Goal: Task Accomplishment & Management: Manage account settings

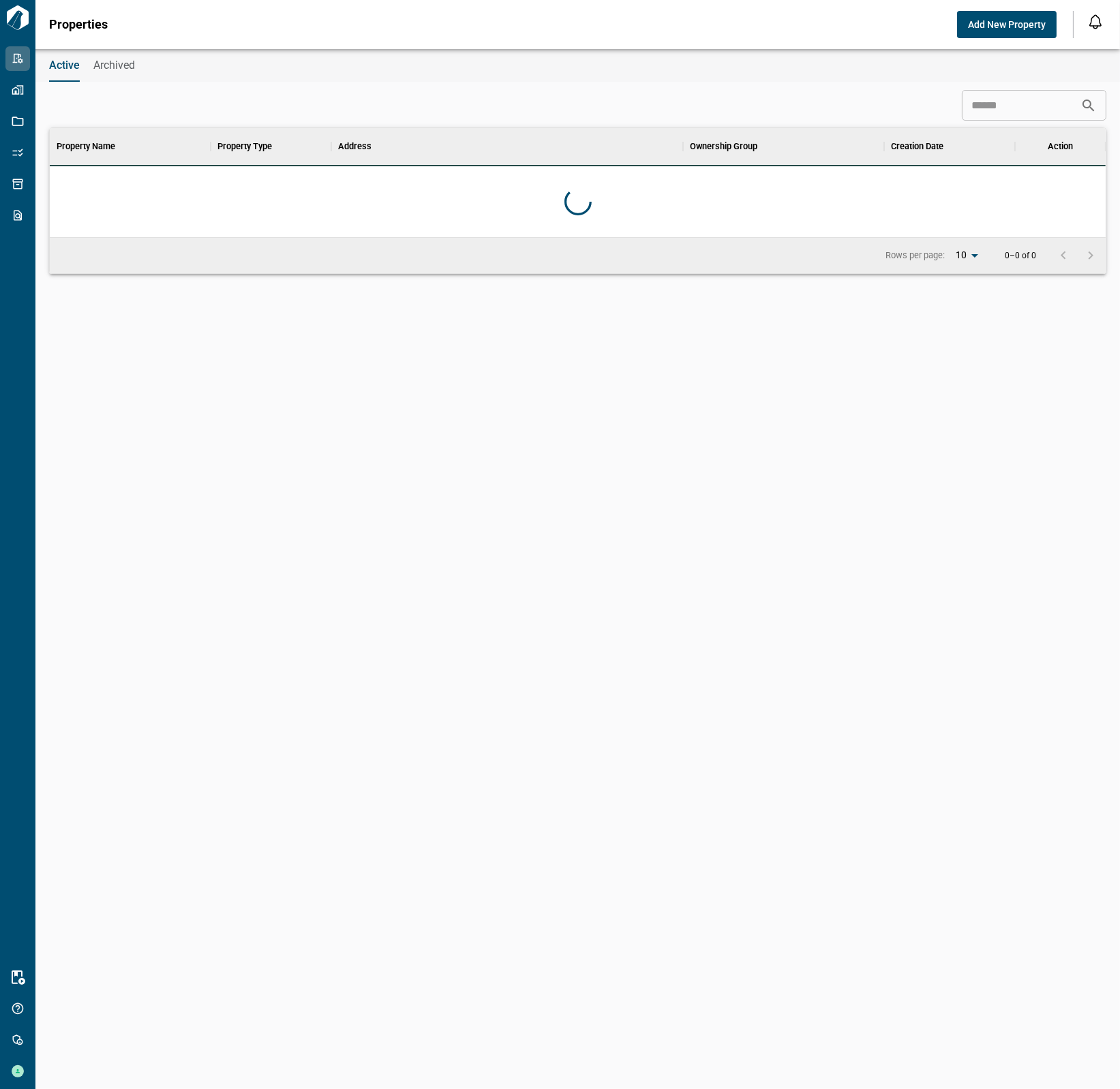
scroll to position [93, 1050]
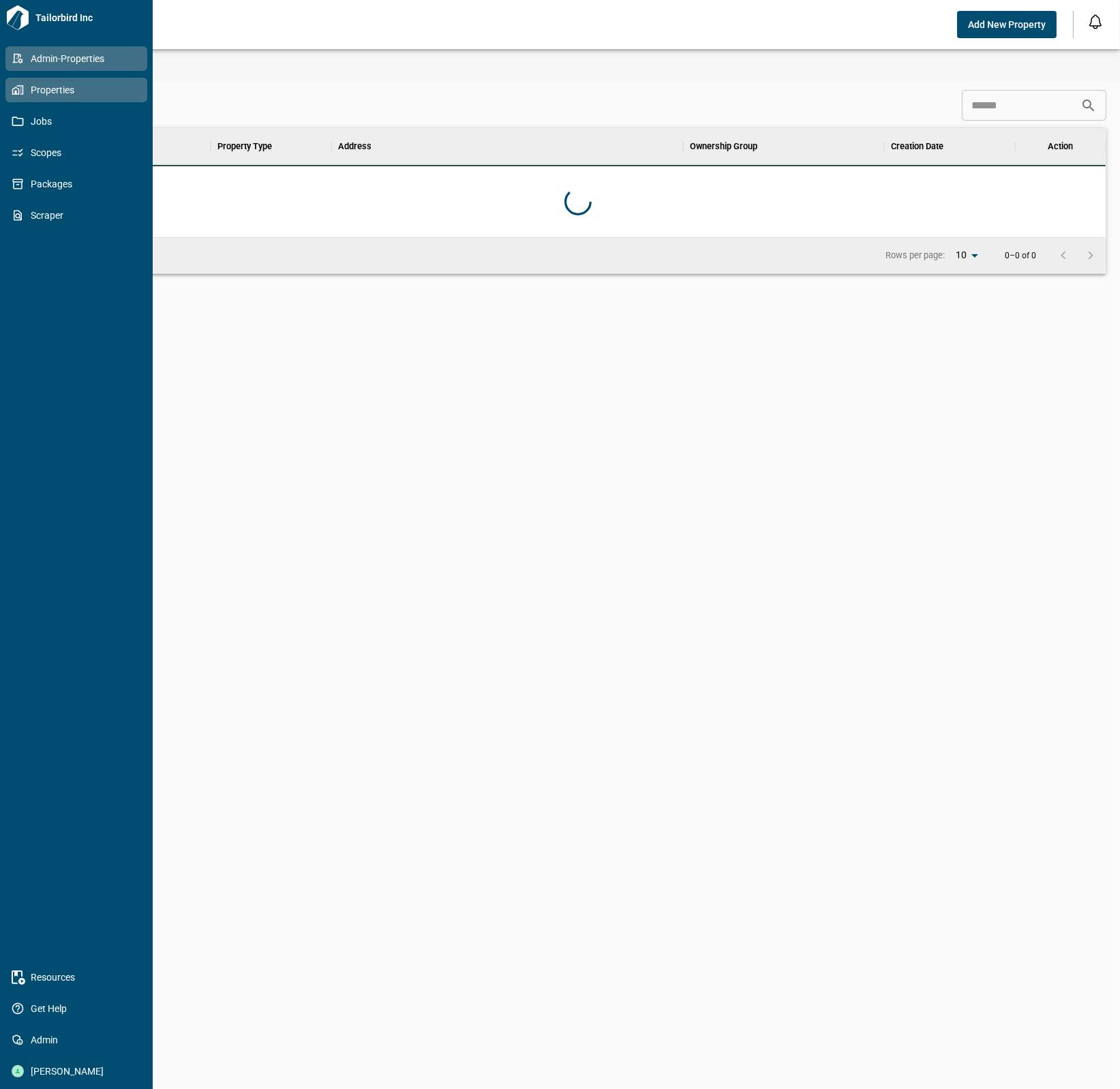
click at [16, 95] on icon at bounding box center [17, 90] width 12 height 12
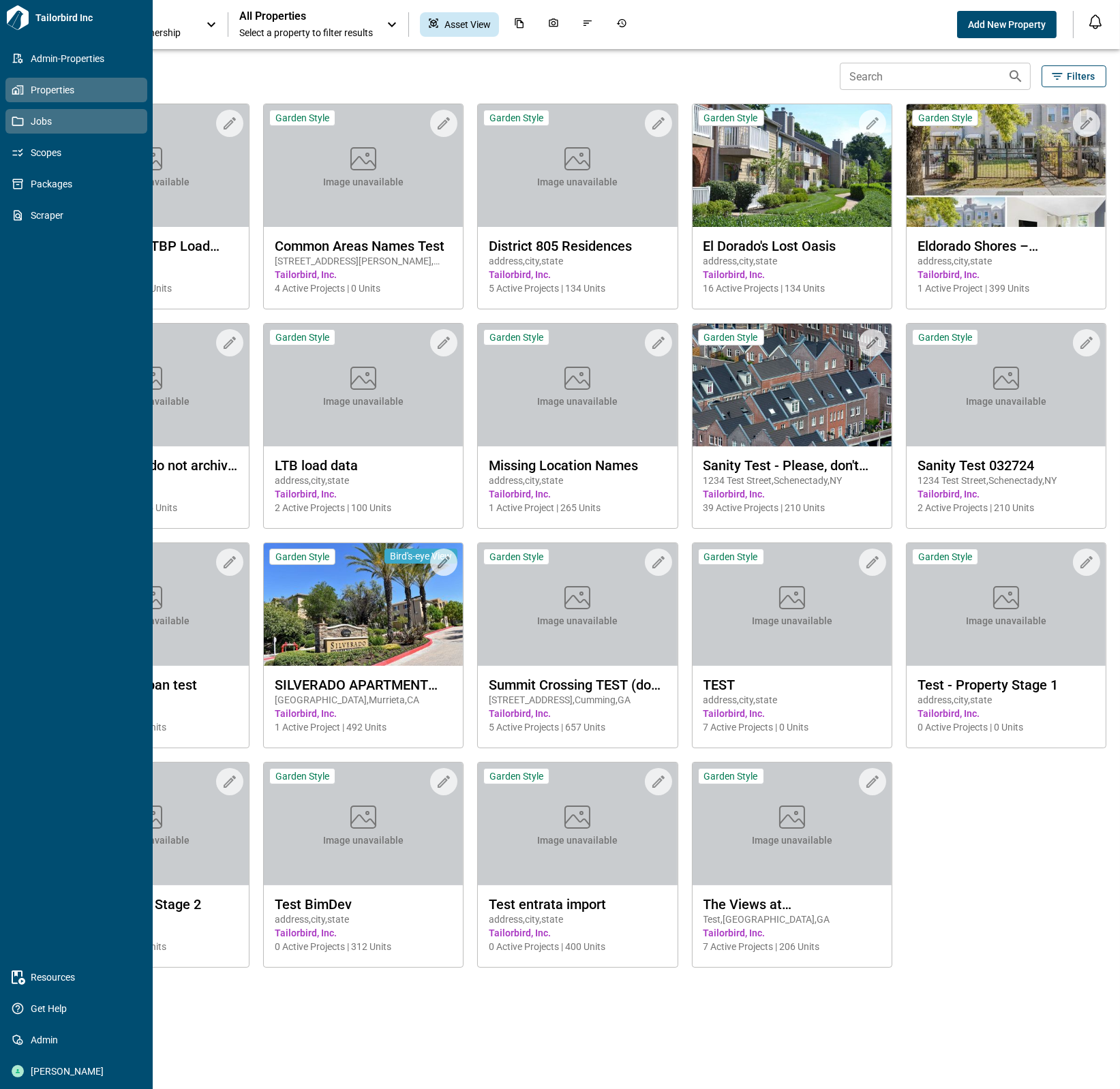
click at [13, 118] on icon at bounding box center [17, 121] width 12 height 12
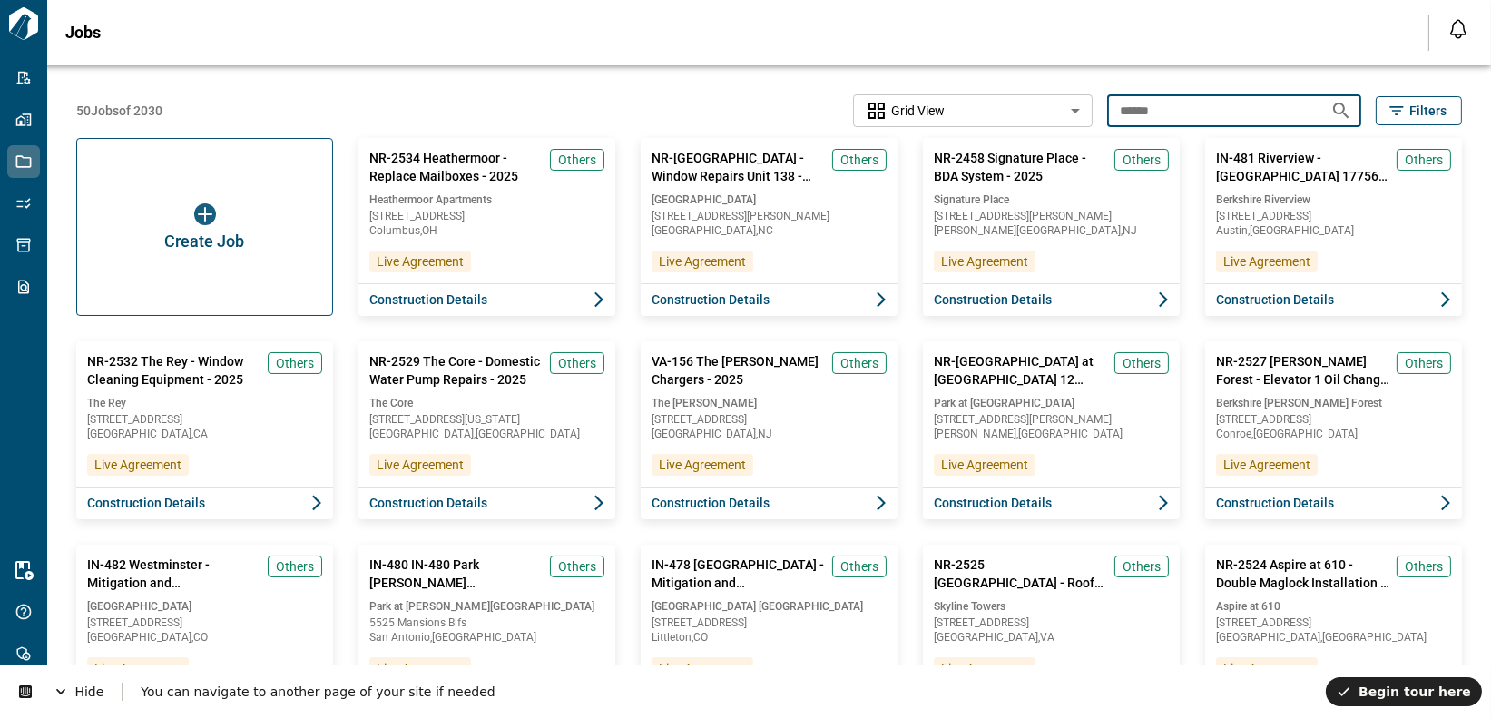
click at [1258, 114] on input "******" at bounding box center [1211, 110] width 209 height 34
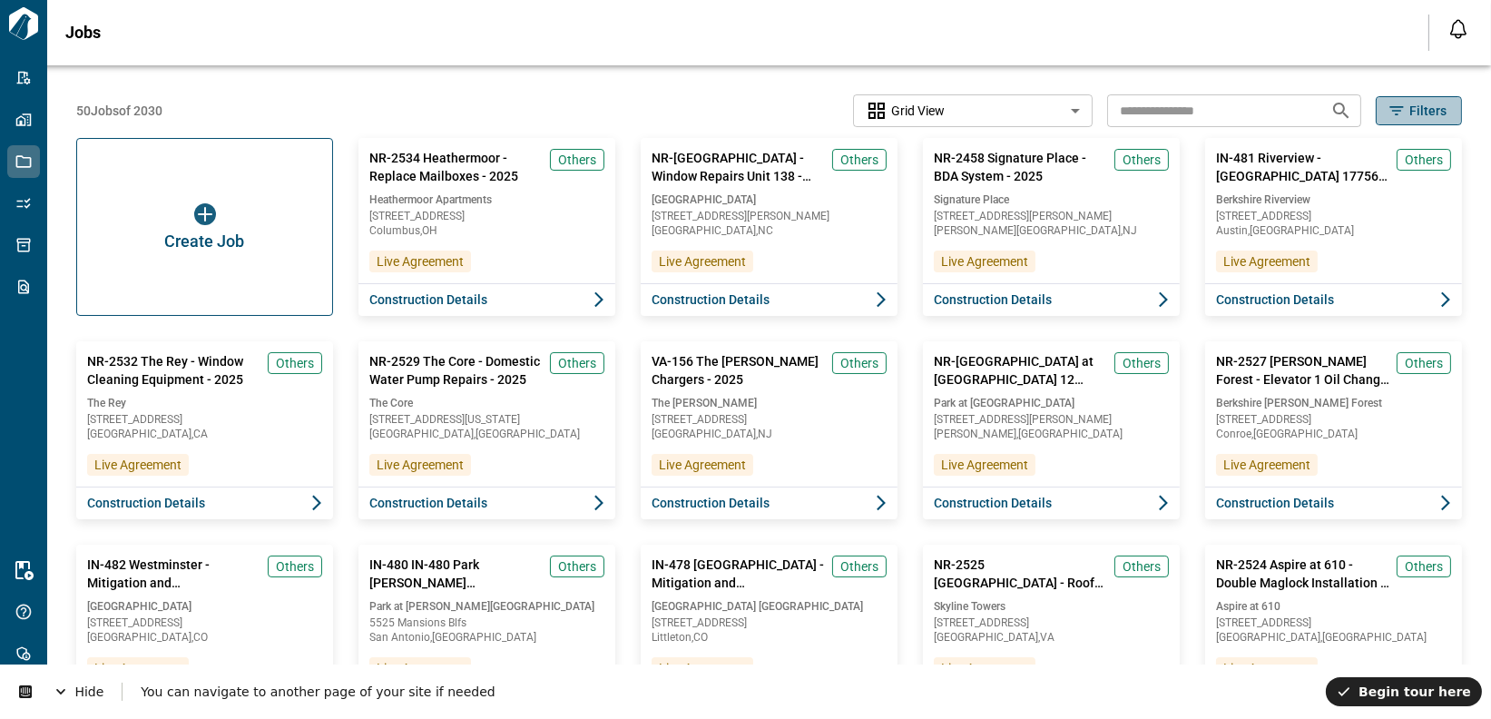
click at [1297, 113] on icon "button" at bounding box center [1397, 110] width 14 height 9
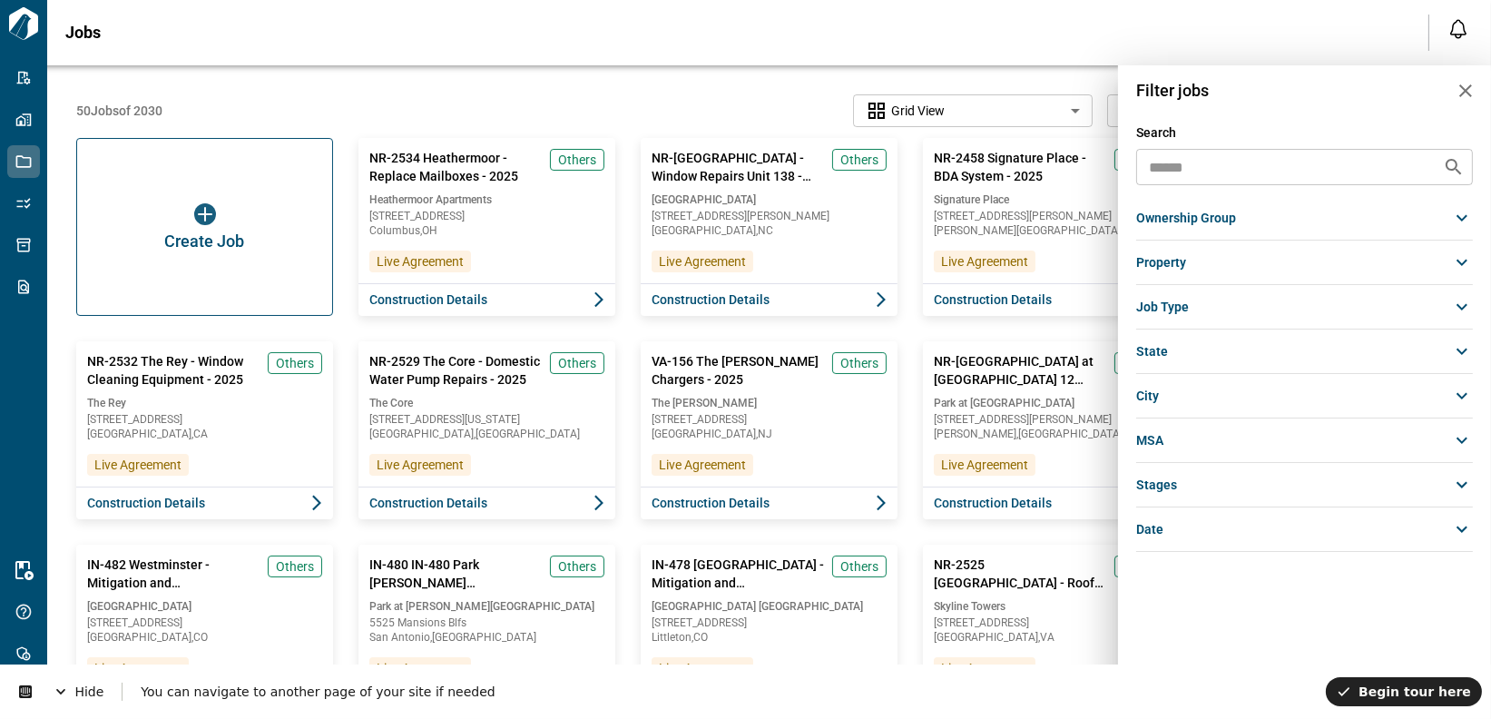
click at [1200, 220] on span "ownership group" at bounding box center [1186, 218] width 100 height 18
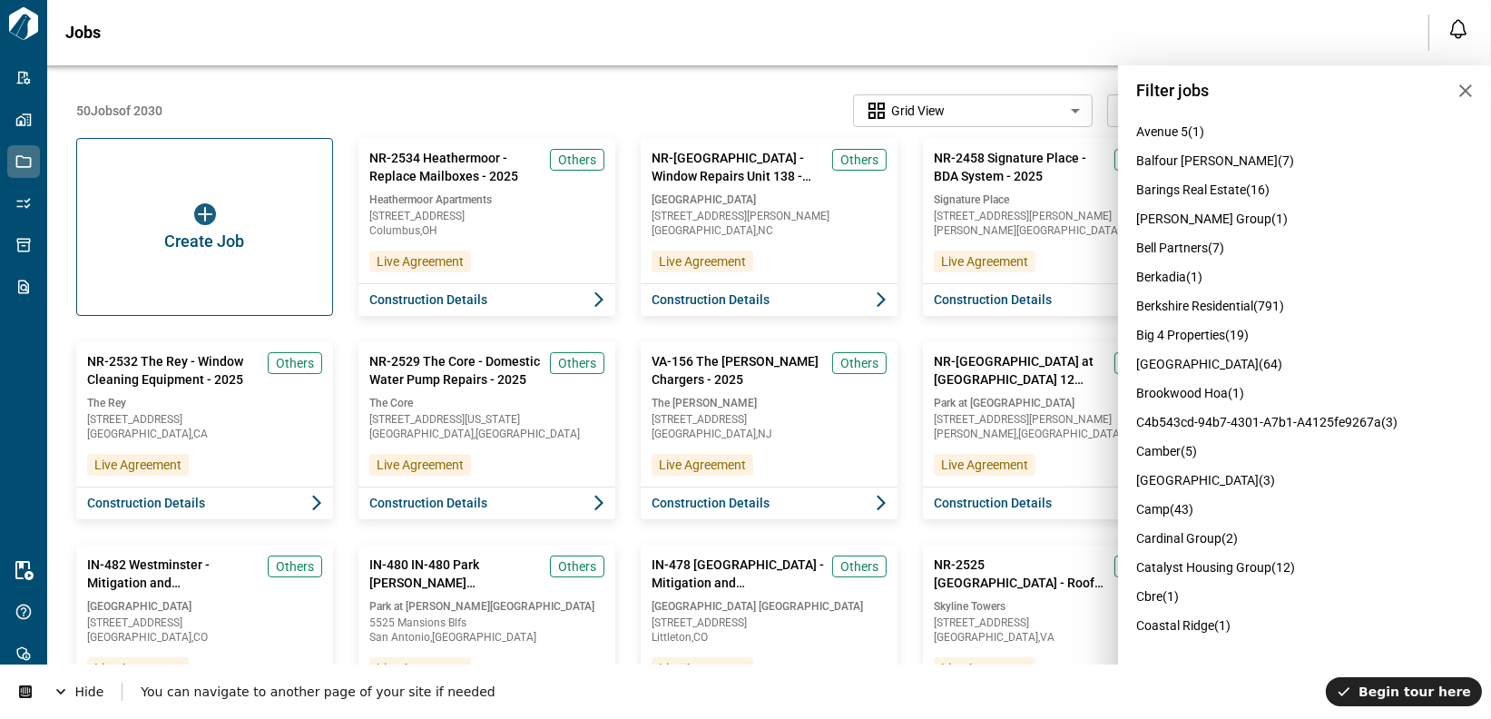
scroll to position [543, 0]
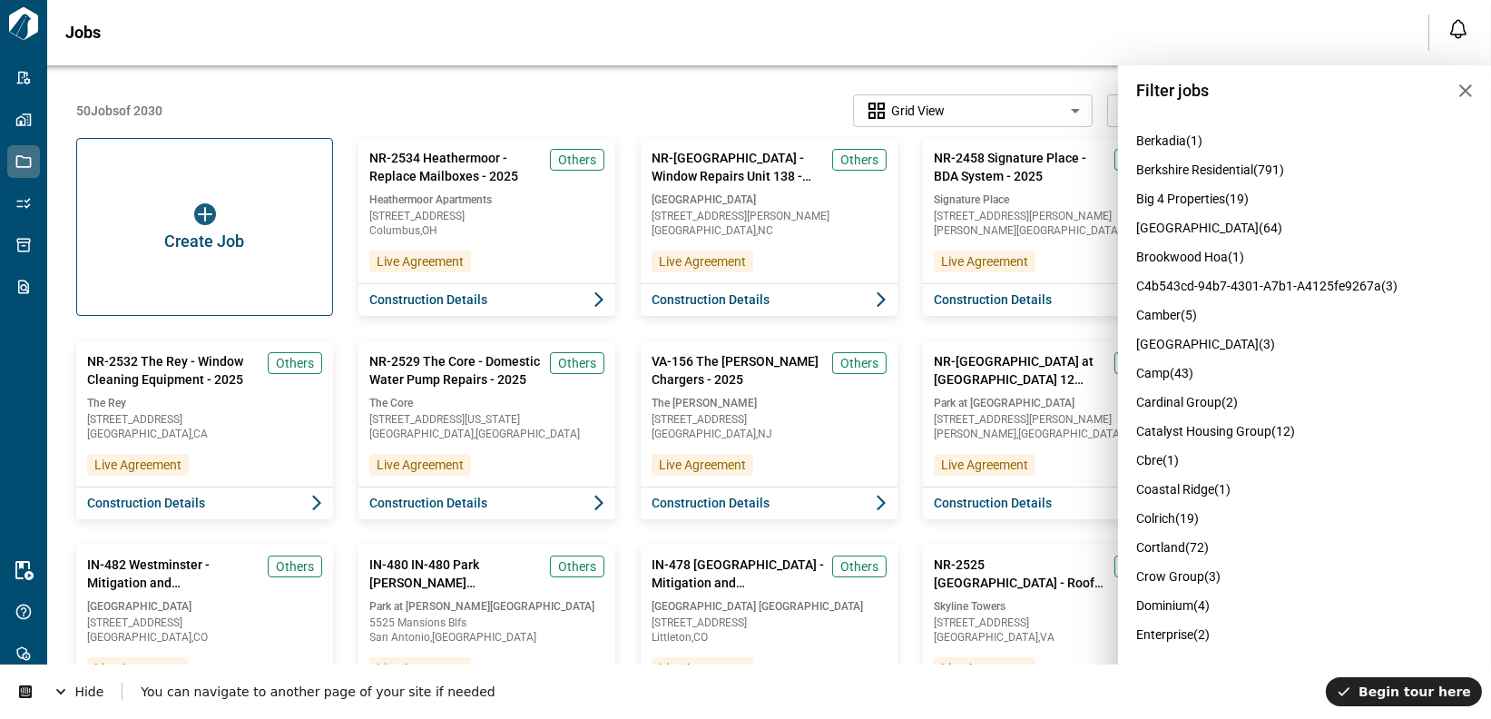
click at [1210, 175] on span "berkshire residential (791)" at bounding box center [1210, 169] width 148 height 15
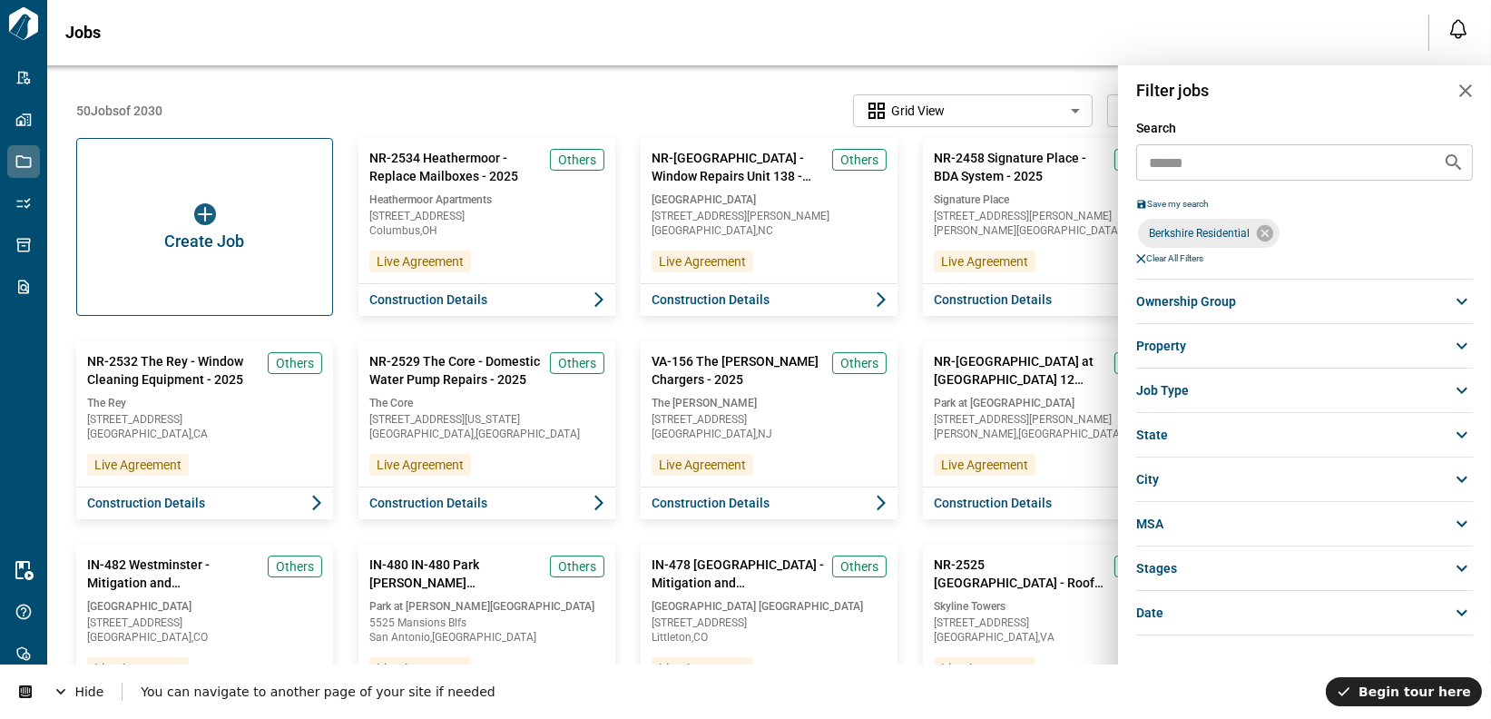
scroll to position [4, 0]
click at [1297, 90] on icon "button" at bounding box center [1465, 91] width 22 height 22
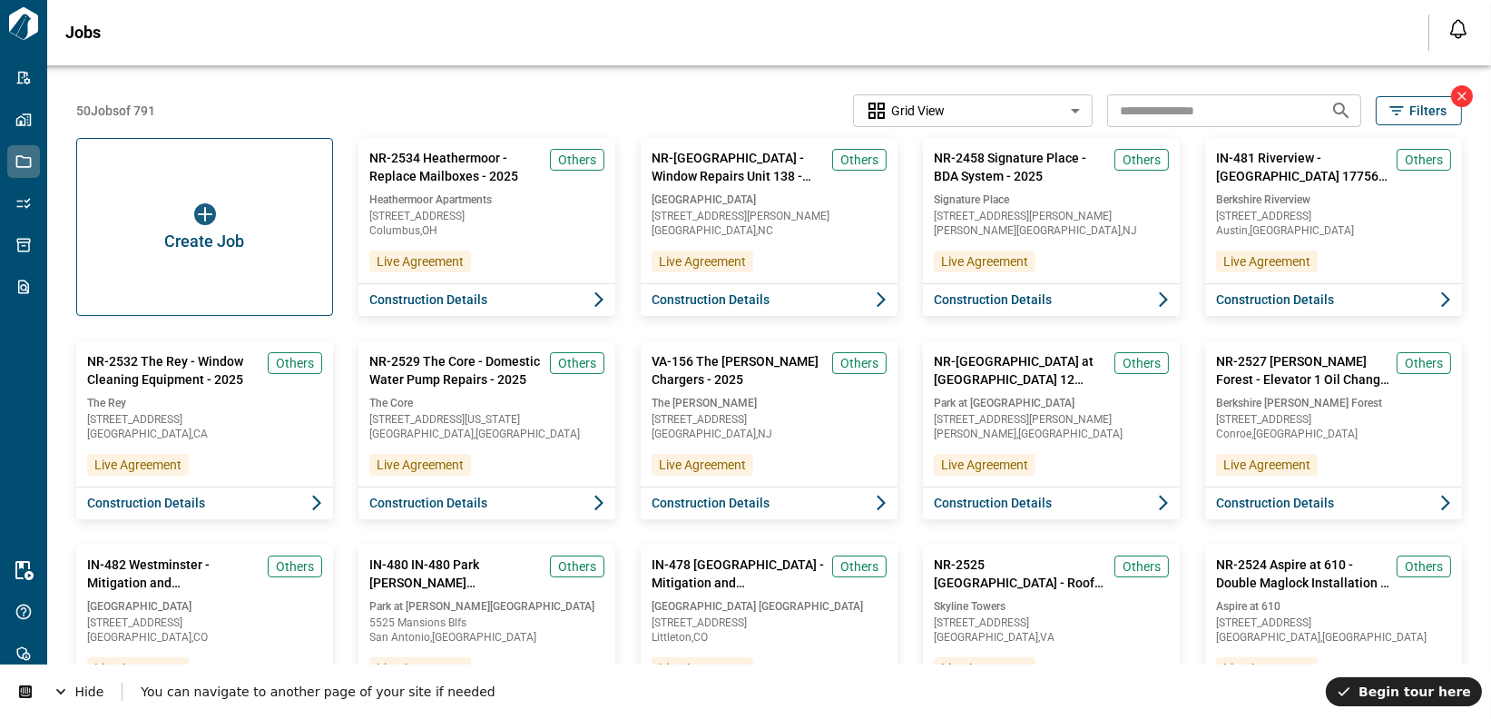
click at [1247, 63] on div "Jobs Notifications *** ****** **** Mark all as read MH Hey Selene 👋 - [PERSON_N…" at bounding box center [745, 32] width 1491 height 65
click at [1297, 689] on span "Begin tour here" at bounding box center [1403, 690] width 134 height 15
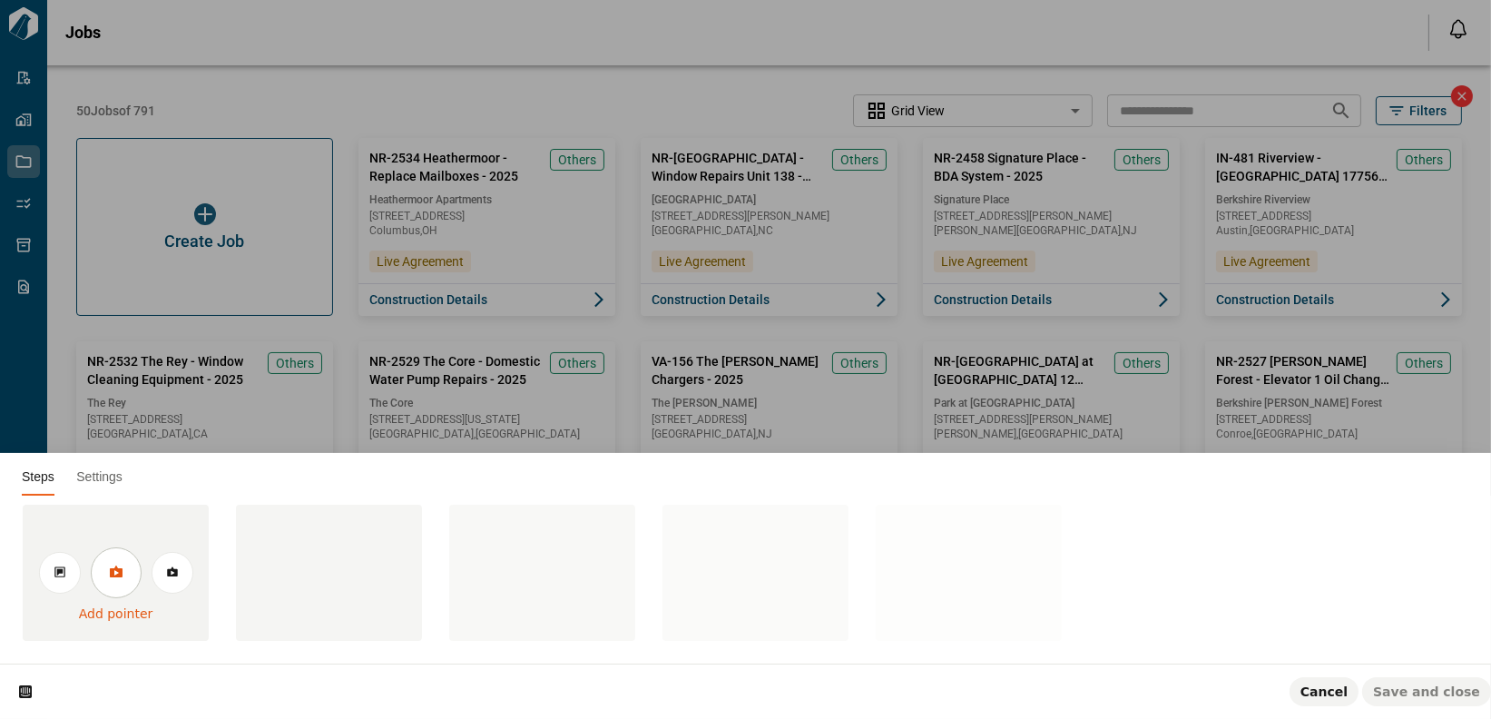
click at [113, 571] on icon at bounding box center [115, 571] width 13 height 12
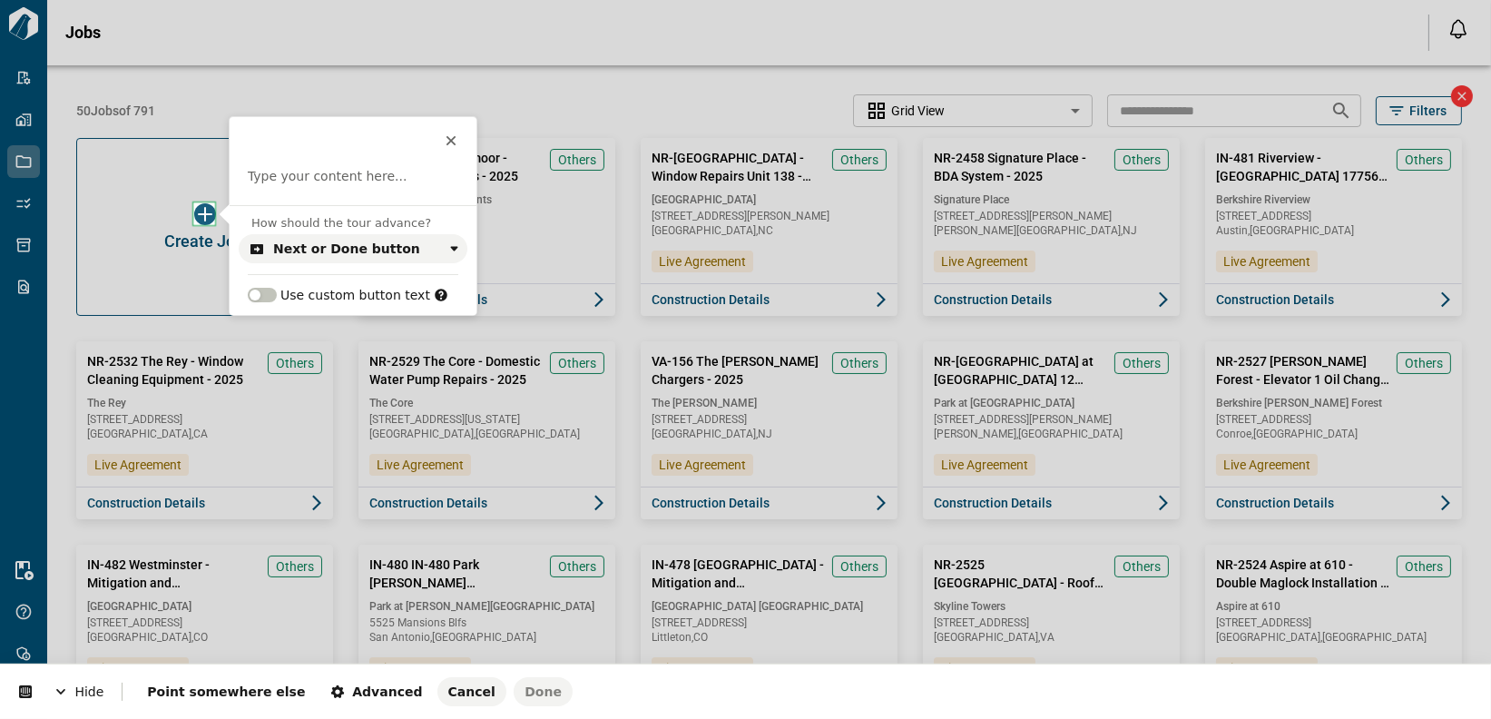
click at [206, 210] on body "Tailorbird Inc Admin-Properties Properties Jobs Scopes Packages Scraper Resourc…" at bounding box center [745, 359] width 1491 height 719
click at [332, 179] on p at bounding box center [353, 177] width 210 height 18
click at [405, 242] on div "Next or Done button" at bounding box center [358, 248] width 170 height 15
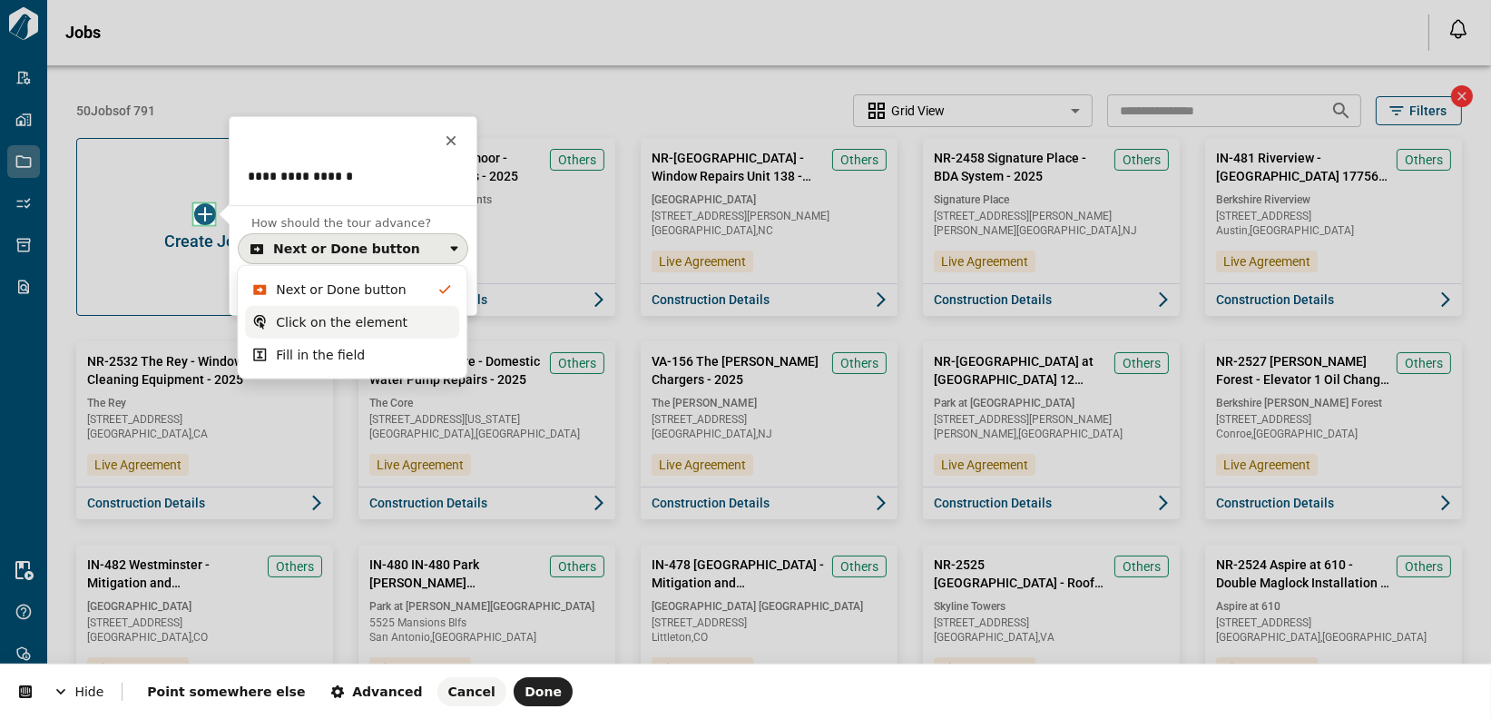
click at [412, 316] on div "Click on the element" at bounding box center [364, 322] width 176 height 18
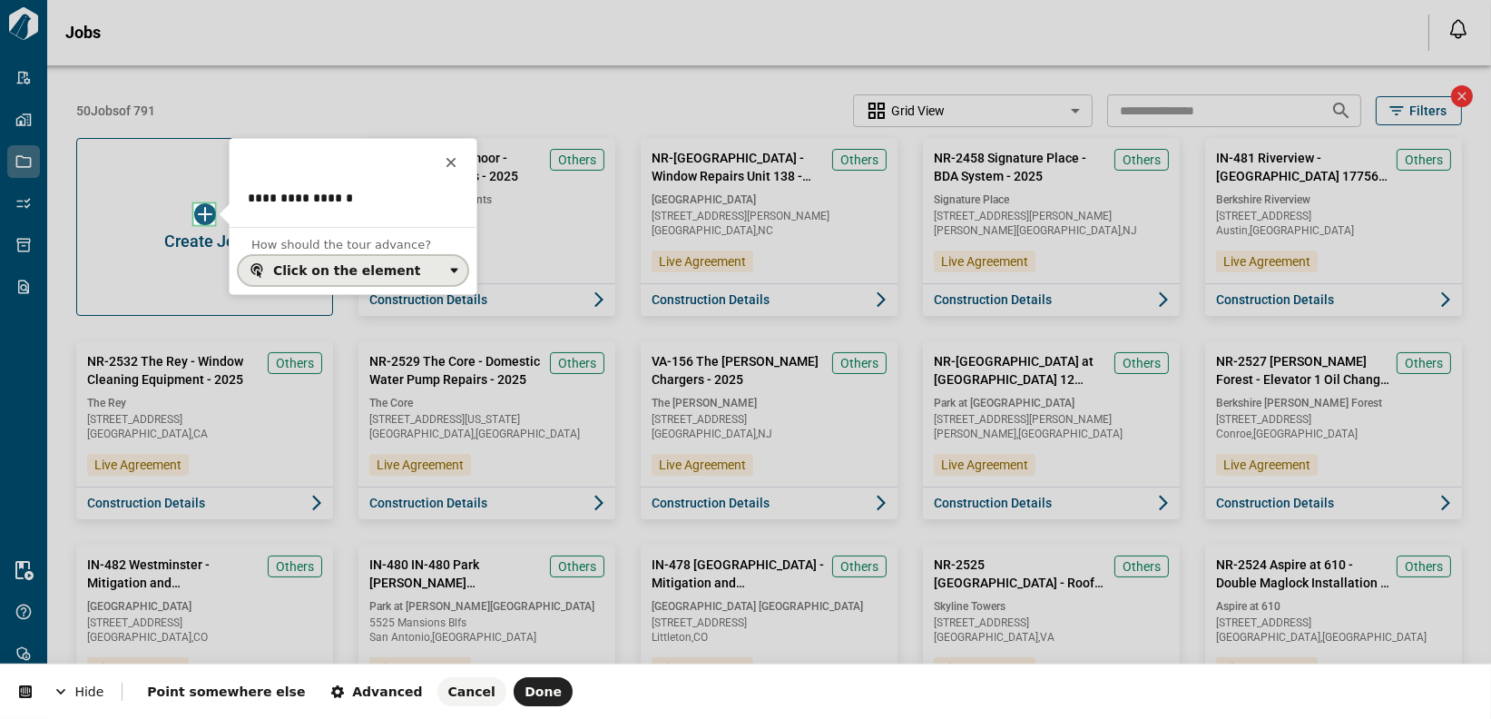
click at [418, 271] on div "Click on the element" at bounding box center [358, 270] width 170 height 15
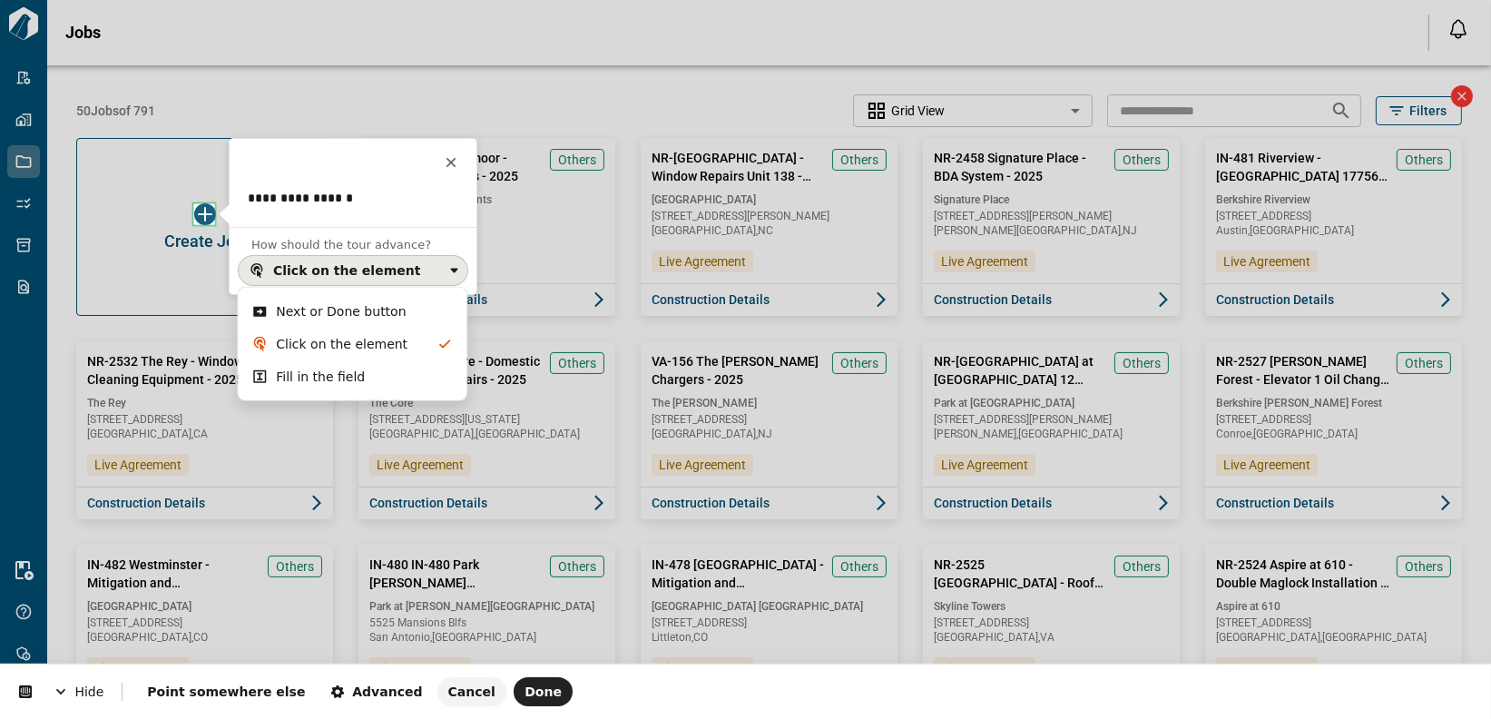
click at [405, 308] on div "Next or Done button" at bounding box center [364, 311] width 176 height 18
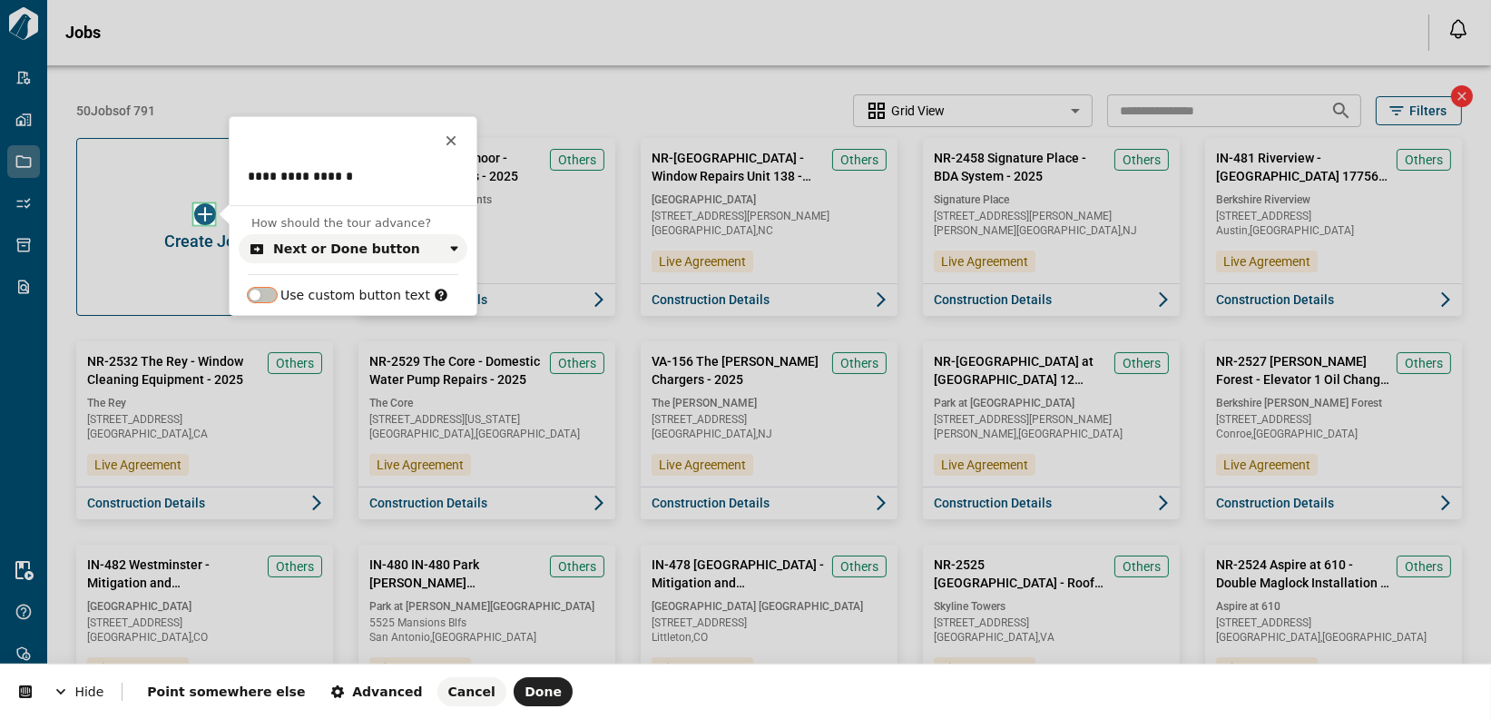
click at [255, 296] on span "button" at bounding box center [255, 294] width 11 height 11
click at [264, 294] on span "button" at bounding box center [269, 294] width 11 height 11
click at [326, 247] on div "Next or Done button" at bounding box center [346, 248] width 147 height 15
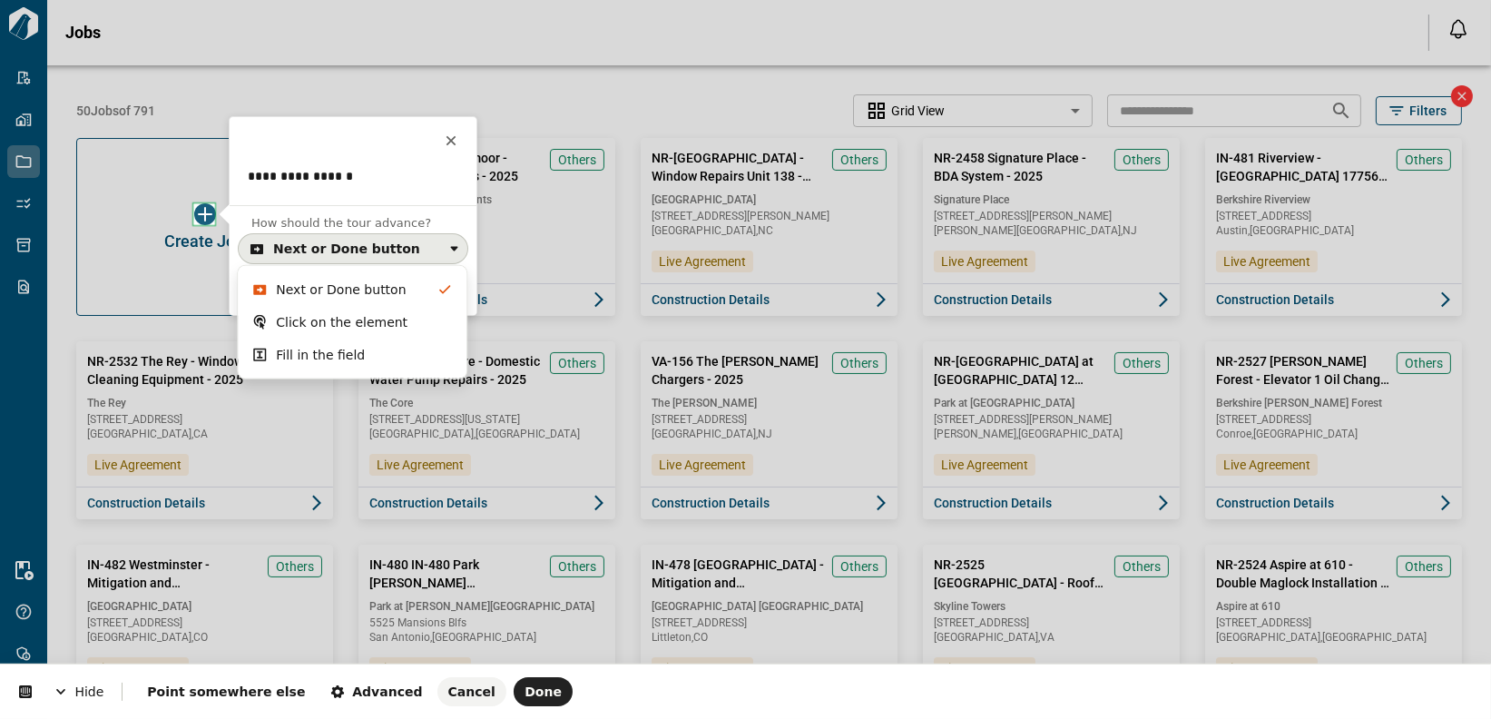
click at [377, 132] on div "This button doesn't work while you're creating your tour" at bounding box center [353, 141] width 247 height 18
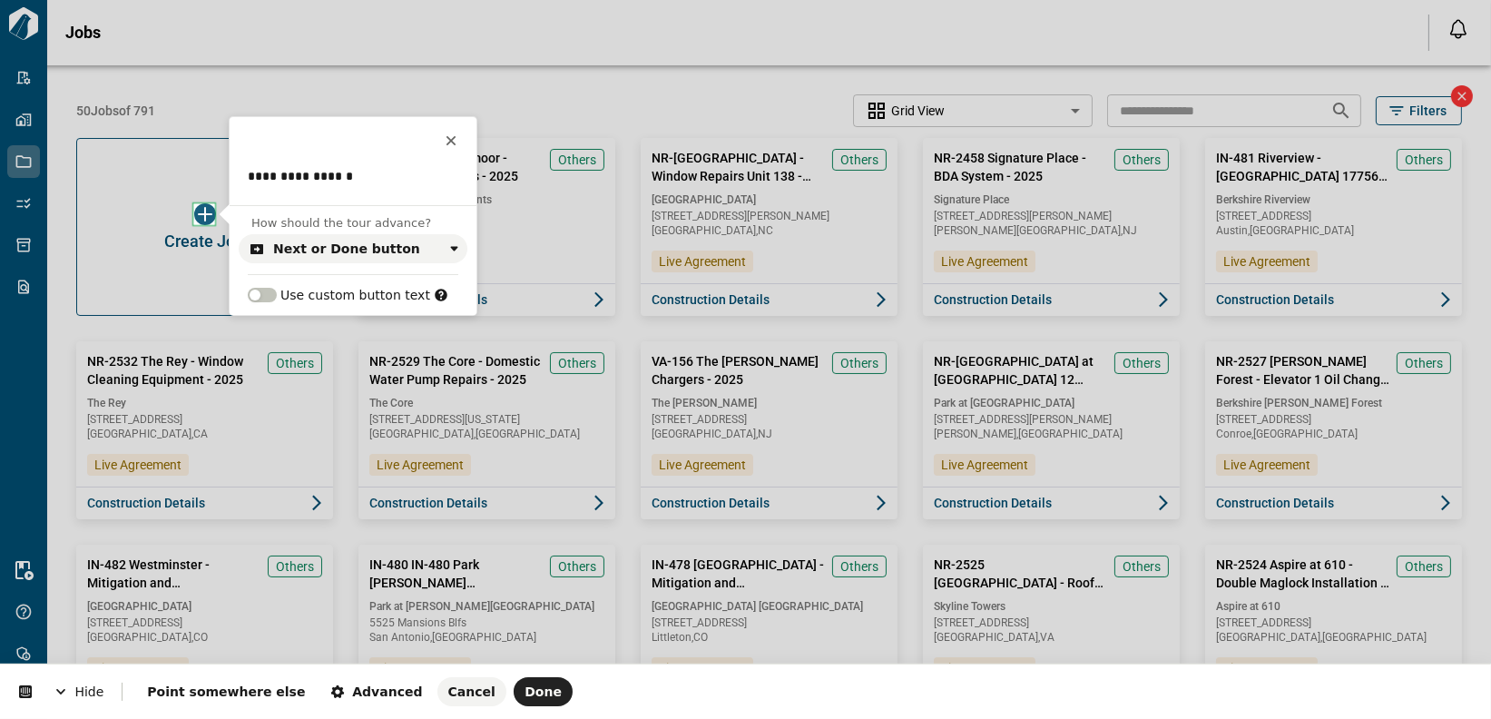
click at [404, 0] on html "**********" at bounding box center [745, 0] width 1491 height 0
click at [524, 688] on span "Done" at bounding box center [542, 691] width 37 height 15
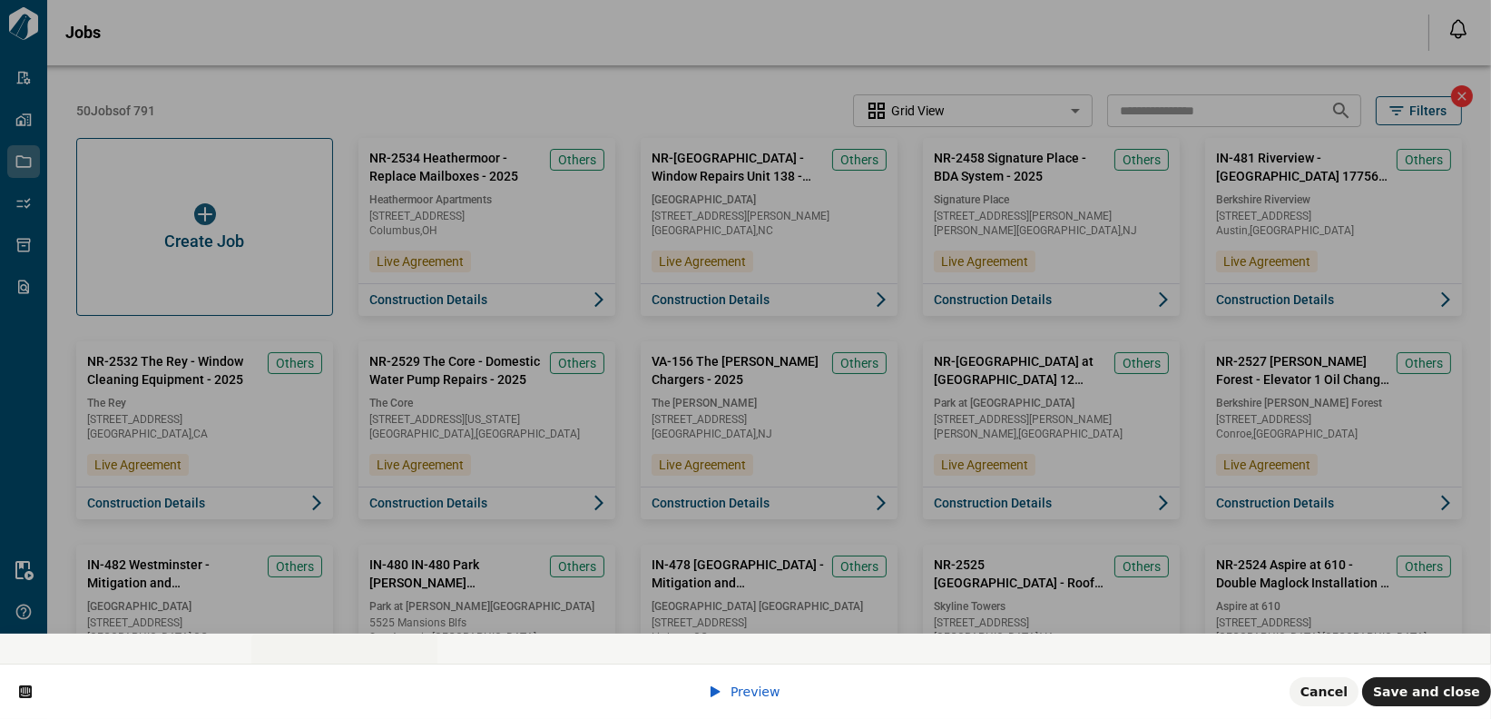
scroll to position [0, 0]
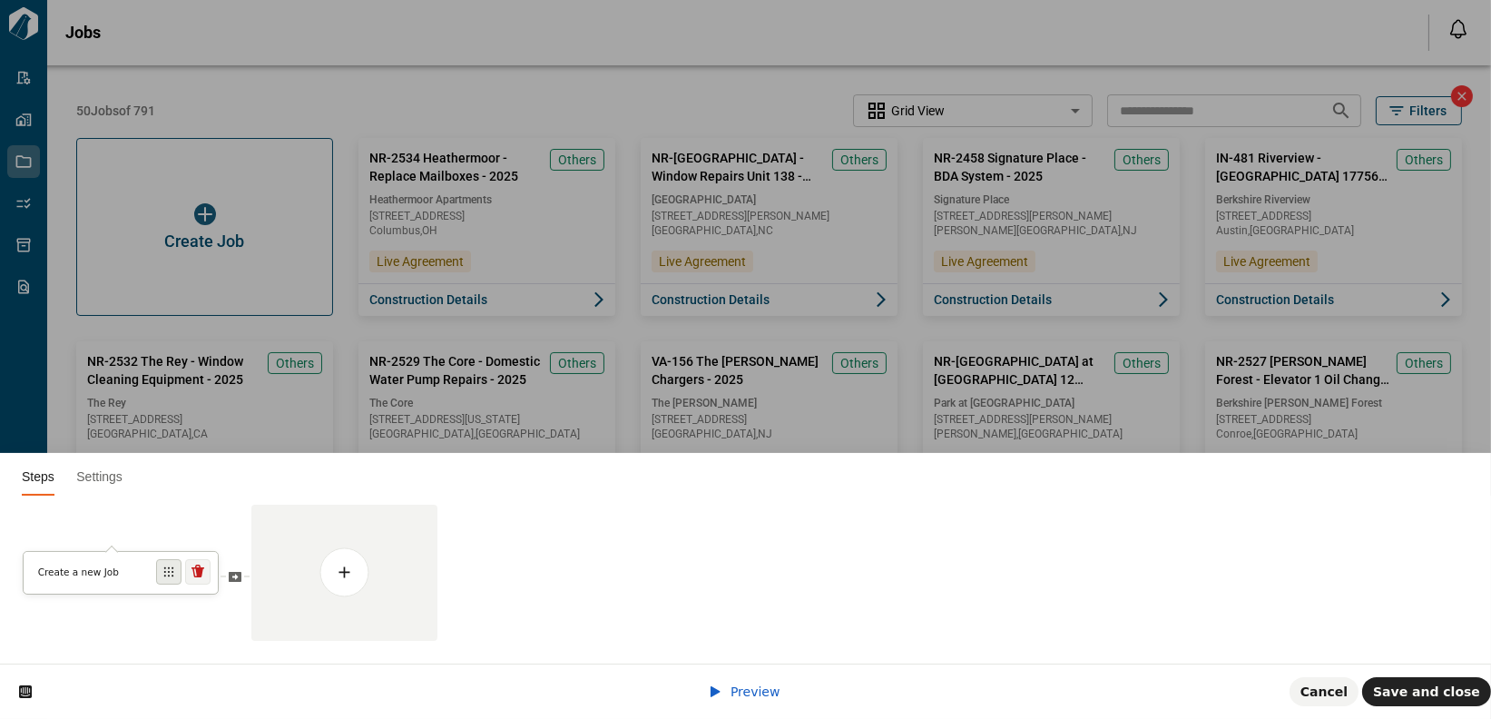
click at [173, 572] on icon at bounding box center [168, 571] width 11 height 11
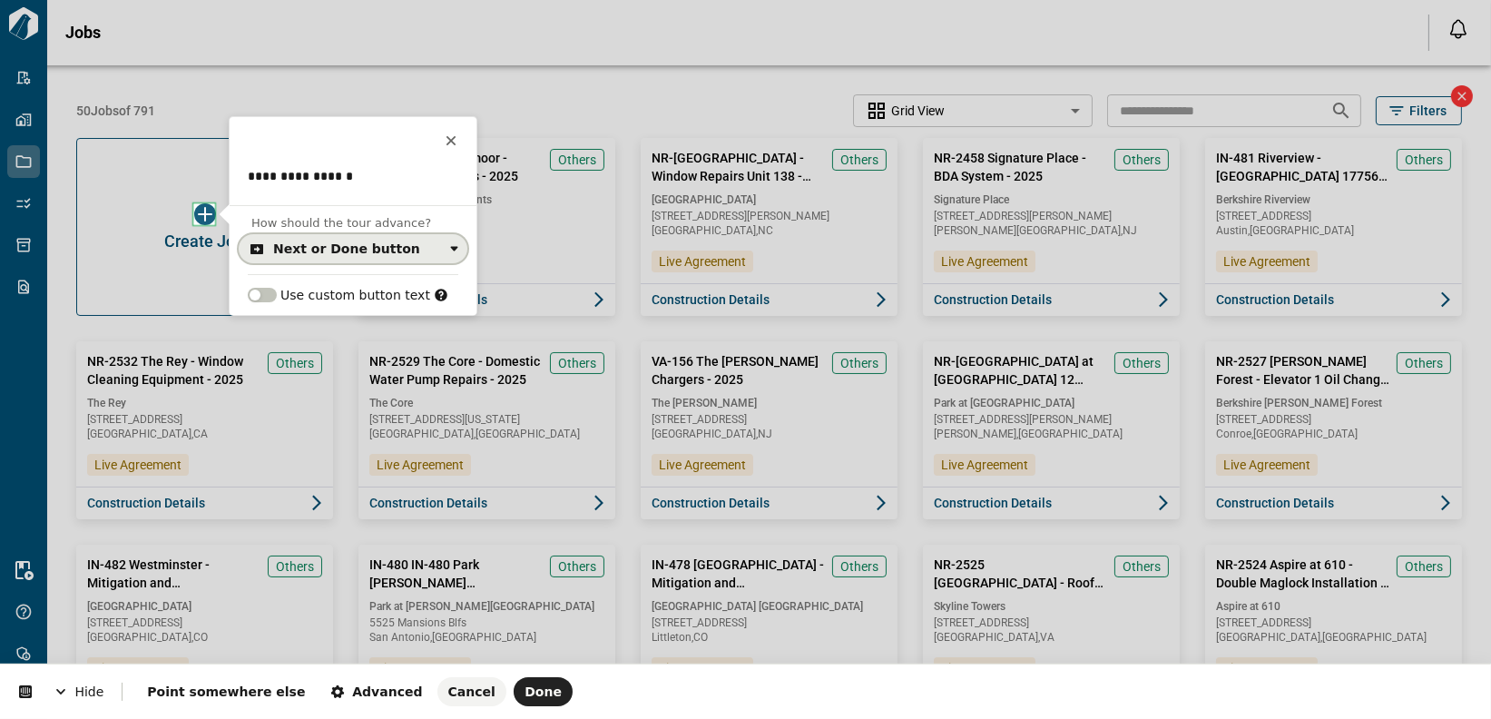
click at [299, 250] on div "Next or Done button" at bounding box center [346, 248] width 147 height 15
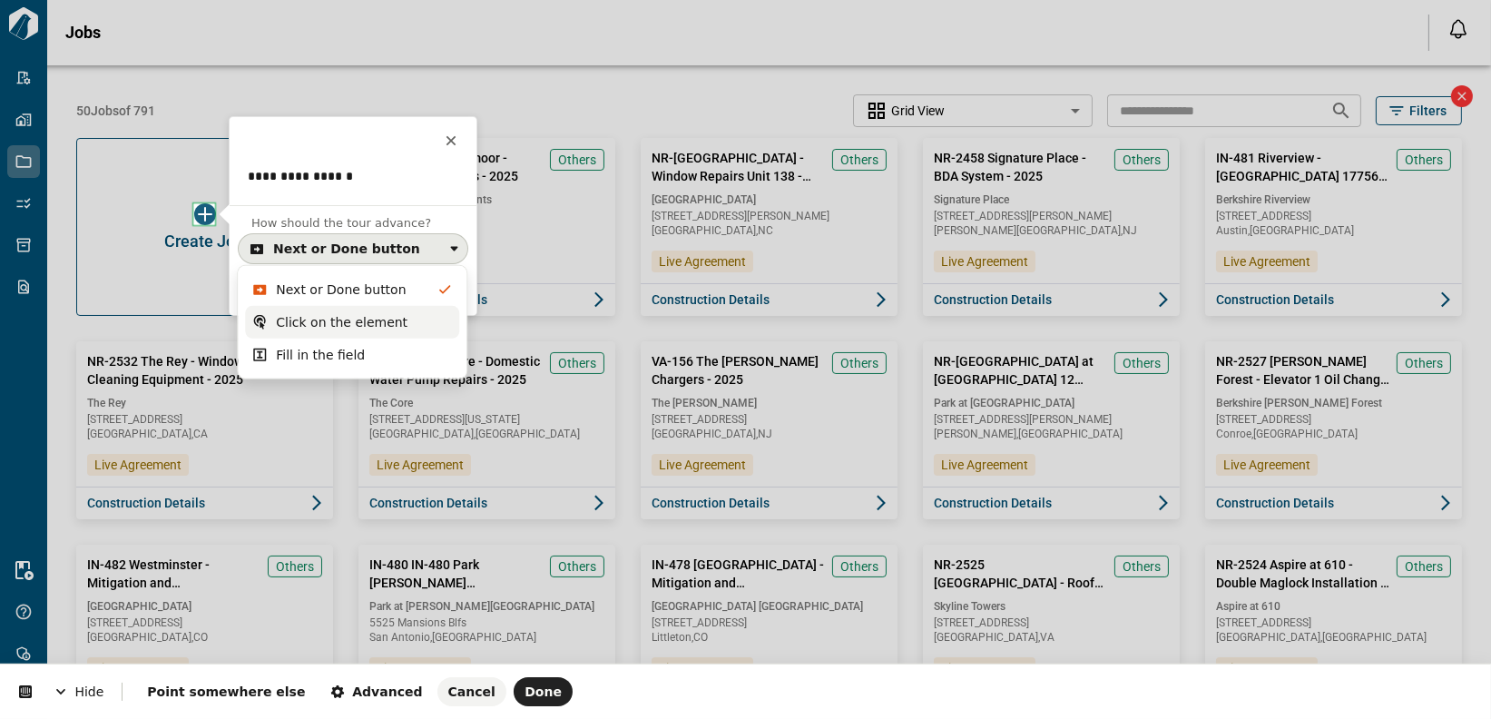
click at [320, 326] on div "Click on the element" at bounding box center [342, 322] width 132 height 18
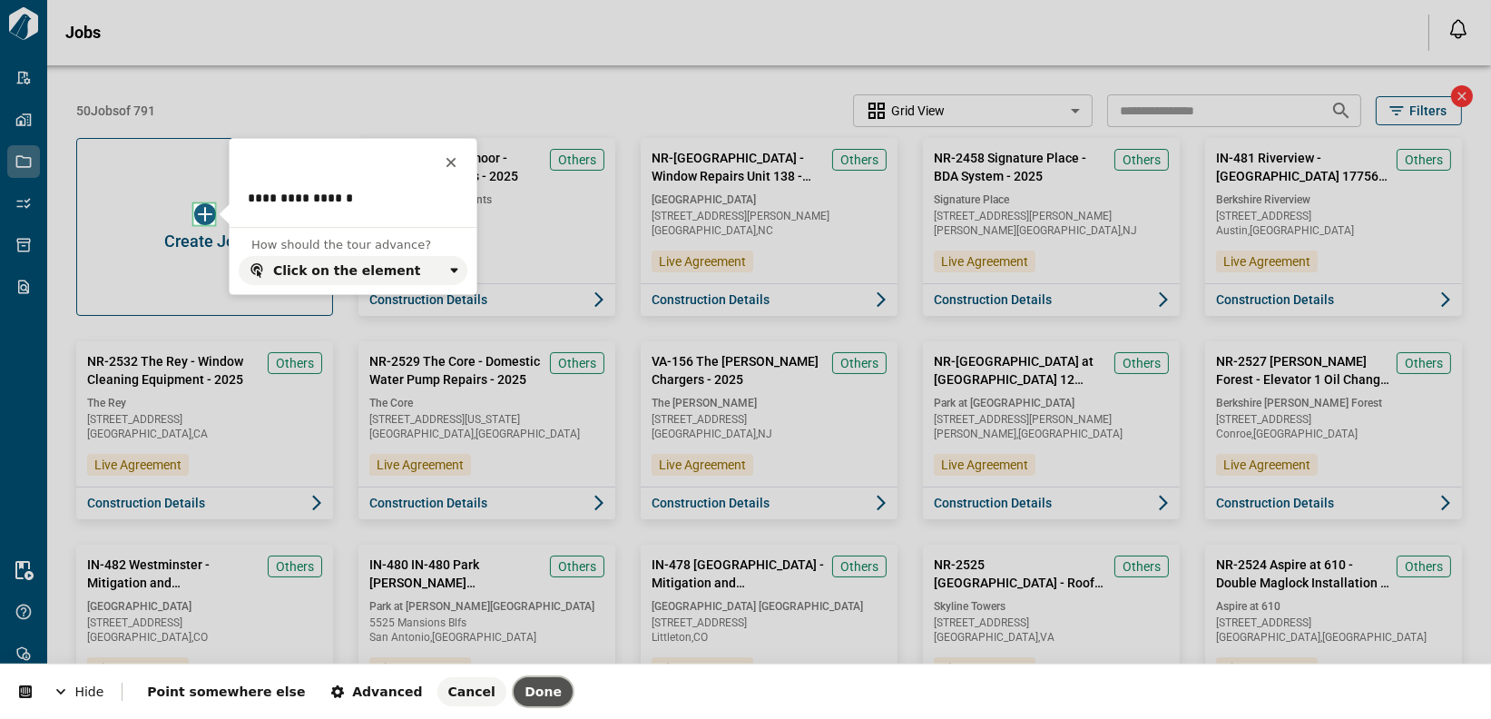
click at [524, 690] on span "Done" at bounding box center [542, 691] width 37 height 15
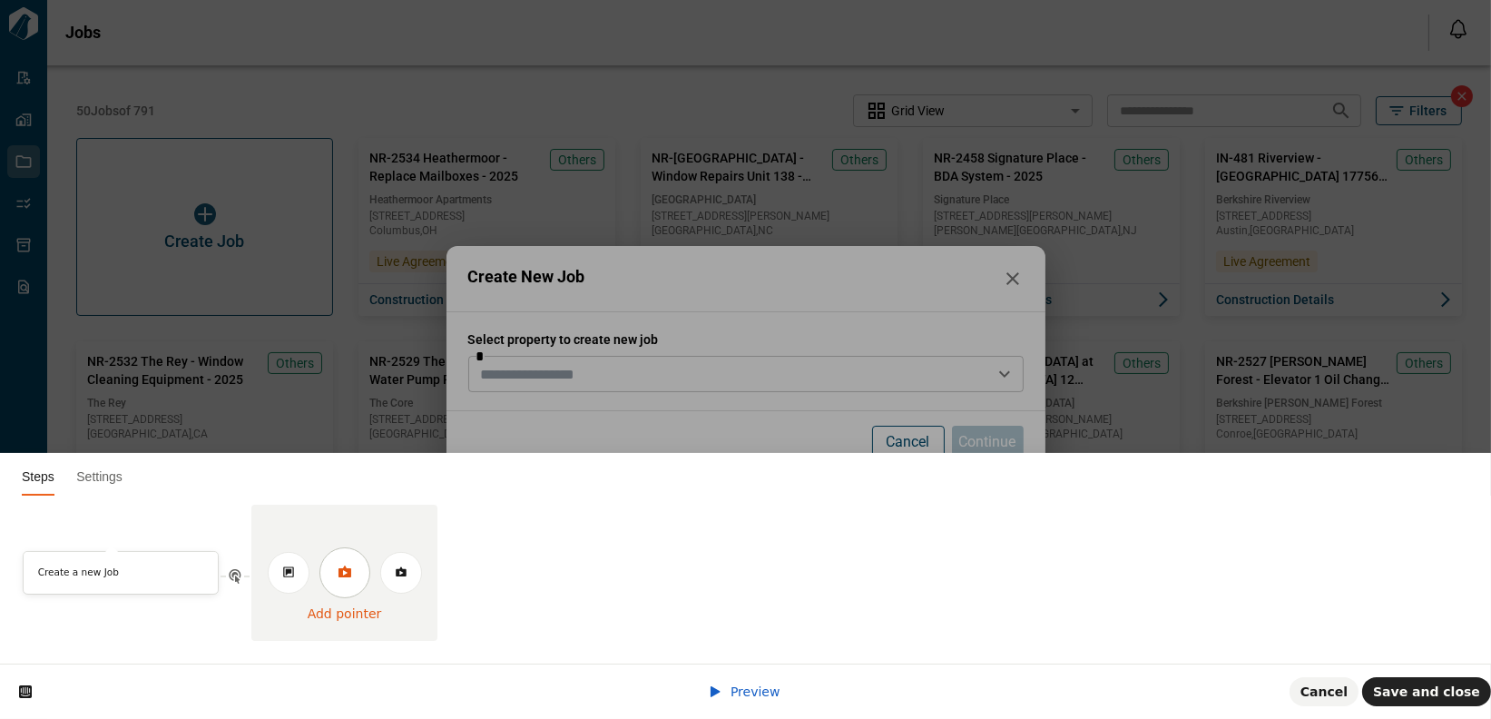
click at [344, 572] on icon at bounding box center [345, 571] width 15 height 15
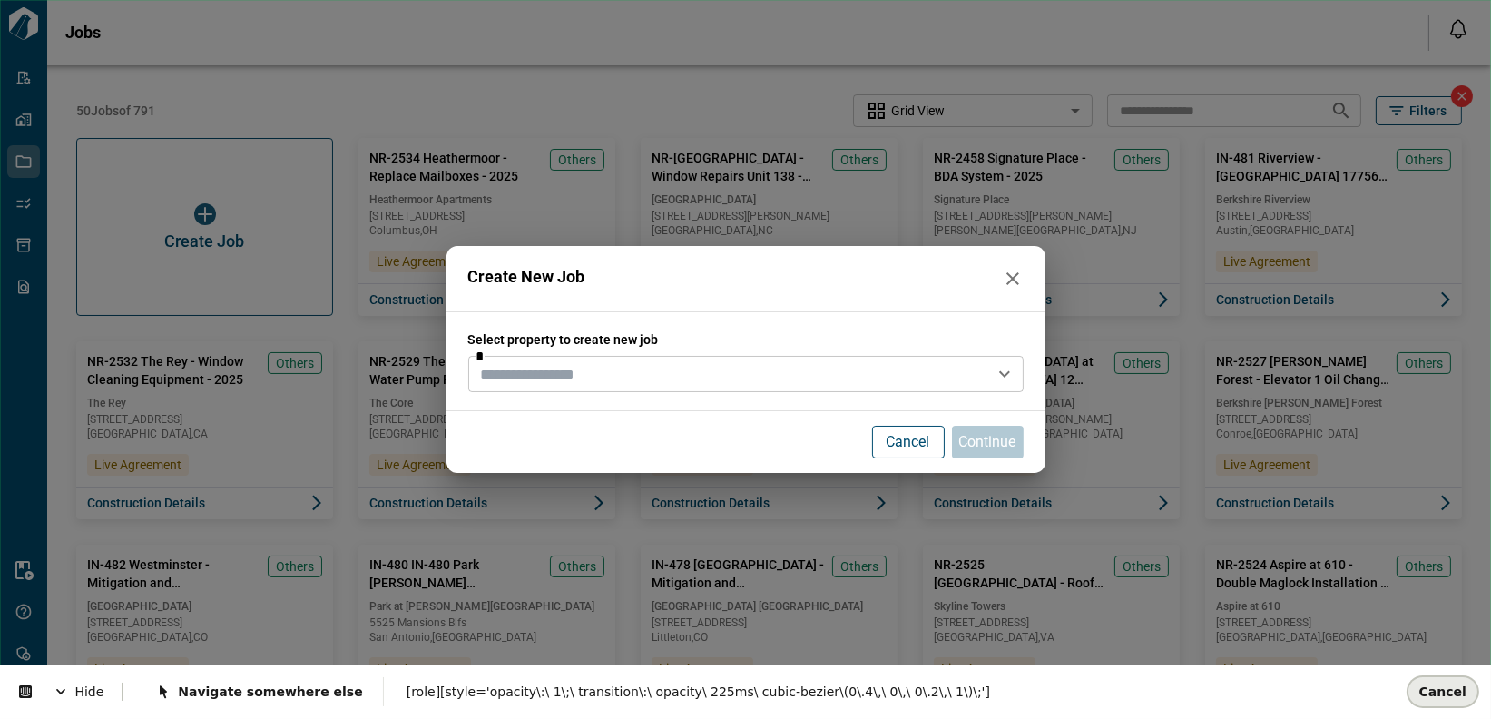
click at [1297, 695] on span "Cancel" at bounding box center [1442, 690] width 47 height 15
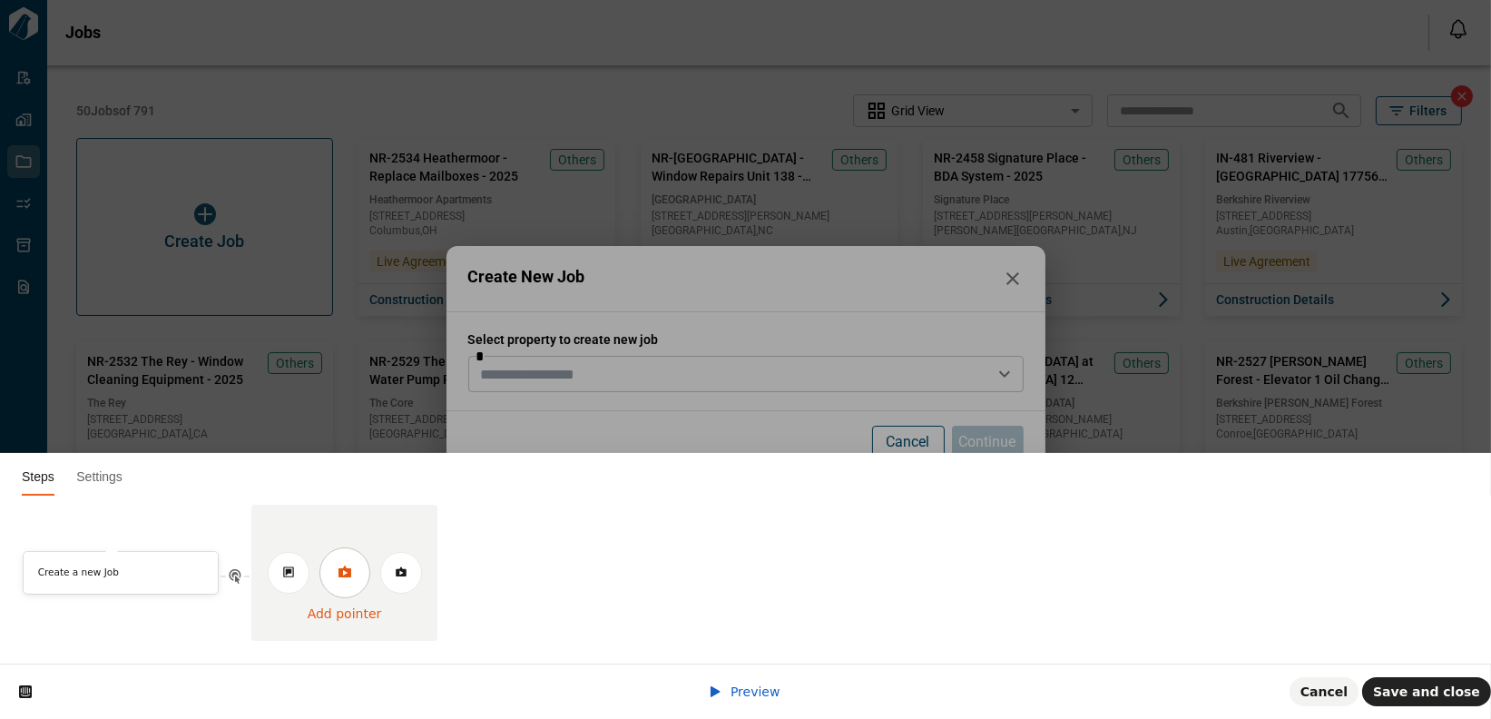
click at [338, 575] on icon at bounding box center [344, 571] width 13 height 12
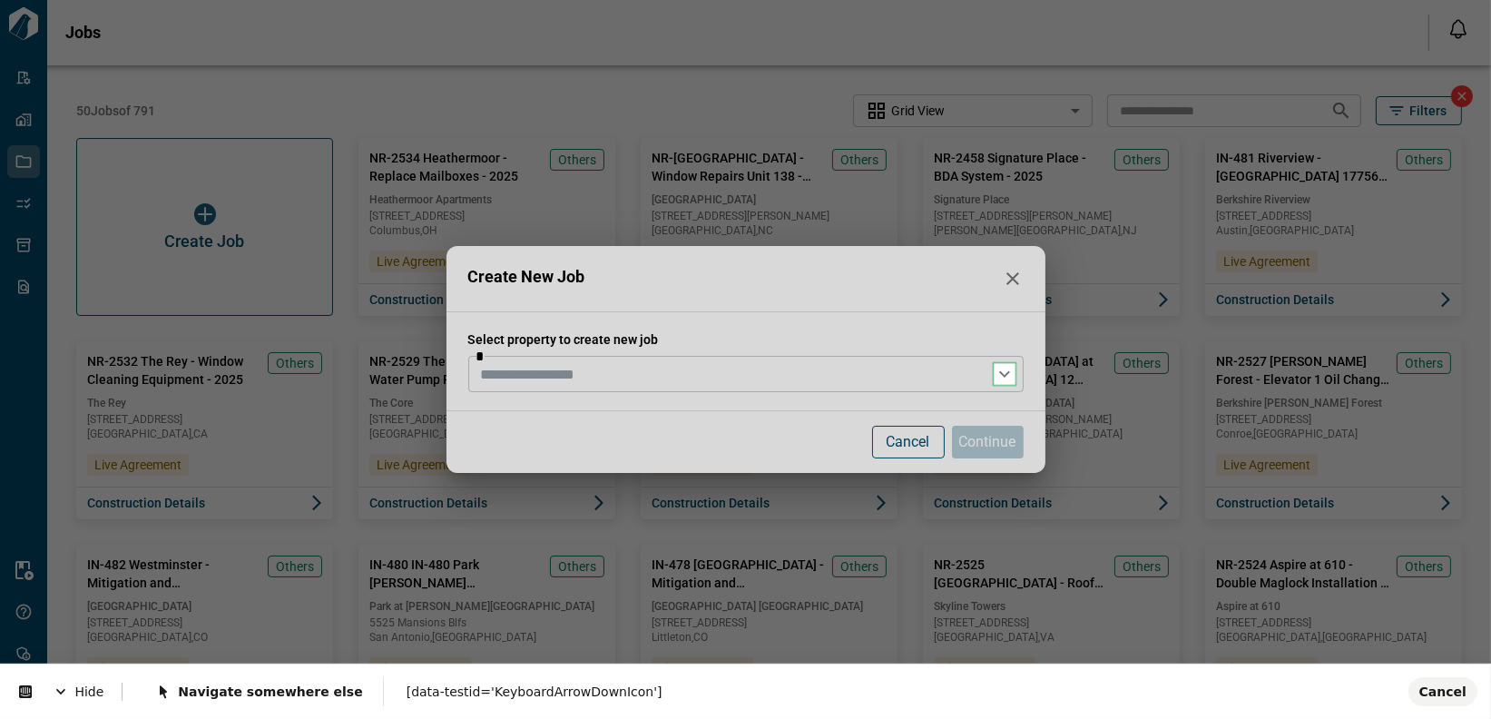
click at [1004, 372] on body "Tailorbird Inc Admin-Properties Properties Jobs Scopes Packages Scraper Resourc…" at bounding box center [745, 359] width 1491 height 719
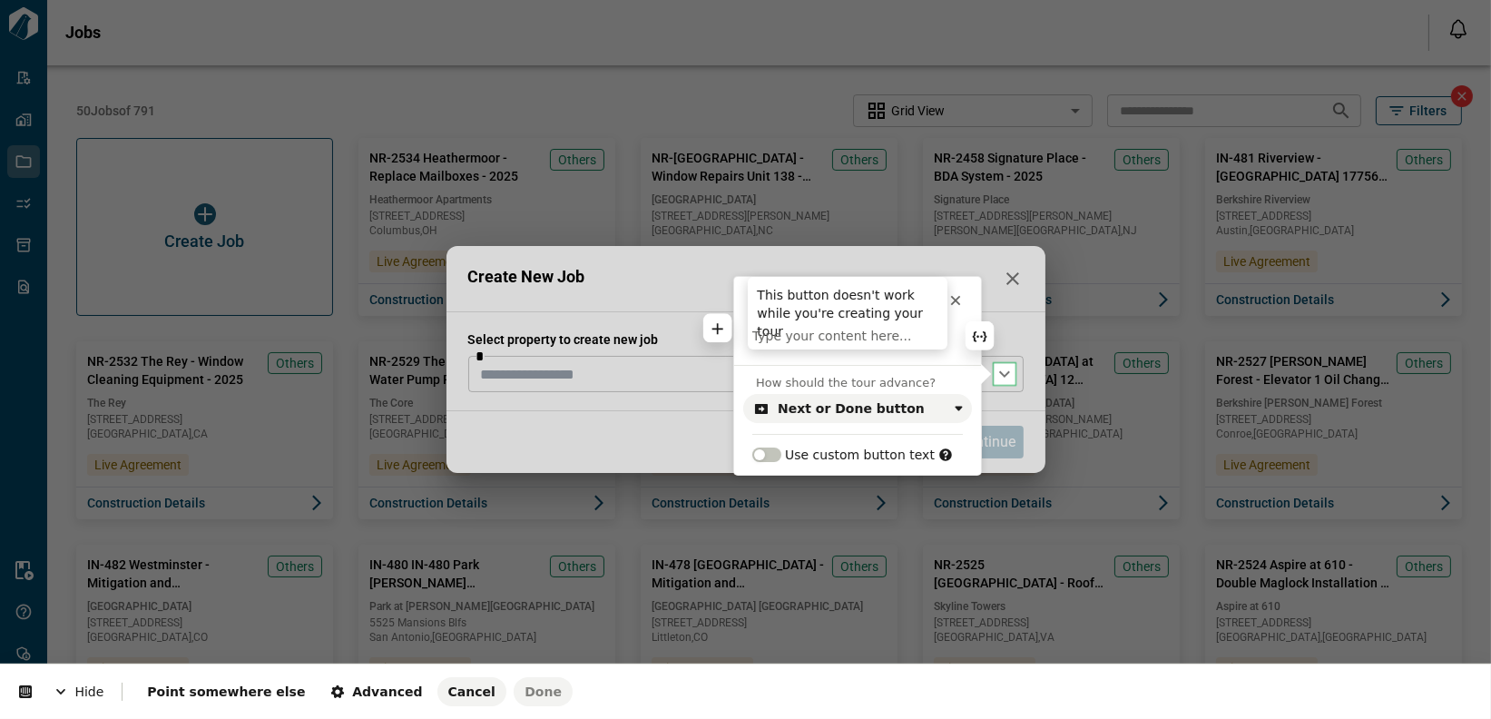
click at [954, 305] on icon at bounding box center [955, 300] width 15 height 15
click at [448, 695] on span "Cancel" at bounding box center [471, 691] width 47 height 15
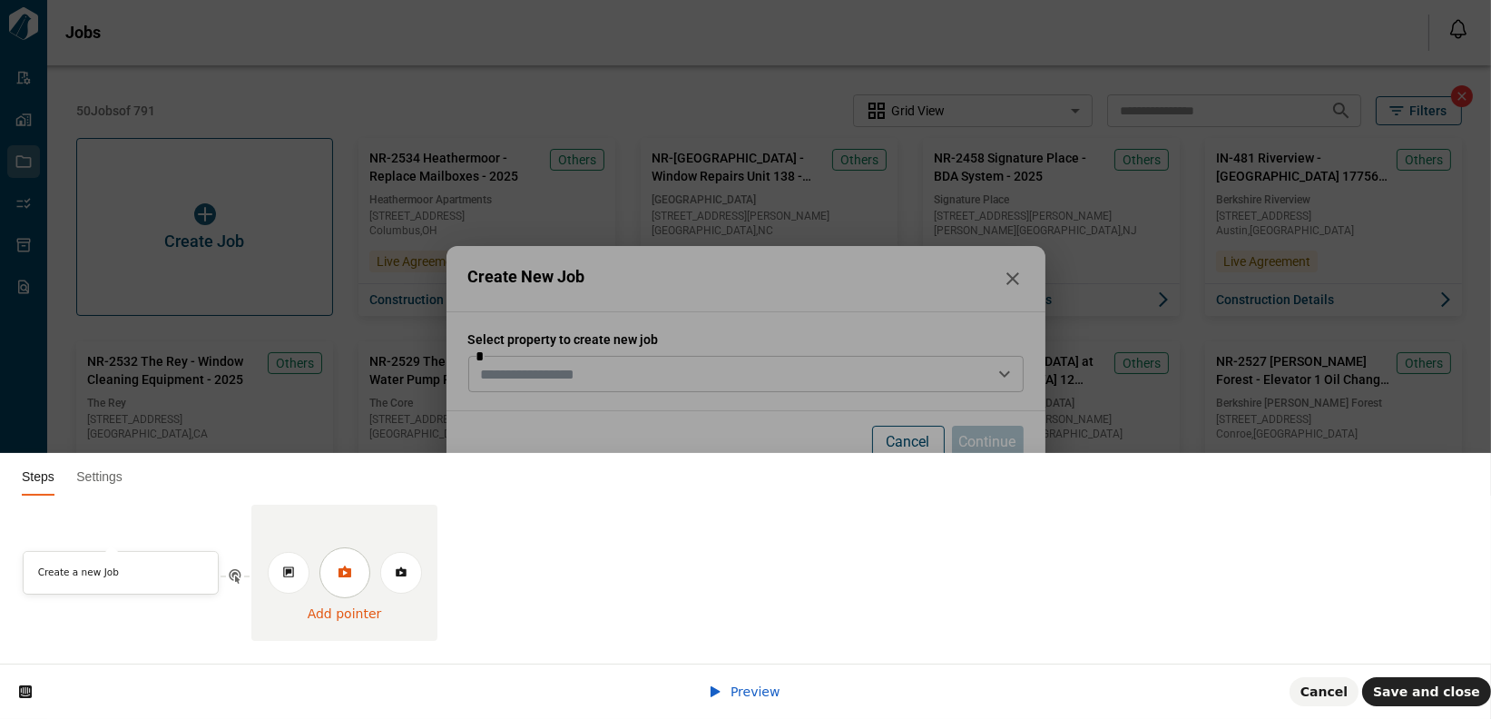
click at [345, 575] on icon at bounding box center [344, 571] width 13 height 12
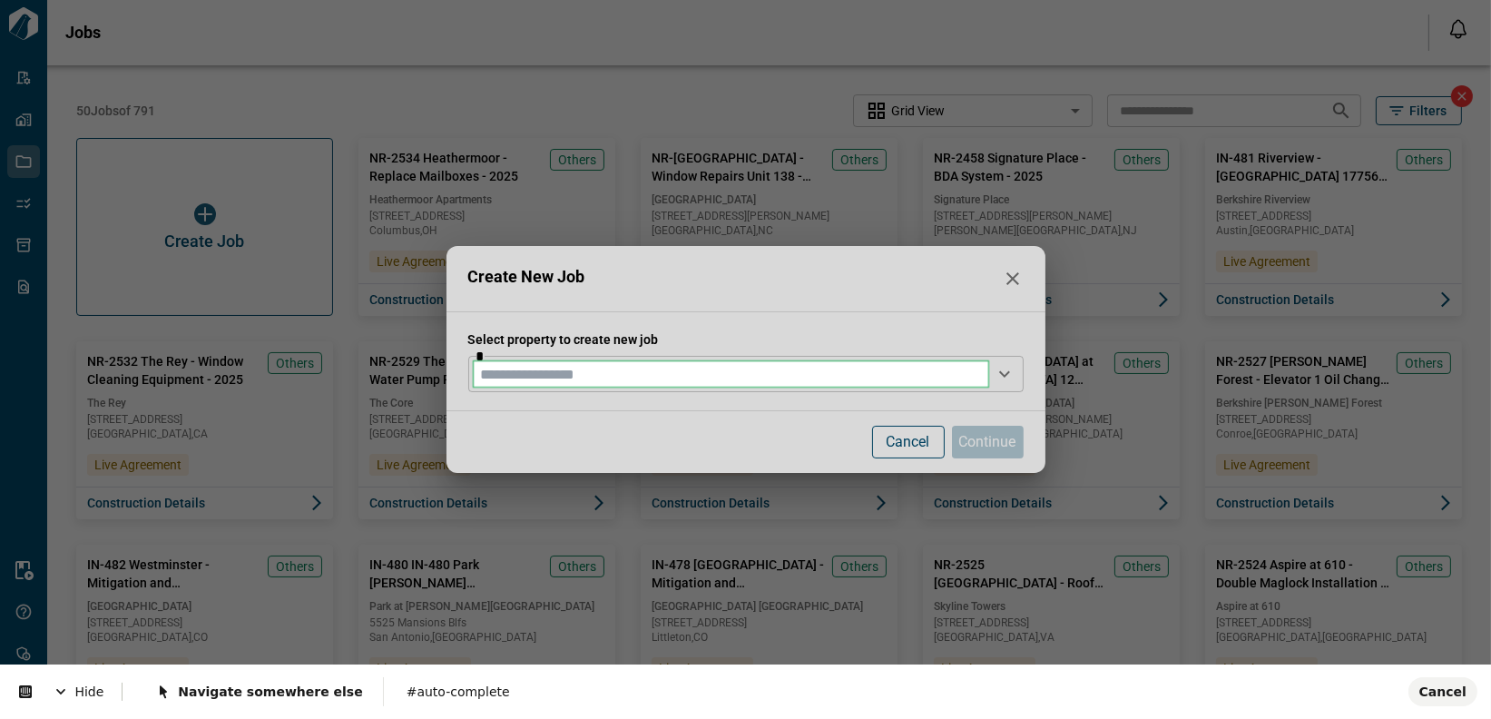
click at [512, 371] on body "Tailorbird Inc Admin-Properties Properties Jobs Scopes Packages Scraper Resourc…" at bounding box center [745, 359] width 1491 height 719
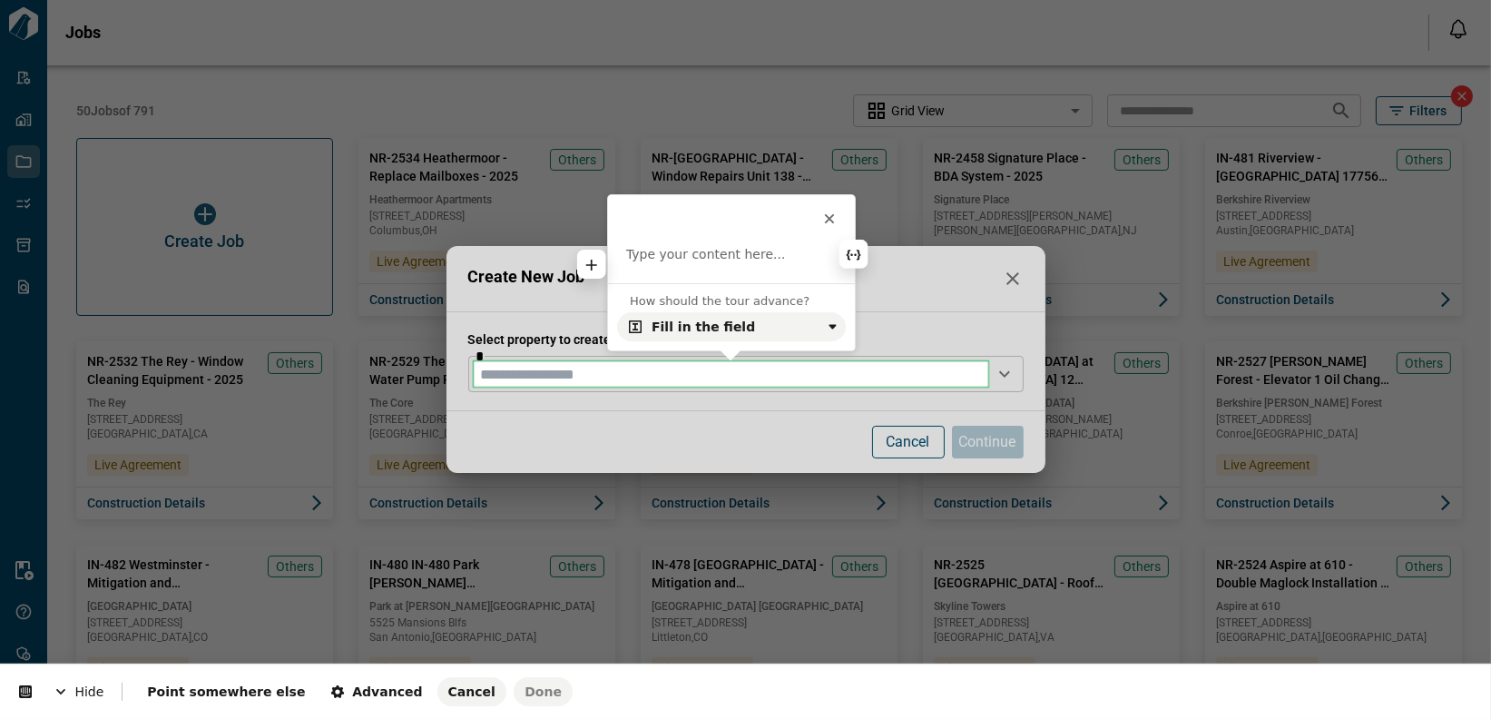
click at [684, 258] on p at bounding box center [731, 255] width 210 height 18
click at [885, 0] on html "**********" at bounding box center [745, 0] width 1491 height 0
click at [524, 685] on span "Done" at bounding box center [542, 691] width 37 height 15
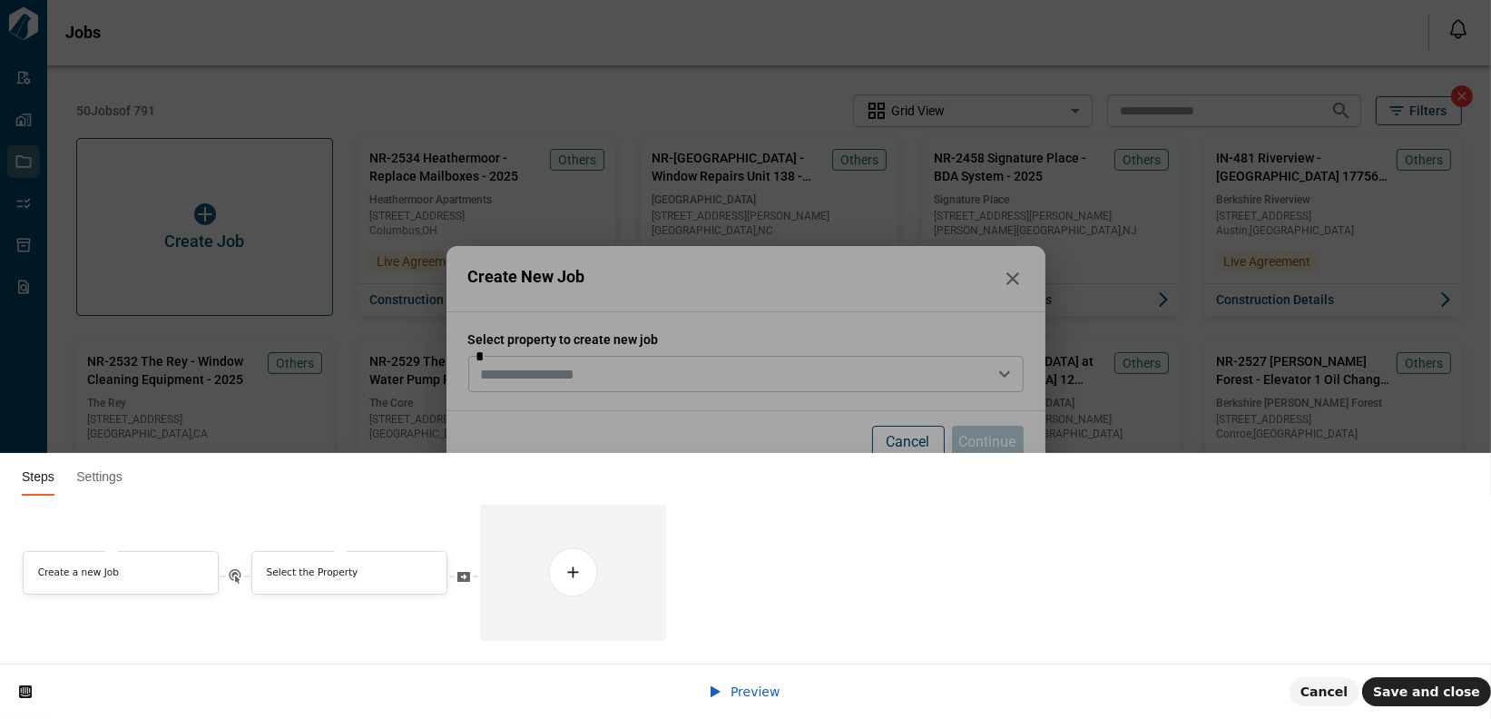
click at [596, 0] on html "Steps Settings Create a new Job Select the Property" at bounding box center [745, 0] width 1491 height 0
click at [569, 577] on icon at bounding box center [572, 571] width 13 height 12
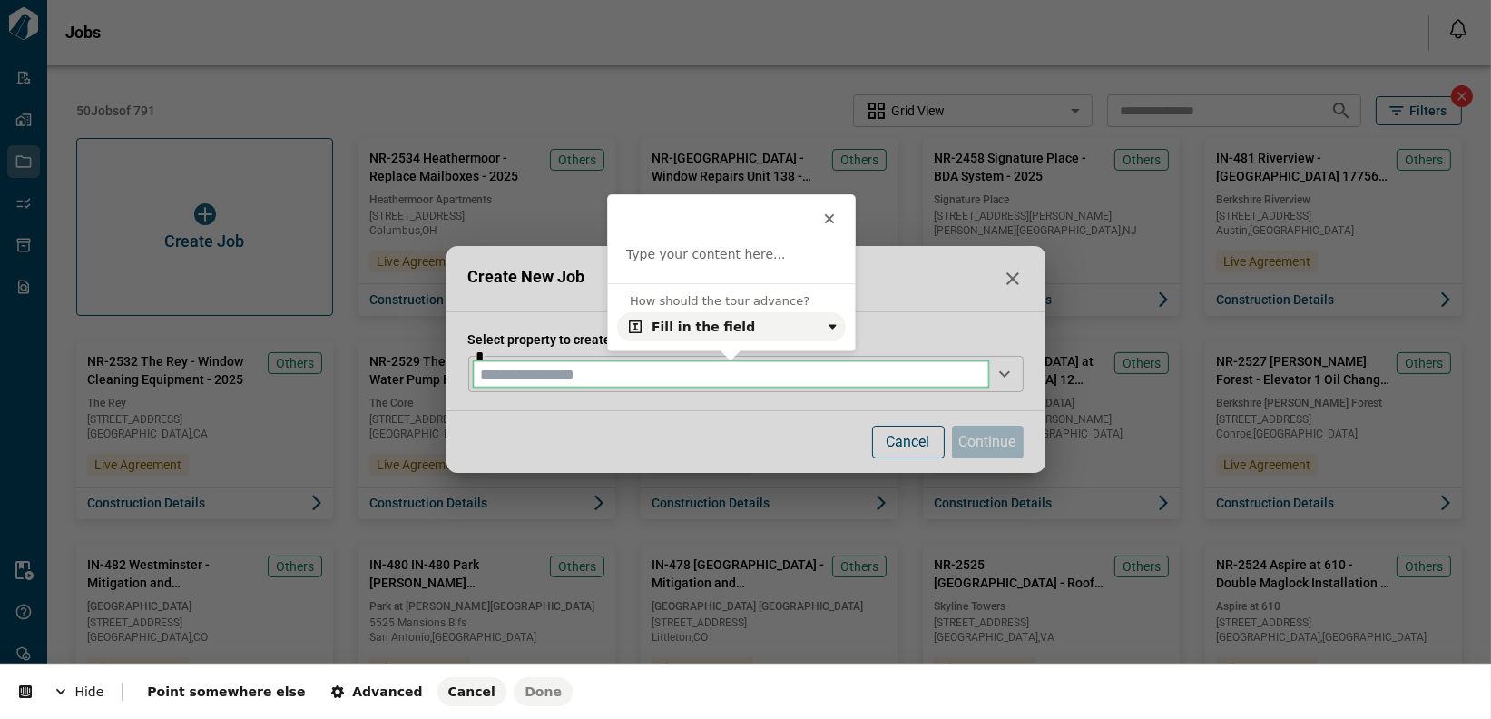
click at [550, 379] on body "Tailorbird Inc Admin-Properties Properties Jobs Scopes Packages Scraper Resourc…" at bounding box center [745, 359] width 1491 height 719
click at [827, 216] on icon at bounding box center [830, 219] width 10 height 10
click at [448, 694] on span "Cancel" at bounding box center [471, 691] width 47 height 15
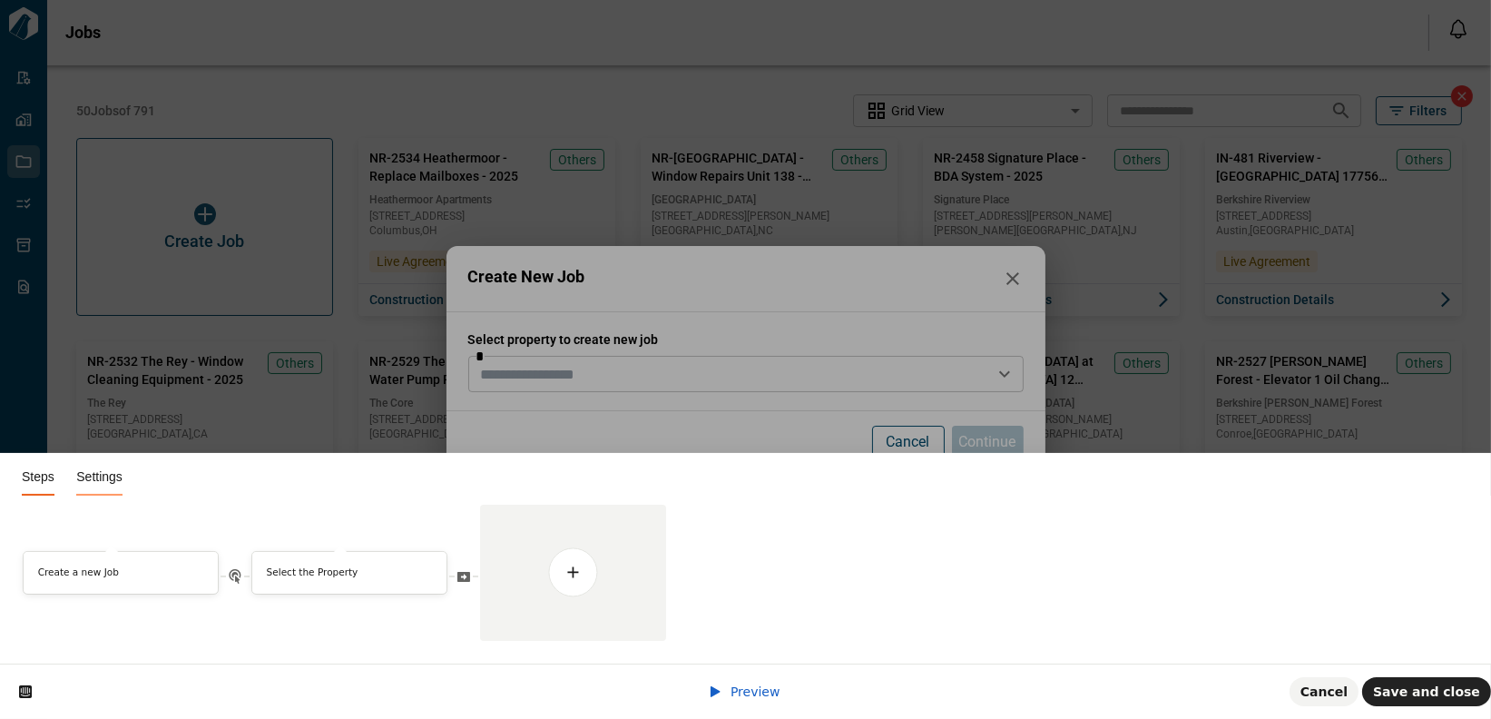
click at [99, 476] on span "Settings" at bounding box center [99, 476] width 46 height 15
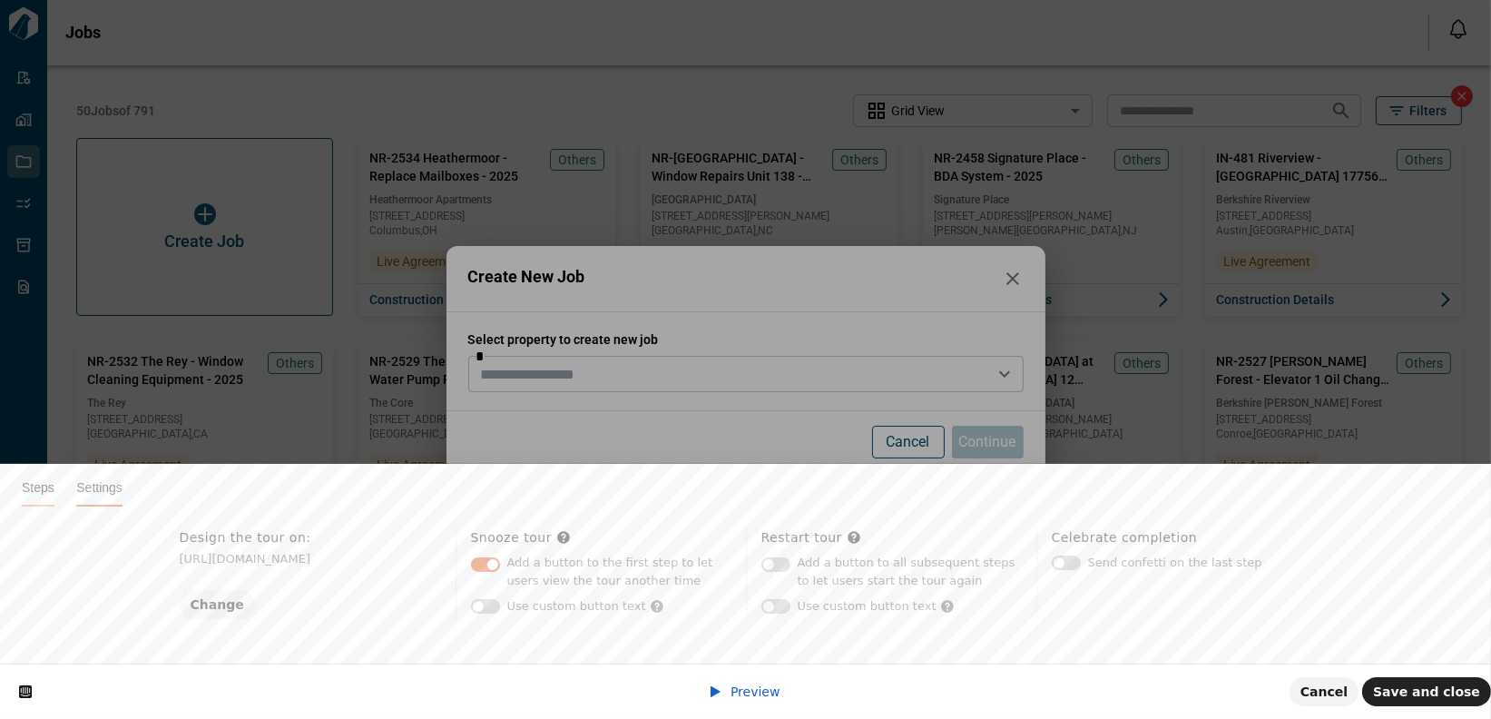
click at [39, 485] on span "Steps" at bounding box center [38, 487] width 33 height 15
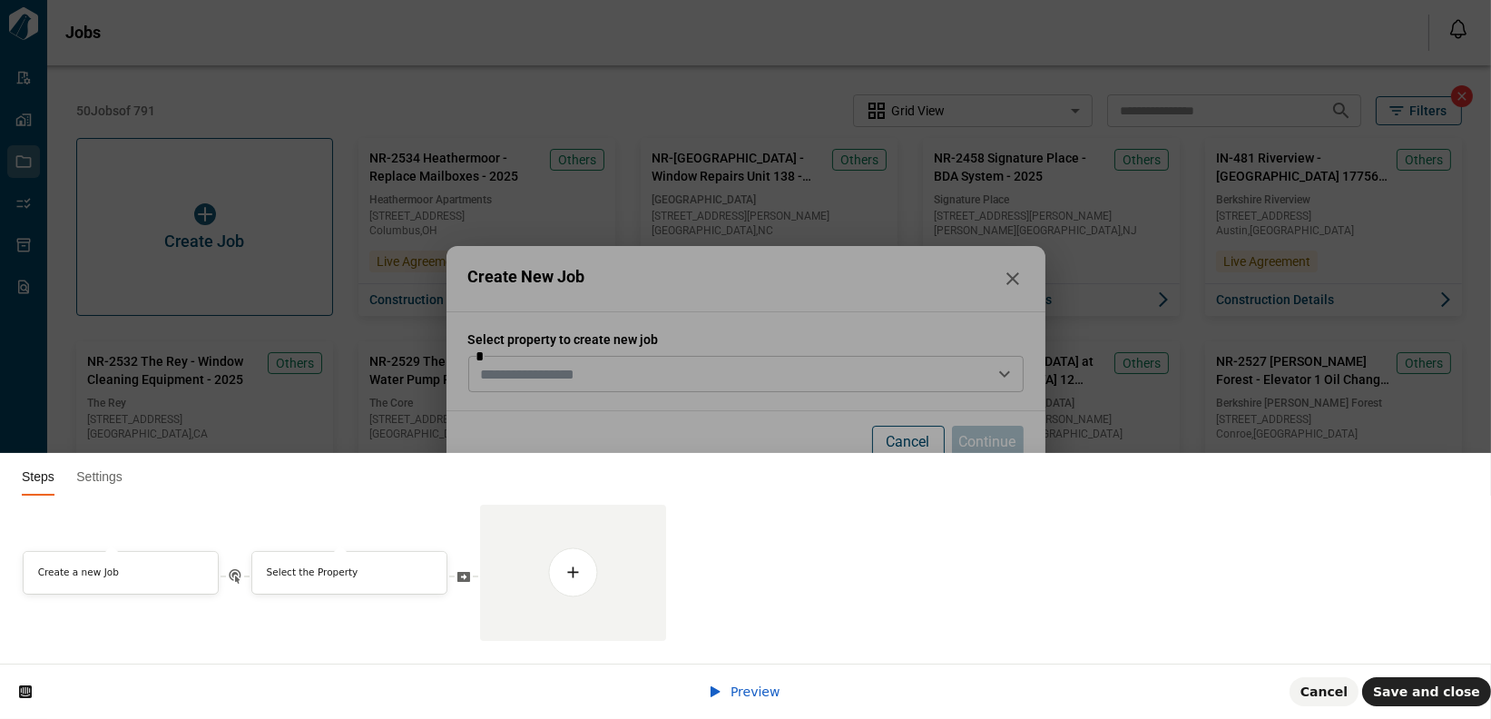
click at [662, 0] on html "Steps Settings Create a new Job Select the Property" at bounding box center [745, 0] width 1491 height 0
click at [605, 0] on html "Steps Settings Create a new Job Select the Property" at bounding box center [745, 0] width 1491 height 0
click at [612, 0] on html "Steps Settings Create a new Job Select the Property" at bounding box center [745, 0] width 1491 height 0
click at [720, 696] on icon at bounding box center [715, 691] width 15 height 15
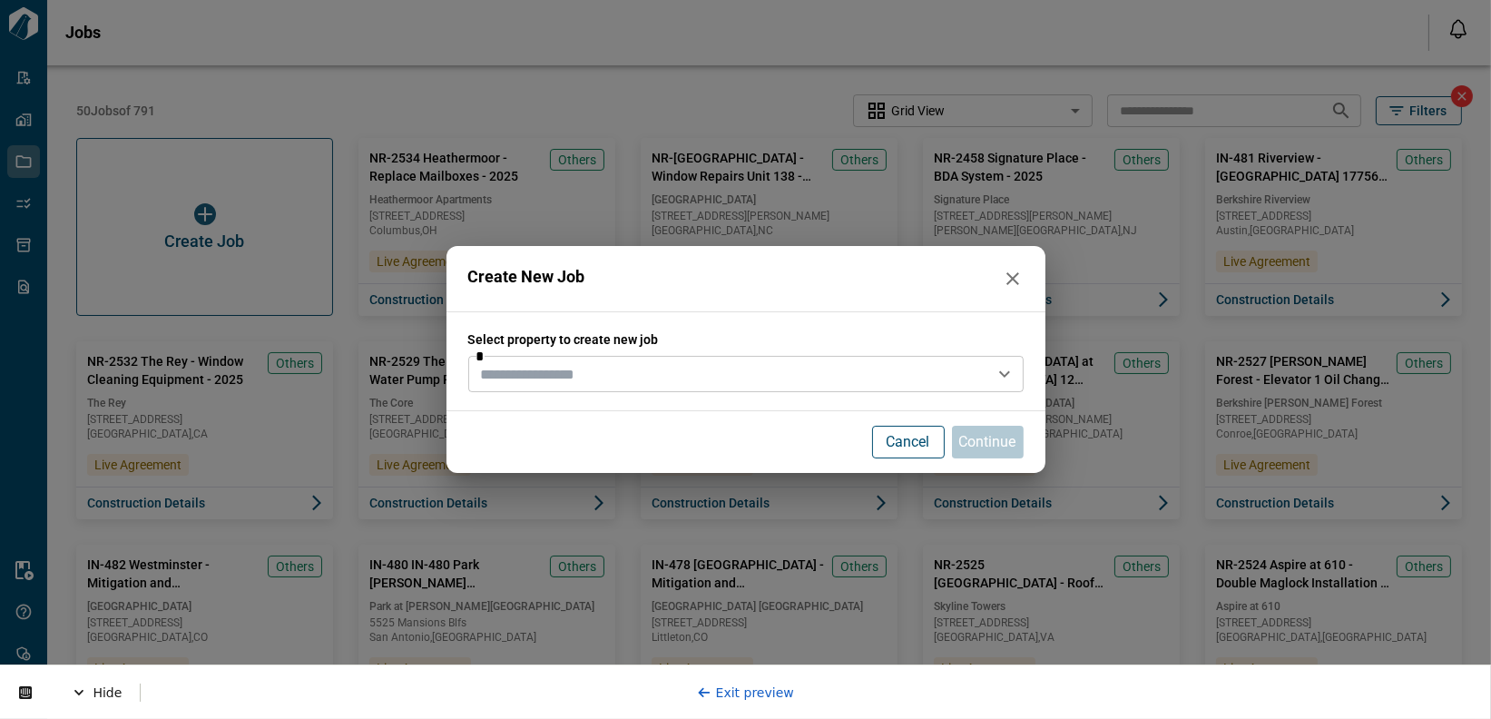
click at [272, 205] on div "Create New Job Select property to create new job * Cancel Continue" at bounding box center [745, 359] width 1491 height 719
click at [1013, 271] on icon "button" at bounding box center [1013, 279] width 22 height 22
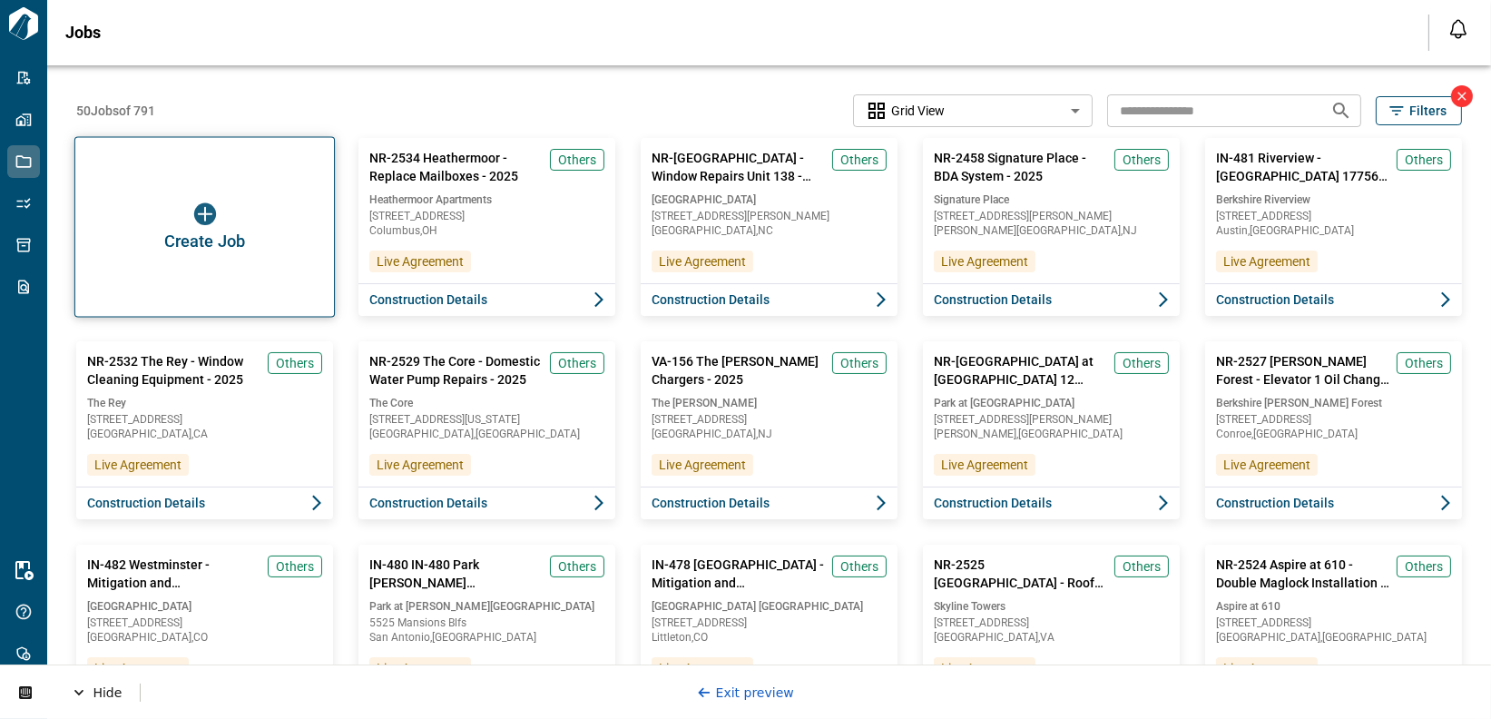
click at [206, 229] on div "Create Job" at bounding box center [204, 227] width 260 height 181
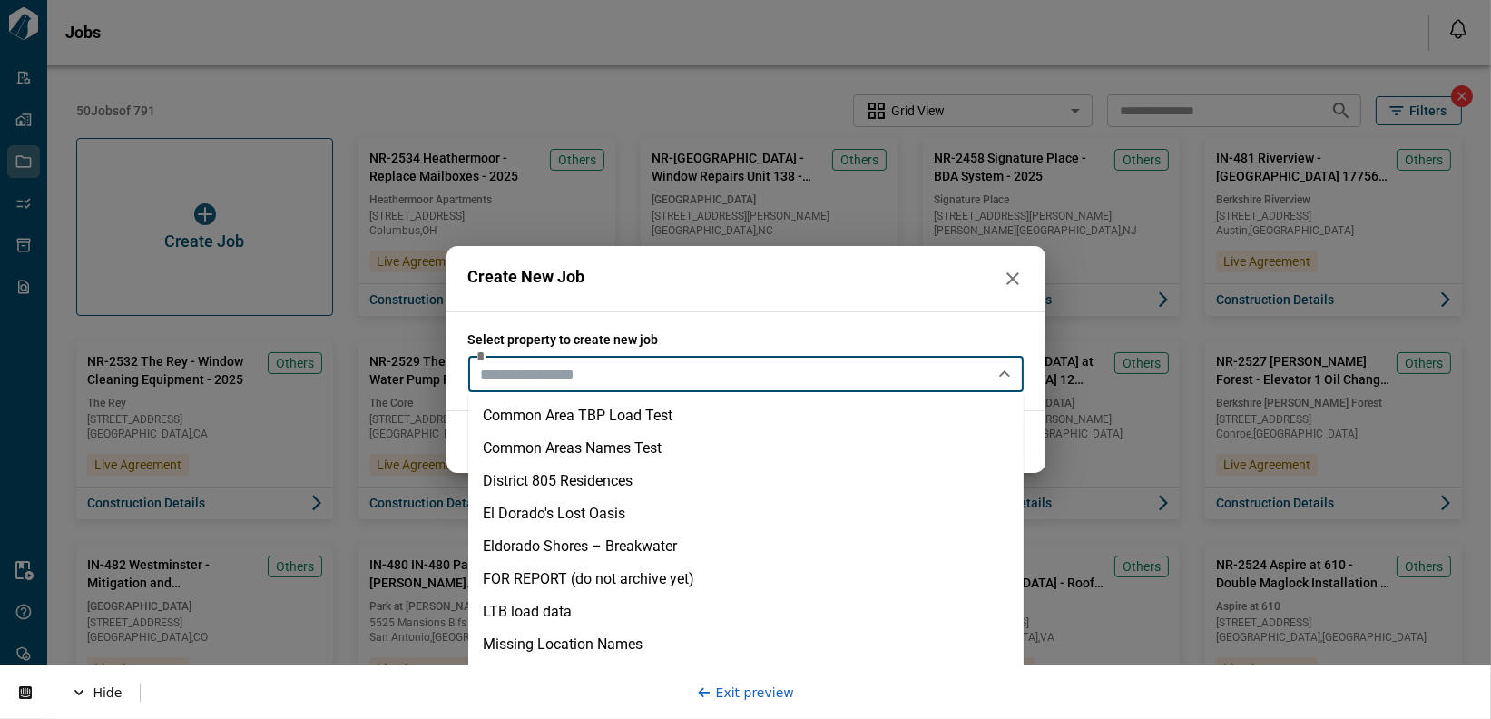
click at [676, 374] on input "text" at bounding box center [731, 373] width 514 height 25
paste input "******"
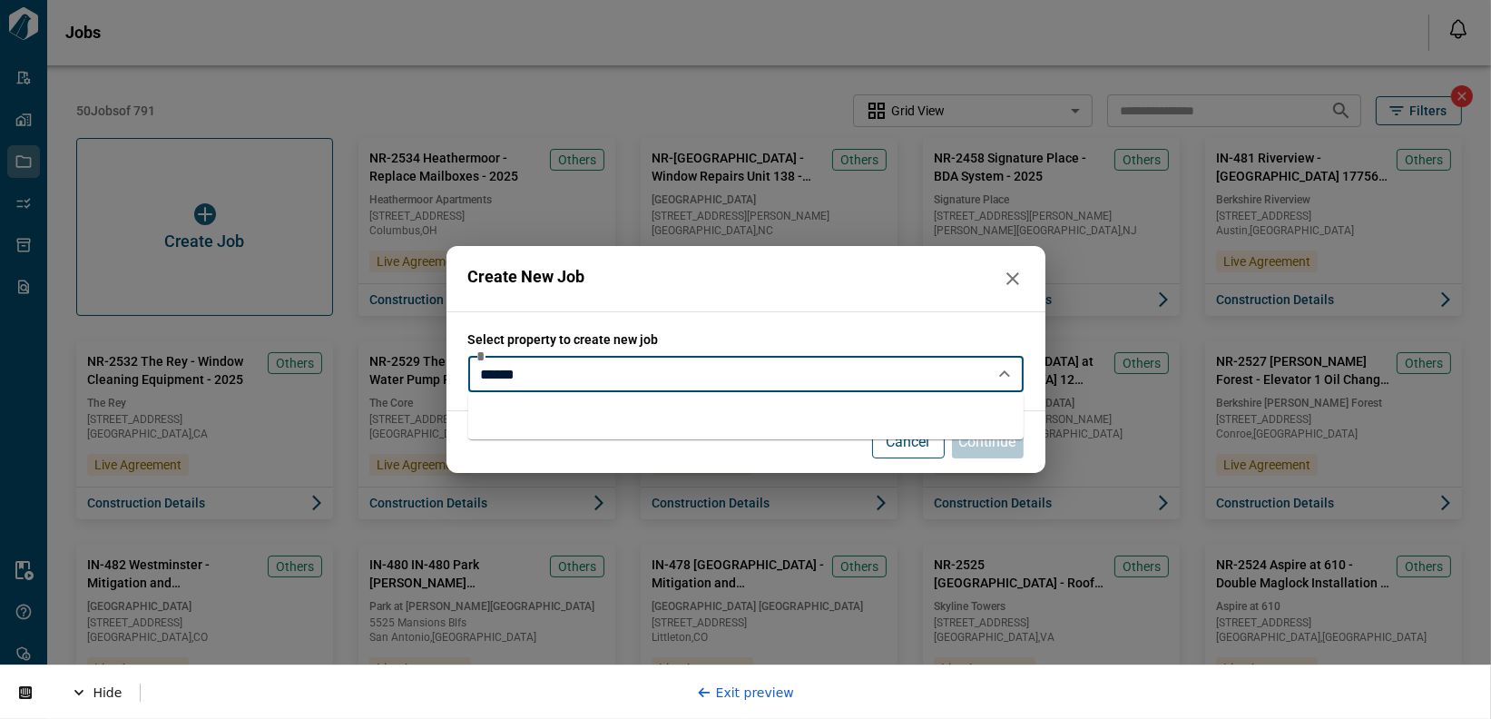
type input "******"
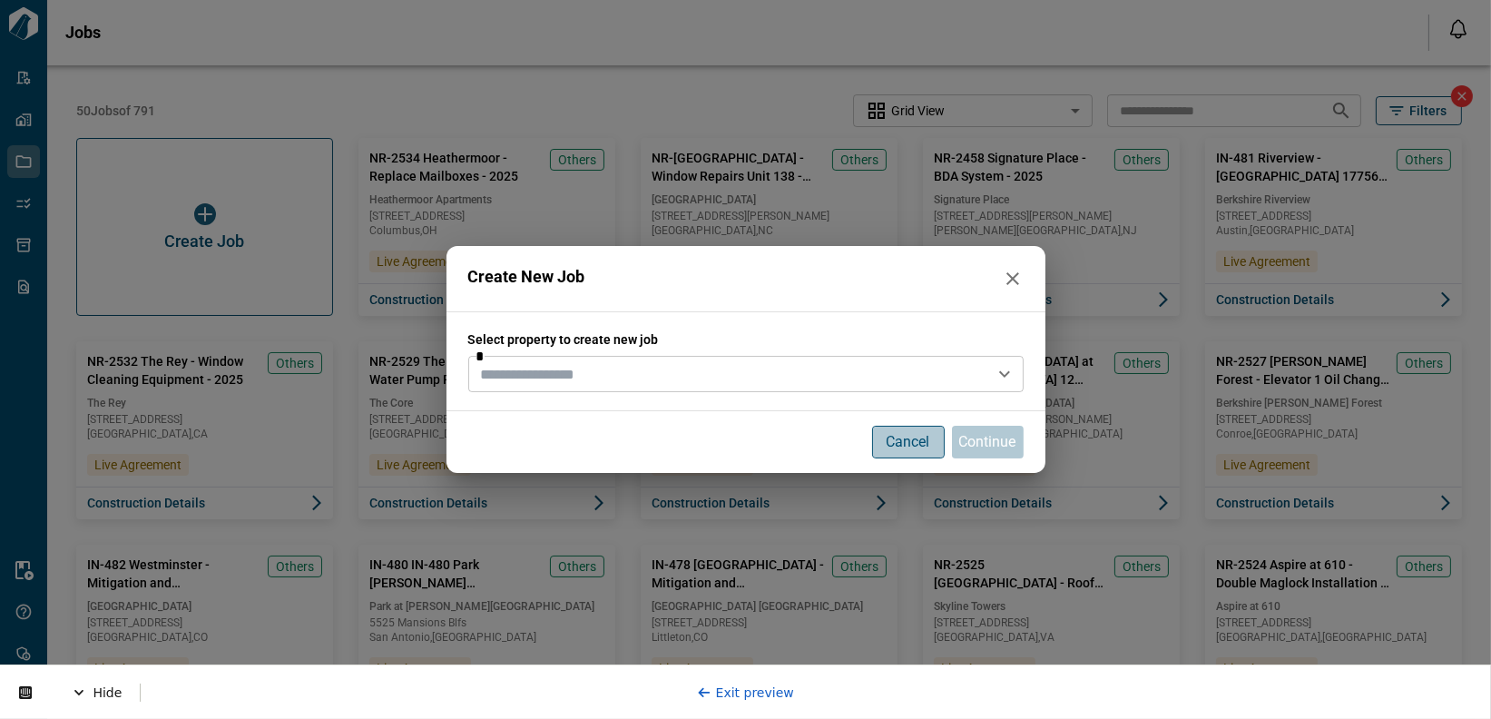
click at [904, 446] on p "Cancel" at bounding box center [908, 442] width 44 height 22
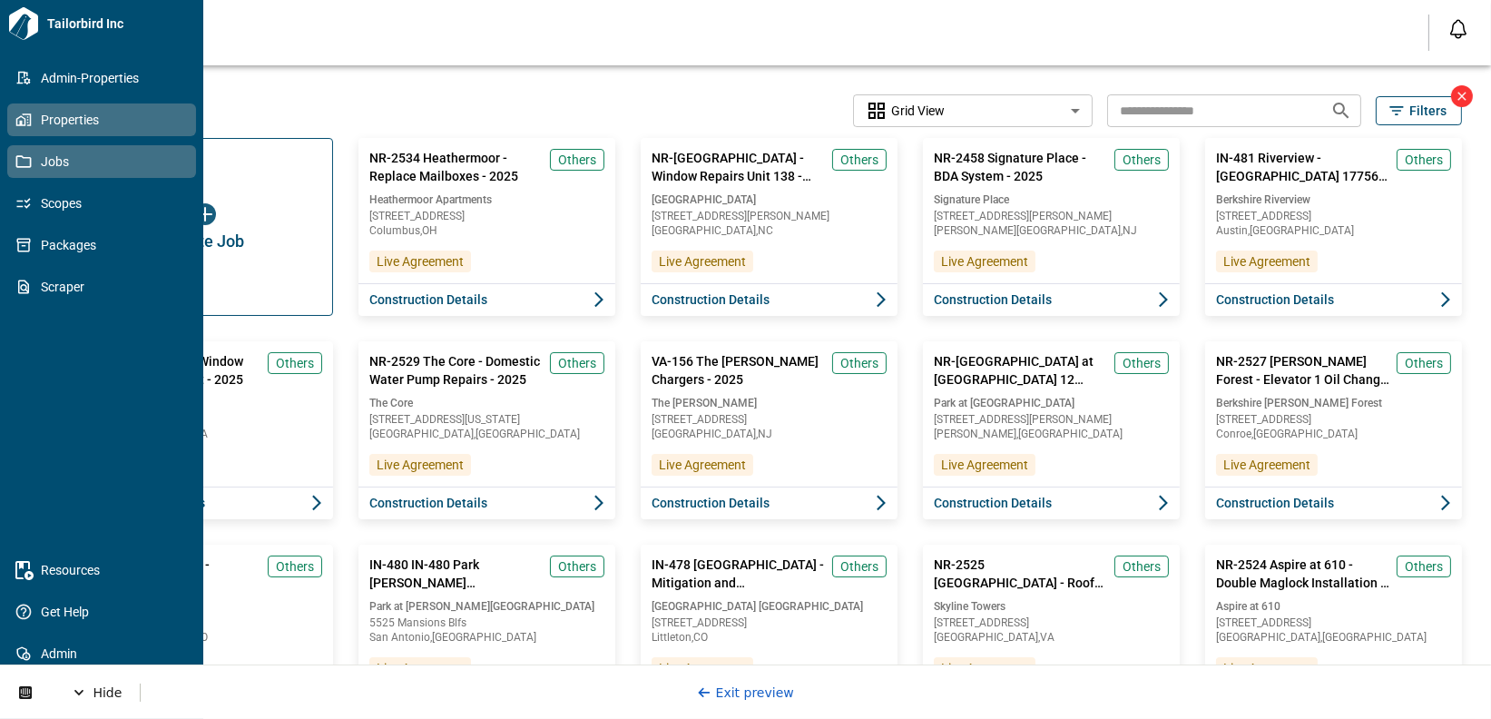
click at [32, 129] on link "Properties" at bounding box center [101, 119] width 189 height 33
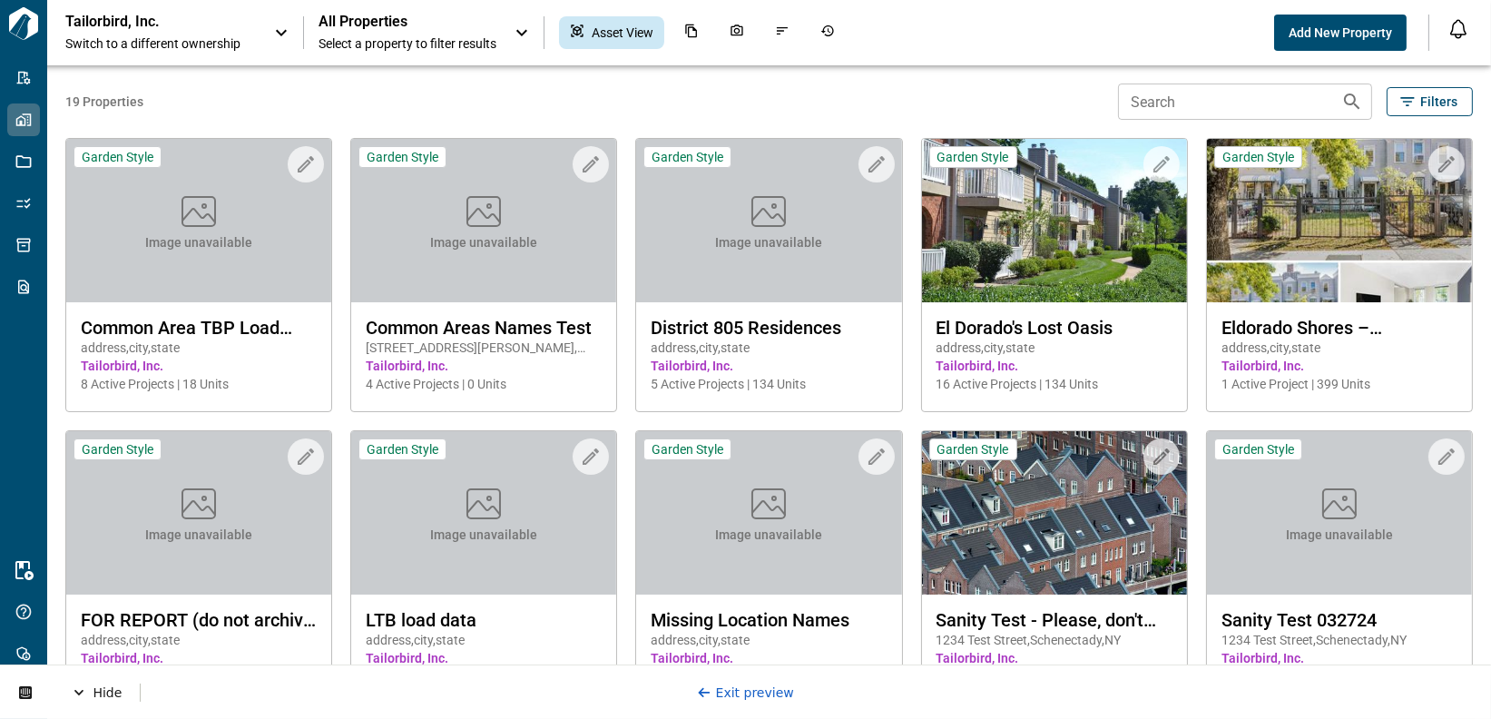
click at [267, 34] on div "Tailorbird, Inc. Switch to a different ownership" at bounding box center [178, 33] width 227 height 40
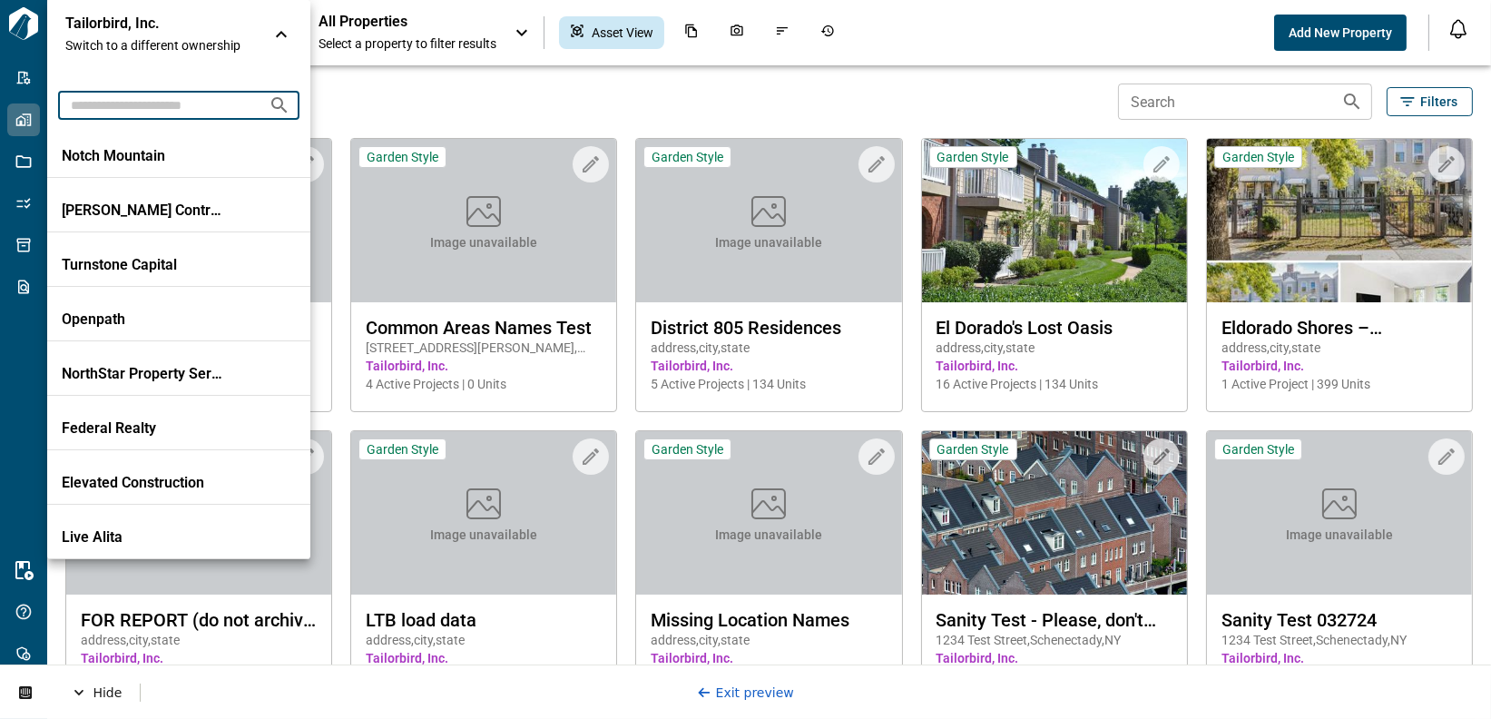
click at [207, 98] on input "text" at bounding box center [156, 105] width 196 height 34
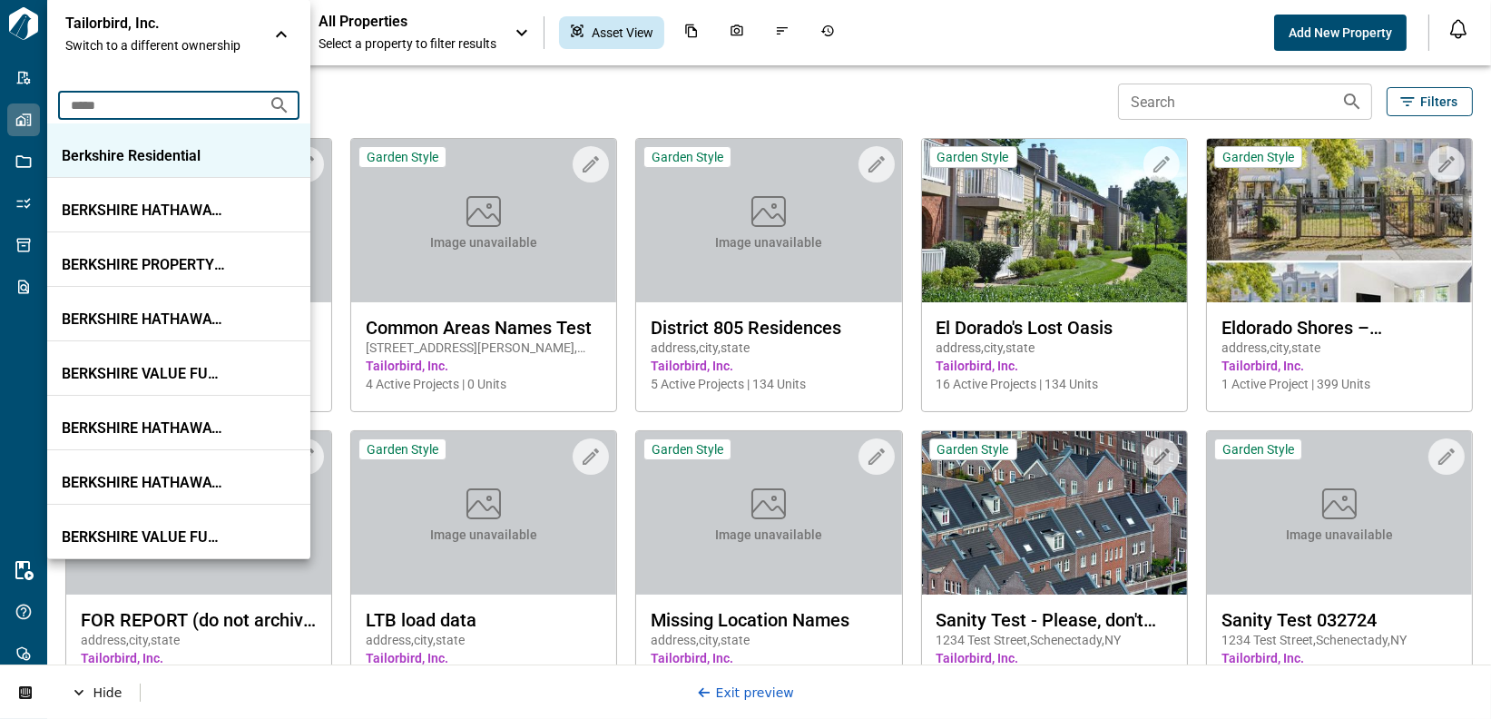
type input "*****"
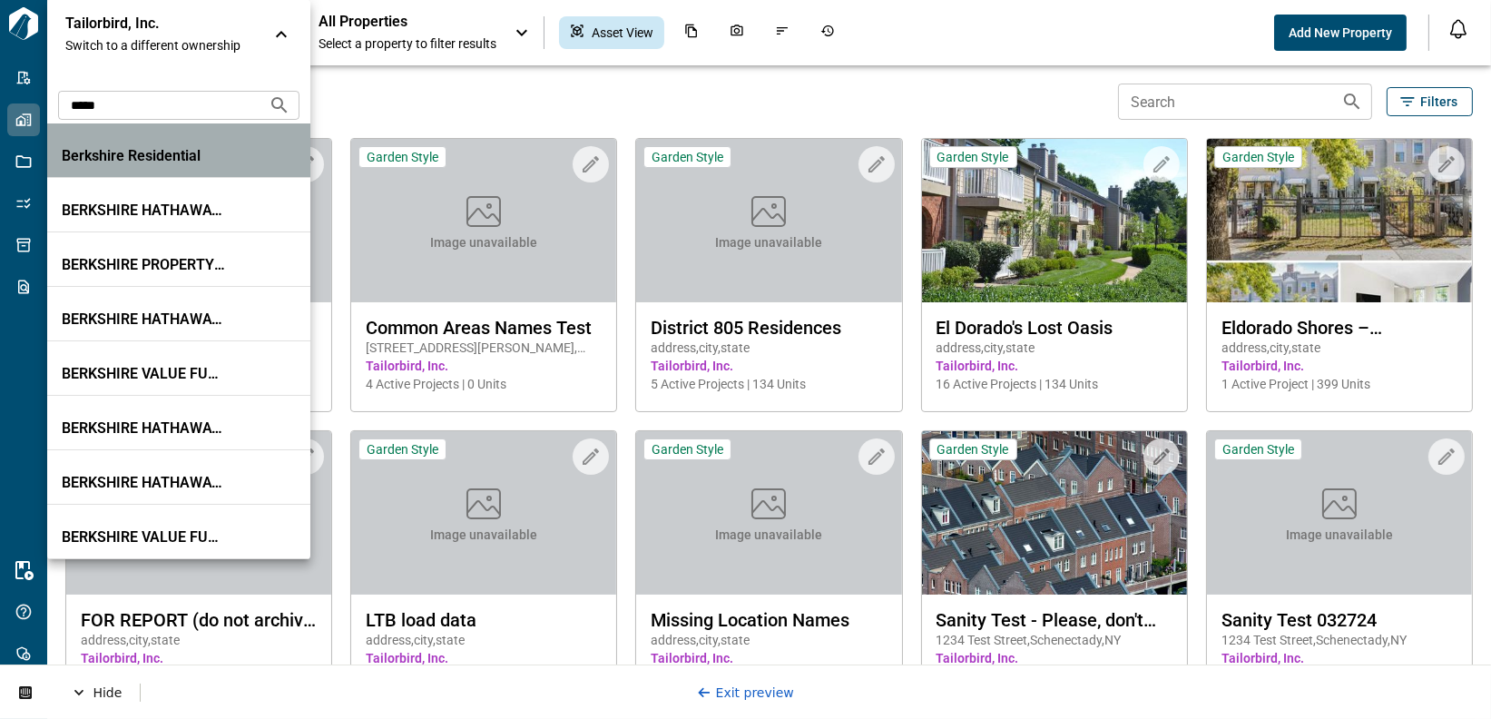
click at [181, 150] on p "Berkshire Residential" at bounding box center [143, 156] width 163 height 18
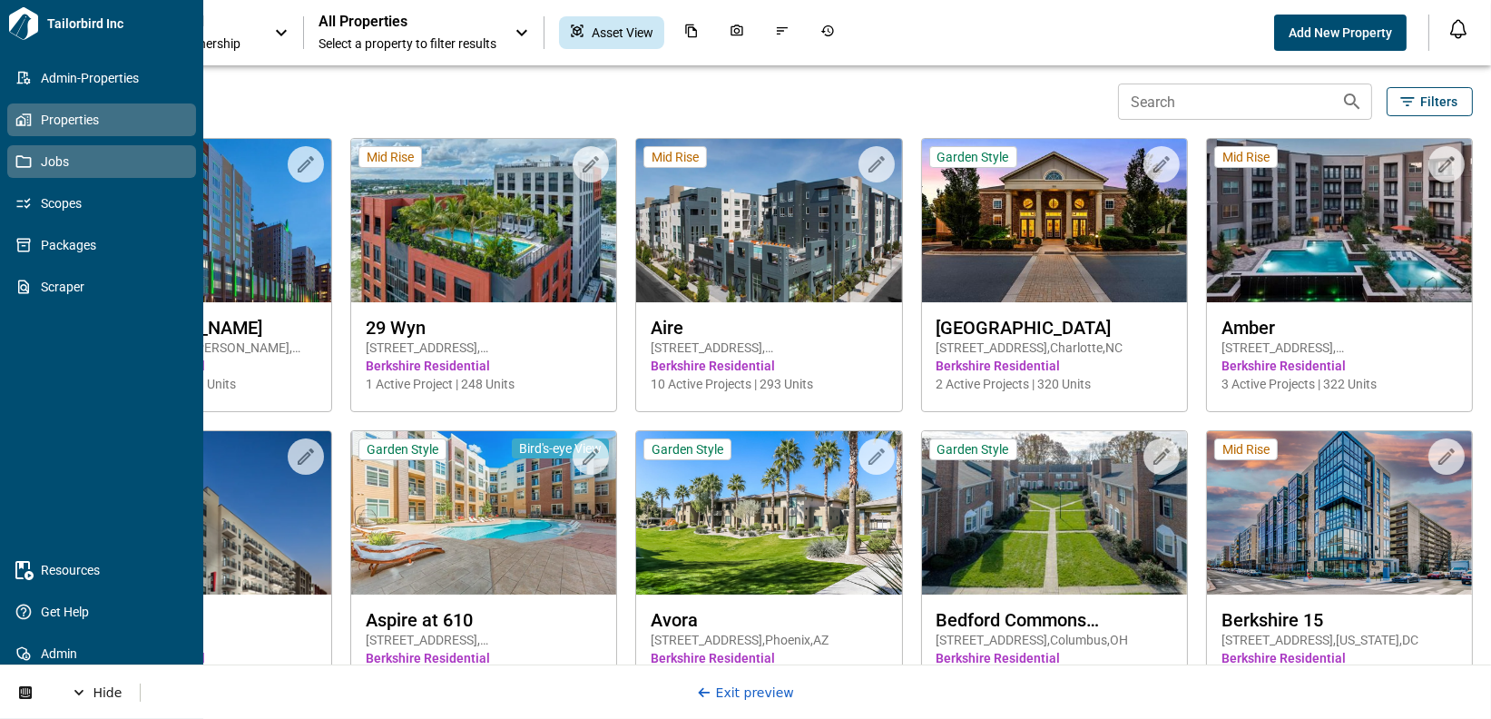
click at [26, 158] on icon at bounding box center [23, 161] width 15 height 13
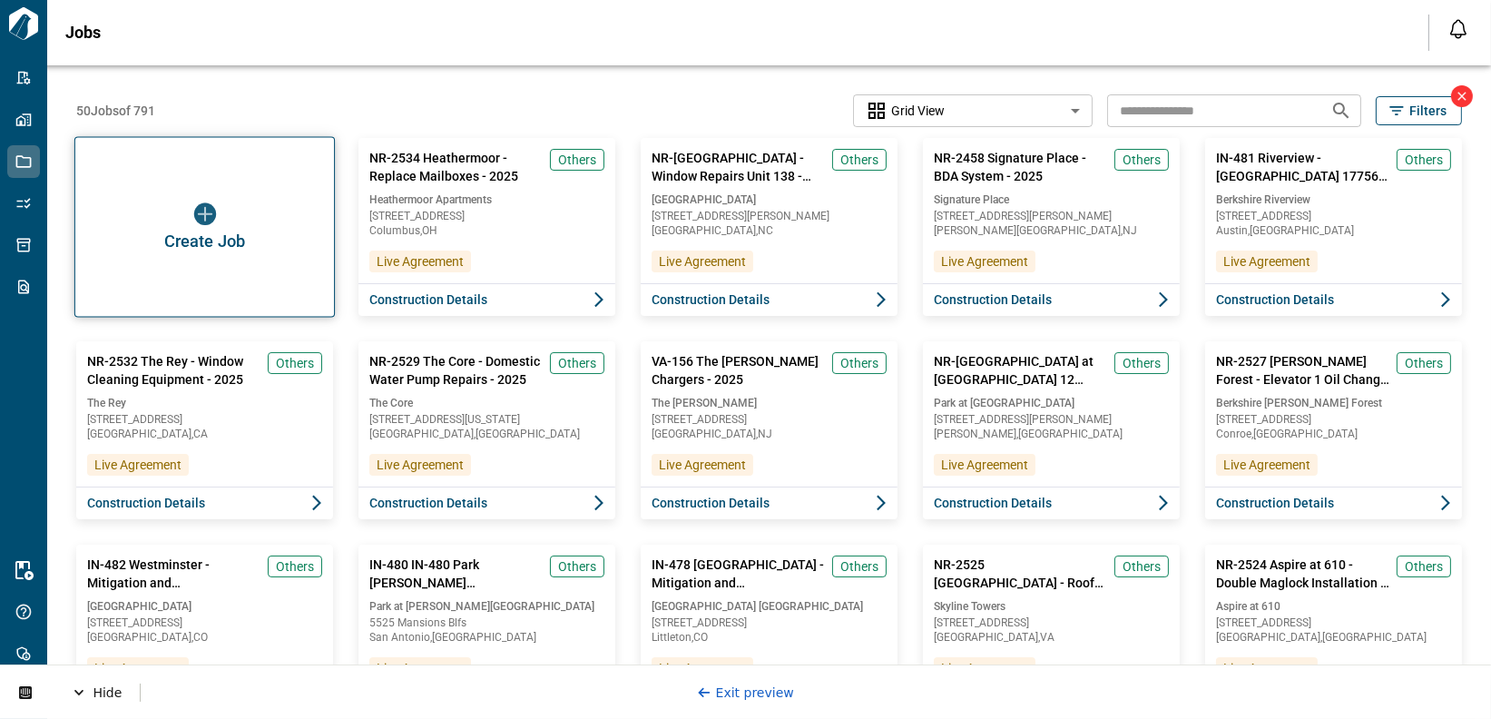
click at [201, 203] on img "button" at bounding box center [204, 214] width 22 height 22
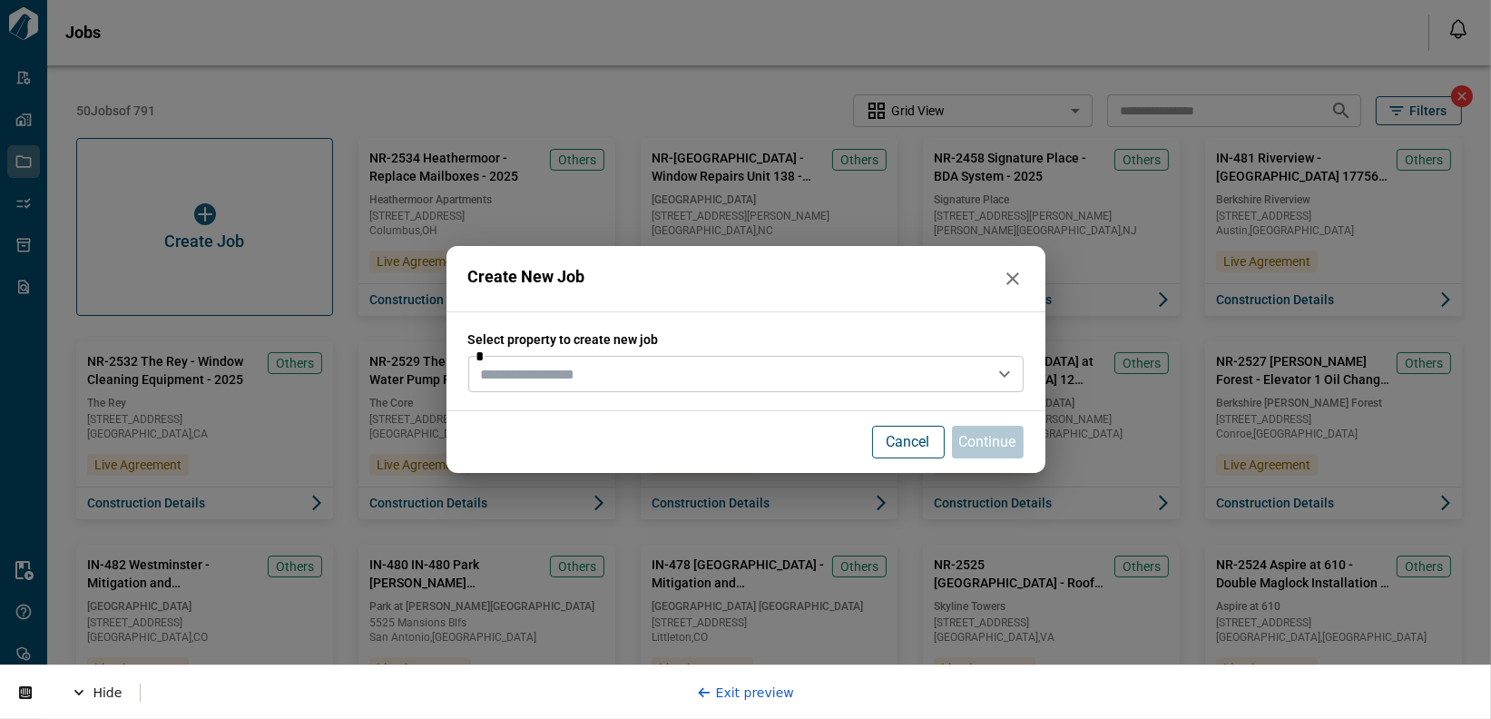
click at [590, 364] on input "text" at bounding box center [731, 373] width 514 height 25
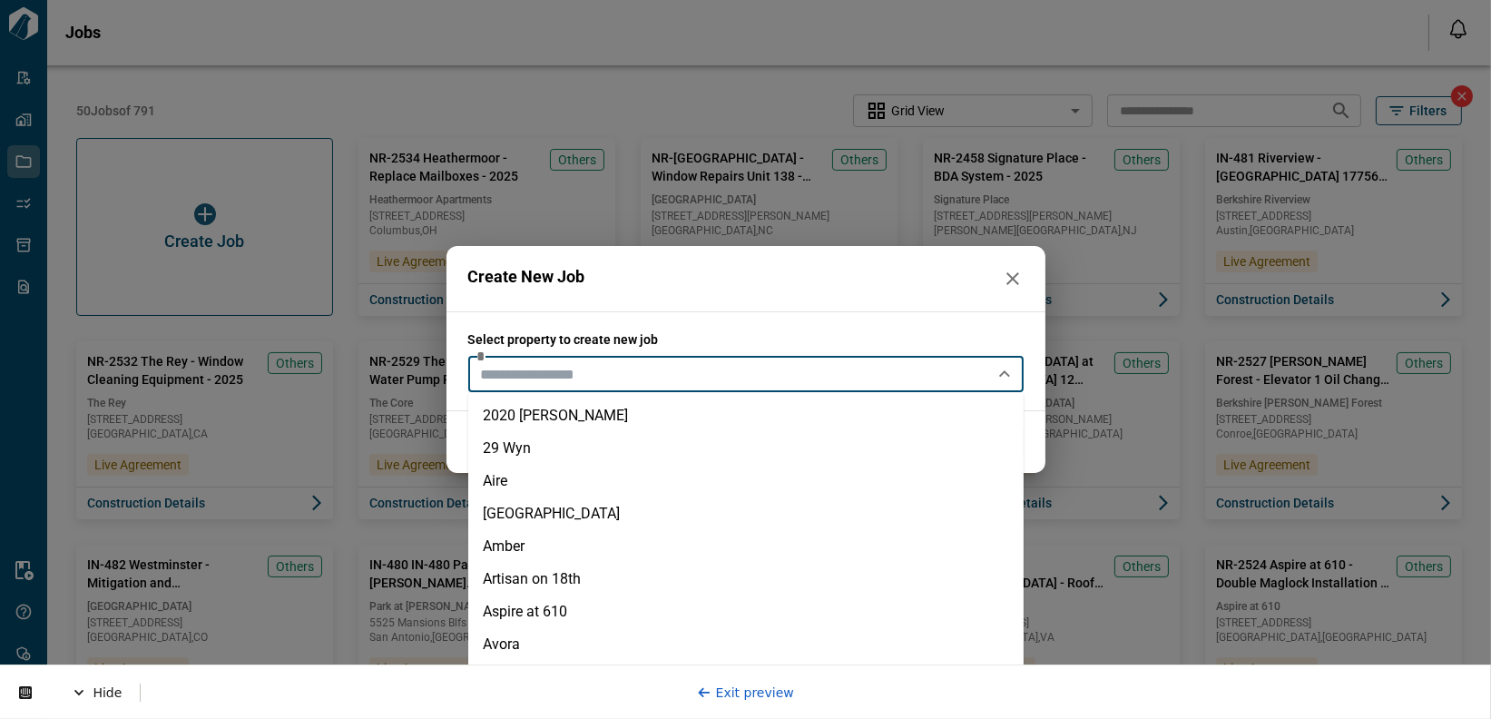
paste input "******"
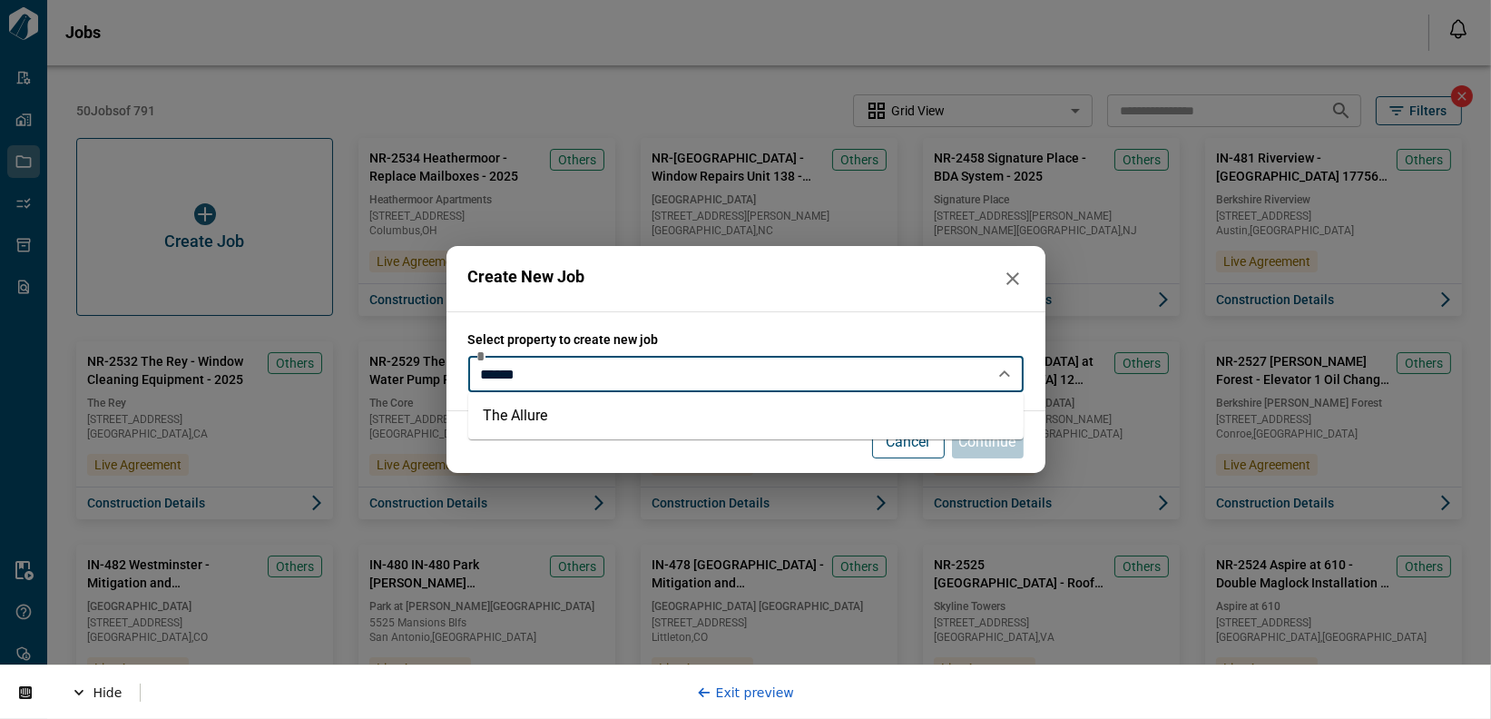
click at [615, 412] on li "The Allure" at bounding box center [745, 415] width 555 height 33
type input "**********"
click at [768, 696] on link "Exit preview" at bounding box center [745, 691] width 97 height 15
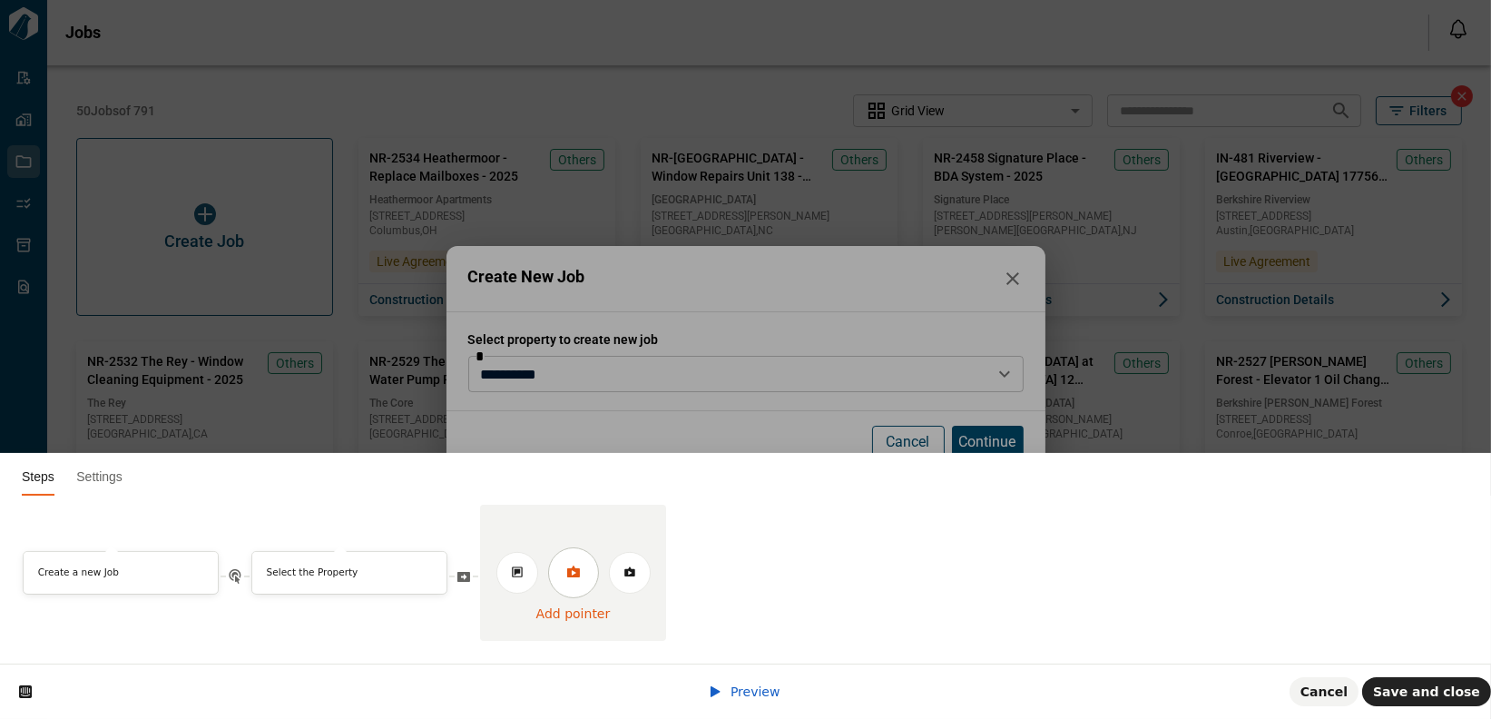
click at [572, 565] on icon at bounding box center [573, 571] width 15 height 15
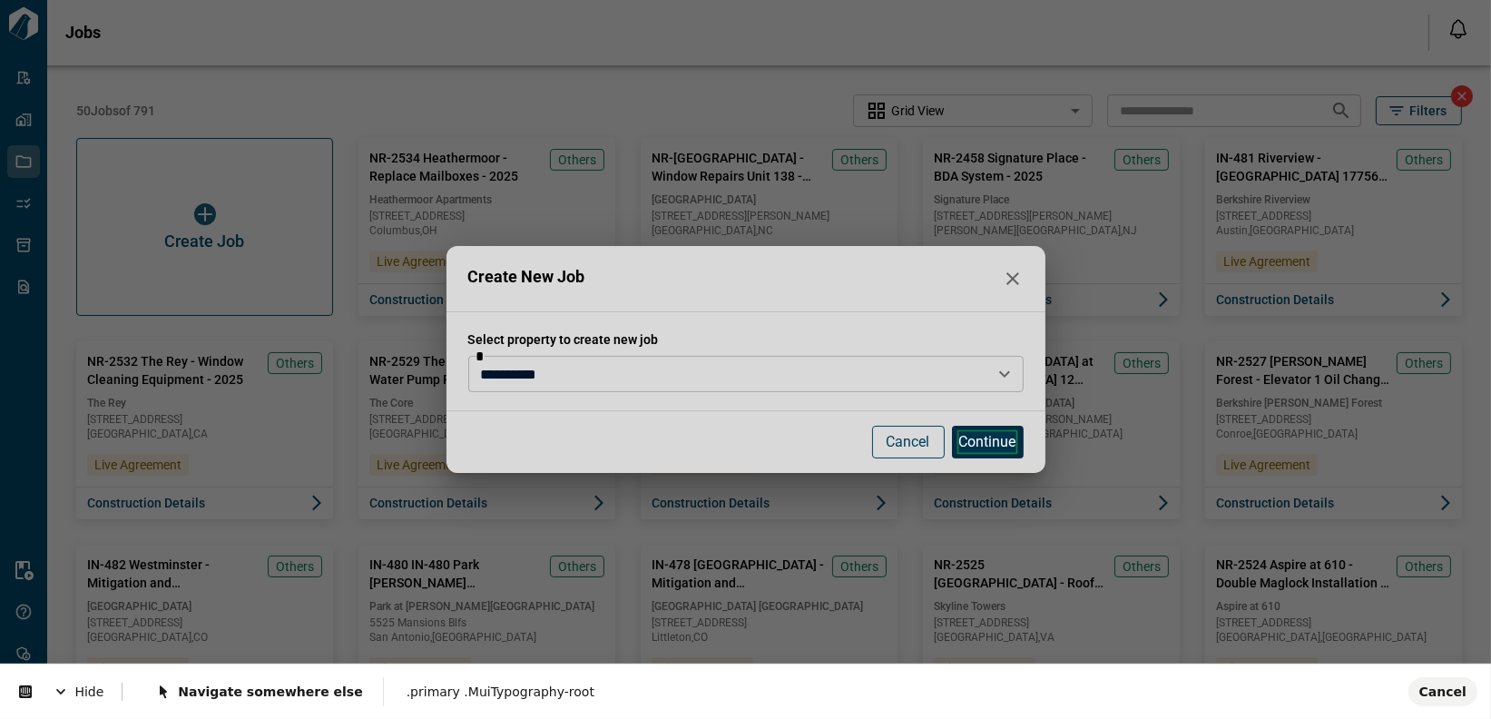
click at [994, 437] on body "Tailorbird Inc Admin-Properties Properties Jobs Scopes Packages Scraper Resourc…" at bounding box center [745, 359] width 1491 height 719
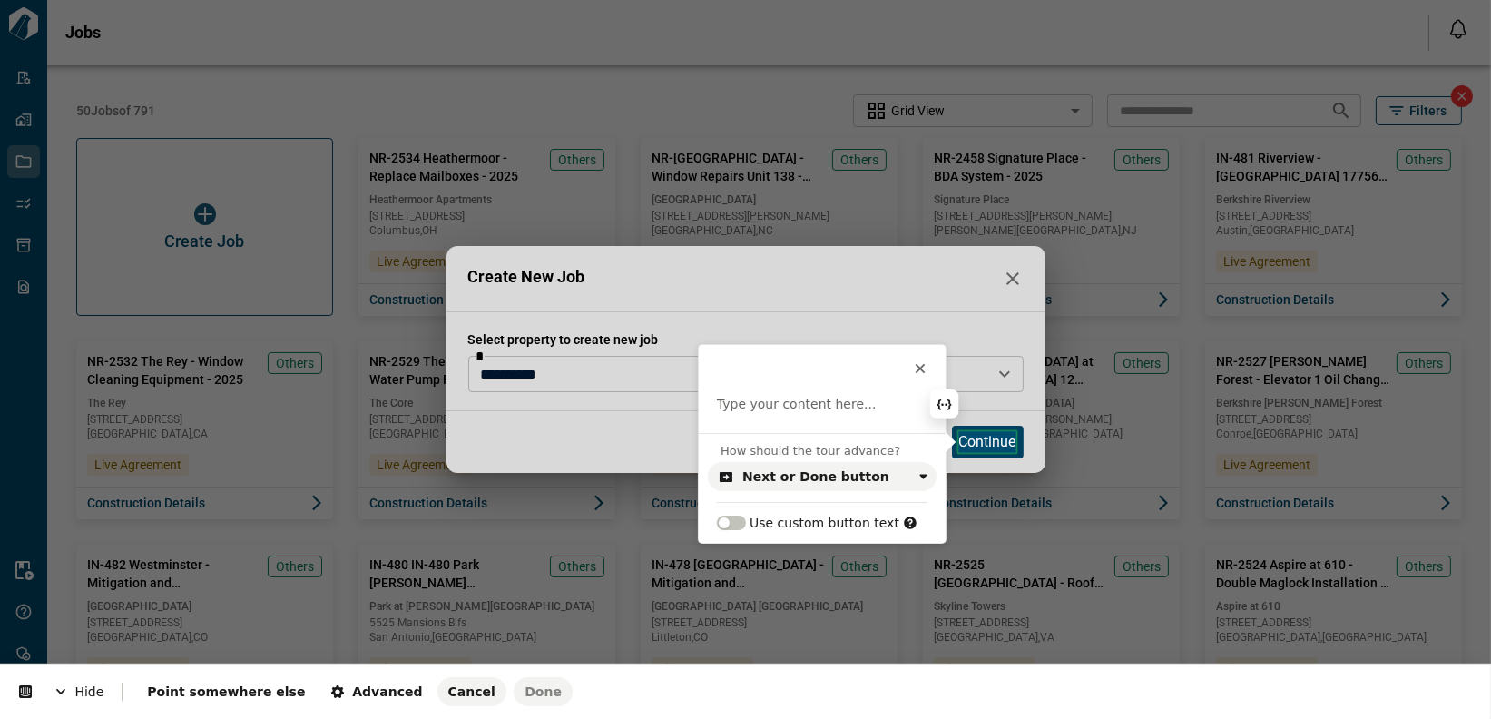
click at [828, 406] on p at bounding box center [822, 405] width 210 height 18
click at [524, 696] on span "Done" at bounding box center [542, 691] width 37 height 15
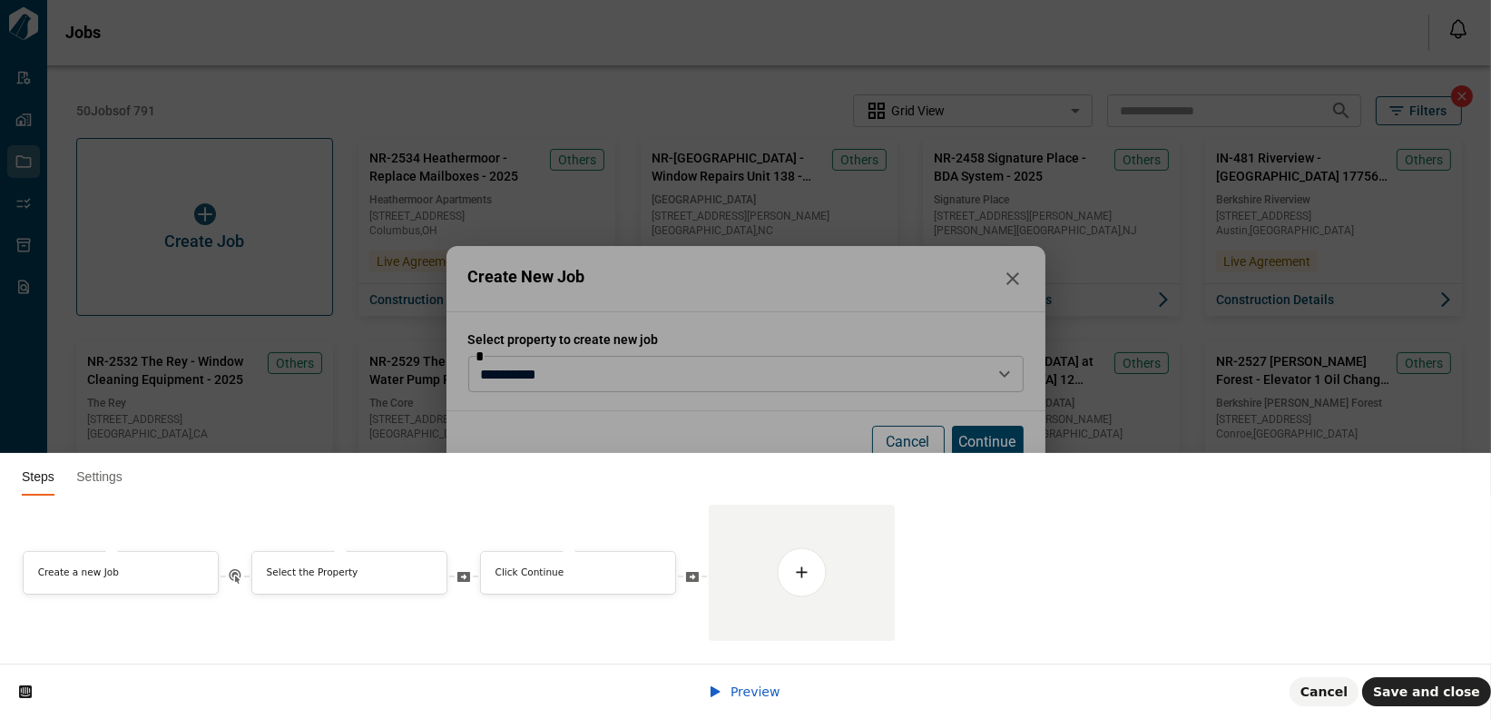
click at [756, 696] on span "Preview" at bounding box center [755, 691] width 50 height 15
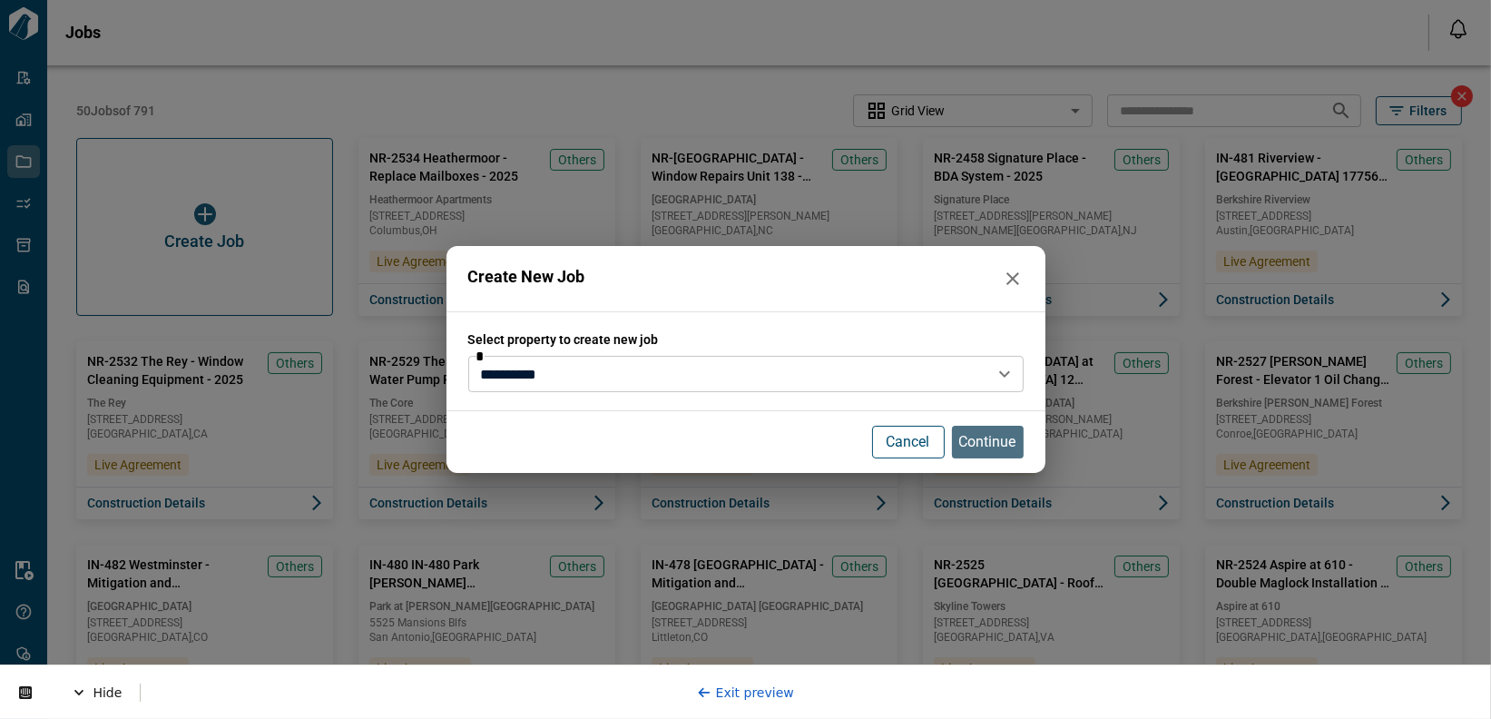
click at [981, 451] on p "Continue" at bounding box center [987, 442] width 57 height 22
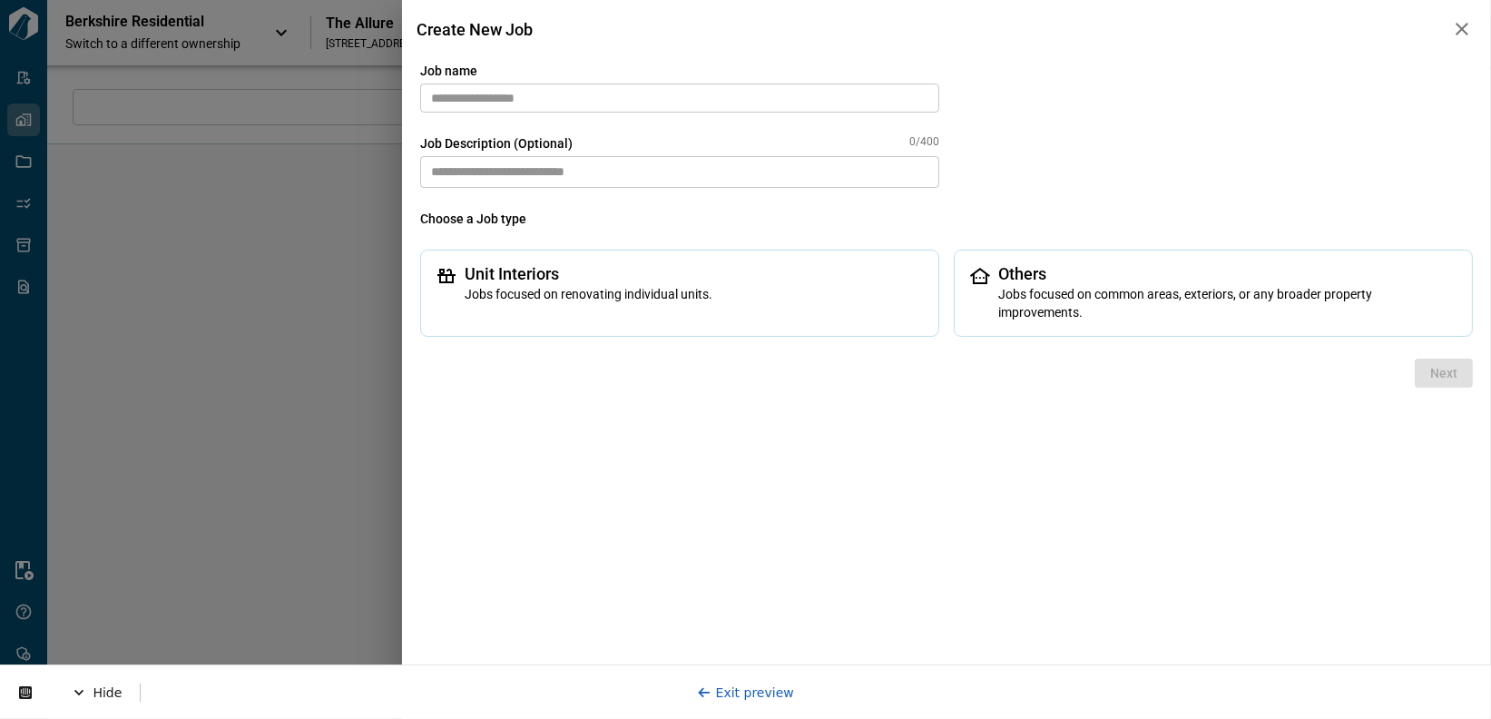
type input "****"
click at [761, 689] on link "Exit preview" at bounding box center [745, 691] width 97 height 15
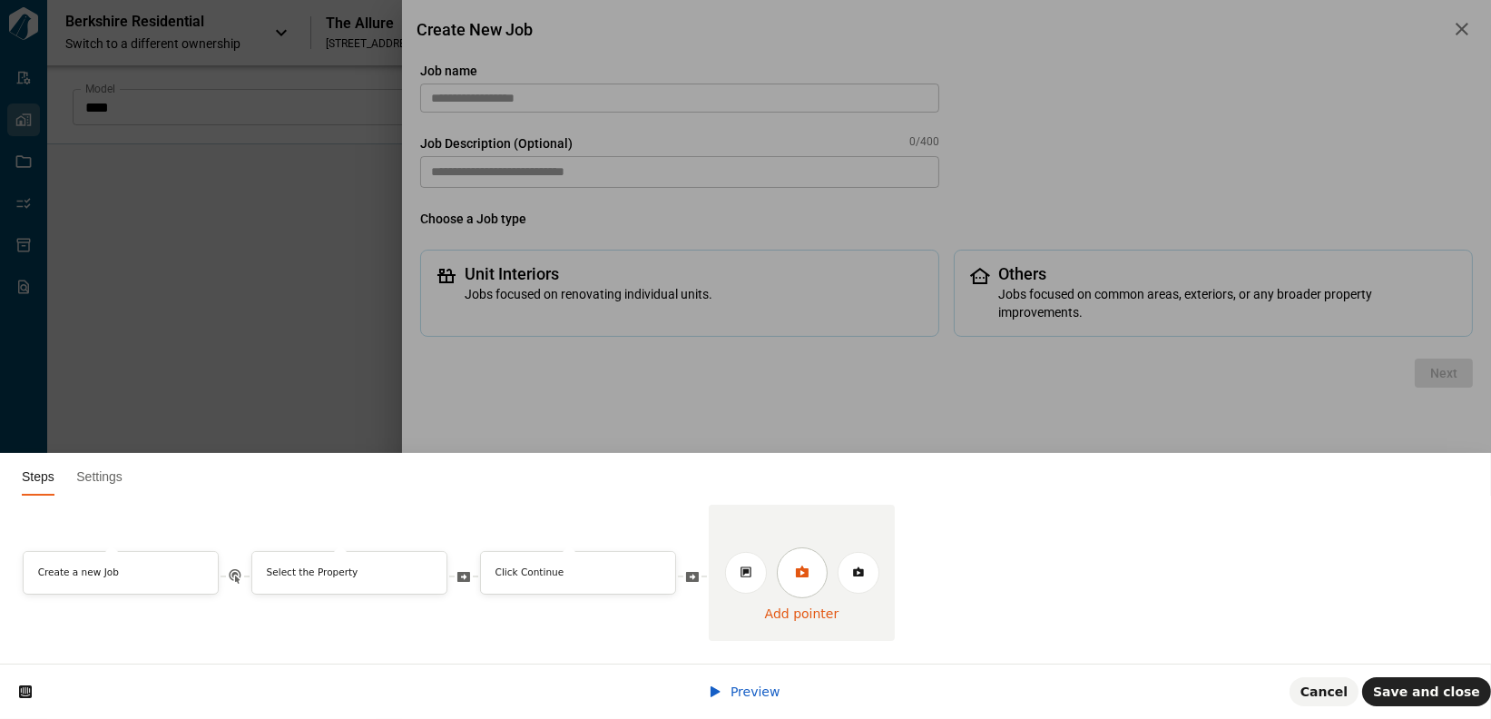
click at [799, 572] on icon at bounding box center [802, 571] width 15 height 15
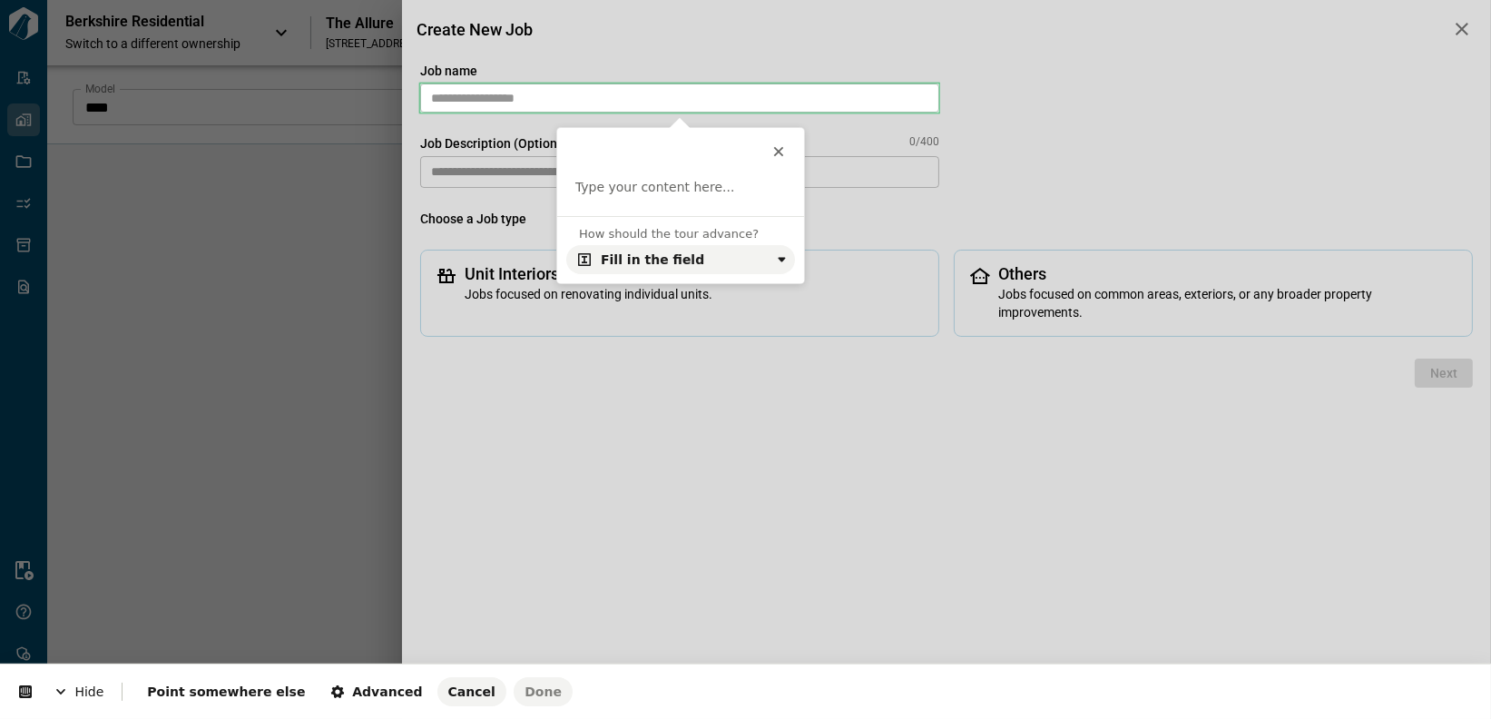
click at [460, 93] on body "Tailorbird Inc Admin-Properties Properties Jobs Scopes Packages Scraper Resourc…" at bounding box center [745, 359] width 1491 height 719
click at [634, 191] on p at bounding box center [680, 188] width 210 height 18
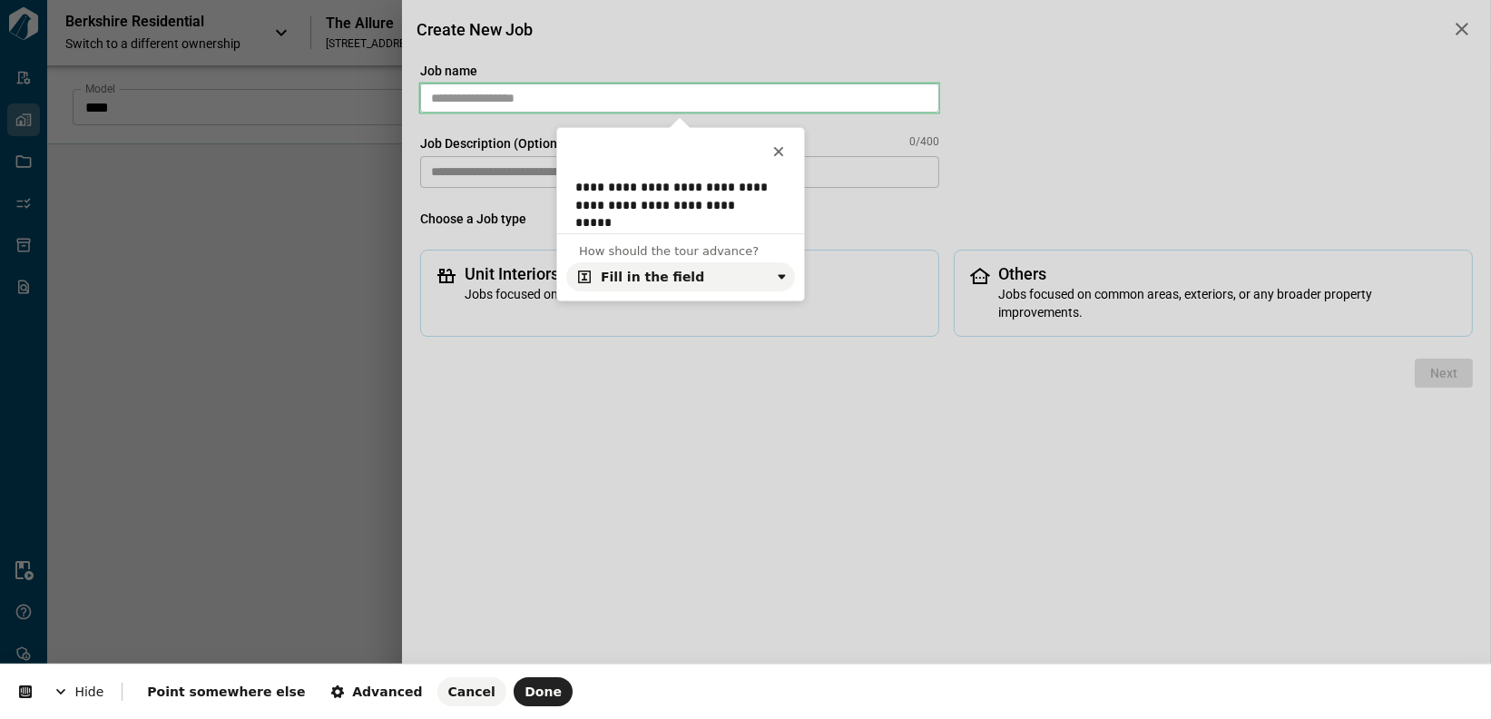
click at [598, 0] on html "**********" at bounding box center [745, 0] width 1491 height 0
click at [524, 686] on span "Done" at bounding box center [542, 691] width 37 height 15
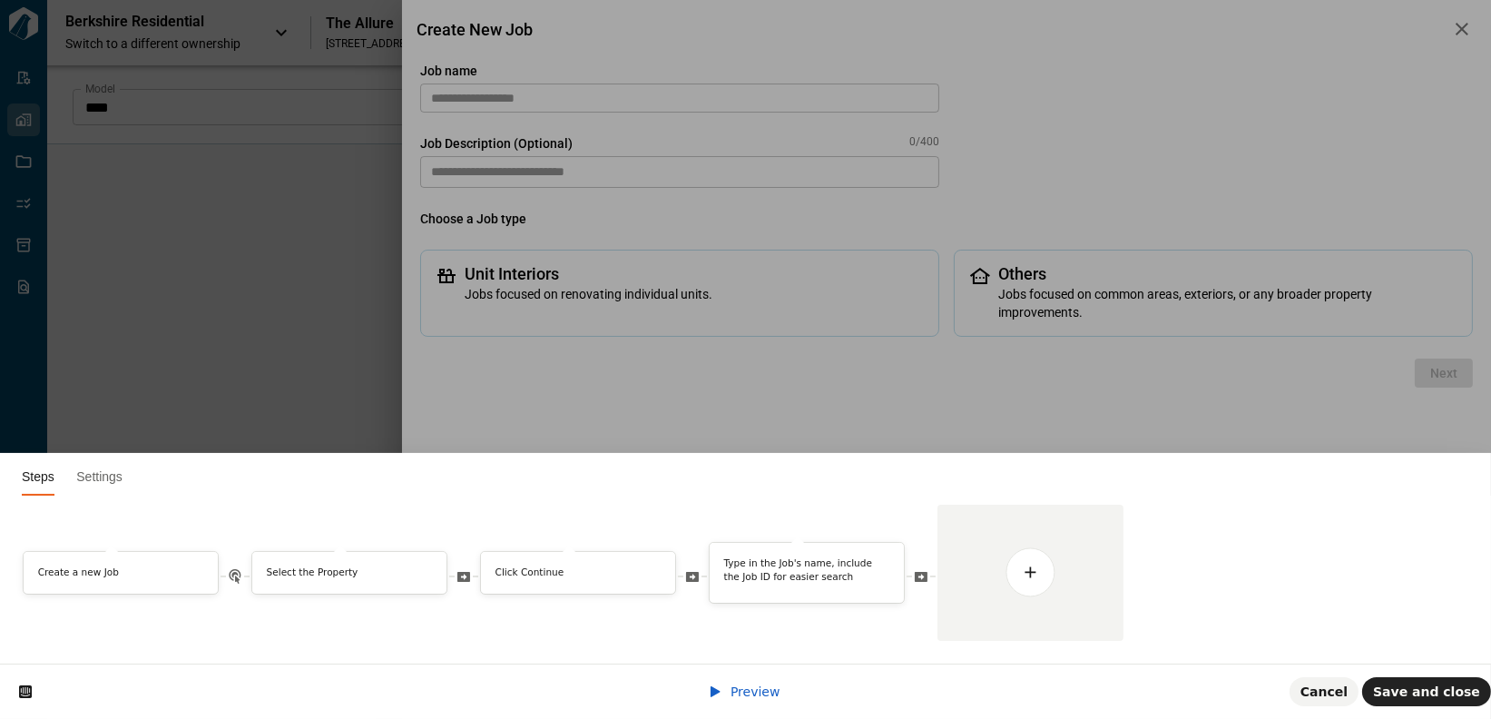
click at [484, 0] on html "Steps Settings Create a new Job Select the Property Click Continue" at bounding box center [745, 0] width 1491 height 0
click at [1032, 572] on icon at bounding box center [1029, 571] width 13 height 12
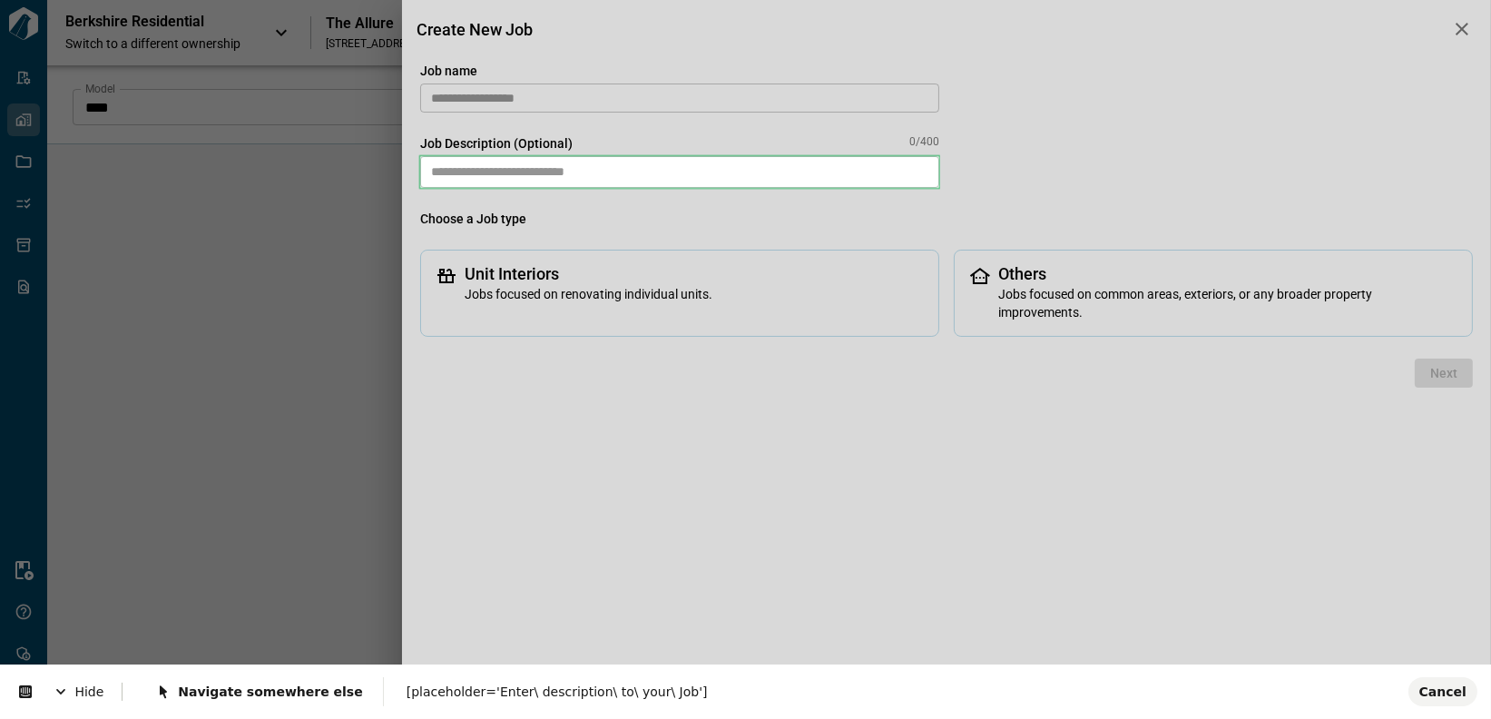
click at [480, 167] on body "Tailorbird Inc Admin-Properties Properties Jobs Scopes Packages Scraper Resourc…" at bounding box center [745, 359] width 1491 height 719
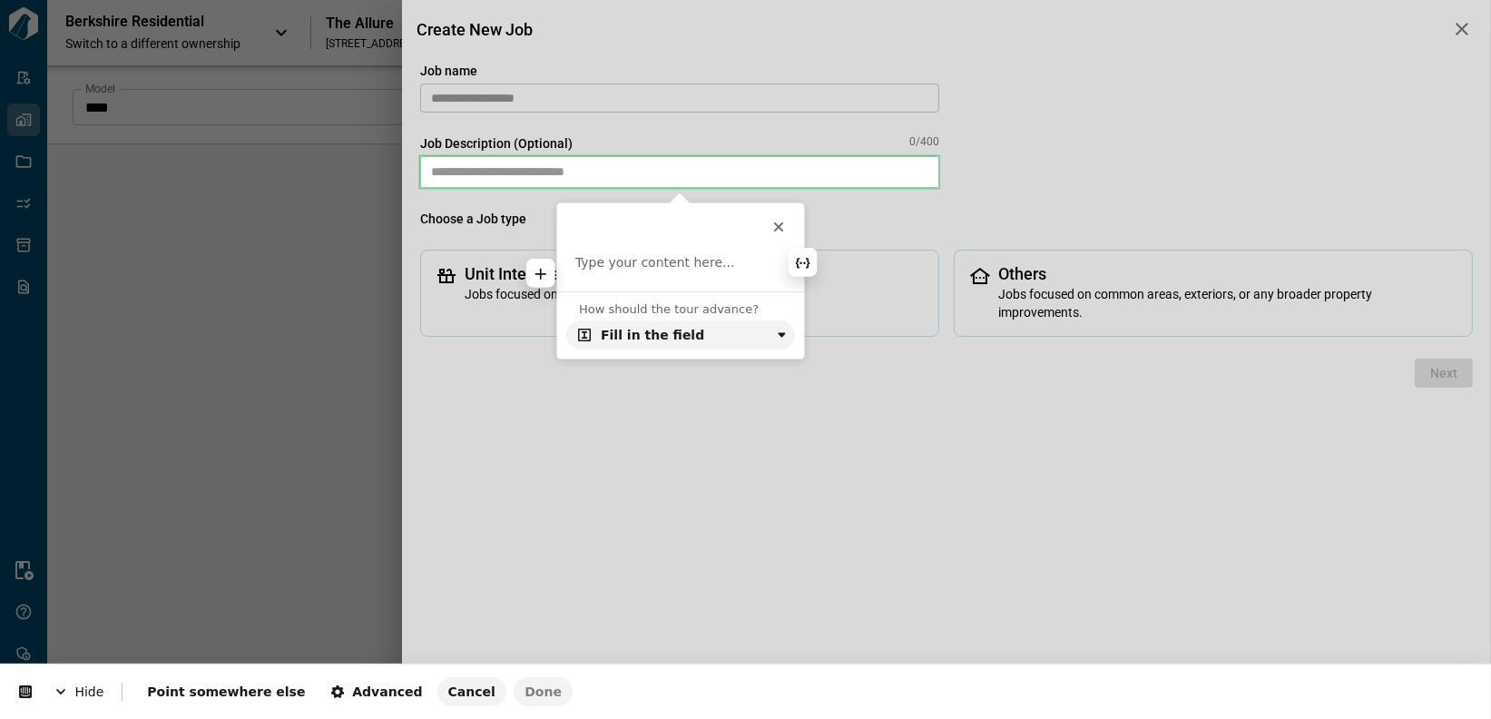
click at [707, 270] on p at bounding box center [680, 263] width 210 height 18
click at [705, 0] on html "Hide Point somewhere else Advanced Cancel Done This button doesn't work while y…" at bounding box center [745, 0] width 1491 height 0
click at [448, 691] on span "Cancel" at bounding box center [471, 691] width 47 height 15
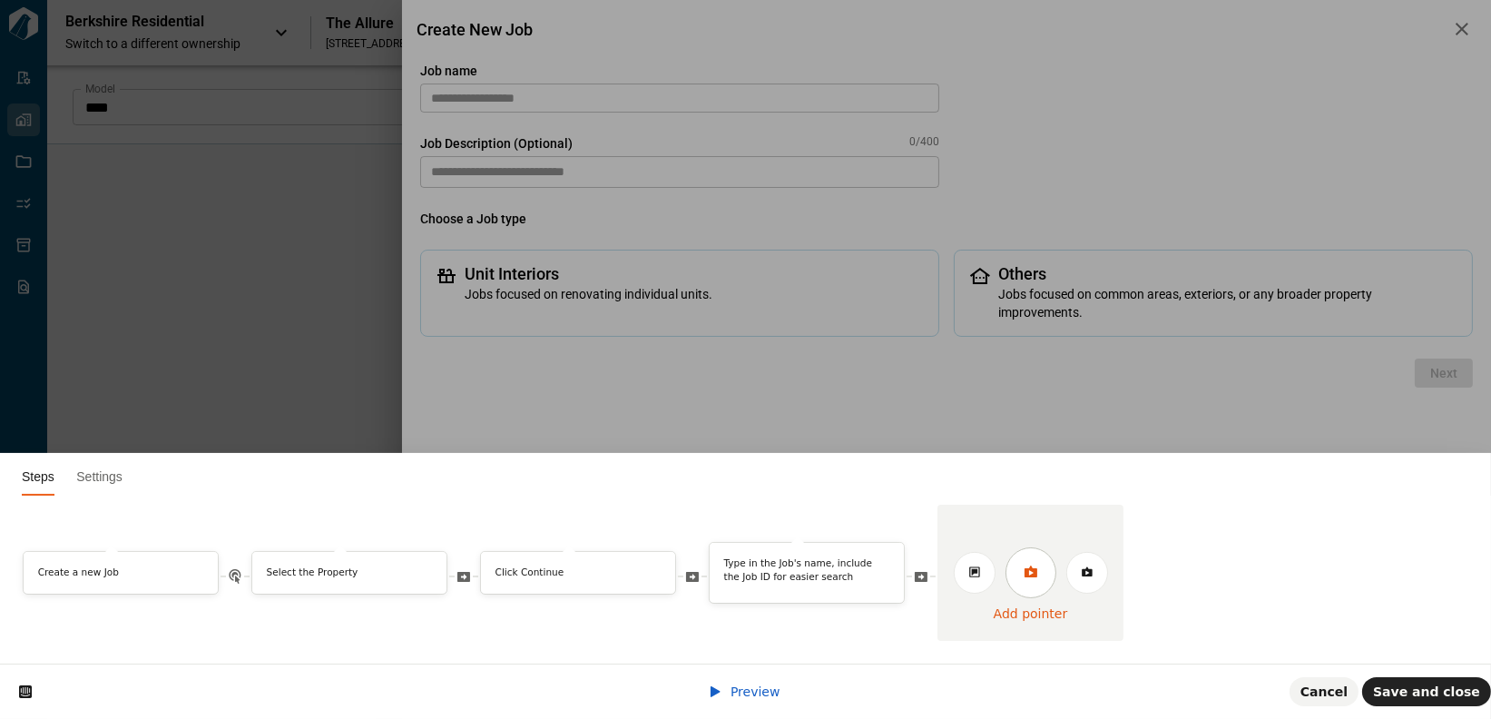
click at [1029, 577] on icon at bounding box center [1029, 571] width 13 height 12
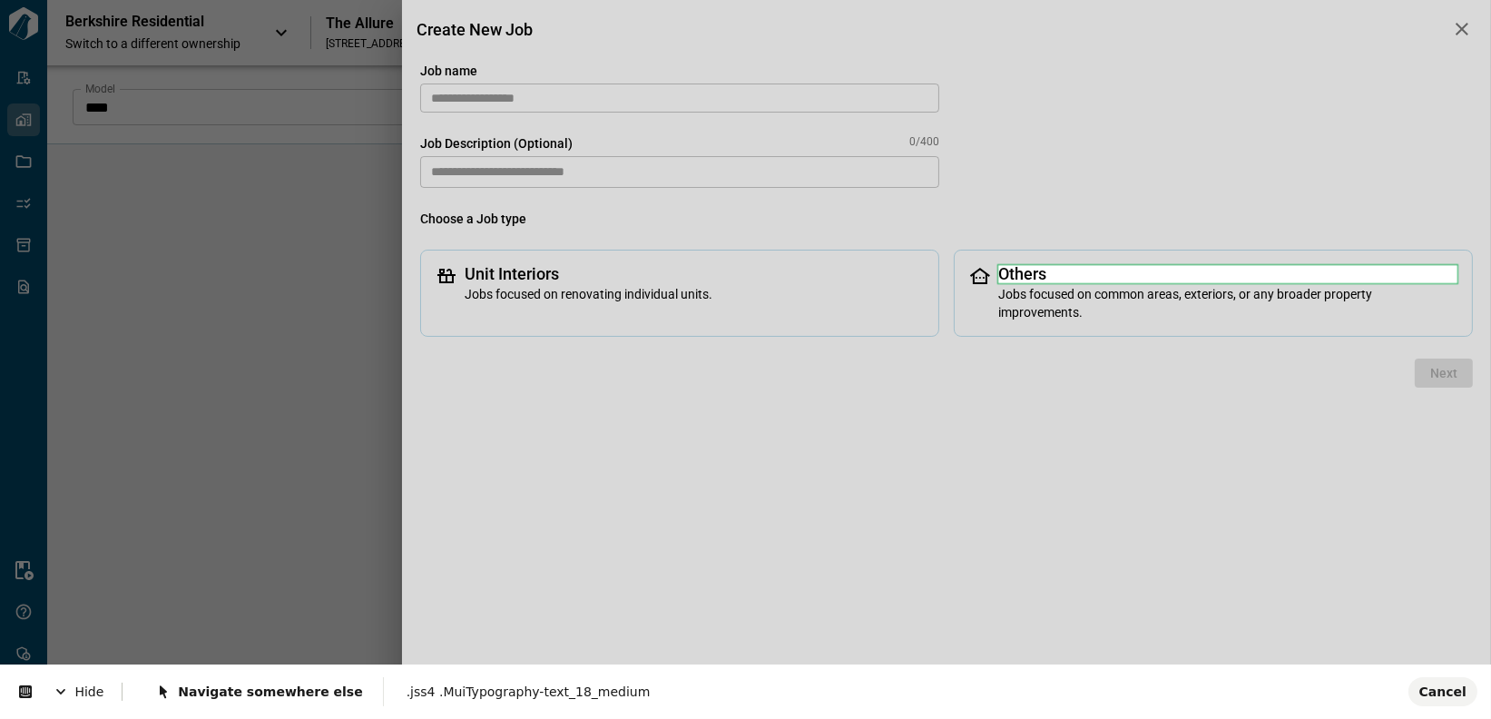
click at [1023, 271] on body "Tailorbird Inc Admin-Properties Properties Jobs Scopes Packages Scraper Resourc…" at bounding box center [745, 359] width 1491 height 719
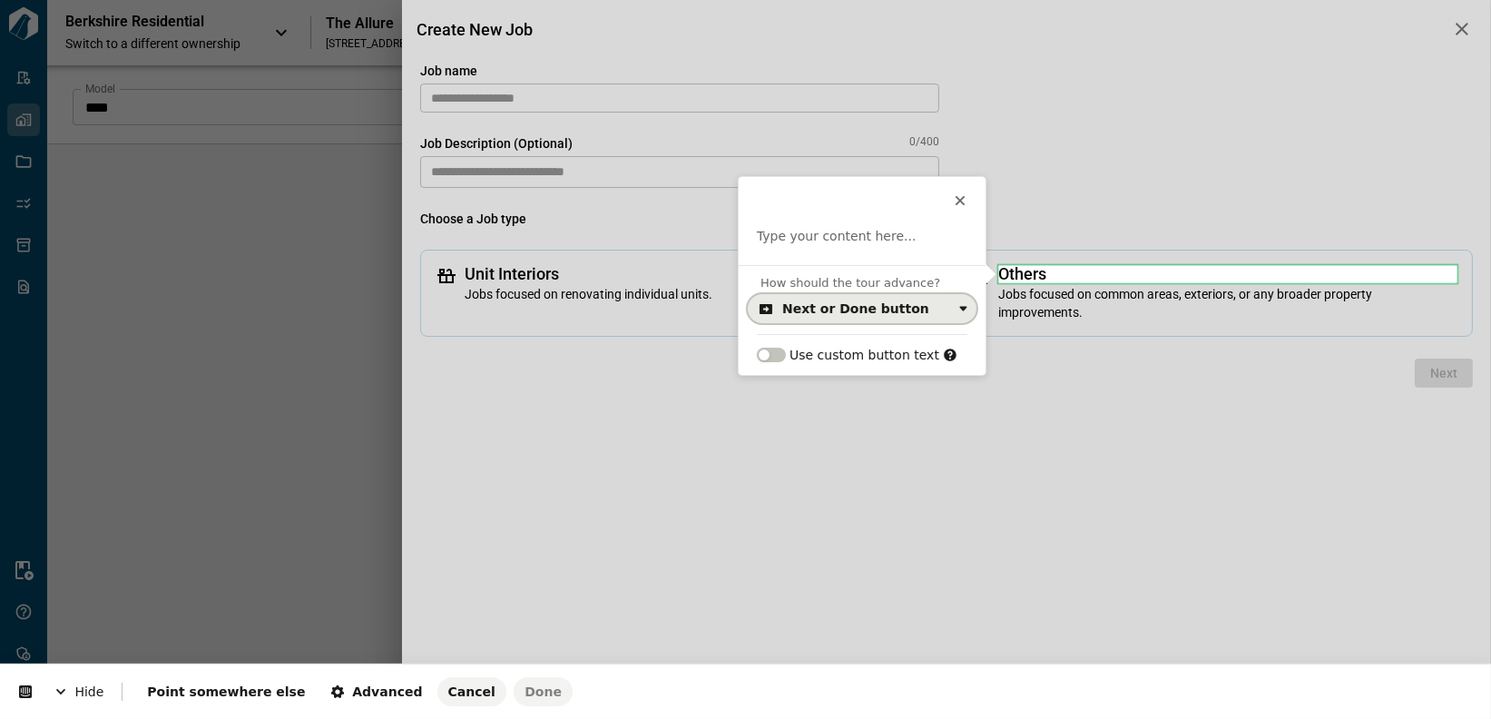
click at [907, 308] on div "Next or Done button" at bounding box center [867, 308] width 170 height 15
click at [886, 375] on div "Click on the element" at bounding box center [851, 382] width 132 height 18
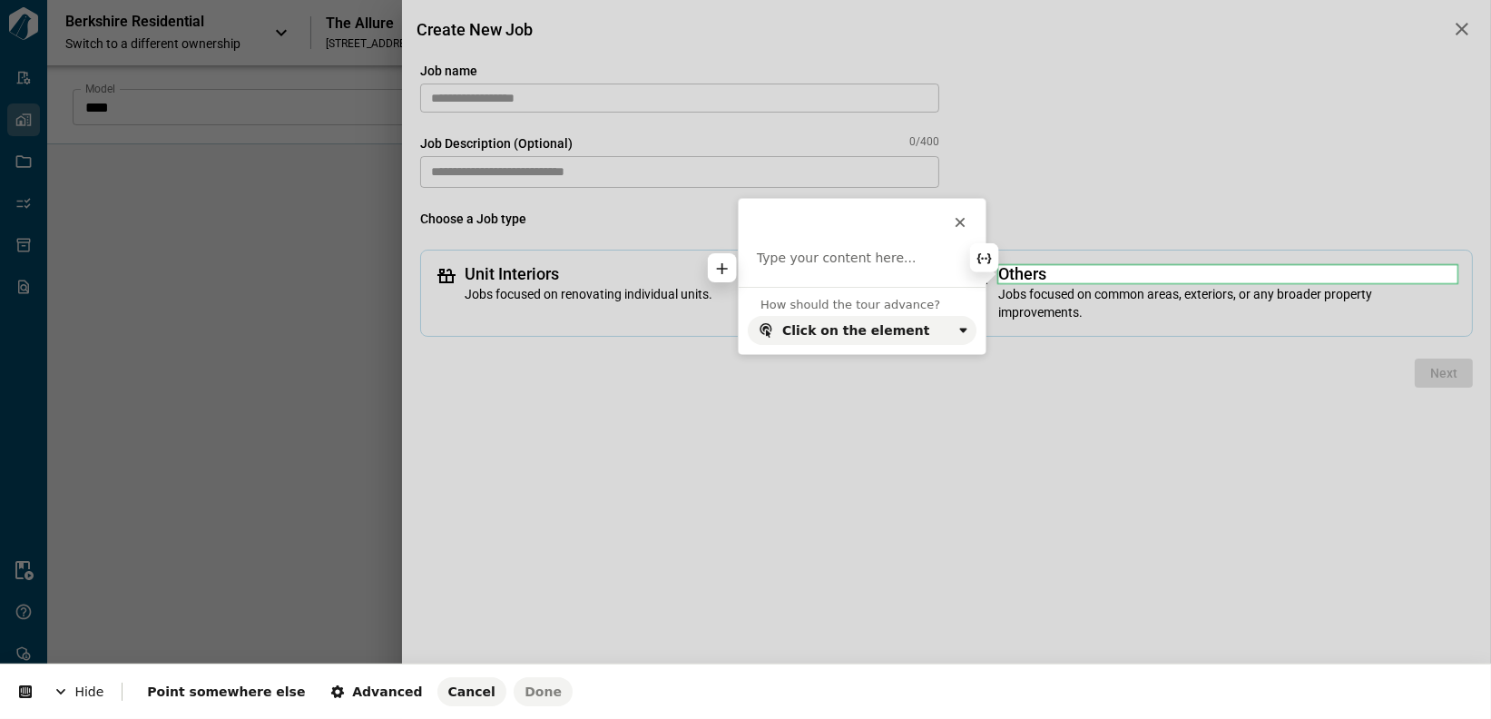
click at [843, 261] on p at bounding box center [862, 259] width 210 height 18
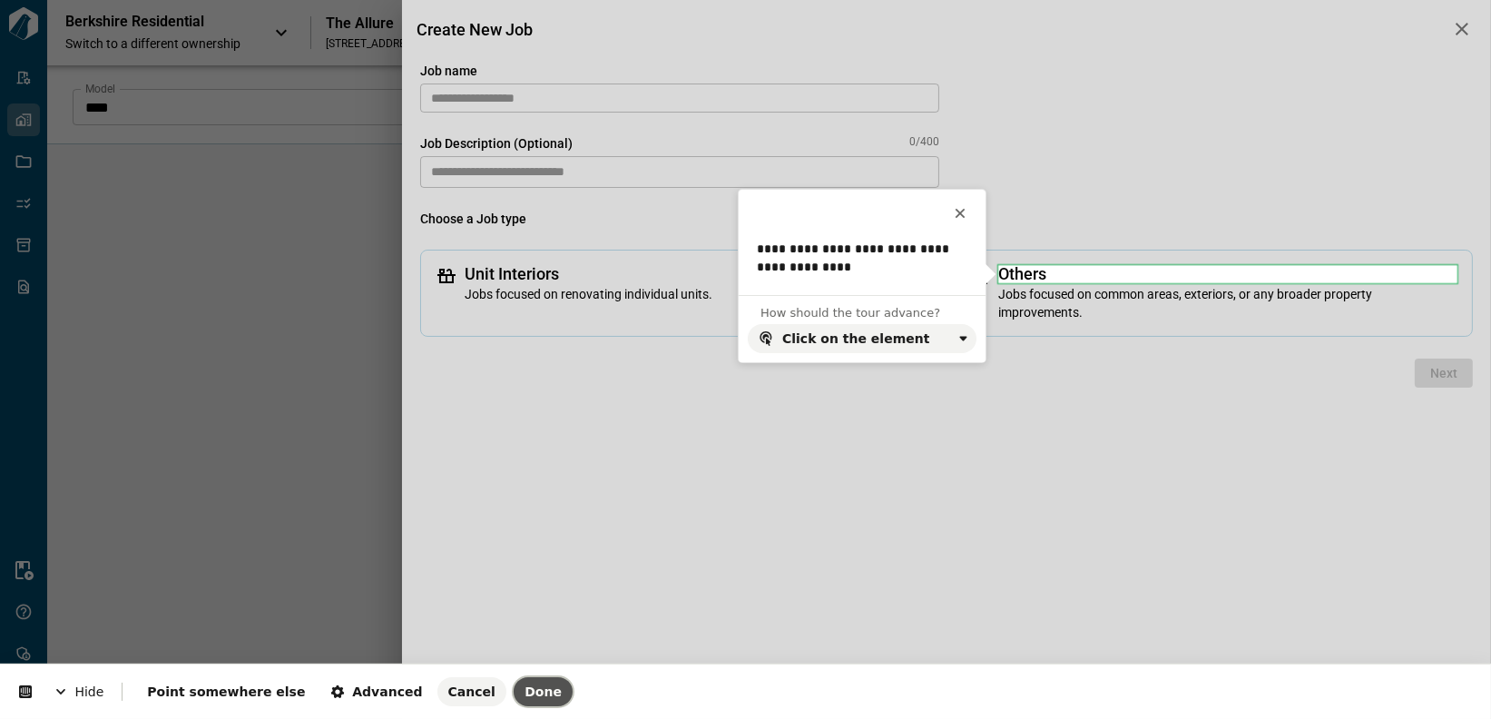
click at [524, 689] on span "Done" at bounding box center [542, 691] width 37 height 15
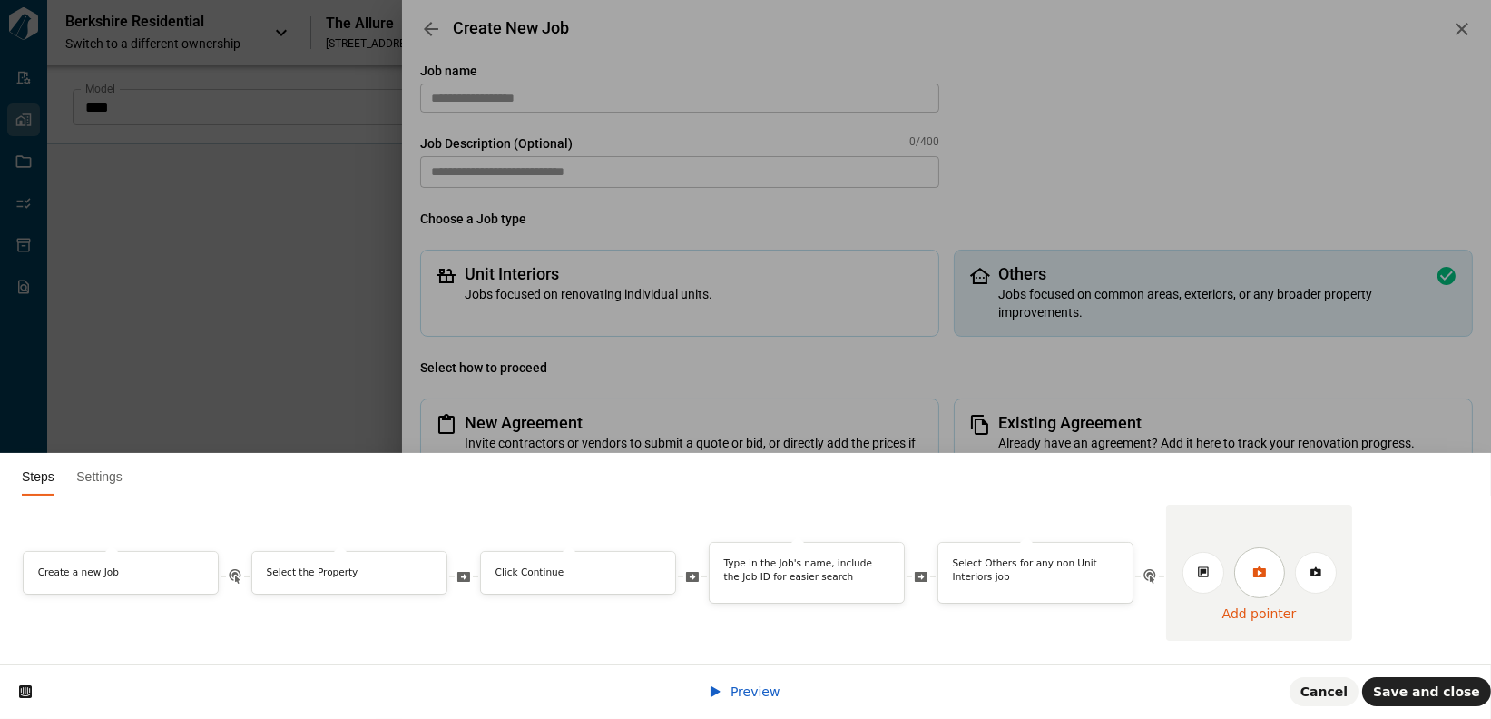
click at [1271, 568] on link at bounding box center [1259, 572] width 51 height 51
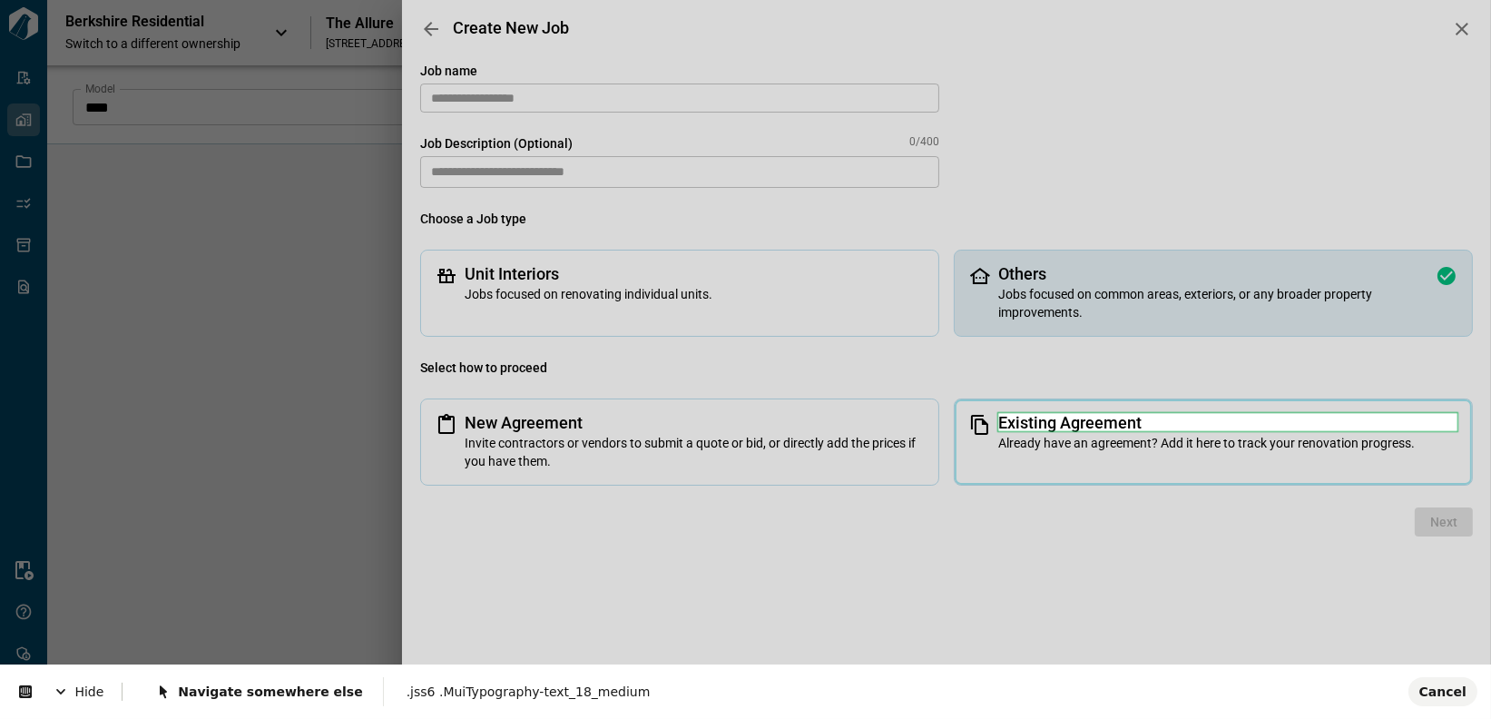
click at [1023, 419] on body "Tailorbird Inc Admin-Properties Properties Jobs Scopes Packages Scraper Resourc…" at bounding box center [745, 359] width 1491 height 719
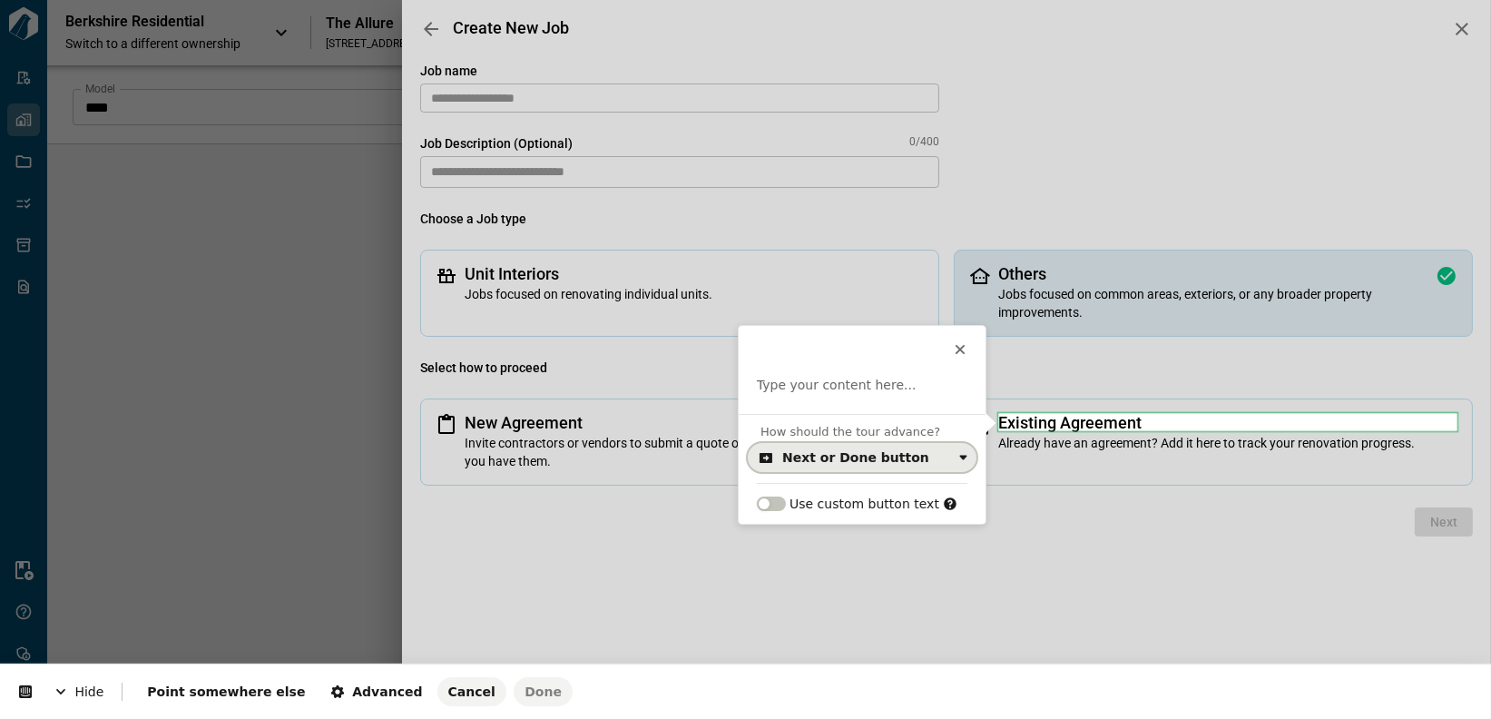
click at [854, 457] on div "Next or Done button" at bounding box center [855, 457] width 147 height 15
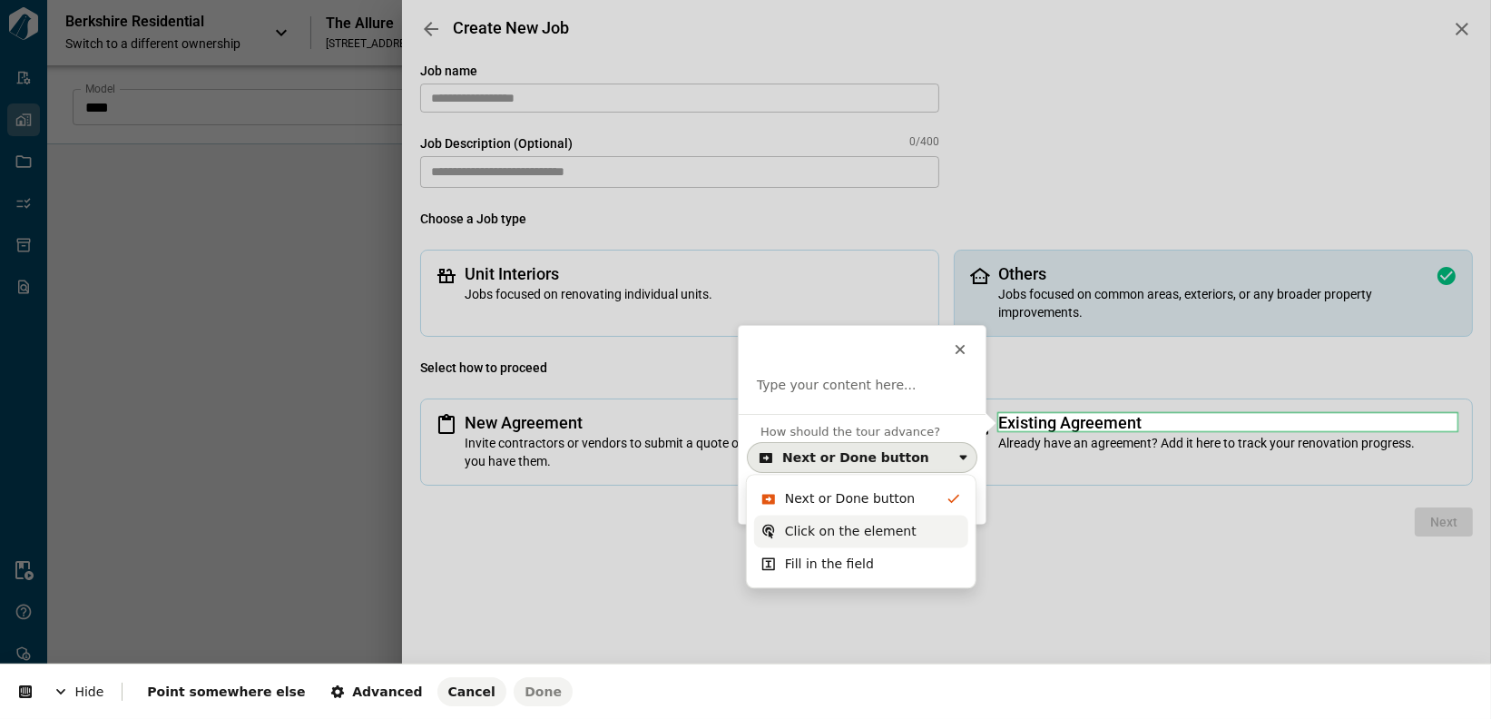
click at [830, 529] on div "Click on the element" at bounding box center [851, 531] width 132 height 18
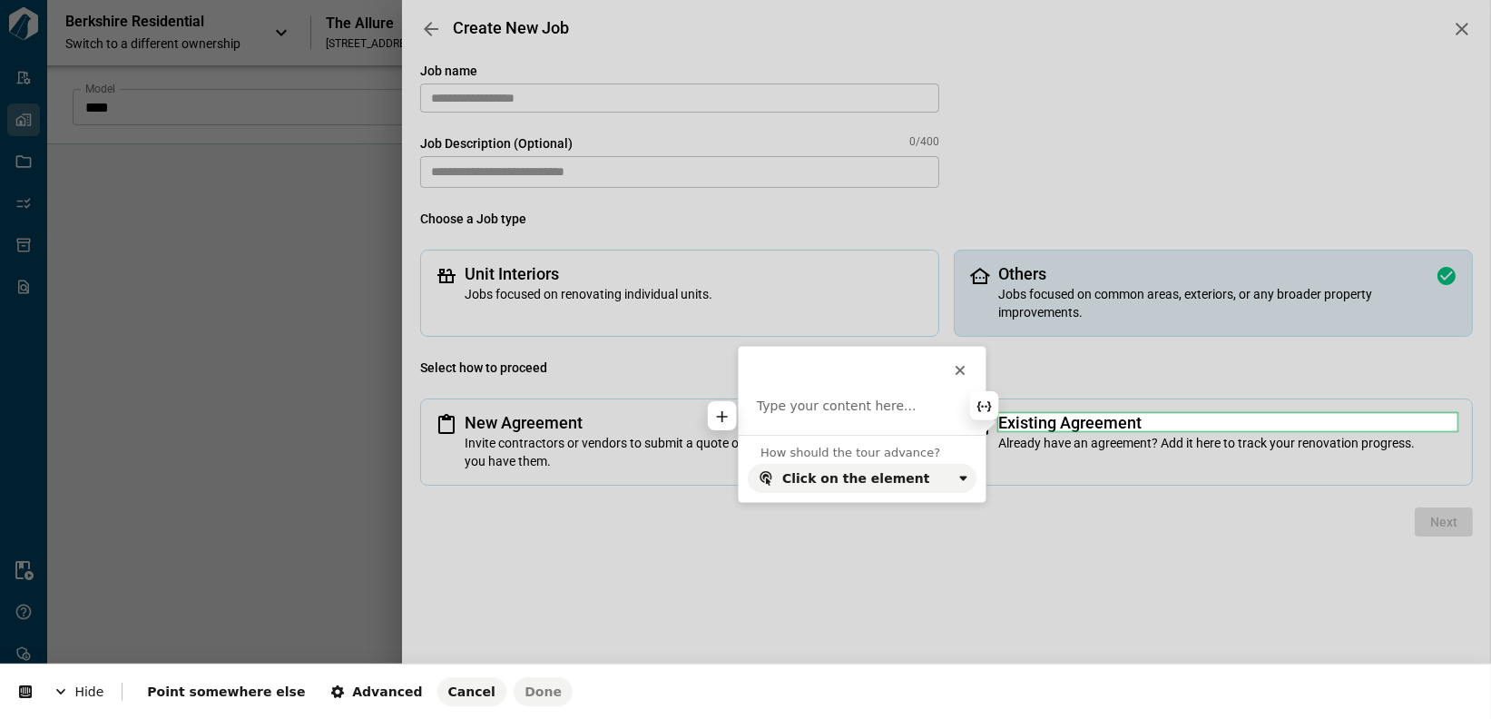
click at [846, 404] on p at bounding box center [862, 406] width 210 height 18
click at [831, 441] on div "How should the tour advance? Click on the element" at bounding box center [862, 468] width 247 height 67
click at [836, 403] on p at bounding box center [862, 406] width 210 height 18
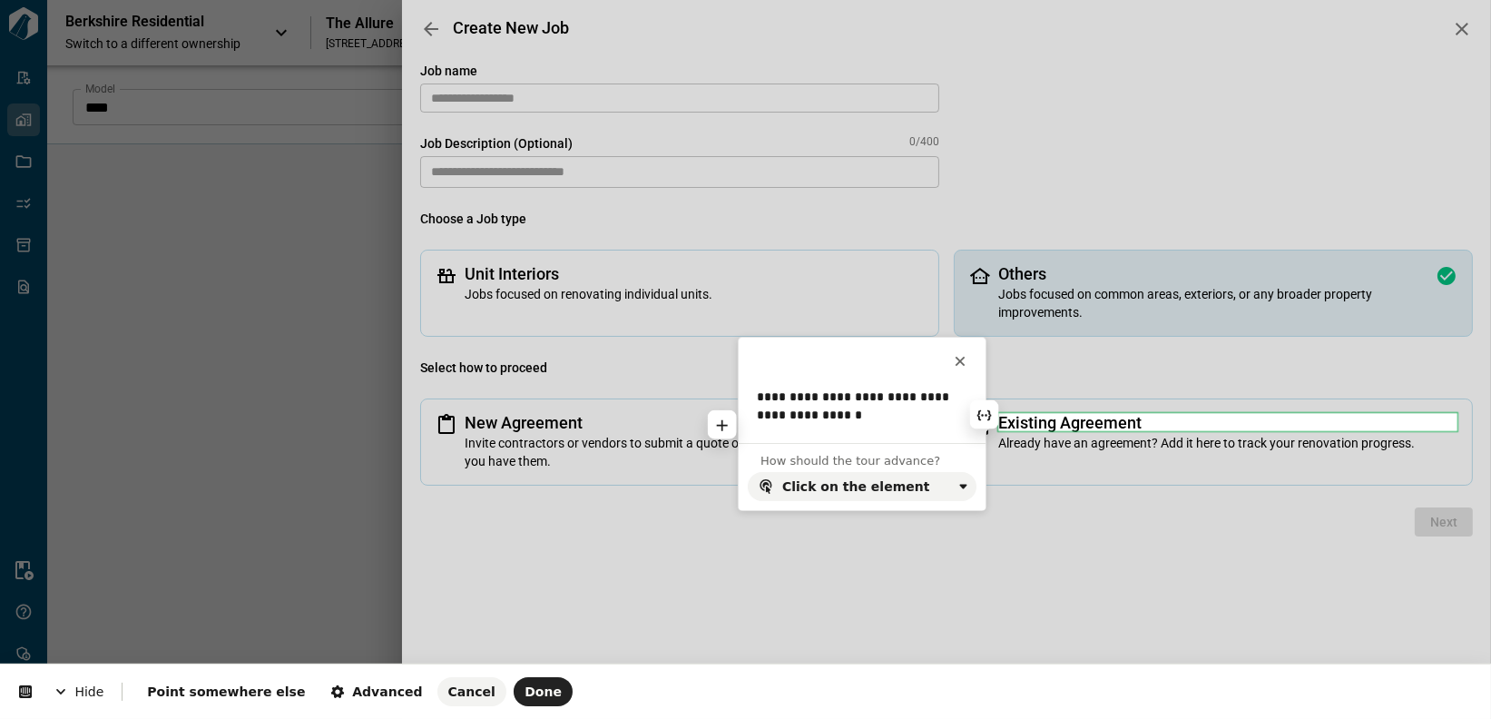
click at [864, 417] on p "**********" at bounding box center [853, 405] width 193 height 35
click at [872, 405] on p "**********" at bounding box center [853, 405] width 193 height 35
click at [876, 422] on p "**********" at bounding box center [853, 405] width 193 height 35
click at [898, 416] on p "**********" at bounding box center [853, 405] width 193 height 35
click at [850, 412] on p "**********" at bounding box center [853, 405] width 193 height 35
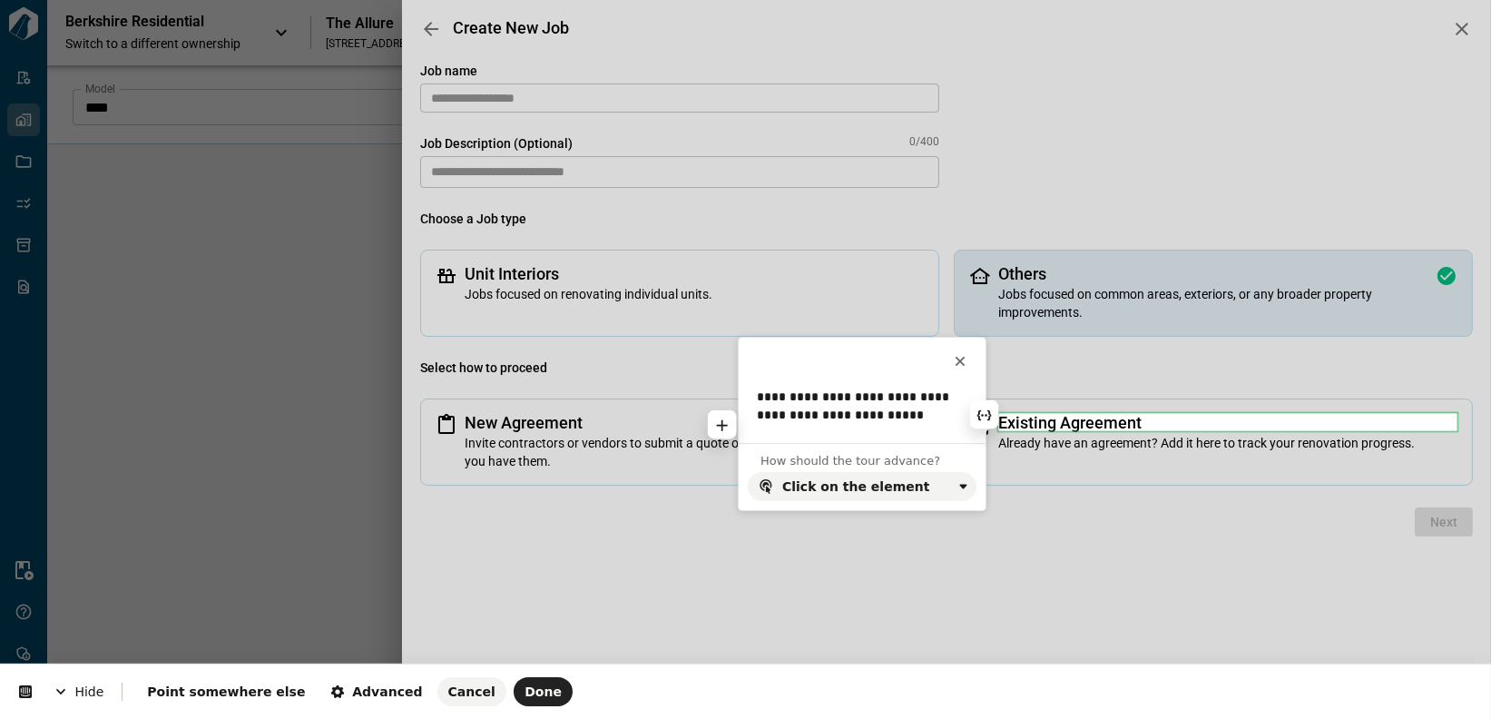
click at [918, 419] on p "**********" at bounding box center [853, 405] width 193 height 35
click at [773, 397] on p "**********" at bounding box center [853, 405] width 193 height 35
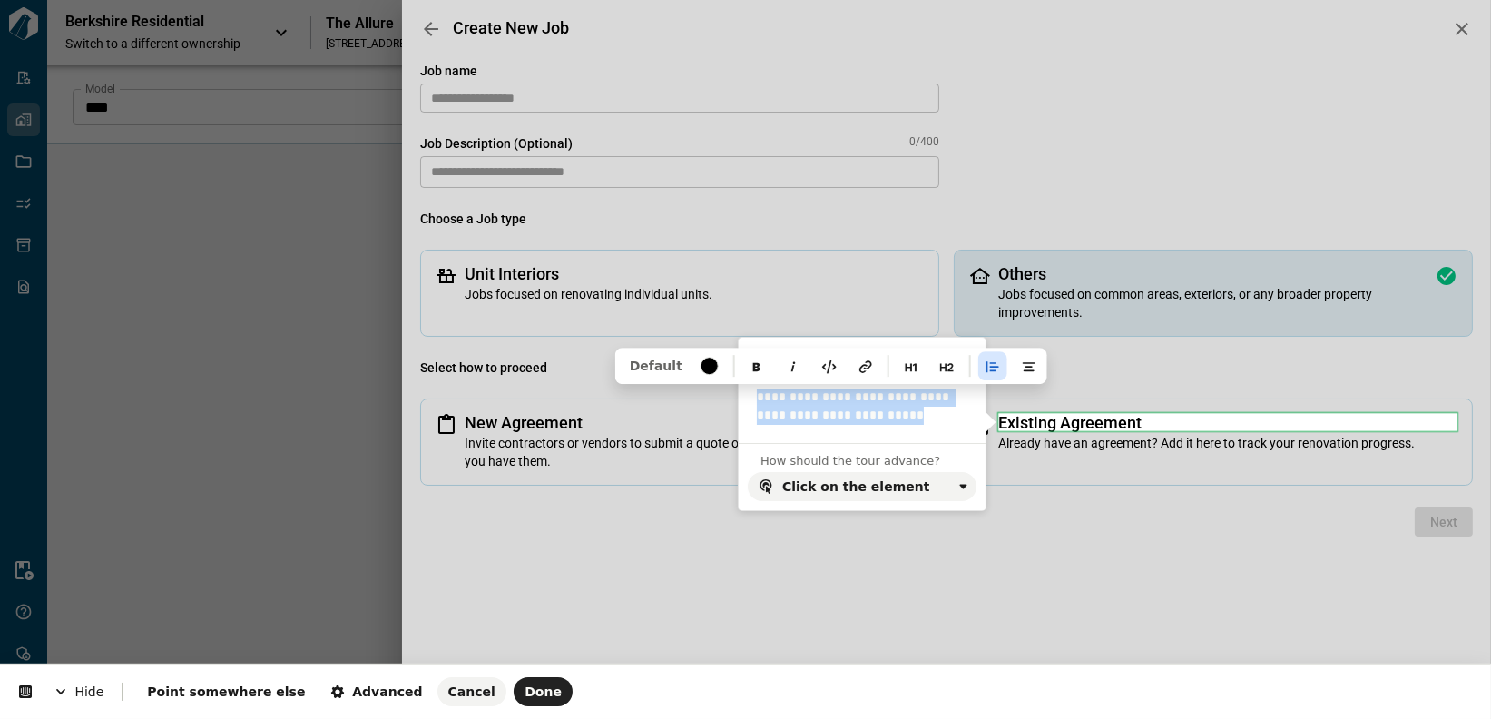
drag, startPoint x: 773, startPoint y: 397, endPoint x: 892, endPoint y: 418, distance: 120.7
click at [892, 418] on p "**********" at bounding box center [853, 405] width 193 height 35
click at [908, 416] on p "**********" at bounding box center [853, 405] width 193 height 35
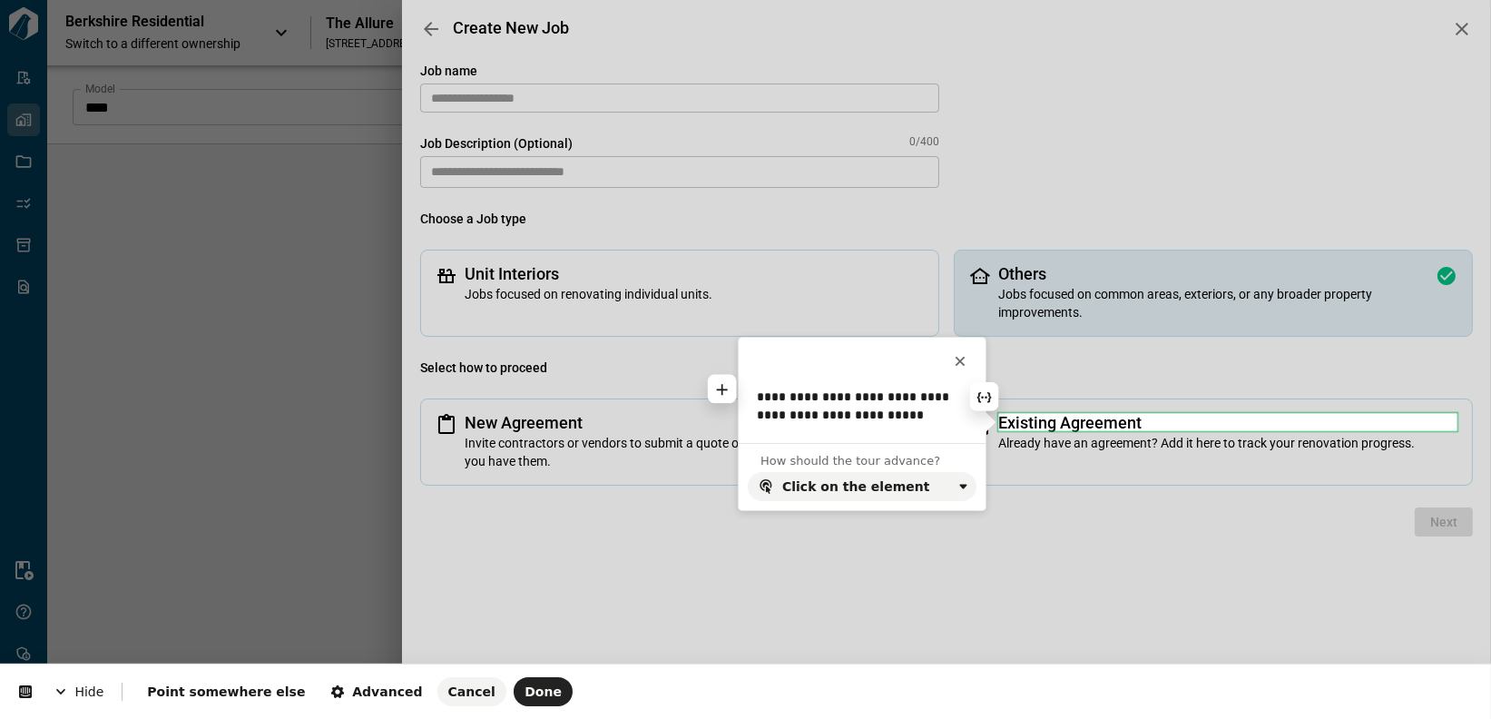
click at [885, 401] on p "**********" at bounding box center [853, 405] width 193 height 35
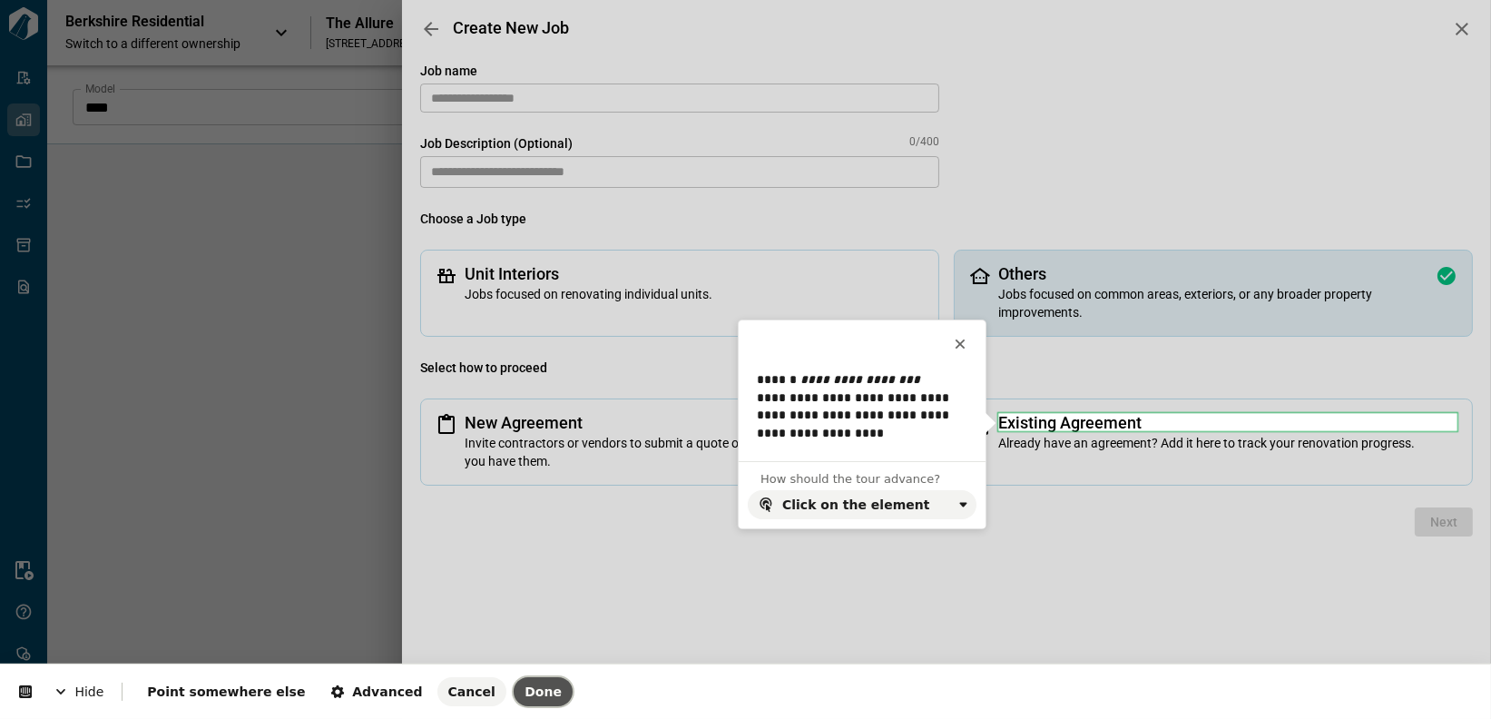
click at [524, 696] on span "Done" at bounding box center [542, 691] width 37 height 15
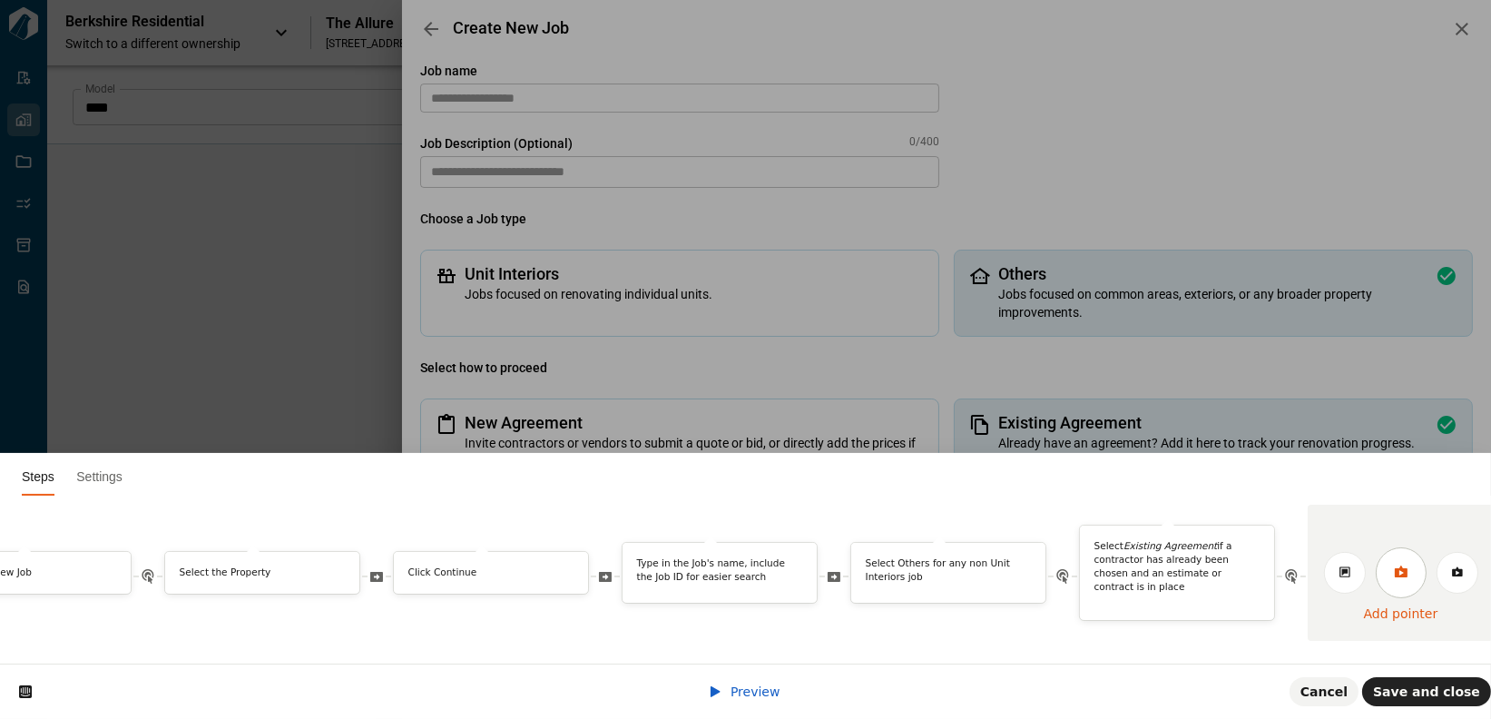
click at [1297, 565] on icon at bounding box center [1400, 571] width 13 height 12
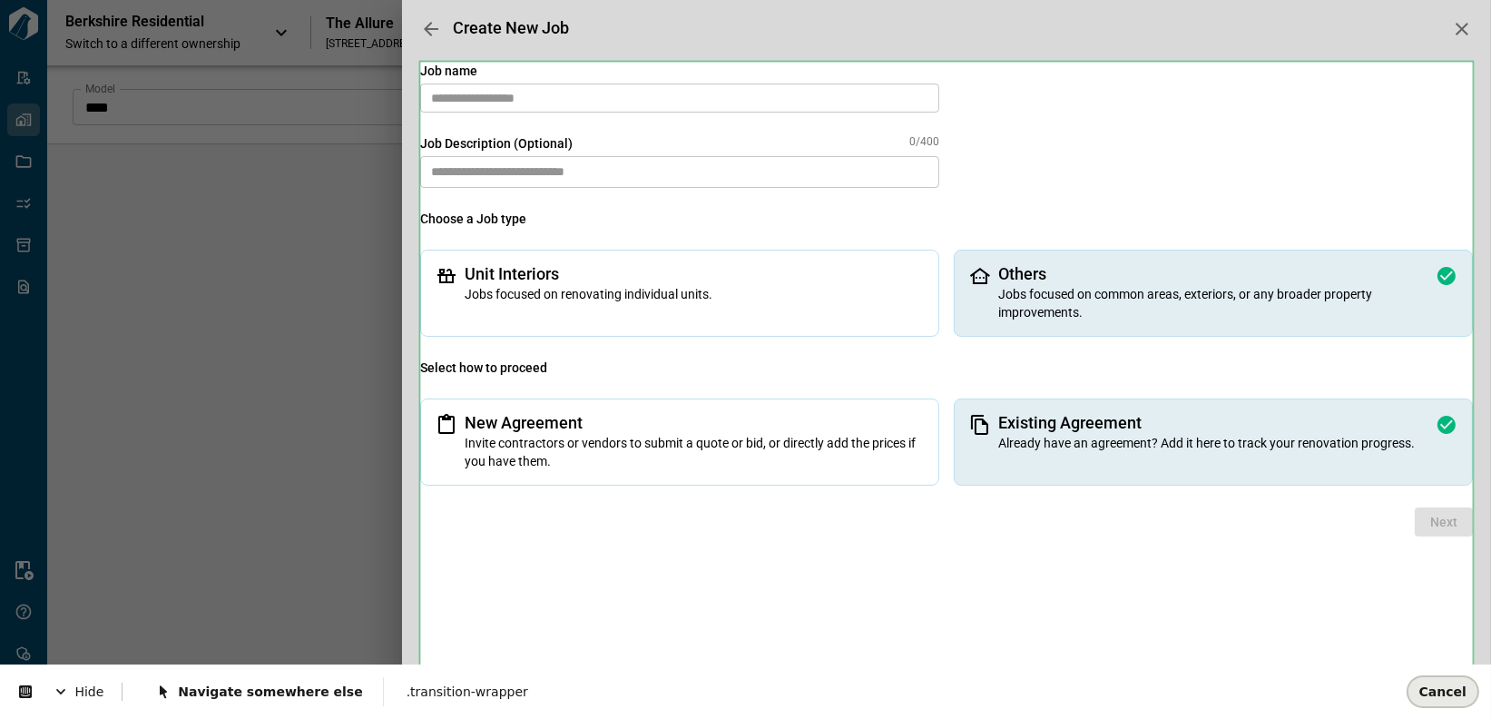
click at [1297, 688] on span "Cancel" at bounding box center [1442, 690] width 47 height 15
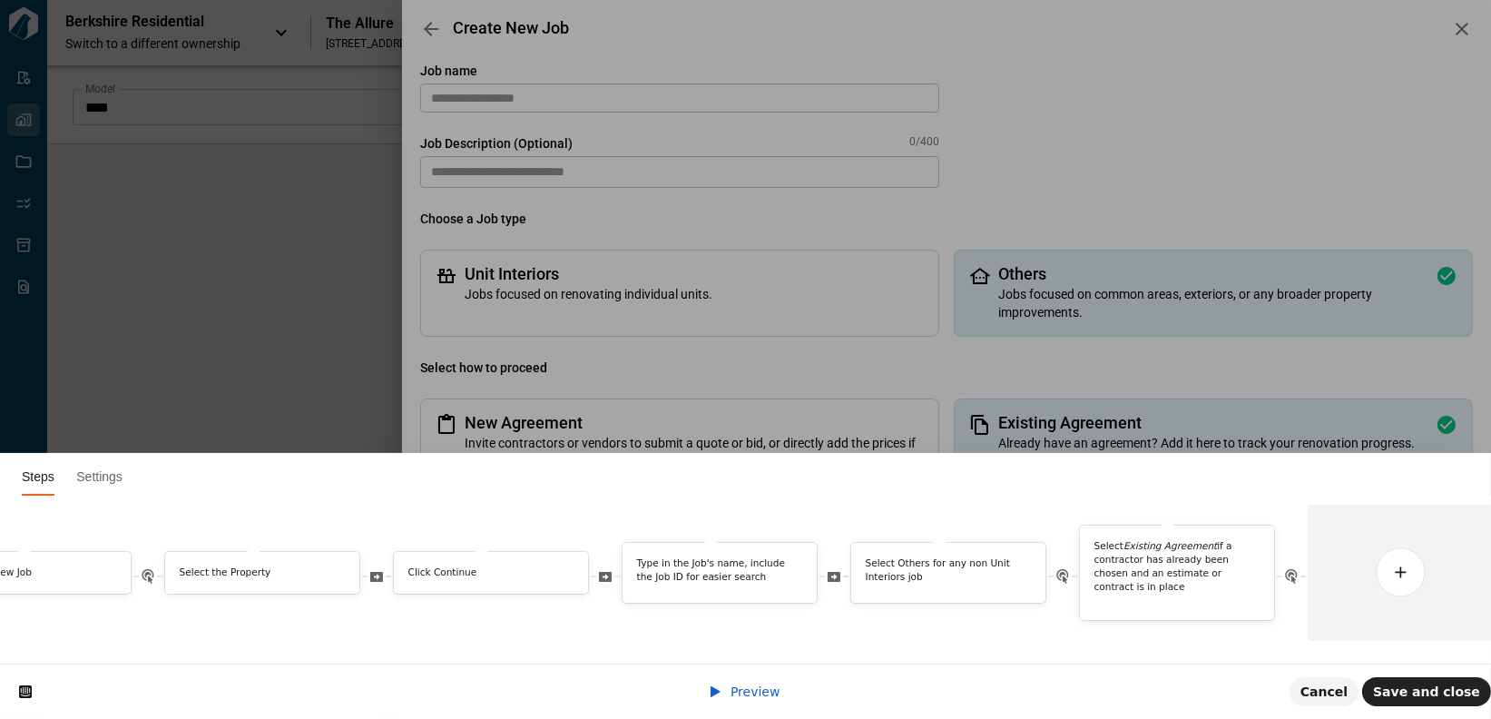
click at [732, 695] on span "Preview" at bounding box center [755, 691] width 50 height 15
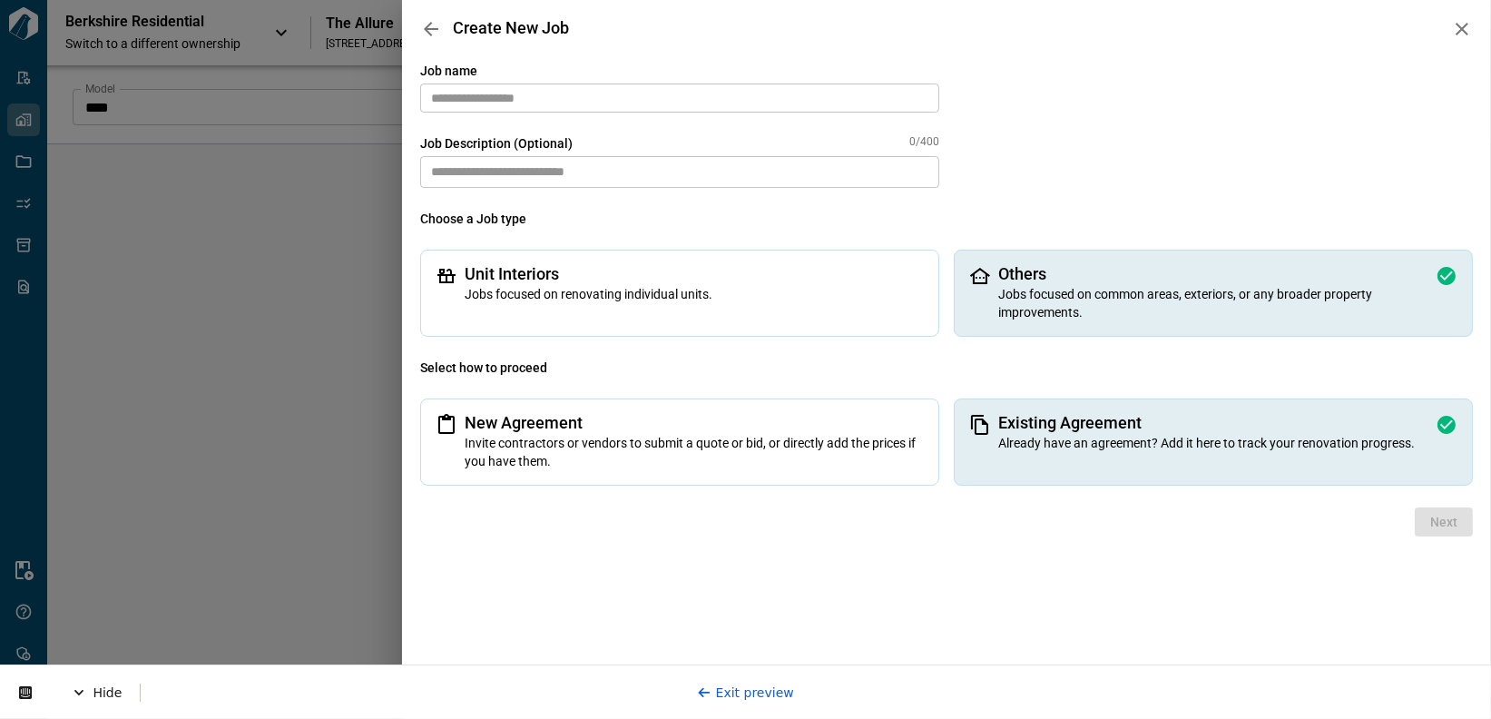
click at [627, 101] on input "text" at bounding box center [679, 97] width 519 height 29
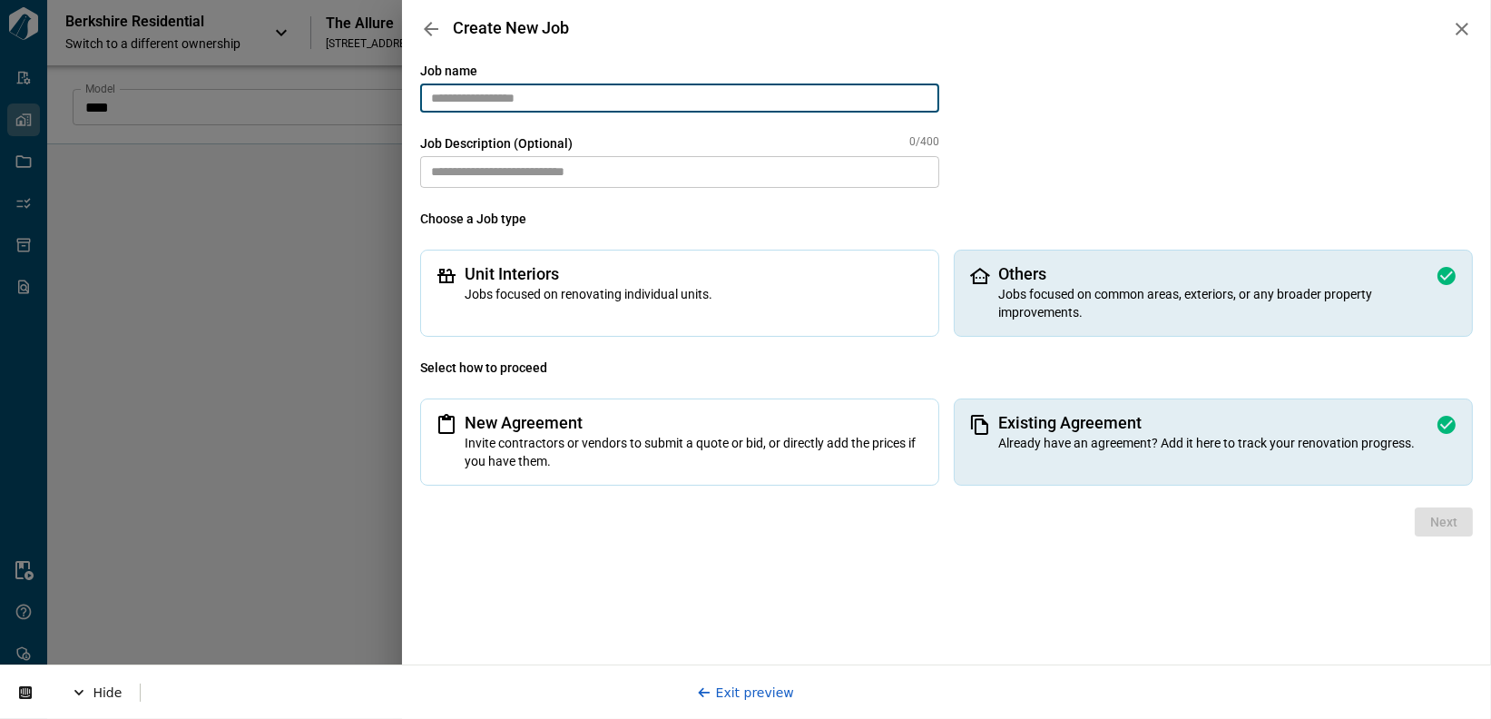
click at [566, 93] on input "text" at bounding box center [679, 97] width 519 height 29
paste input "**********"
click at [432, 94] on input "**********" at bounding box center [679, 97] width 519 height 29
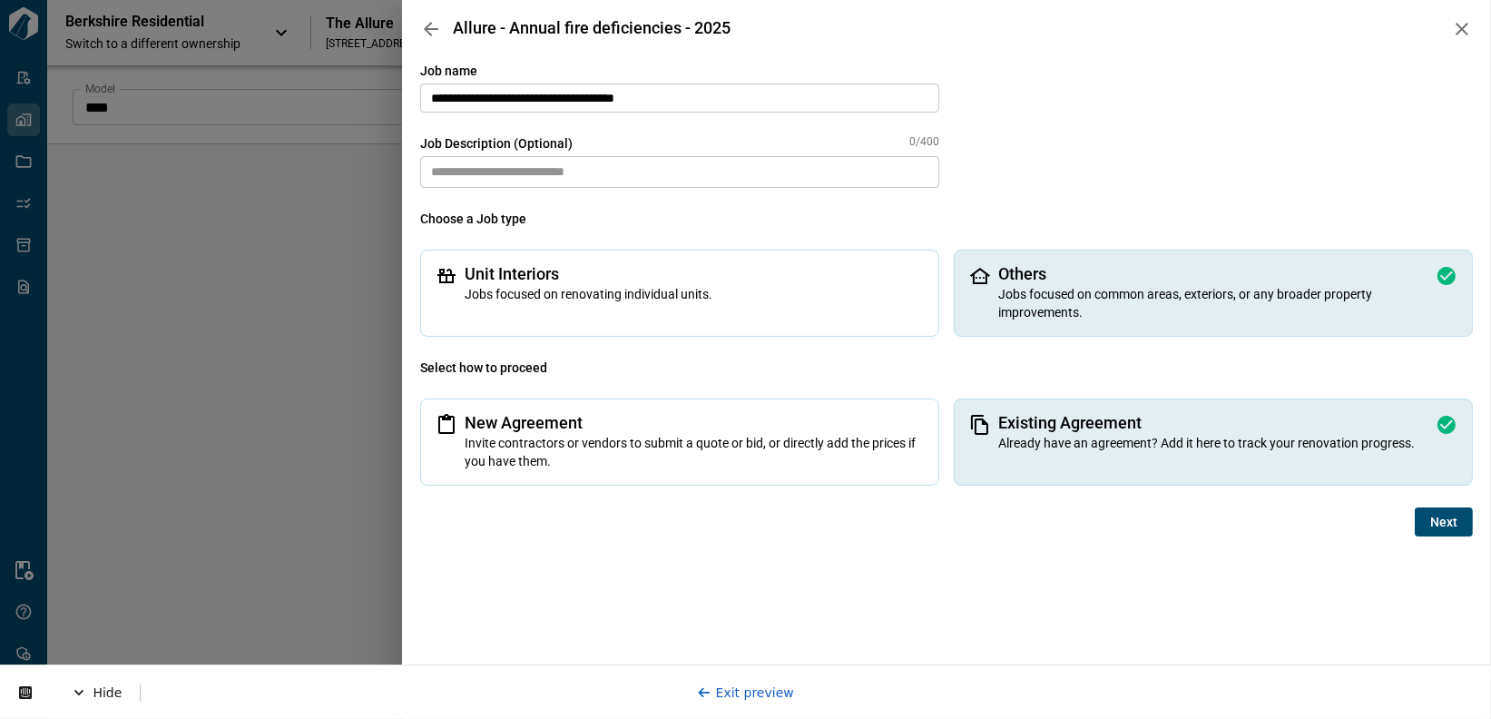
click at [427, 97] on input "**********" at bounding box center [679, 97] width 519 height 29
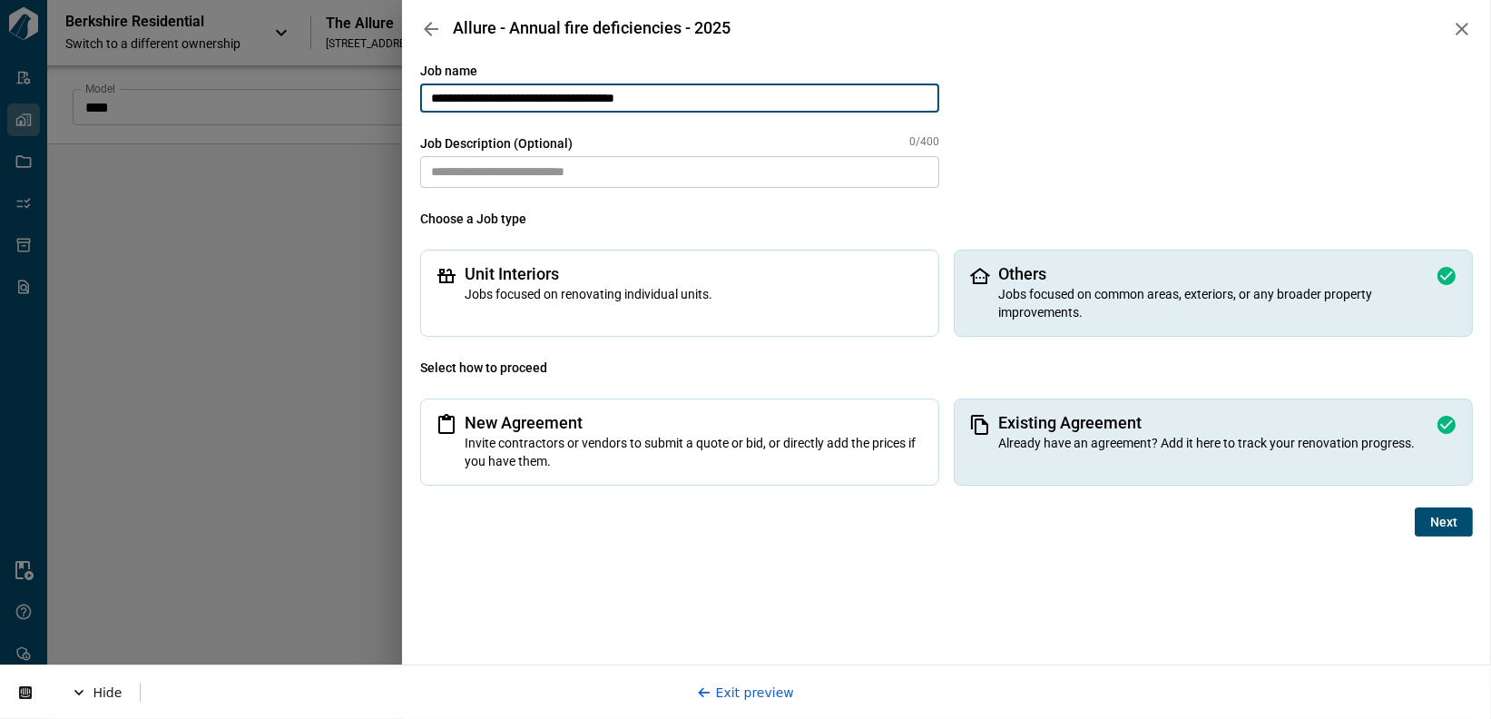
paste input "*******"
type input "**********"
click at [781, 676] on div "Hide Exit preview" at bounding box center [745, 690] width 1491 height 54
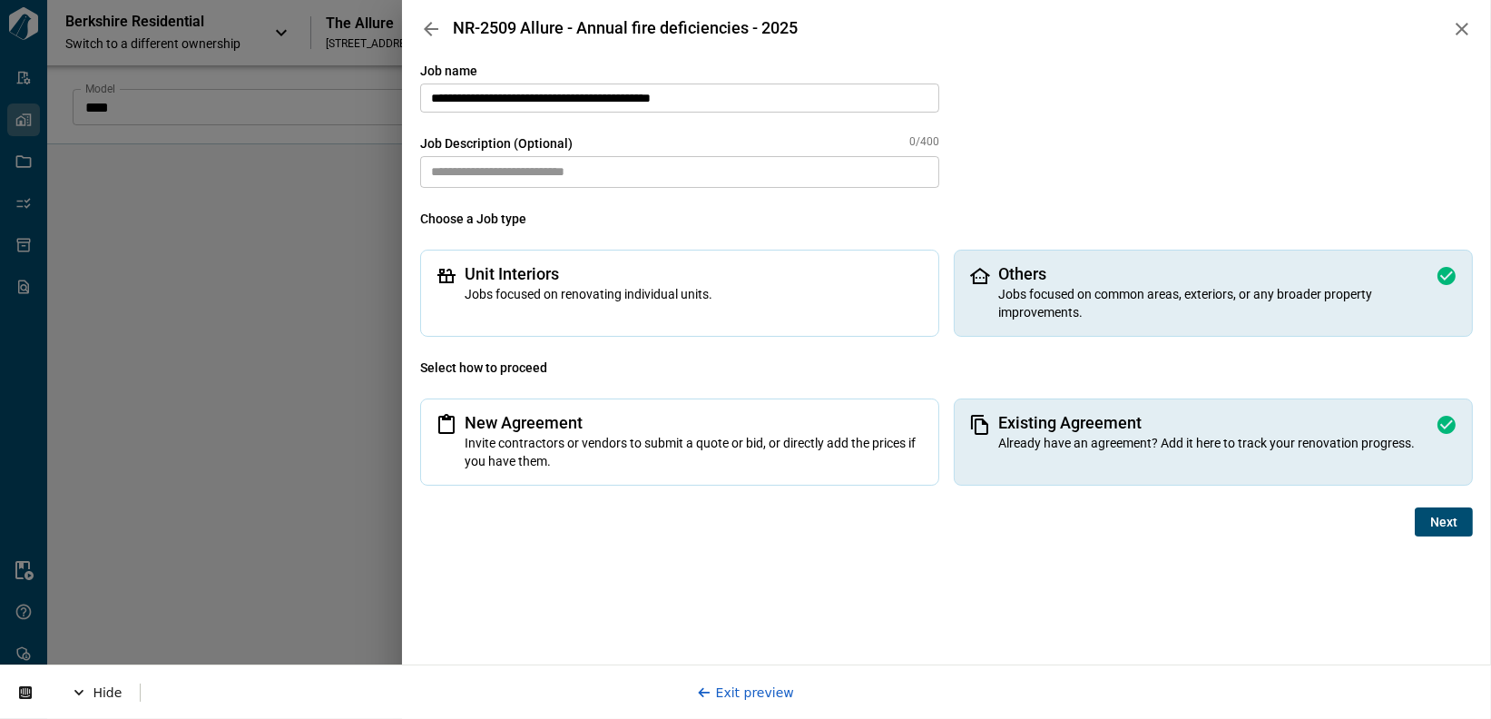
click at [772, 688] on link "Exit preview" at bounding box center [745, 691] width 97 height 15
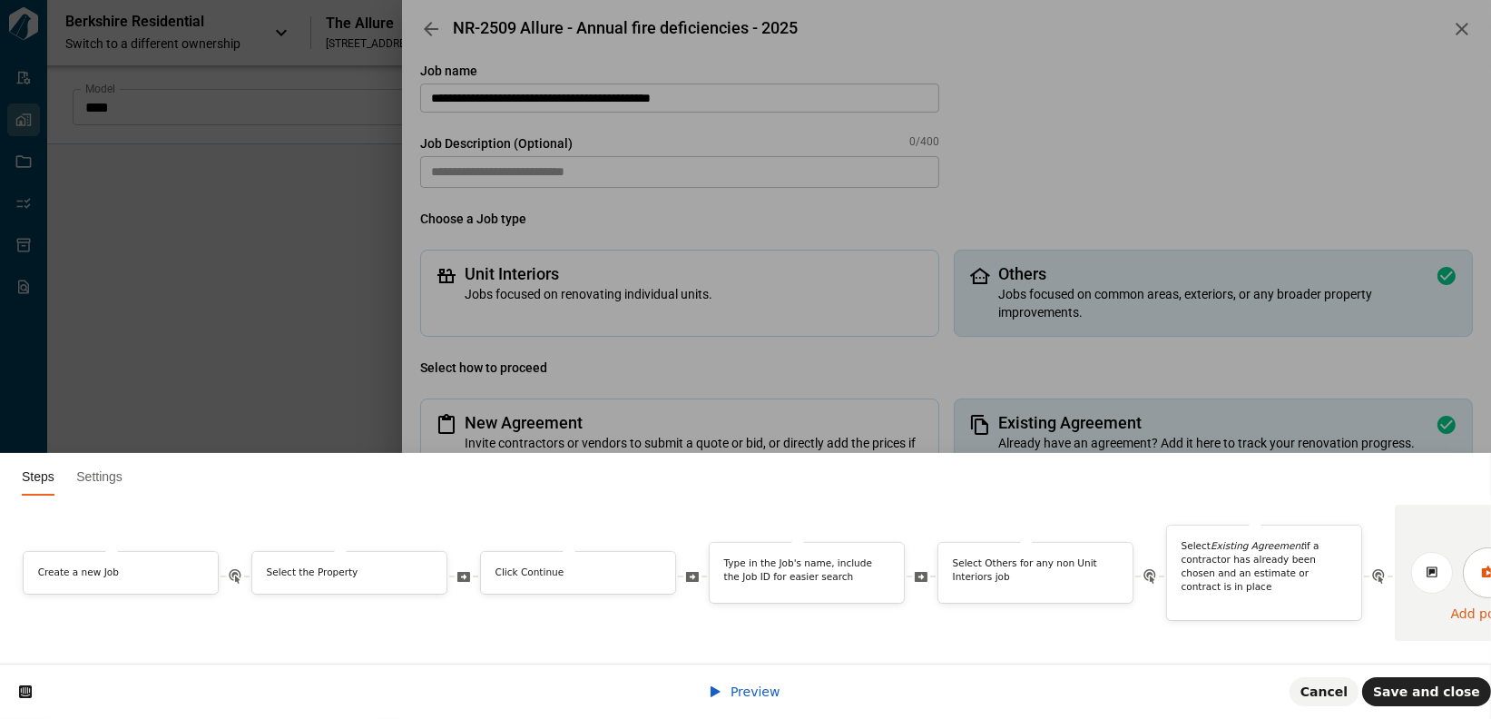
click at [1297, 565] on icon at bounding box center [1487, 571] width 13 height 12
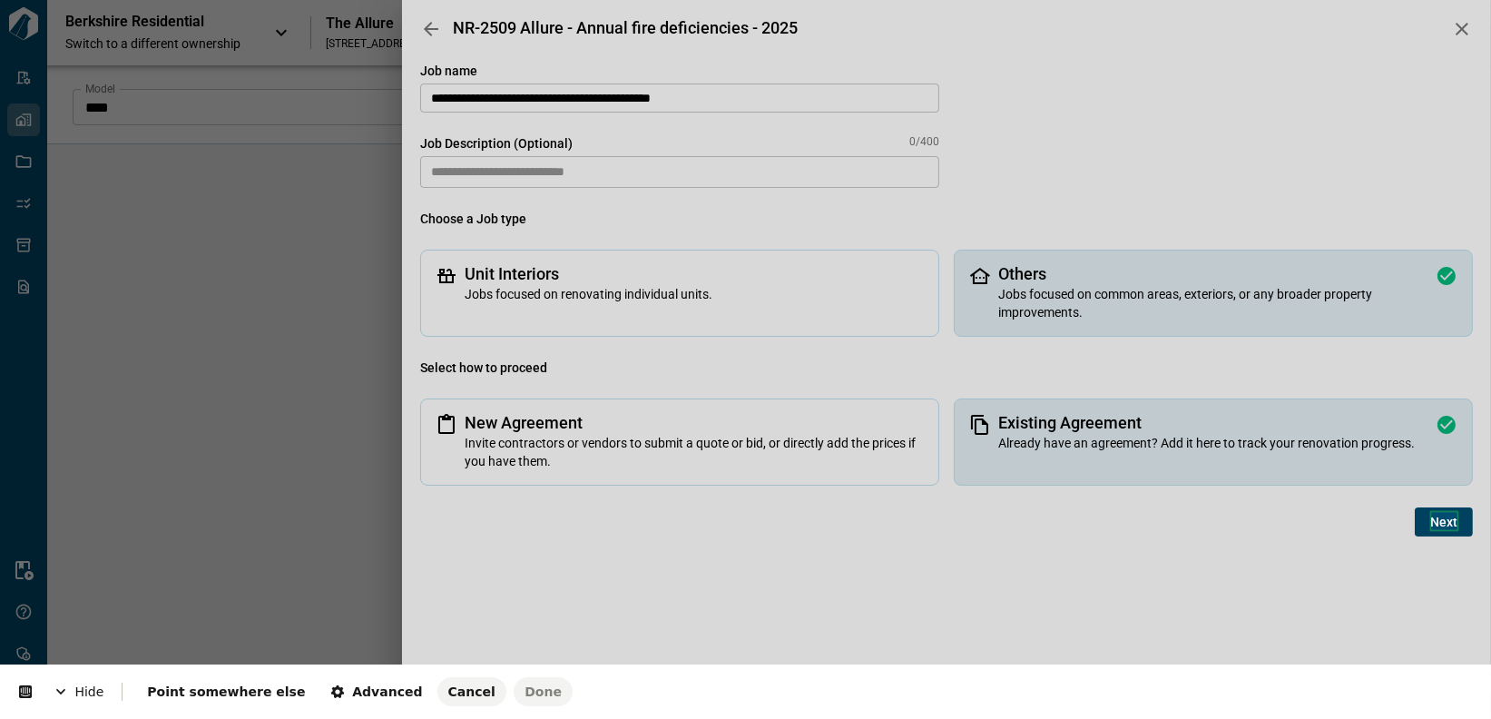
click at [1297, 523] on body "Tailorbird Inc Admin-Properties Properties Jobs Scopes Packages Scraper Resourc…" at bounding box center [745, 359] width 1491 height 719
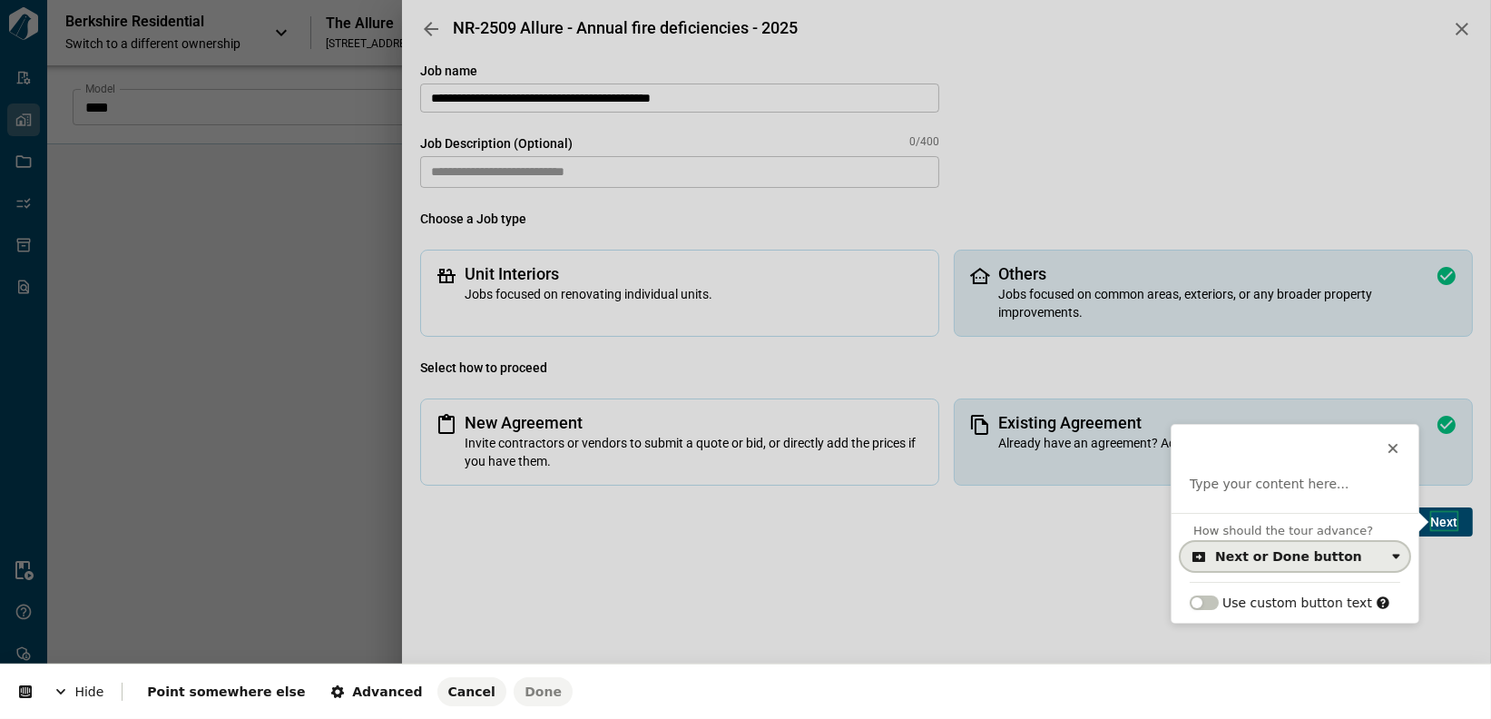
click at [1264, 557] on div "Next or Done button" at bounding box center [1288, 556] width 147 height 15
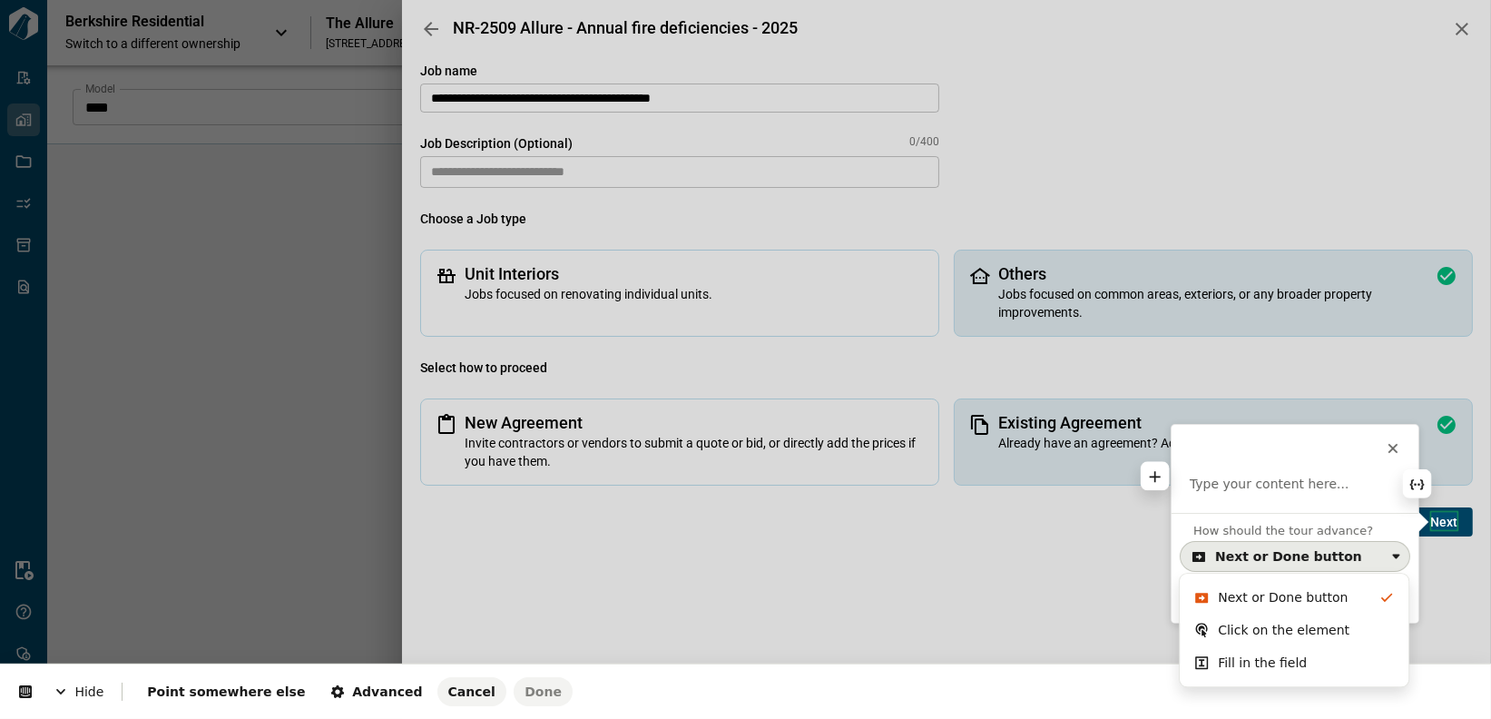
click at [1273, 482] on p at bounding box center [1294, 484] width 210 height 18
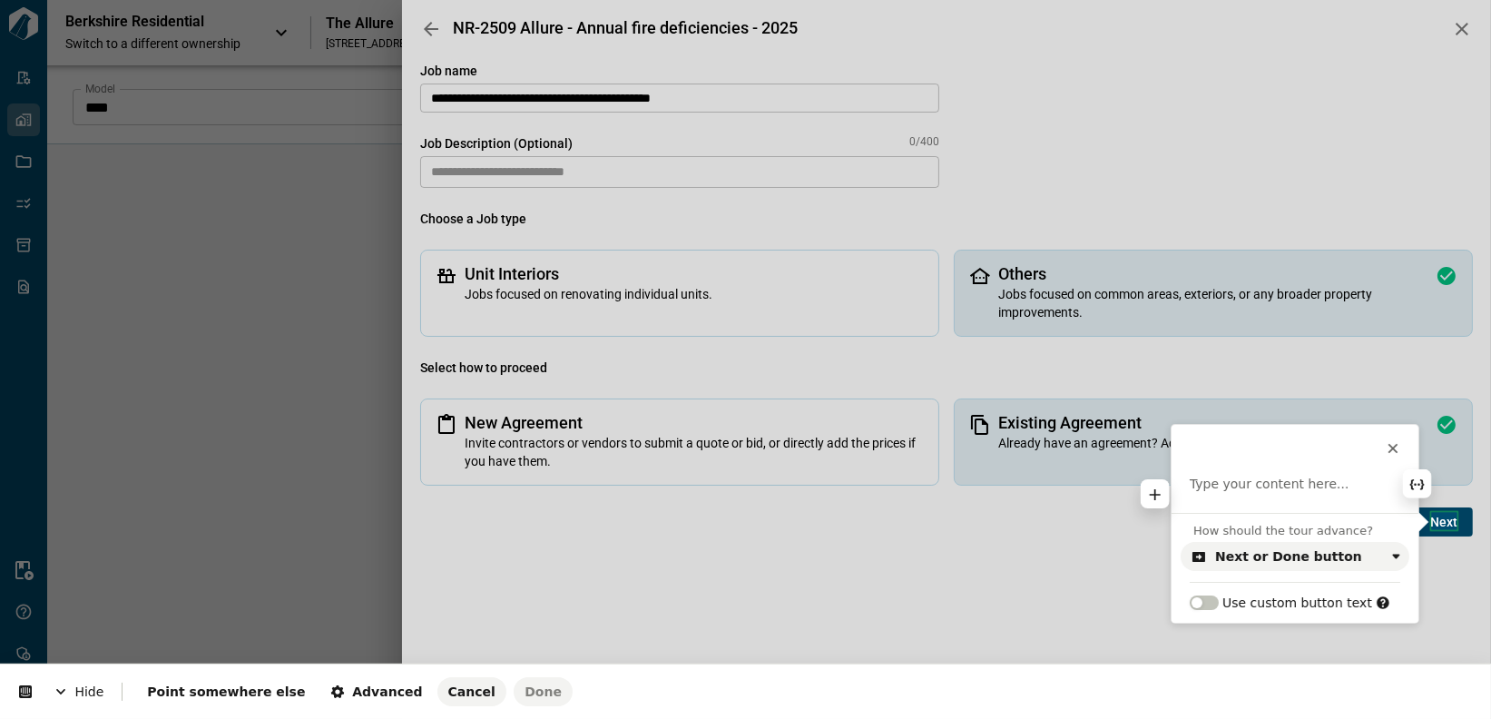
click at [1253, 490] on p at bounding box center [1294, 484] width 210 height 18
click at [524, 687] on span "Done" at bounding box center [542, 691] width 37 height 15
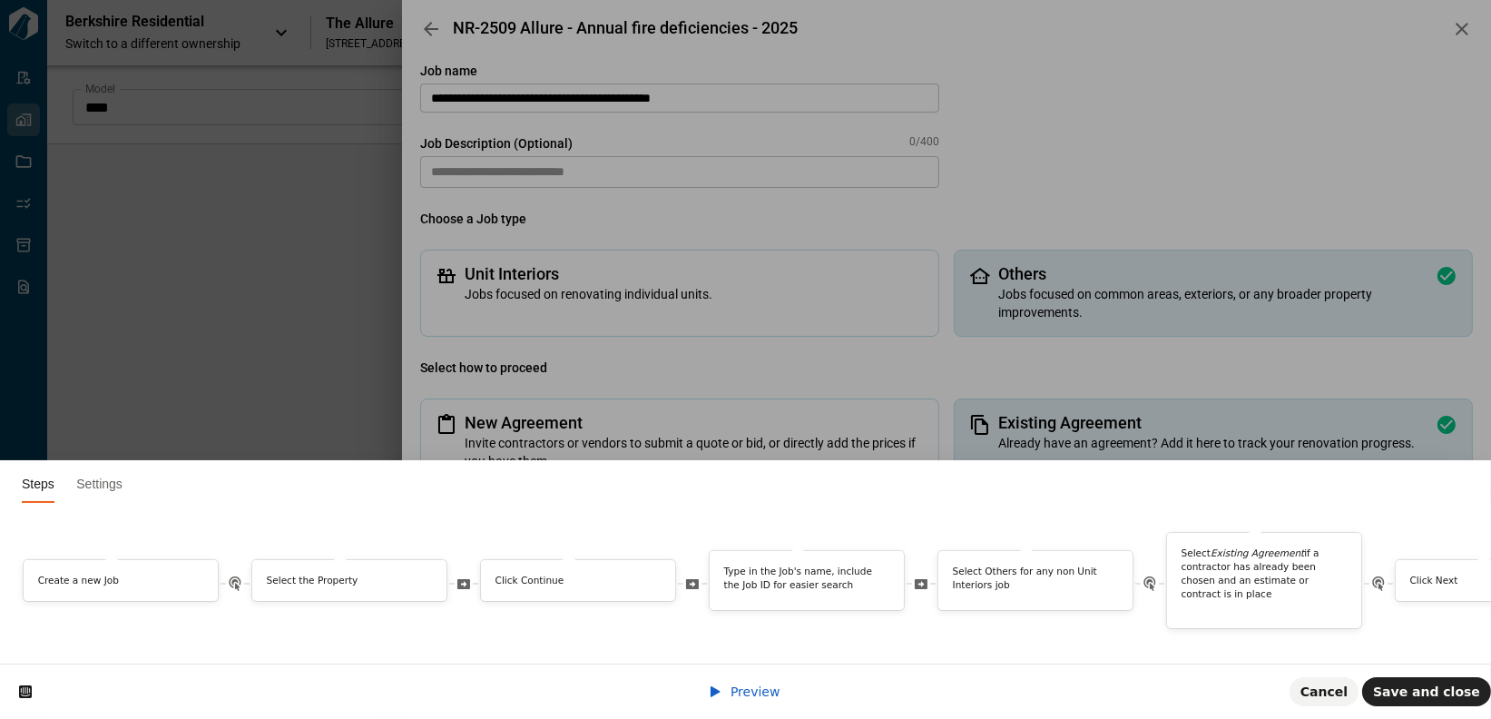
scroll to position [0, 316]
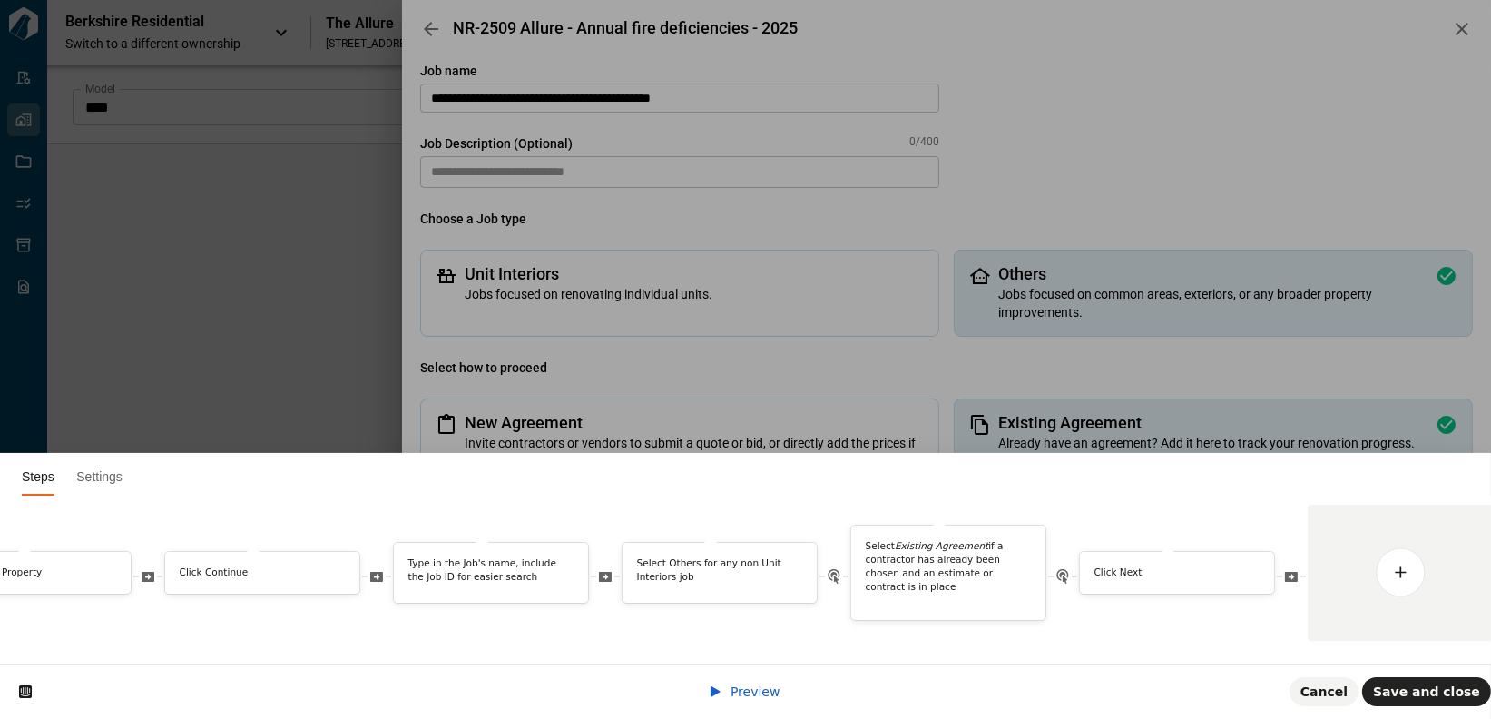
click at [726, 691] on span at bounding box center [717, 691] width 18 height 15
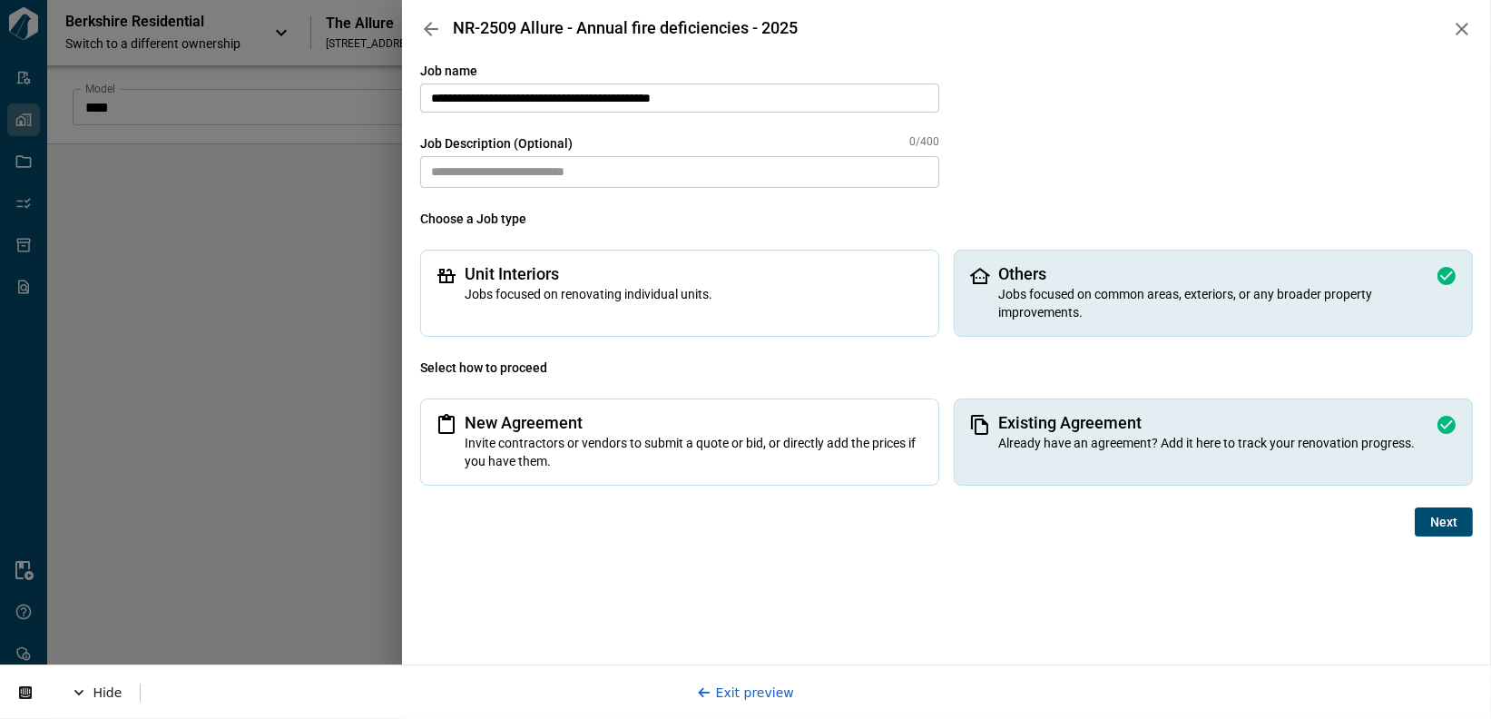
click at [1297, 514] on span "Next" at bounding box center [1443, 522] width 27 height 18
click at [757, 696] on link "Exit preview" at bounding box center [745, 691] width 97 height 15
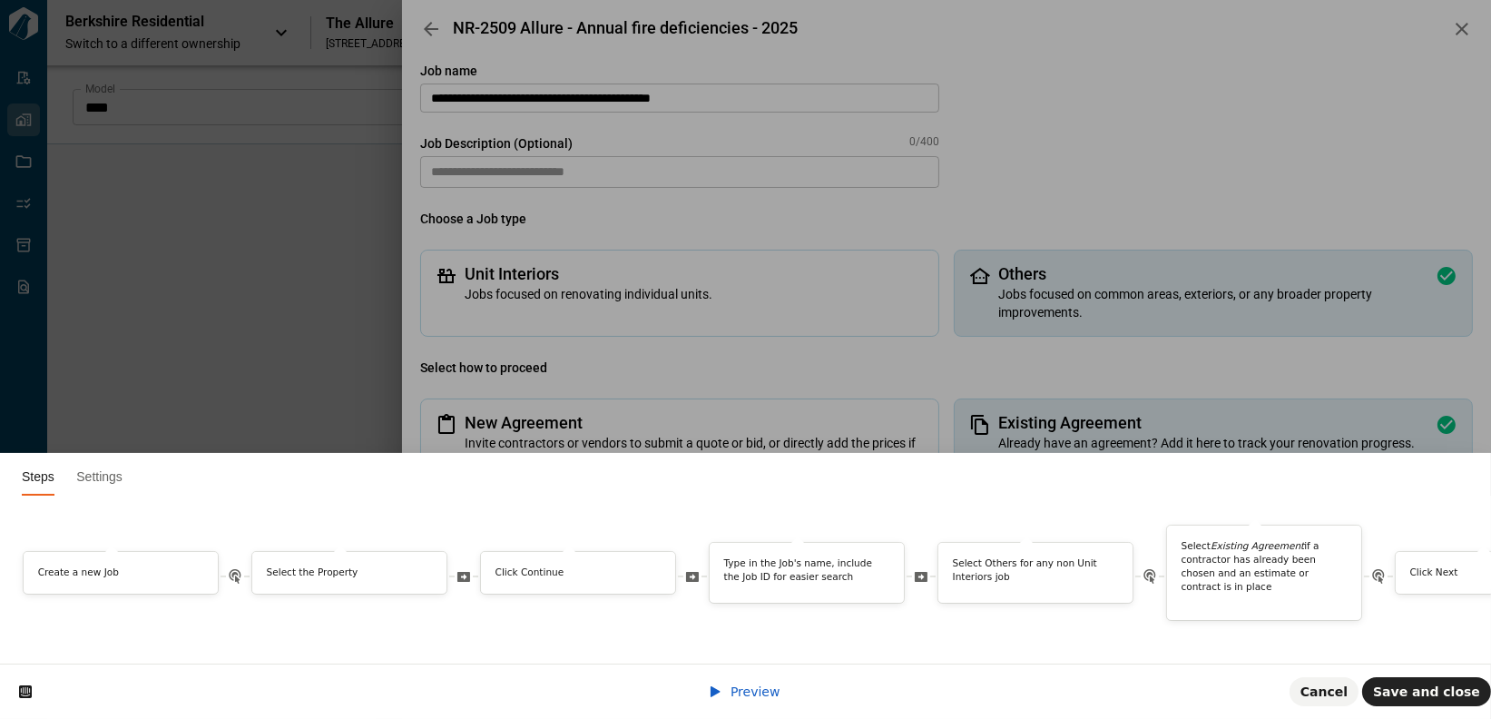
scroll to position [0, 338]
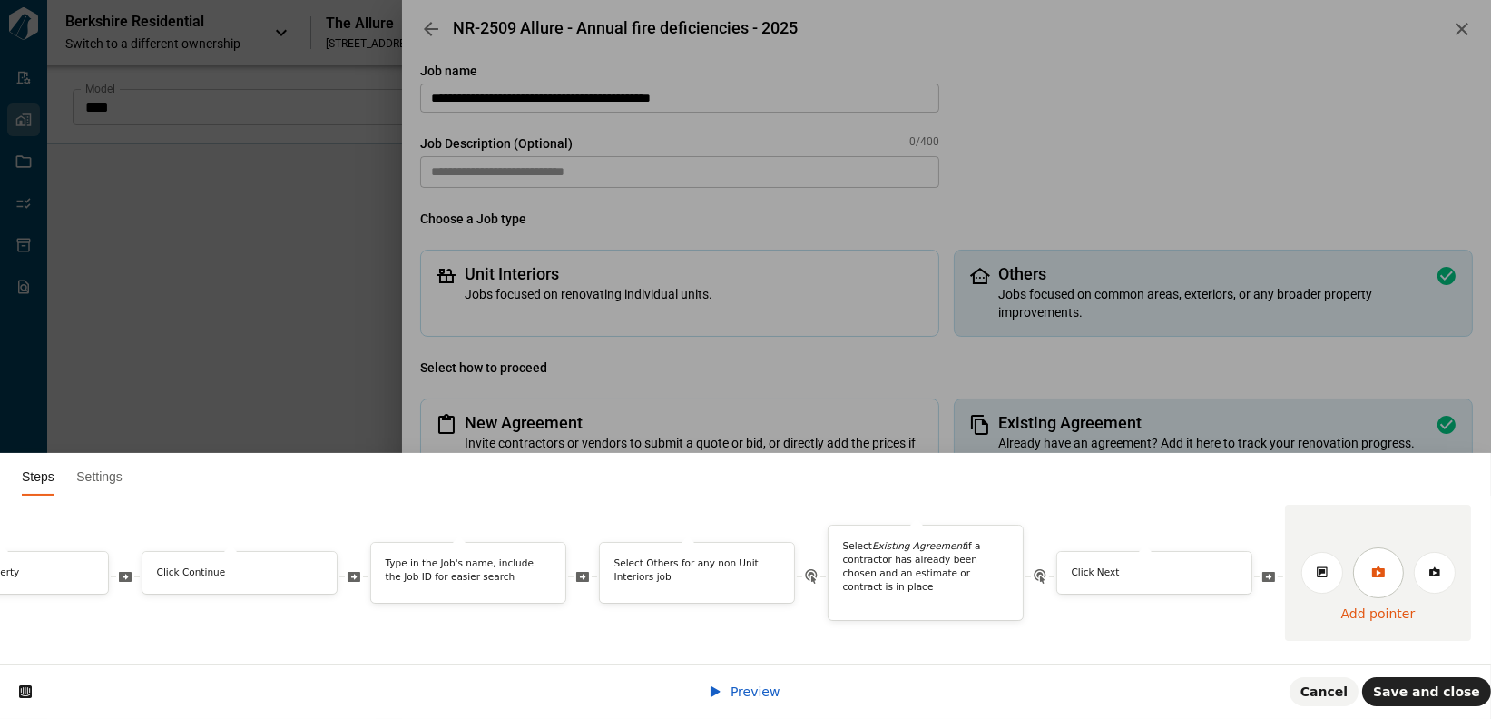
click at [1297, 564] on icon at bounding box center [1378, 571] width 15 height 15
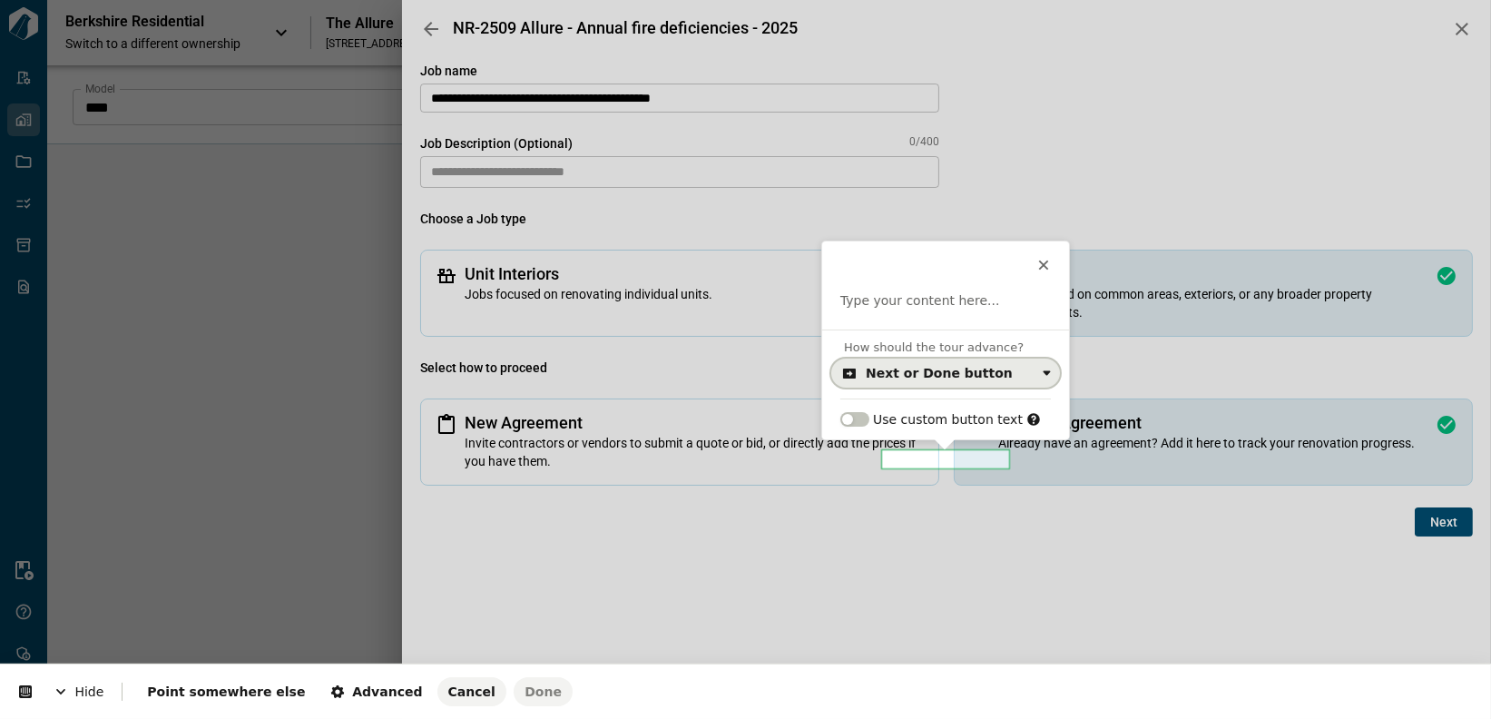
click at [950, 380] on button "Next or Done button" at bounding box center [945, 372] width 229 height 29
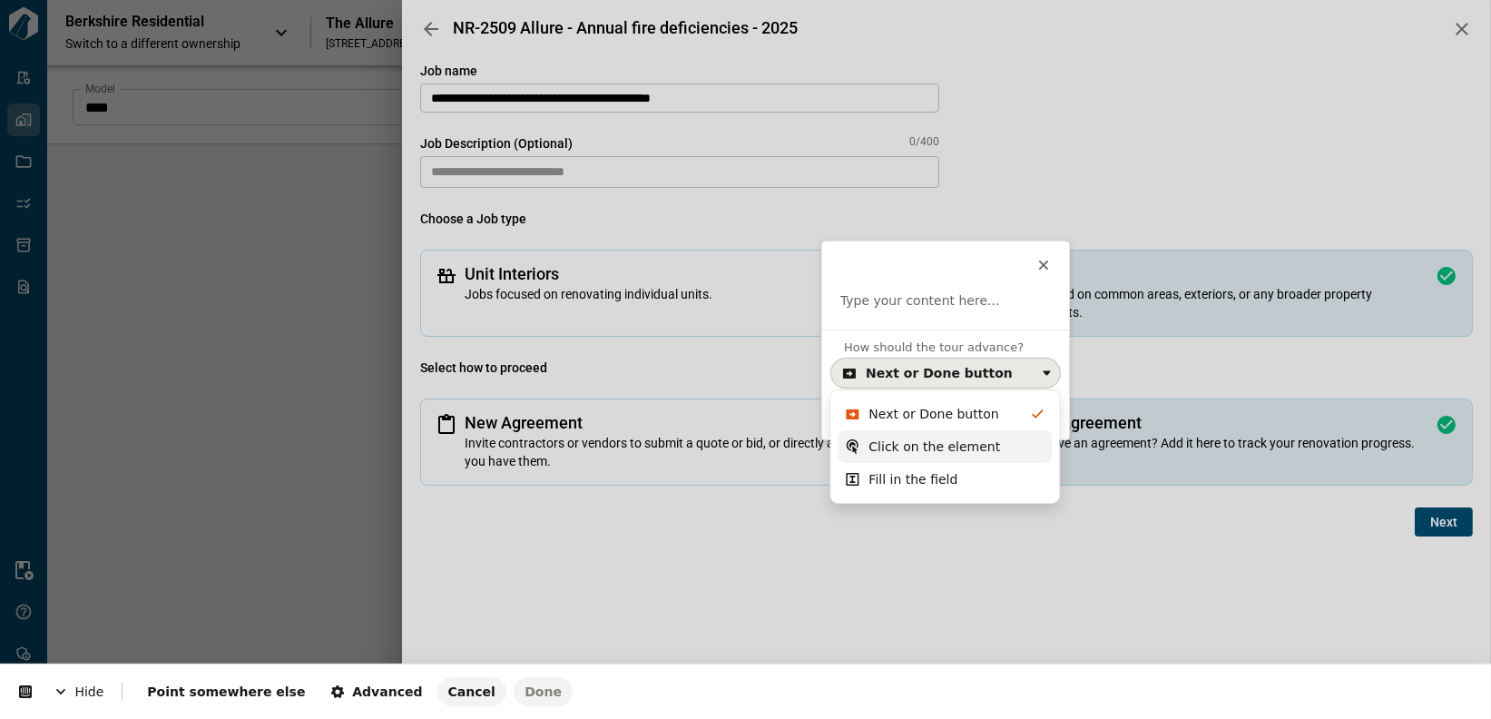
click at [935, 448] on div "Click on the element" at bounding box center [934, 446] width 132 height 18
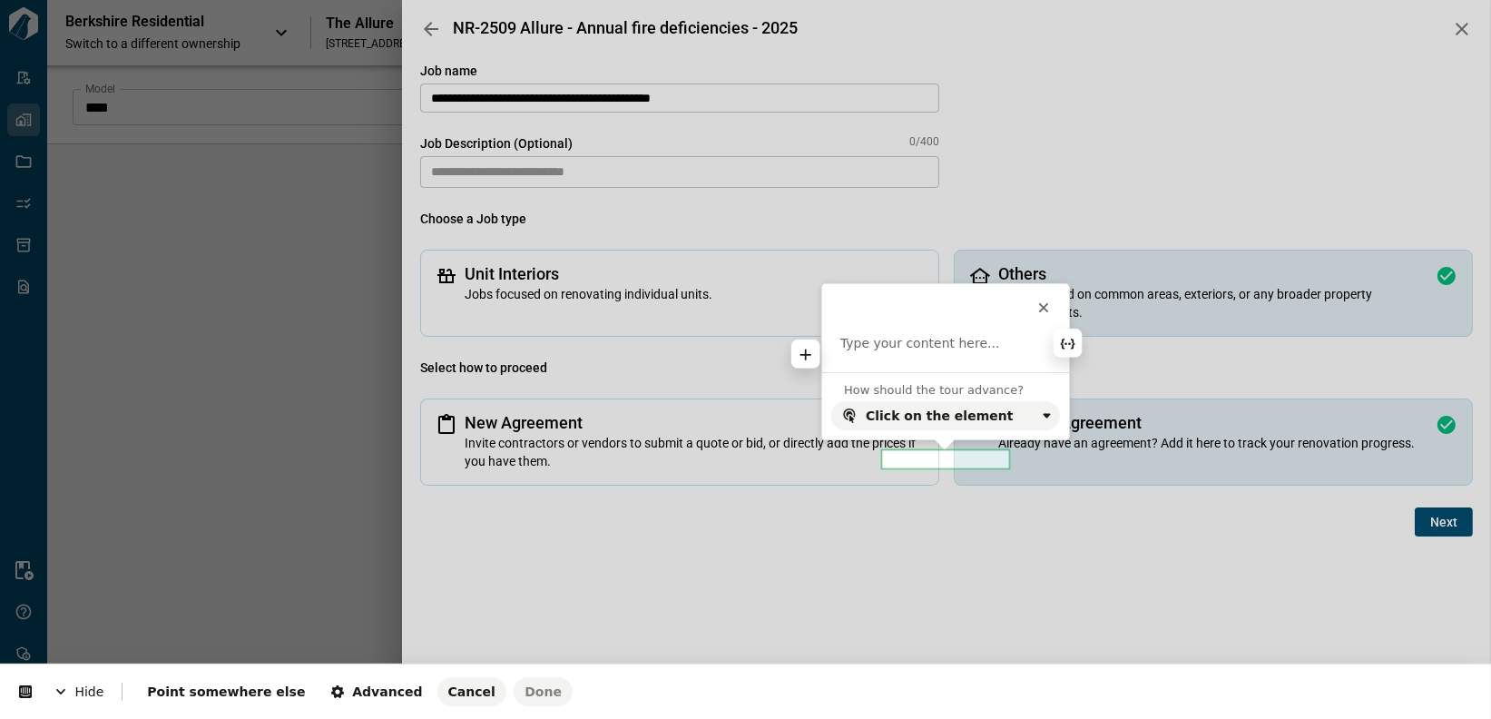
click at [934, 348] on p at bounding box center [945, 344] width 210 height 18
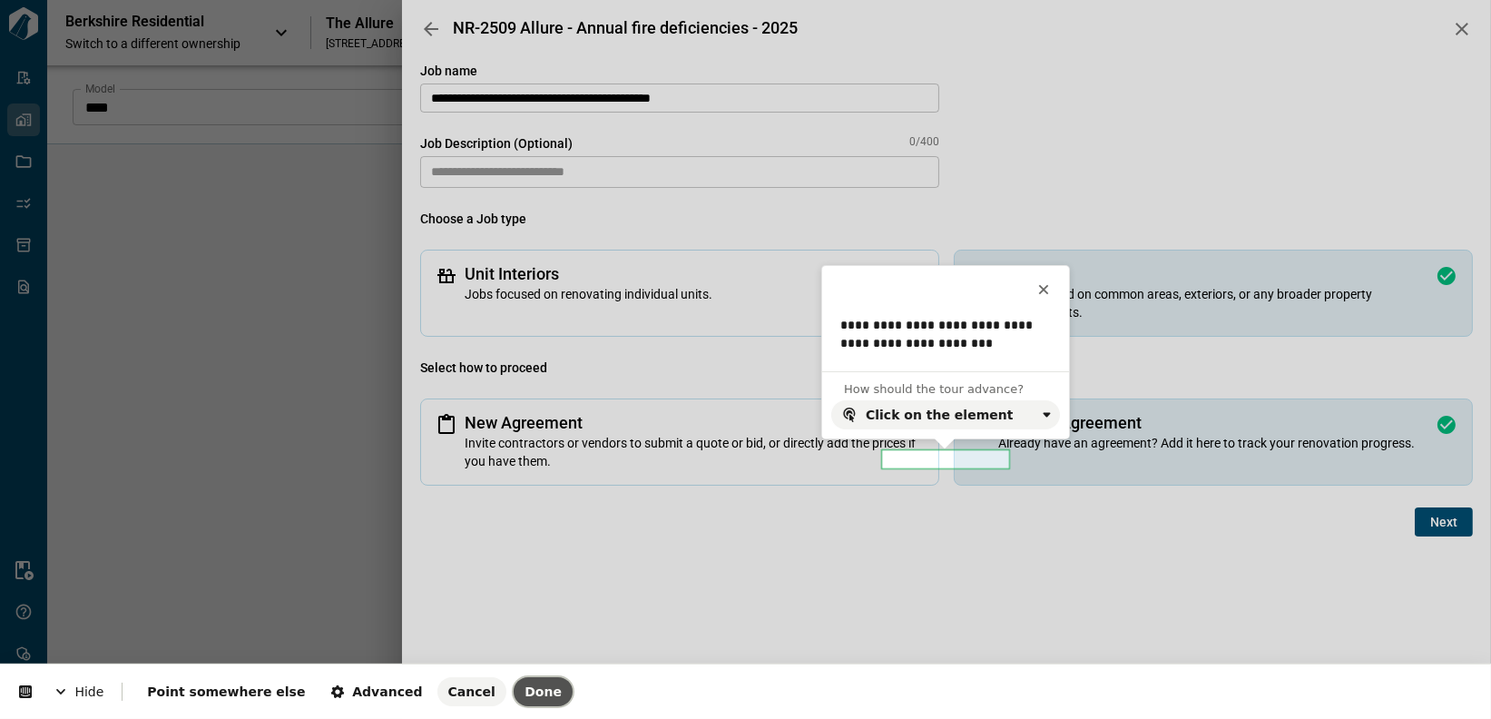
click at [524, 696] on span "Done" at bounding box center [542, 691] width 37 height 15
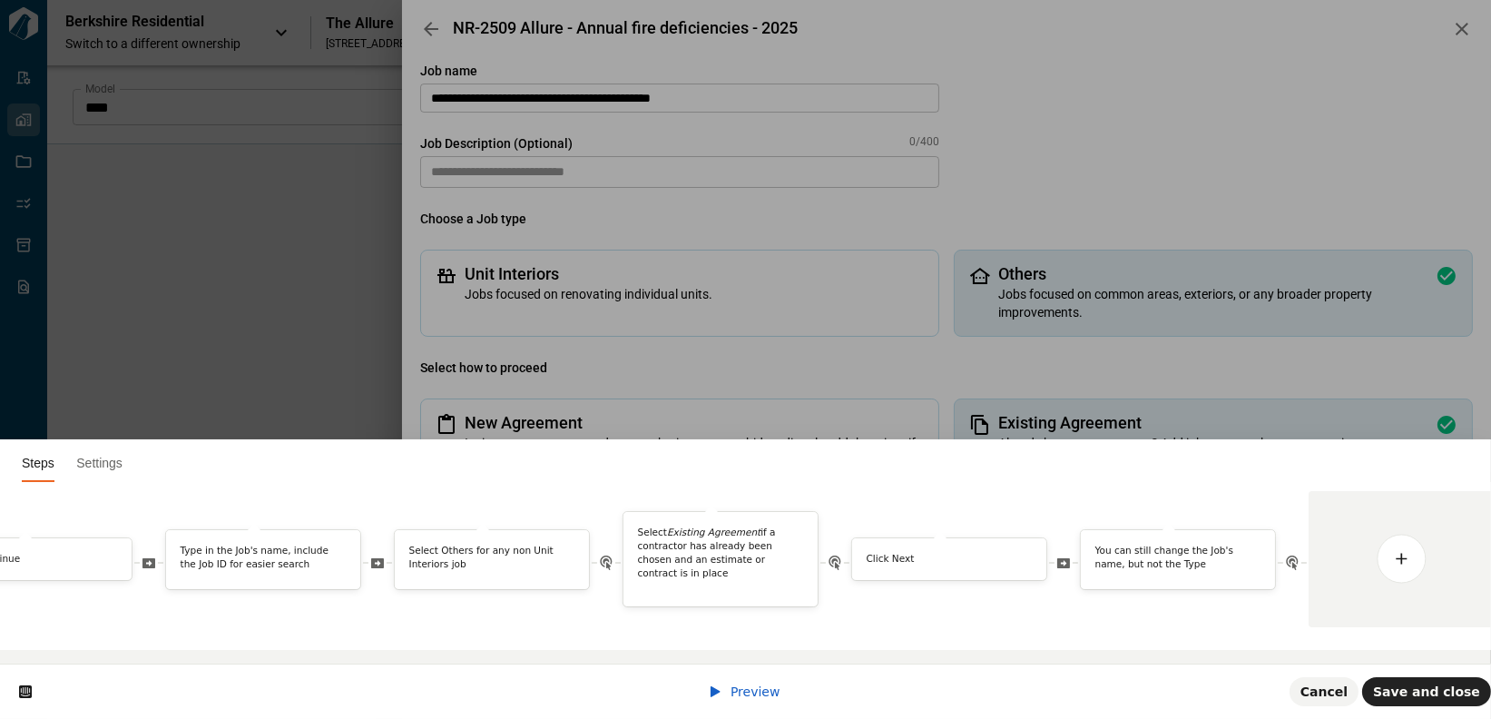
scroll to position [0, 0]
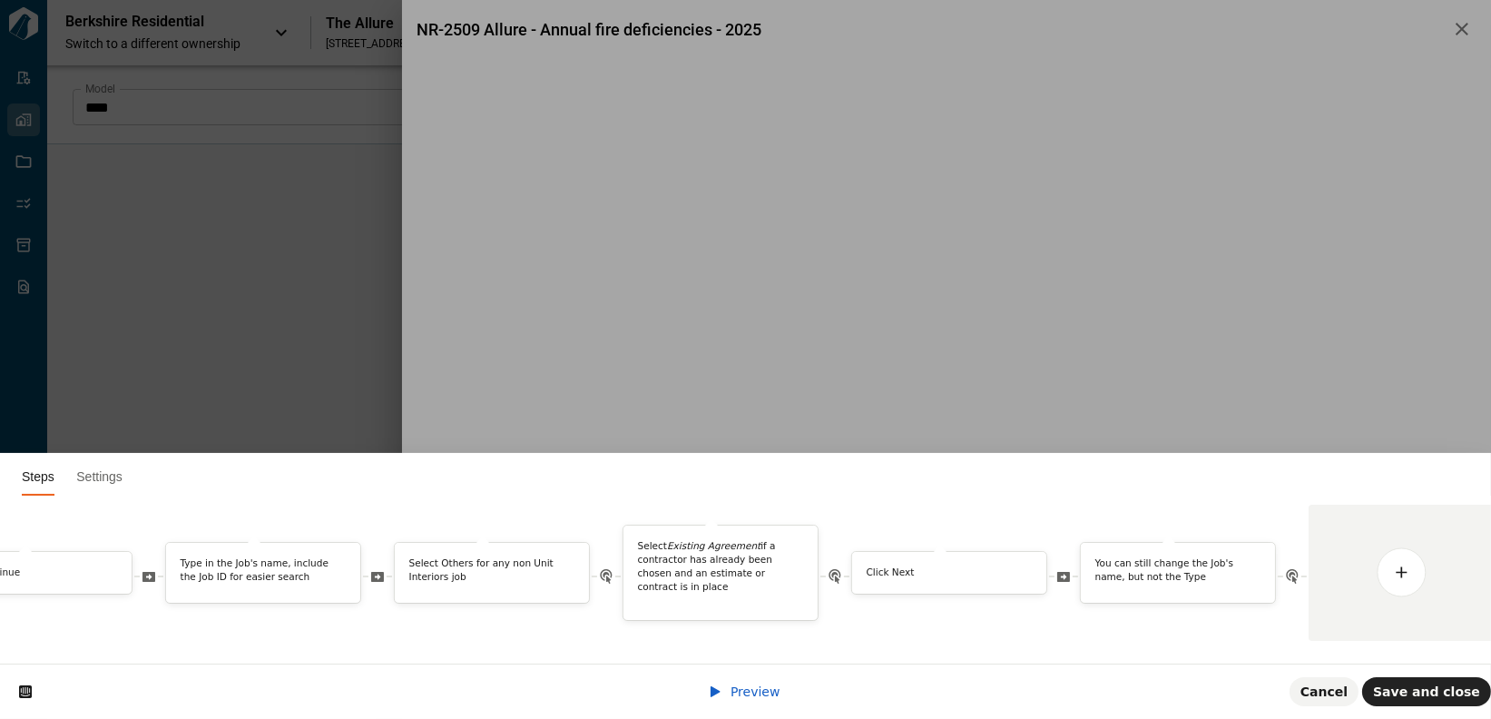
click at [719, 692] on icon at bounding box center [715, 691] width 10 height 11
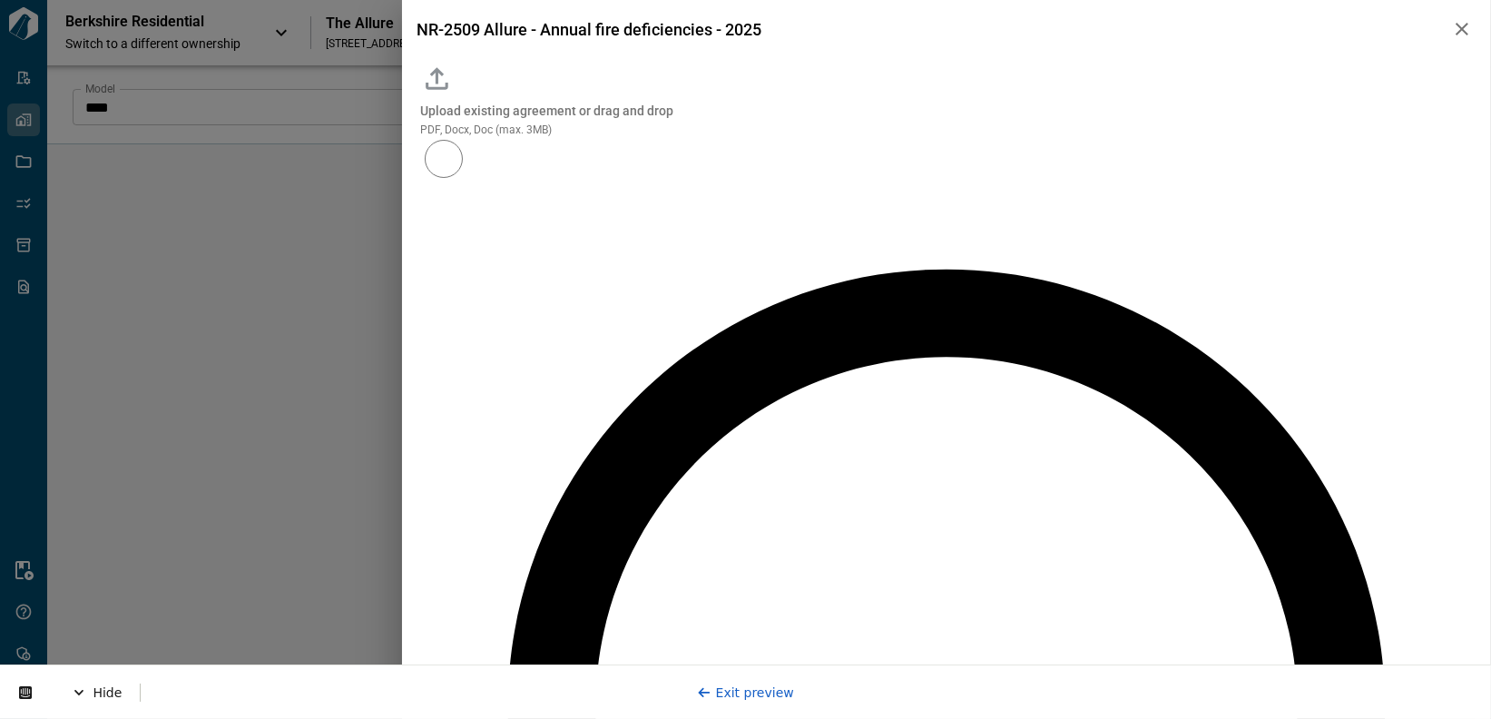
click at [747, 691] on link "Exit preview" at bounding box center [745, 691] width 97 height 15
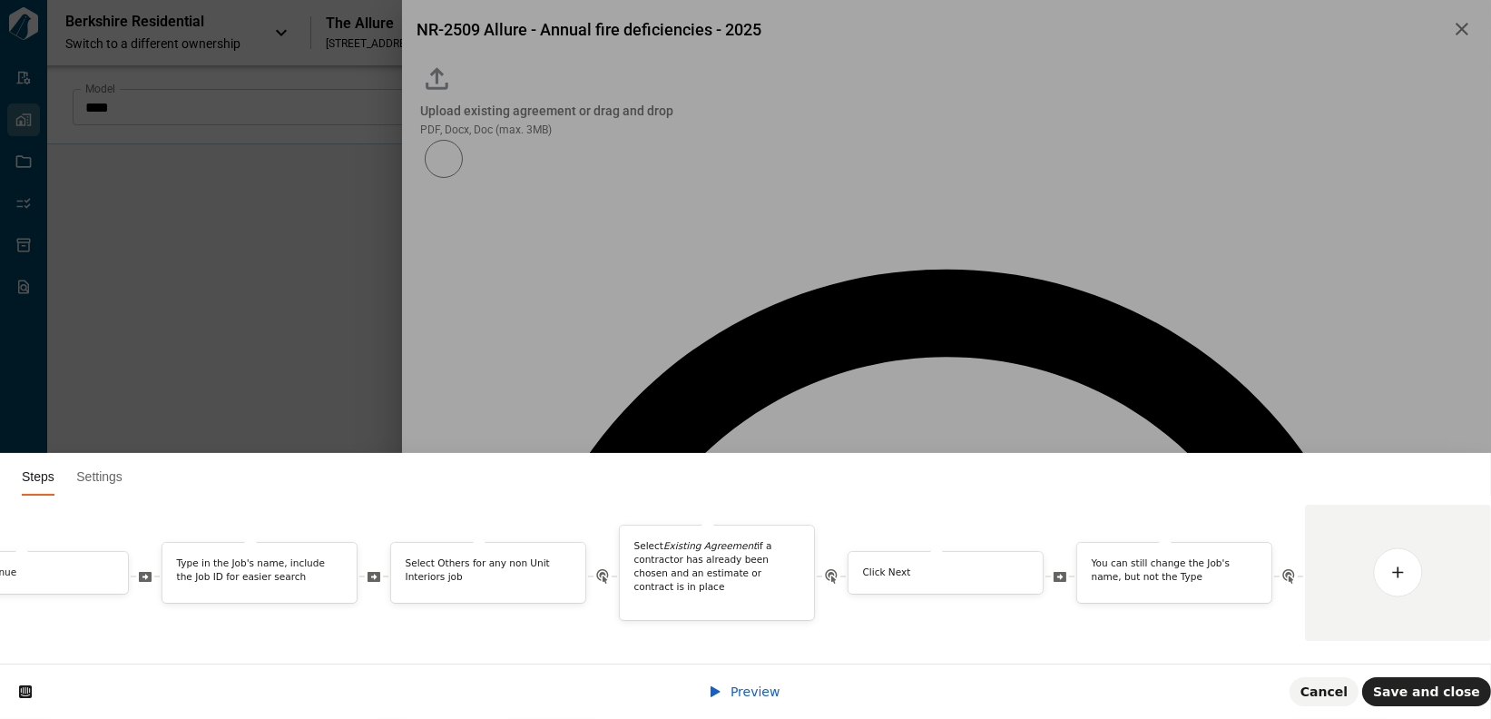
scroll to position [0, 566]
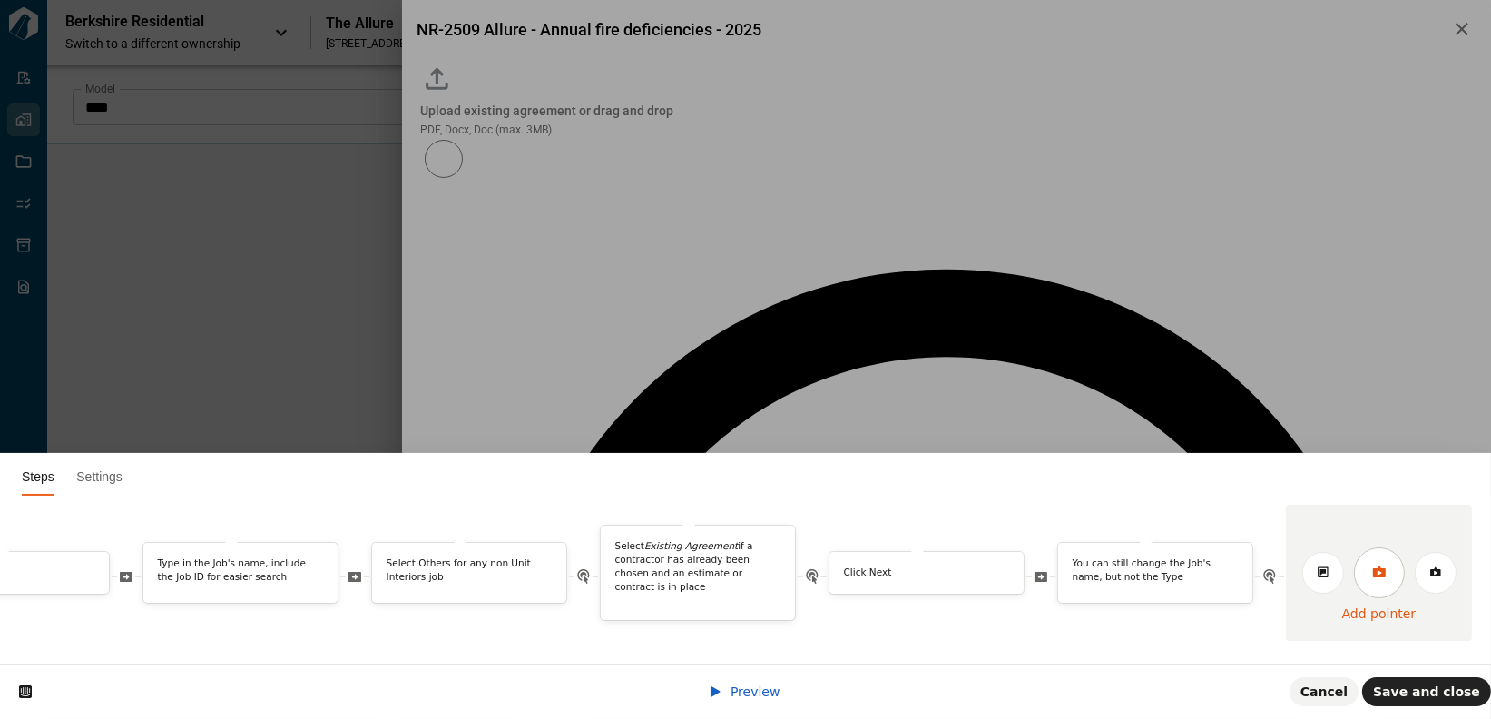
click at [1297, 565] on icon at bounding box center [1378, 571] width 13 height 12
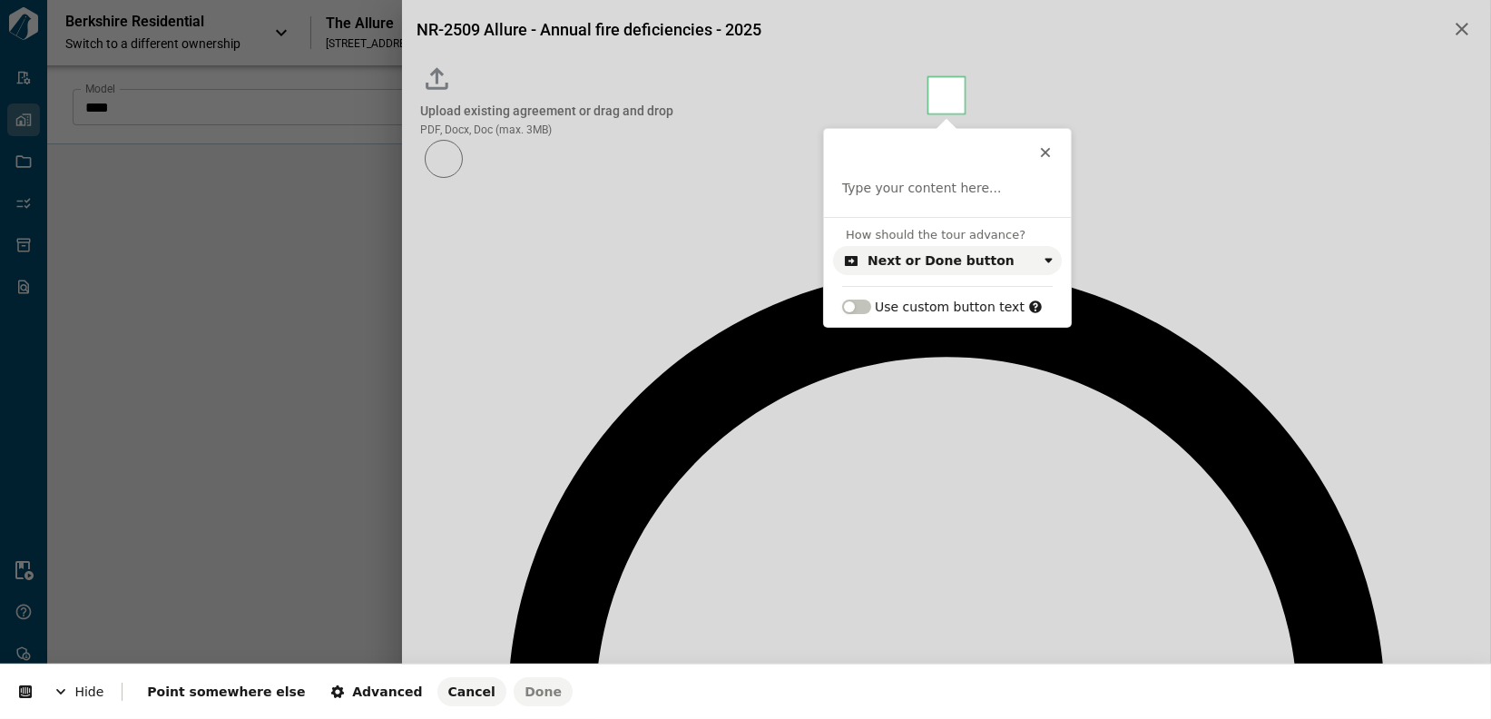
click at [946, 93] on body "Tailorbird Inc Admin-Properties Properties Jobs Scopes Packages Scraper Resourc…" at bounding box center [745, 359] width 1491 height 719
click at [940, 256] on div "Next or Done button" at bounding box center [940, 260] width 147 height 15
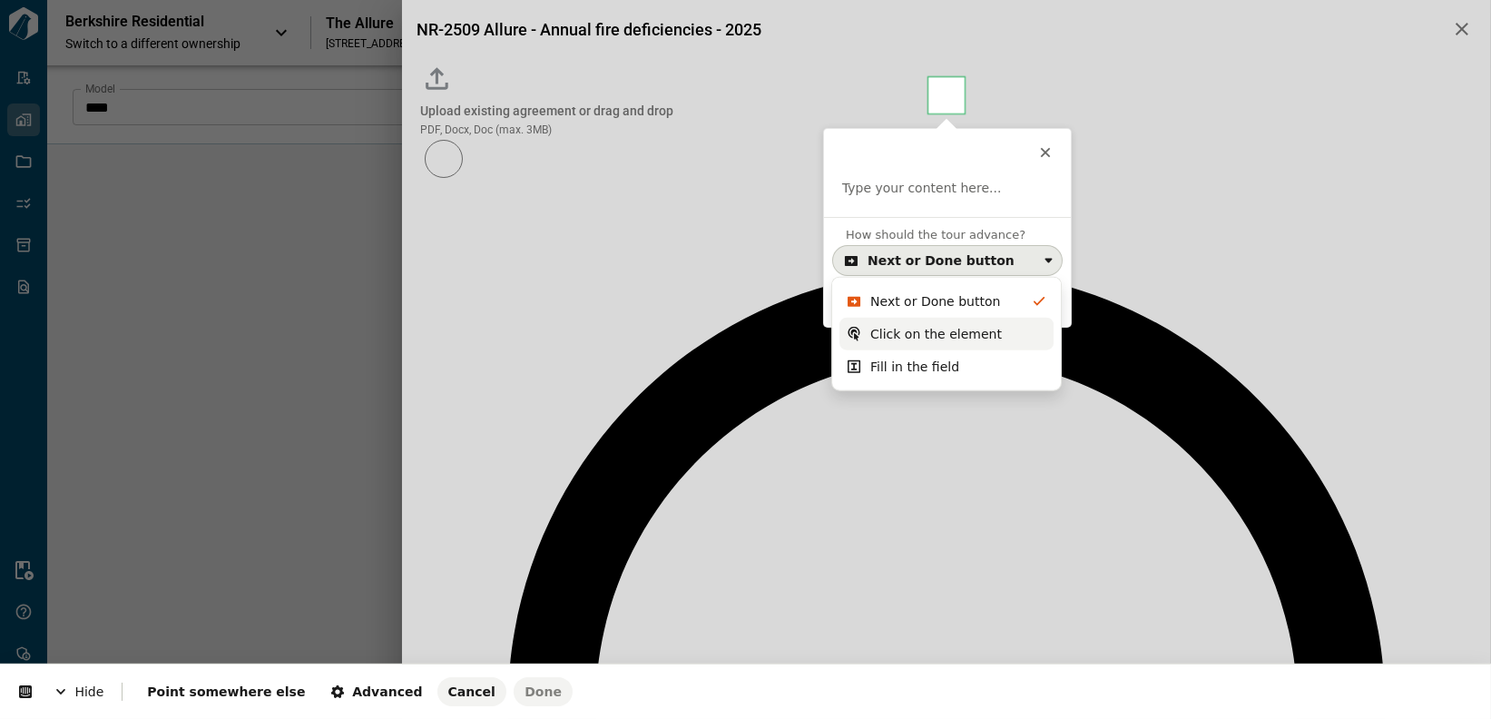
click at [925, 331] on div "Click on the element" at bounding box center [936, 334] width 132 height 18
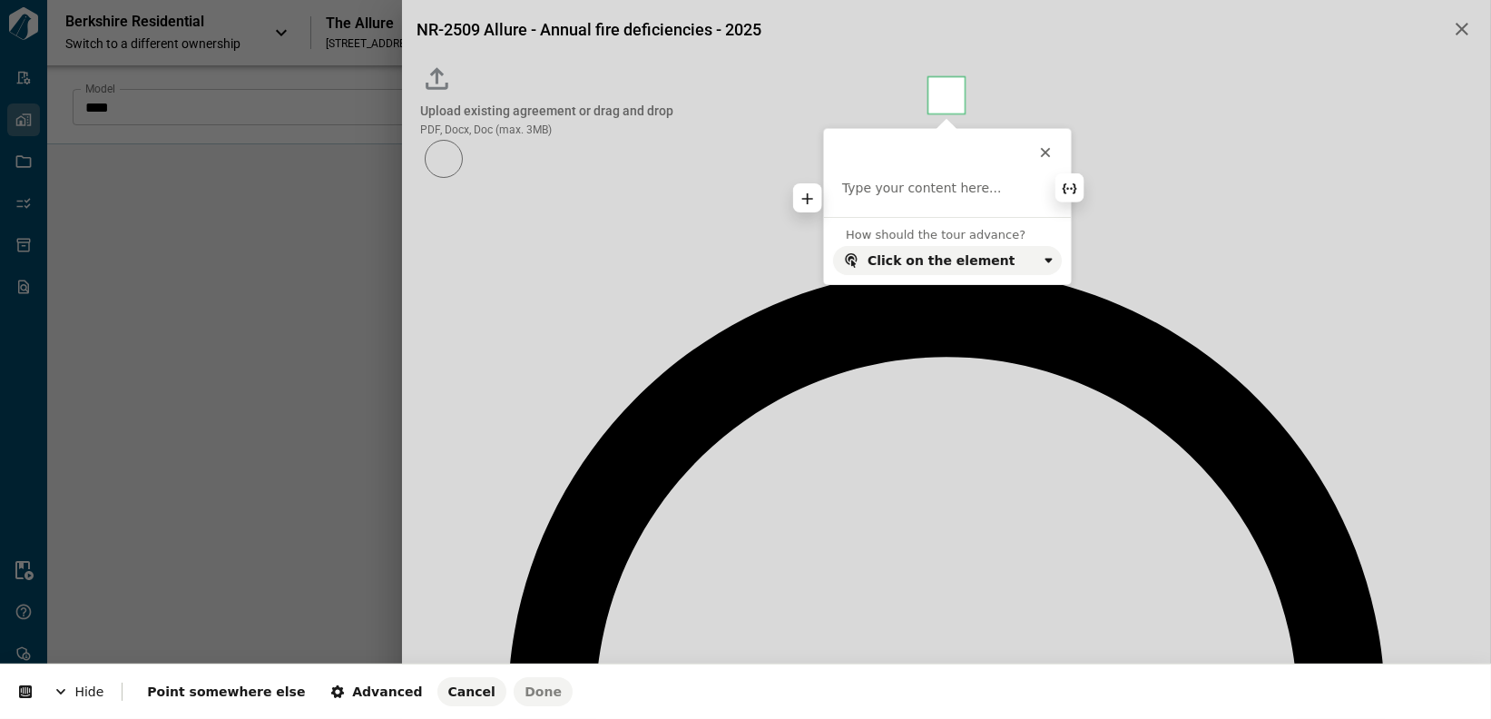
click at [956, 191] on p at bounding box center [947, 189] width 210 height 18
click at [972, 191] on p "**********" at bounding box center [938, 189] width 193 height 18
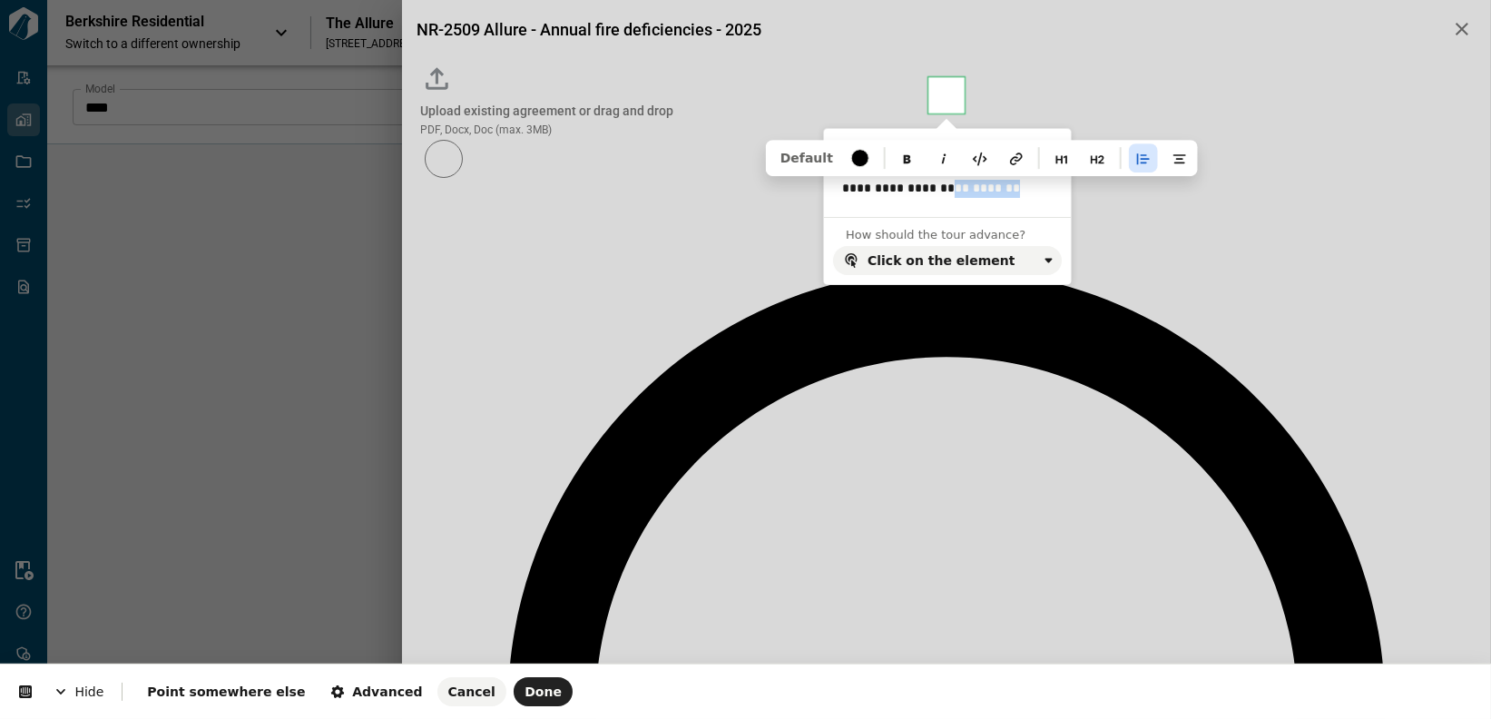
drag, startPoint x: 949, startPoint y: 190, endPoint x: 1029, endPoint y: 191, distance: 79.9
click at [1029, 191] on p "**********" at bounding box center [938, 189] width 193 height 18
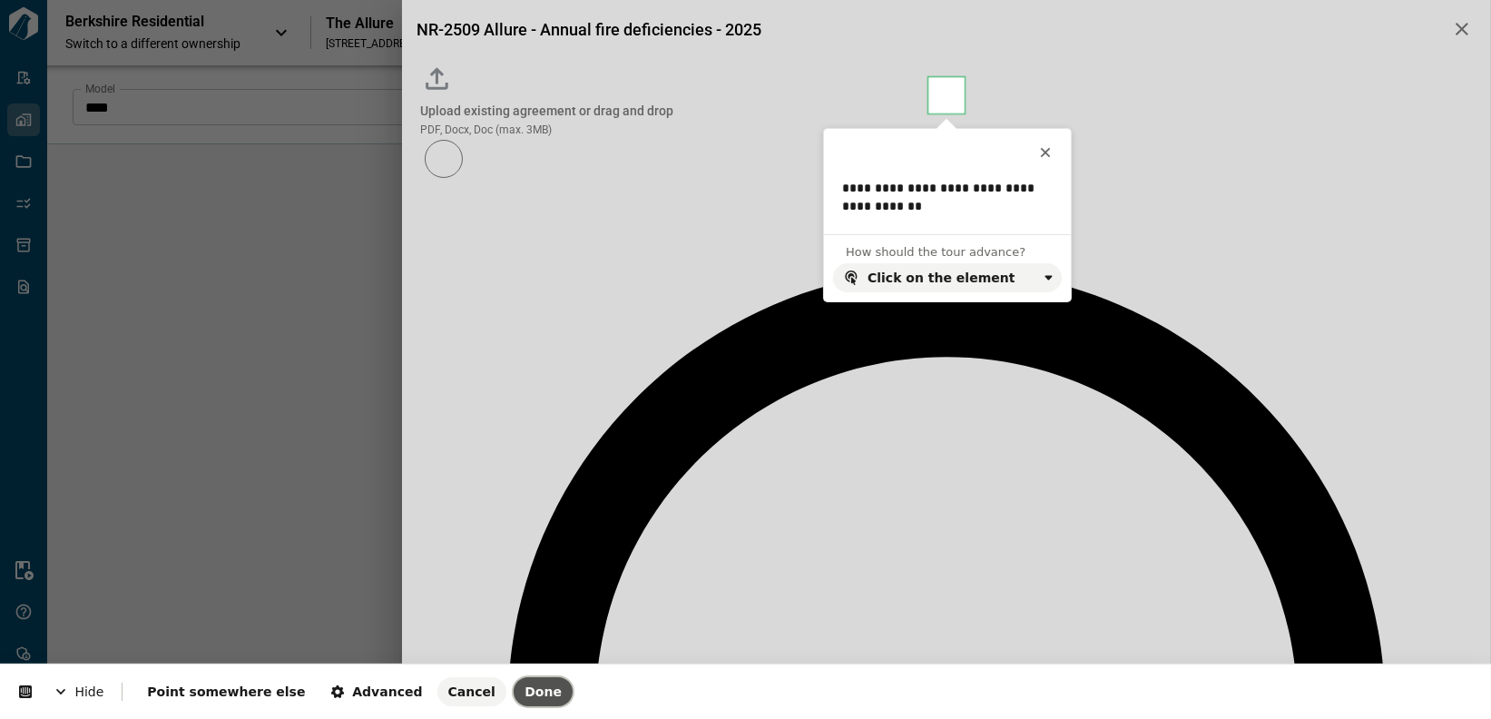
click at [524, 693] on span "Done" at bounding box center [542, 691] width 37 height 15
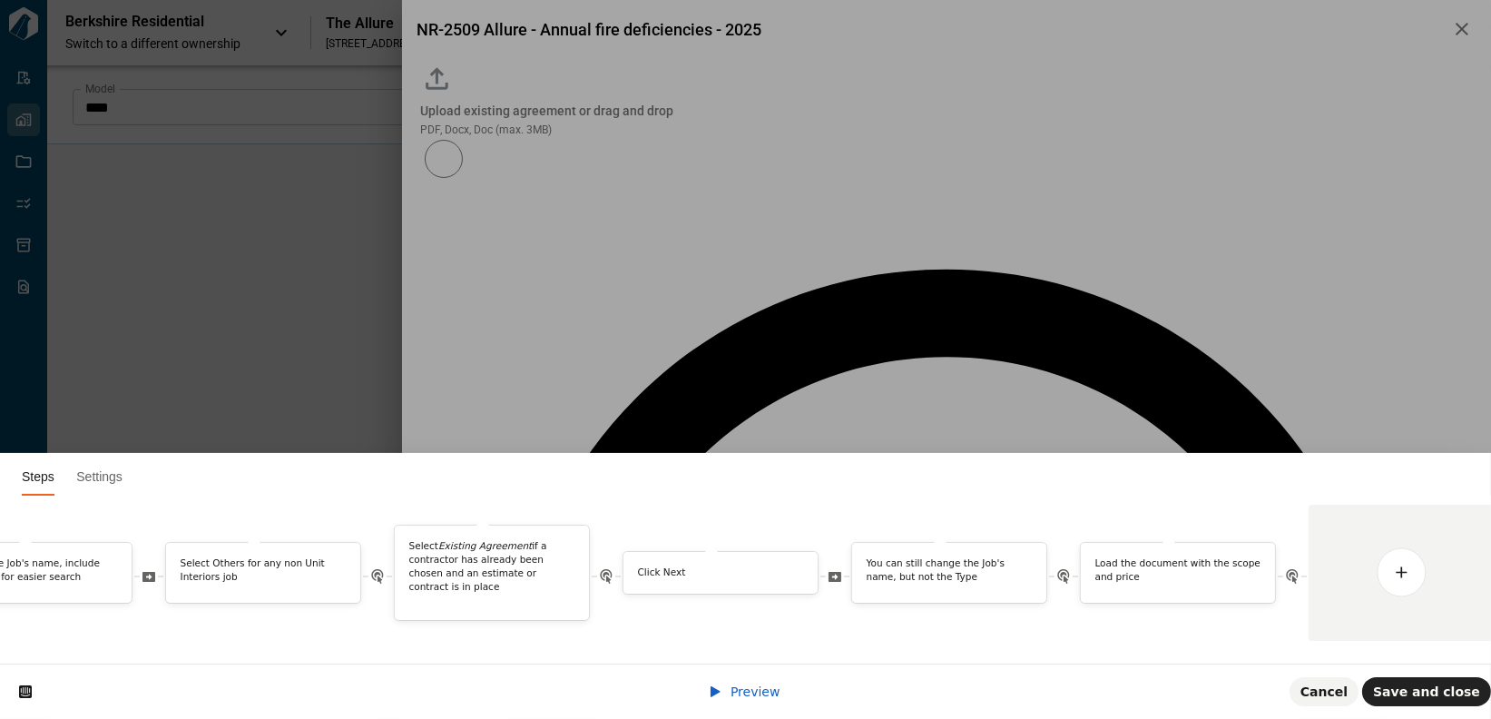
scroll to position [0, 0]
click at [1297, 565] on icon at bounding box center [1400, 571] width 13 height 12
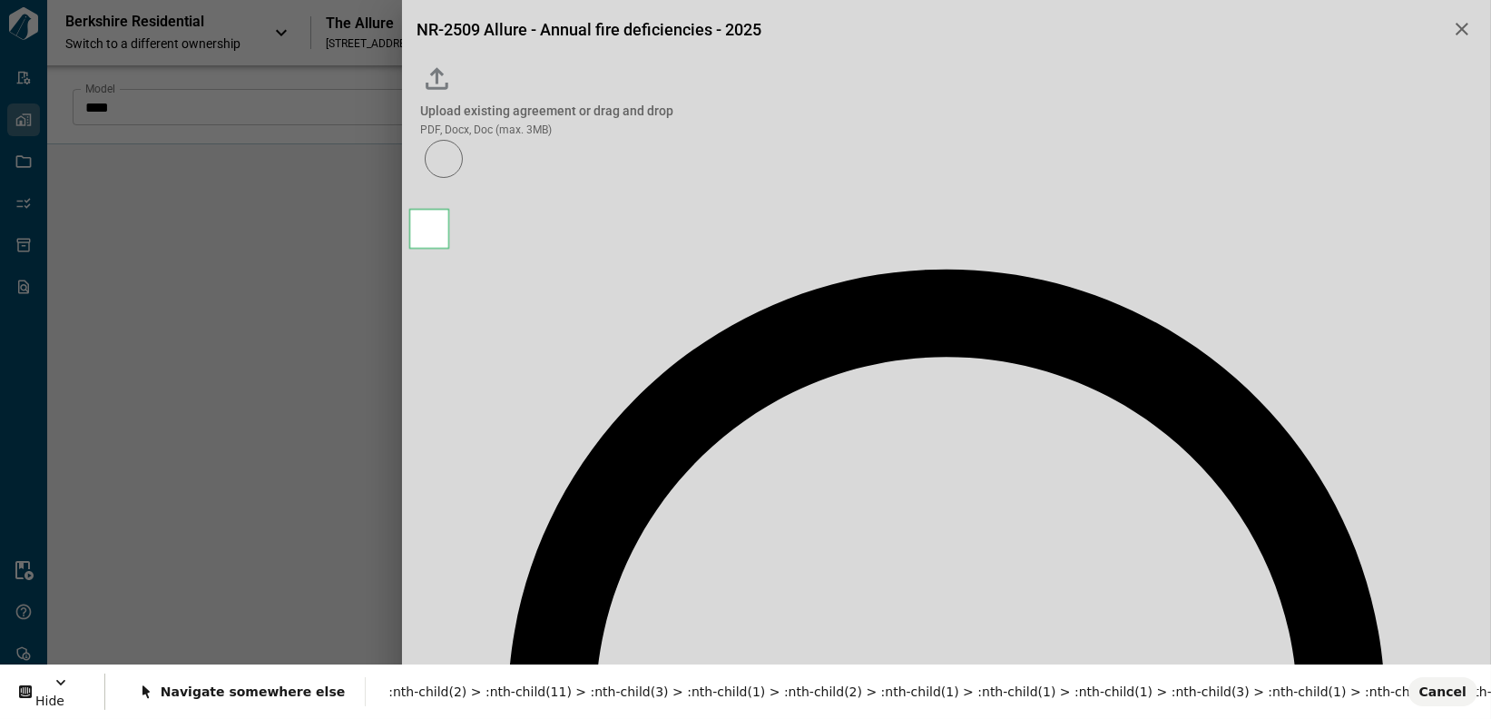
click at [427, 226] on body "Tailorbird Inc Admin-Properties Properties Jobs Scopes Packages Scraper Resourc…" at bounding box center [745, 359] width 1491 height 719
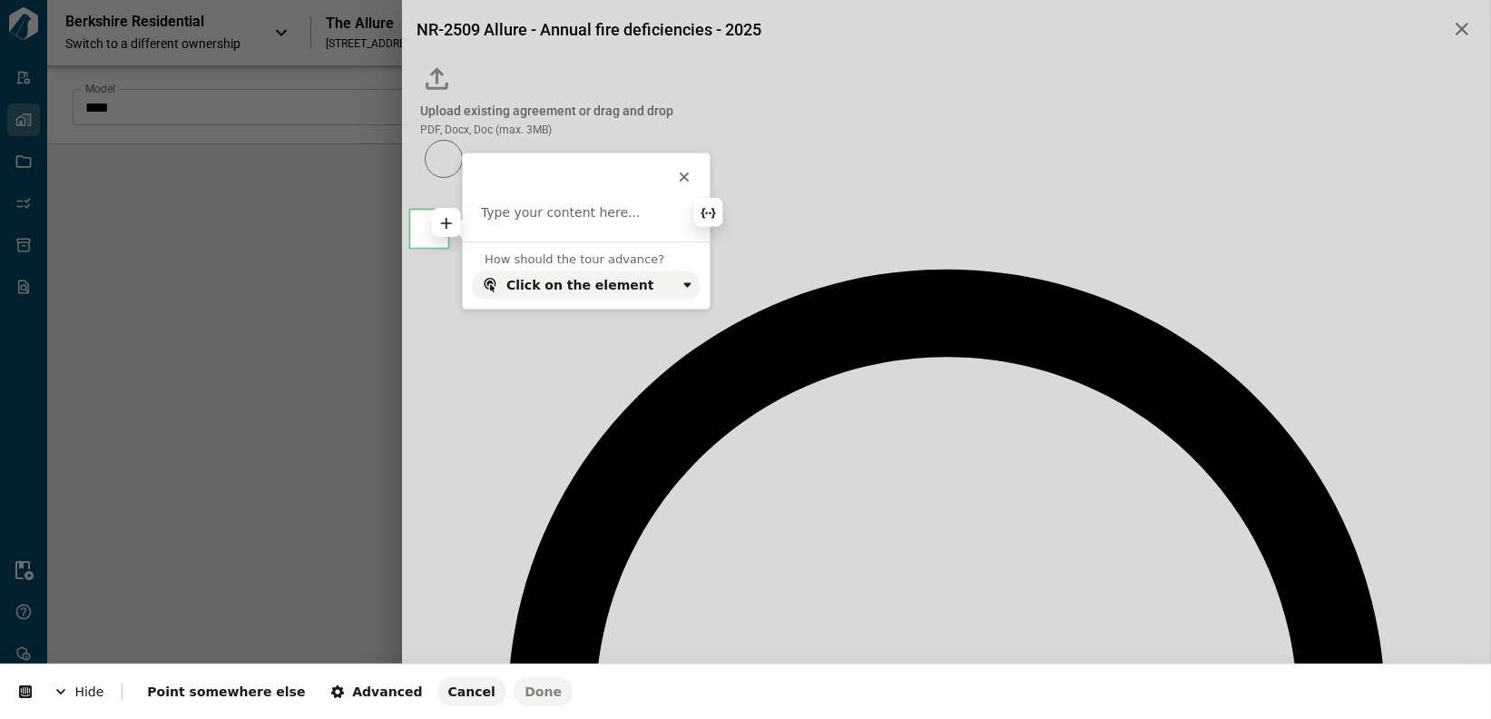
click at [550, 218] on p at bounding box center [586, 213] width 210 height 18
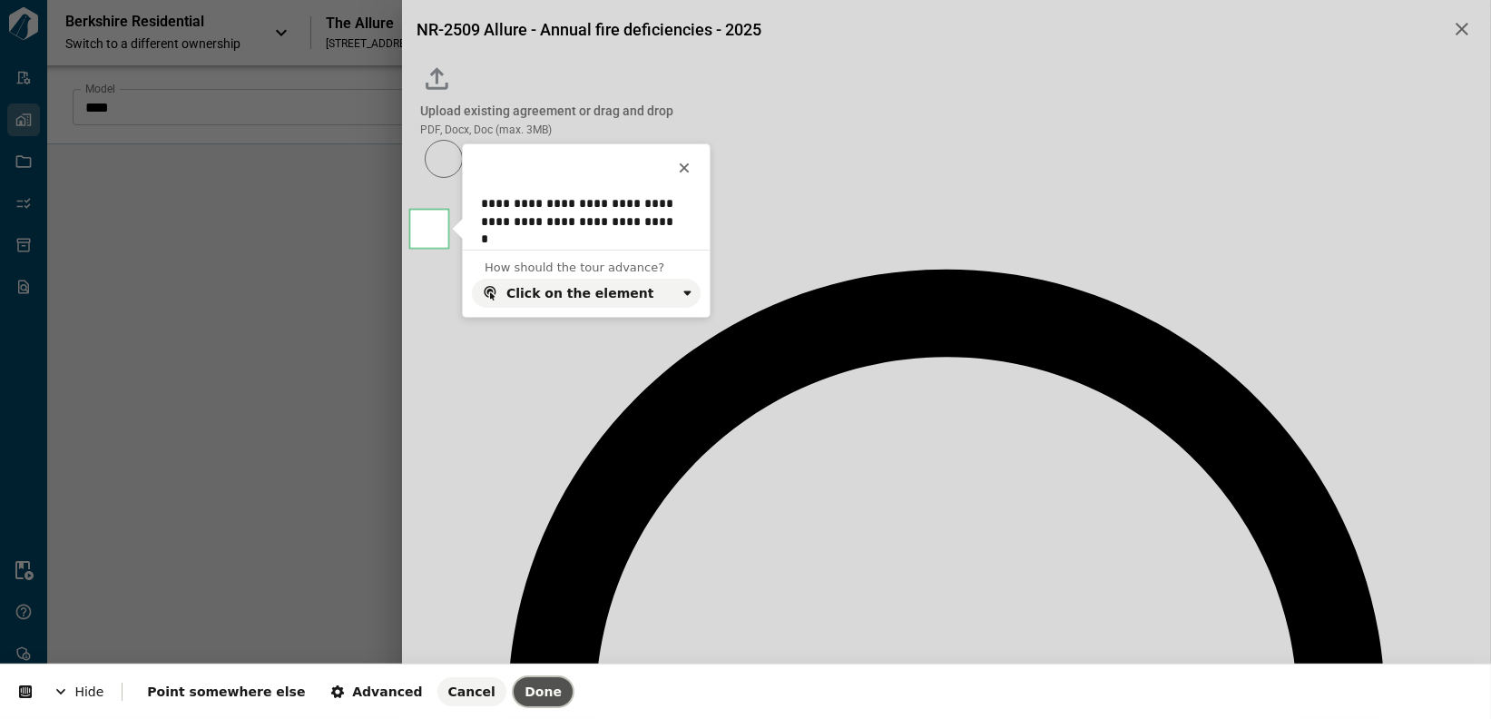
click at [524, 693] on span "Done" at bounding box center [542, 691] width 37 height 15
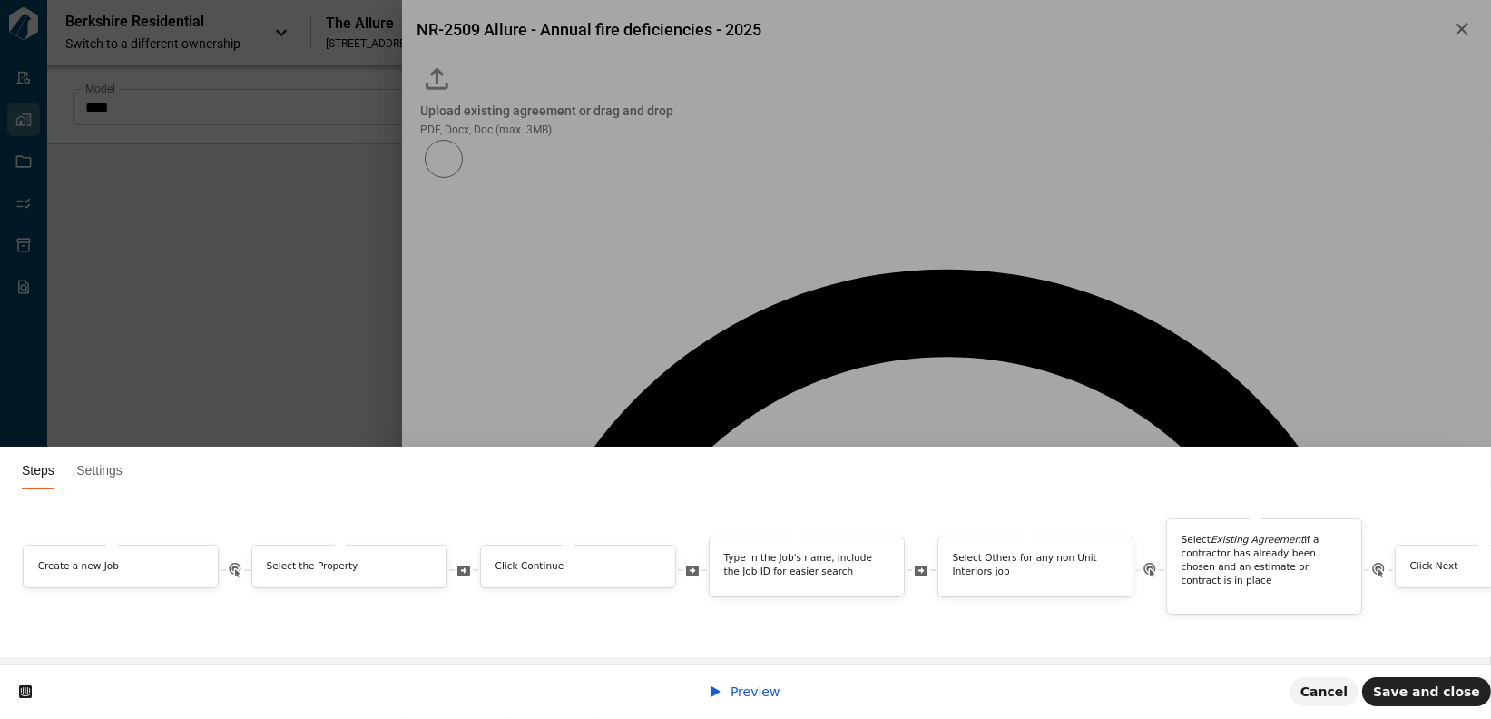
scroll to position [0, 1001]
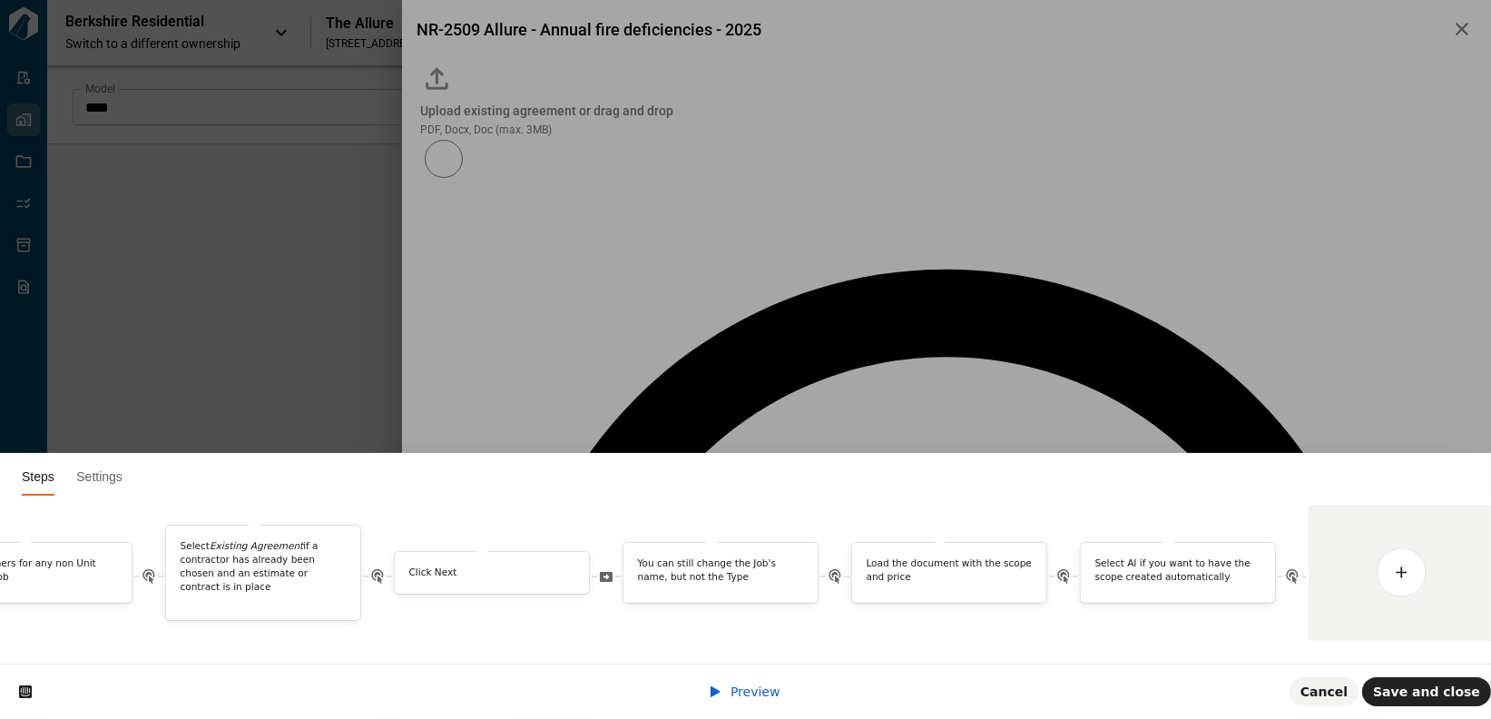
click at [735, 697] on span "Preview" at bounding box center [755, 691] width 50 height 15
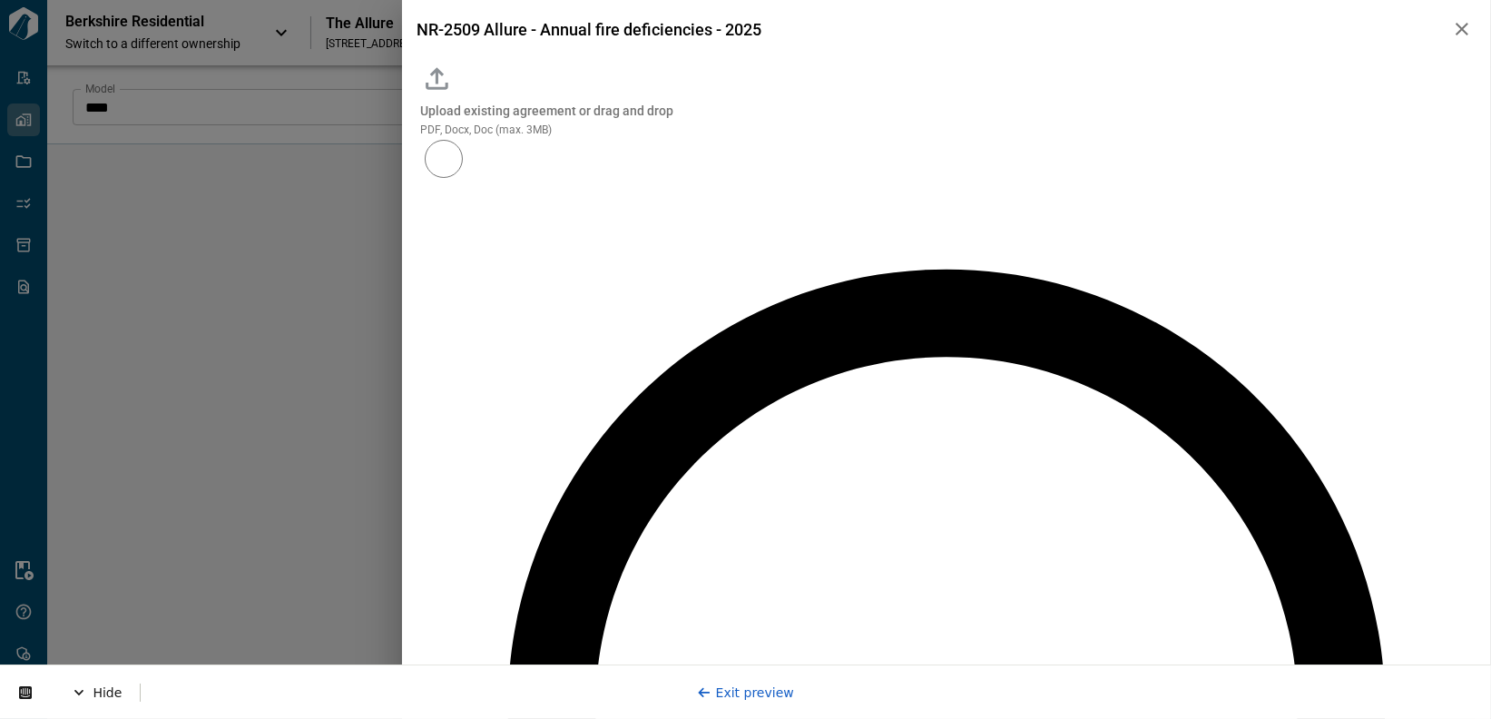
click at [456, 98] on icon at bounding box center [438, 80] width 36 height 36
click at [0, 0] on input "Upload existing agreement or drag and drop PDF, Docx, Doc (max. 3MB)" at bounding box center [0, 0] width 0 height 0
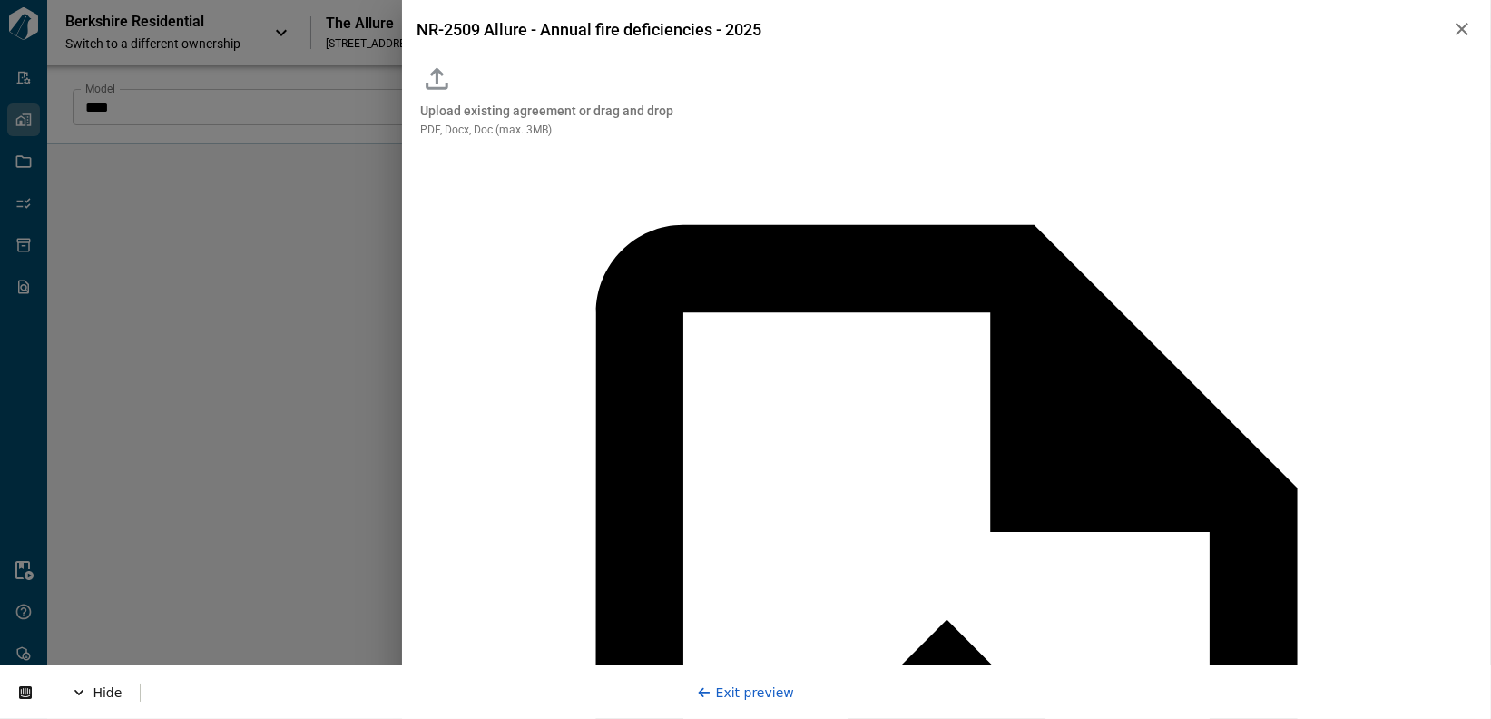
click at [745, 690] on link "Exit preview" at bounding box center [745, 691] width 97 height 15
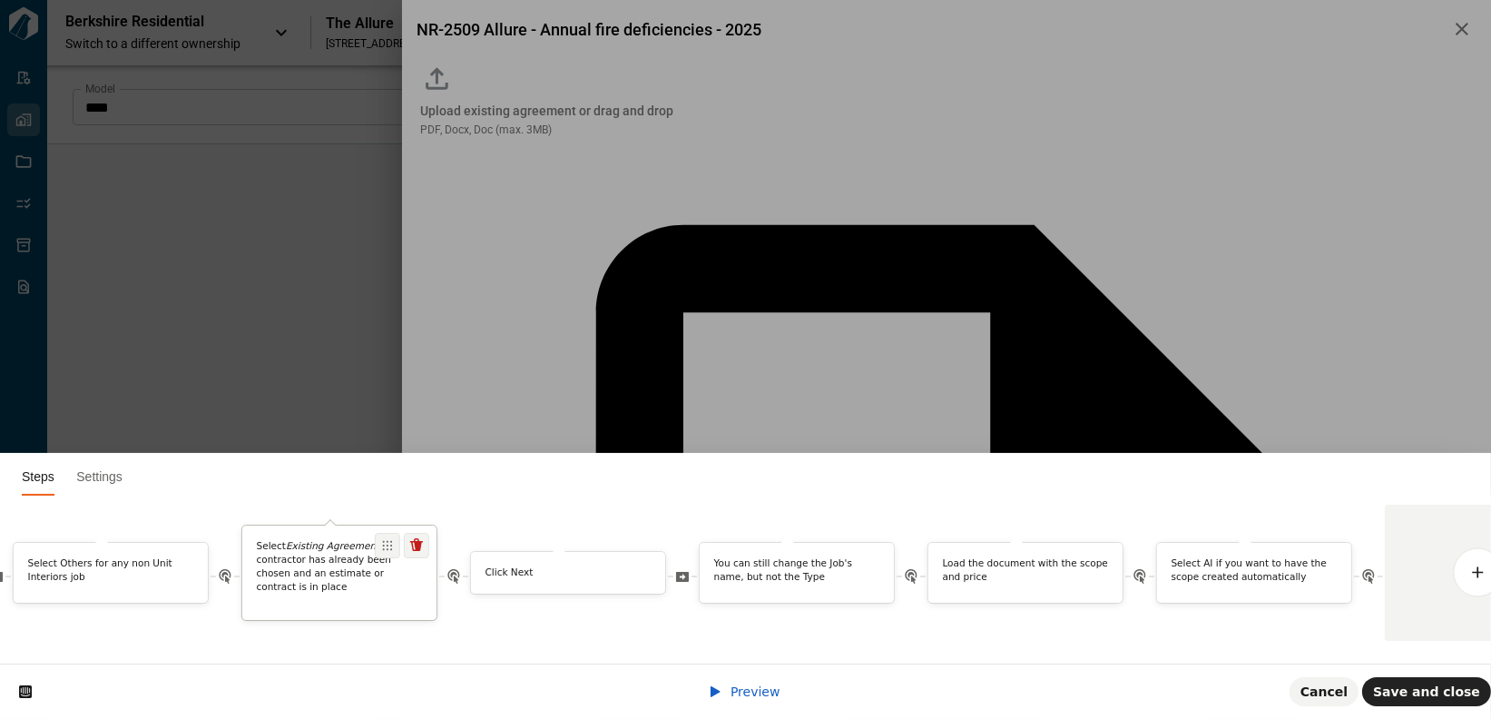
scroll to position [0, 1023]
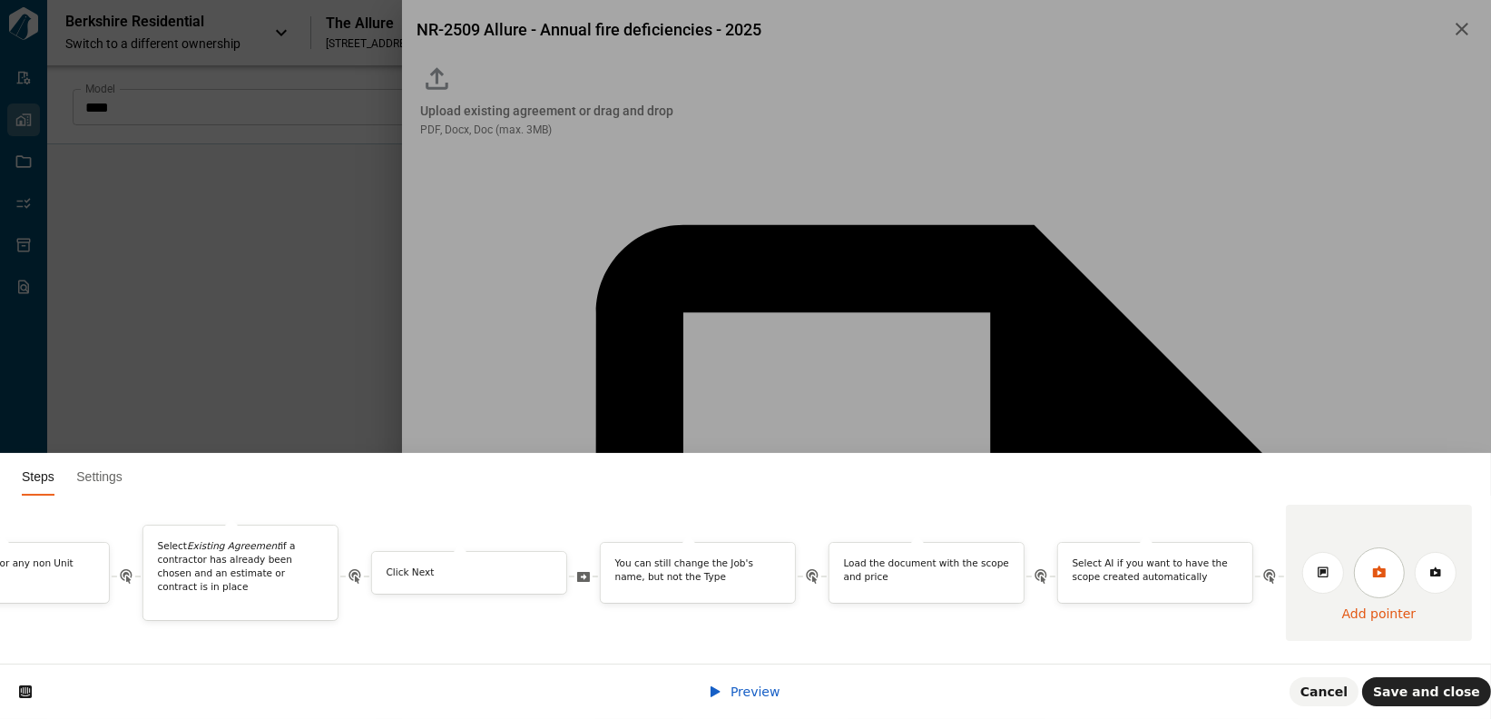
click at [1297, 565] on icon at bounding box center [1378, 571] width 13 height 12
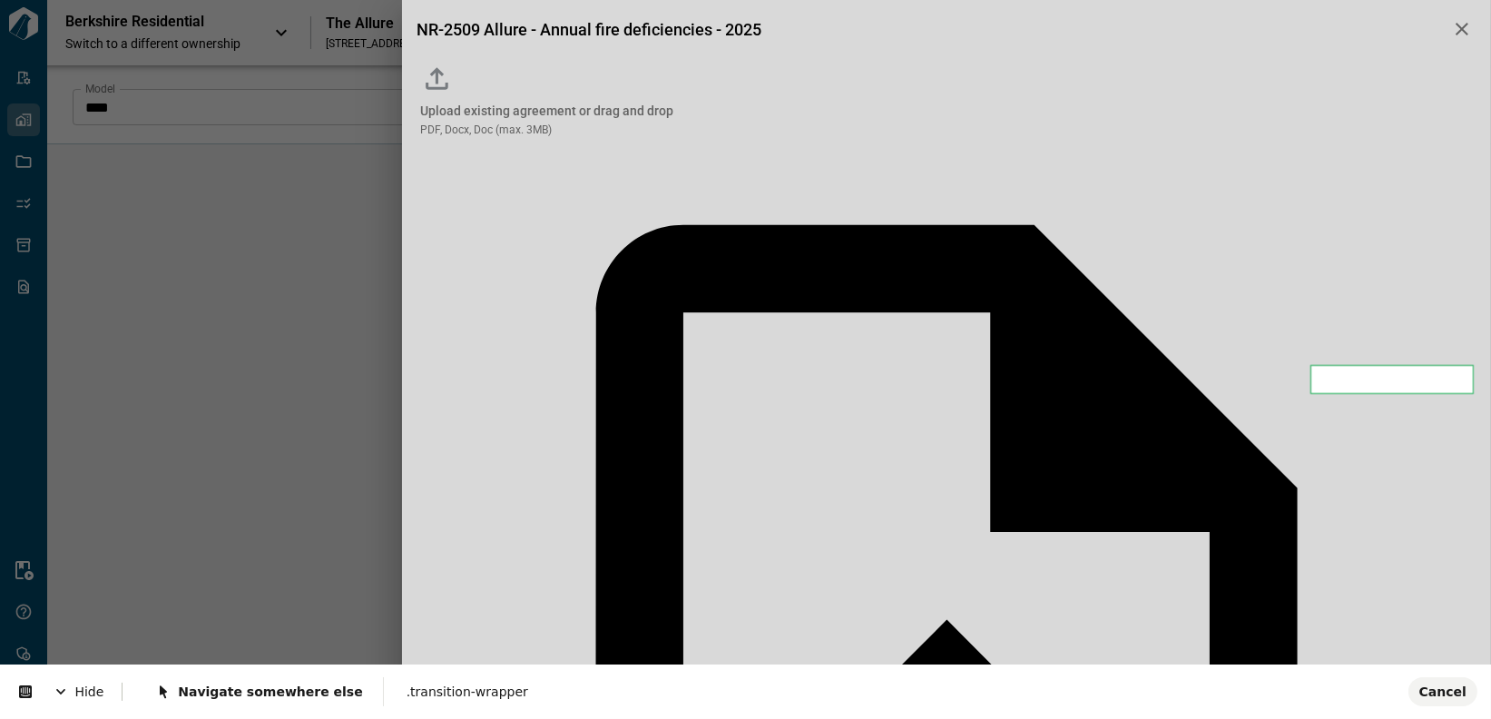
click at [1297, 378] on body "Tailorbird Inc Admin-Properties Properties Jobs Scopes Packages Scraper Resourc…" at bounding box center [745, 359] width 1491 height 719
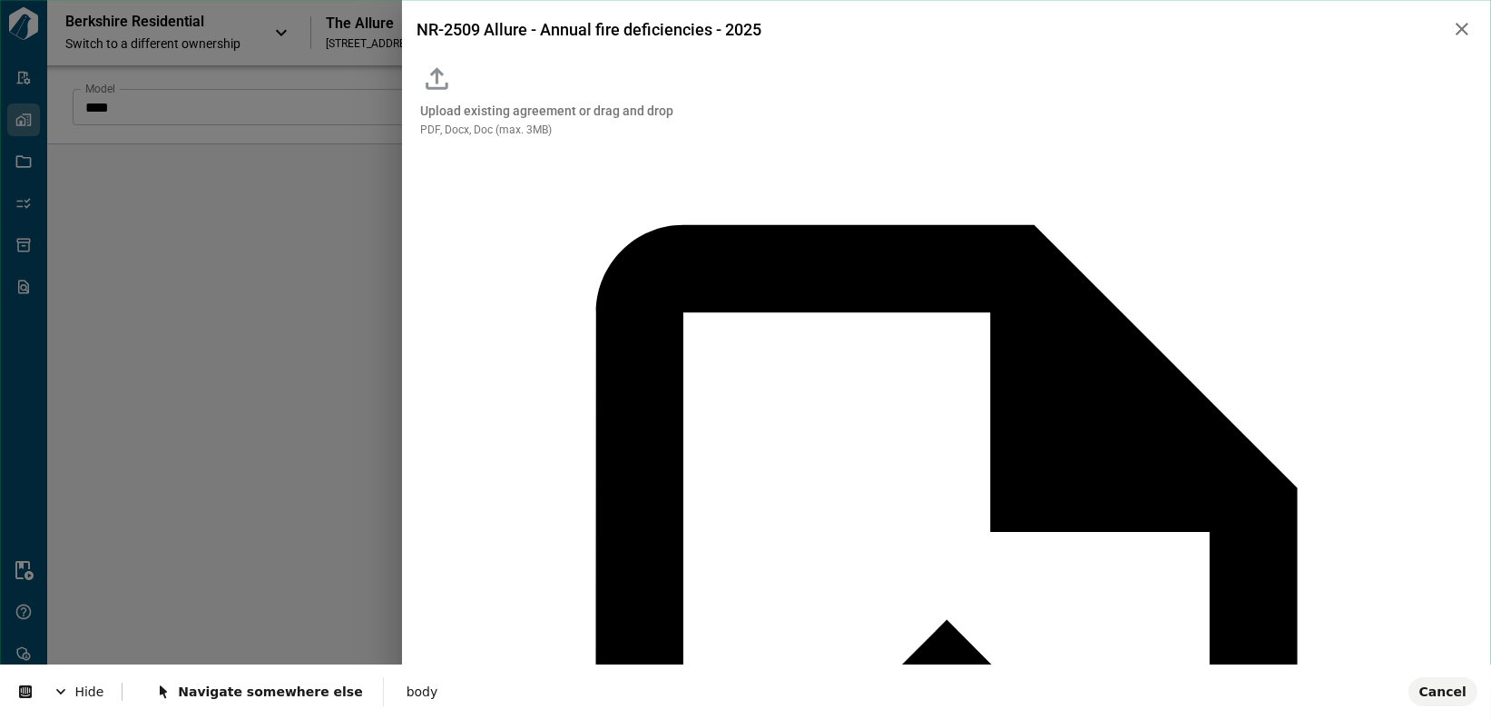
click at [1297, 692] on body "Tailorbird Inc Admin-Properties Properties Jobs Scopes Packages Scraper Resourc…" at bounding box center [745, 359] width 1491 height 719
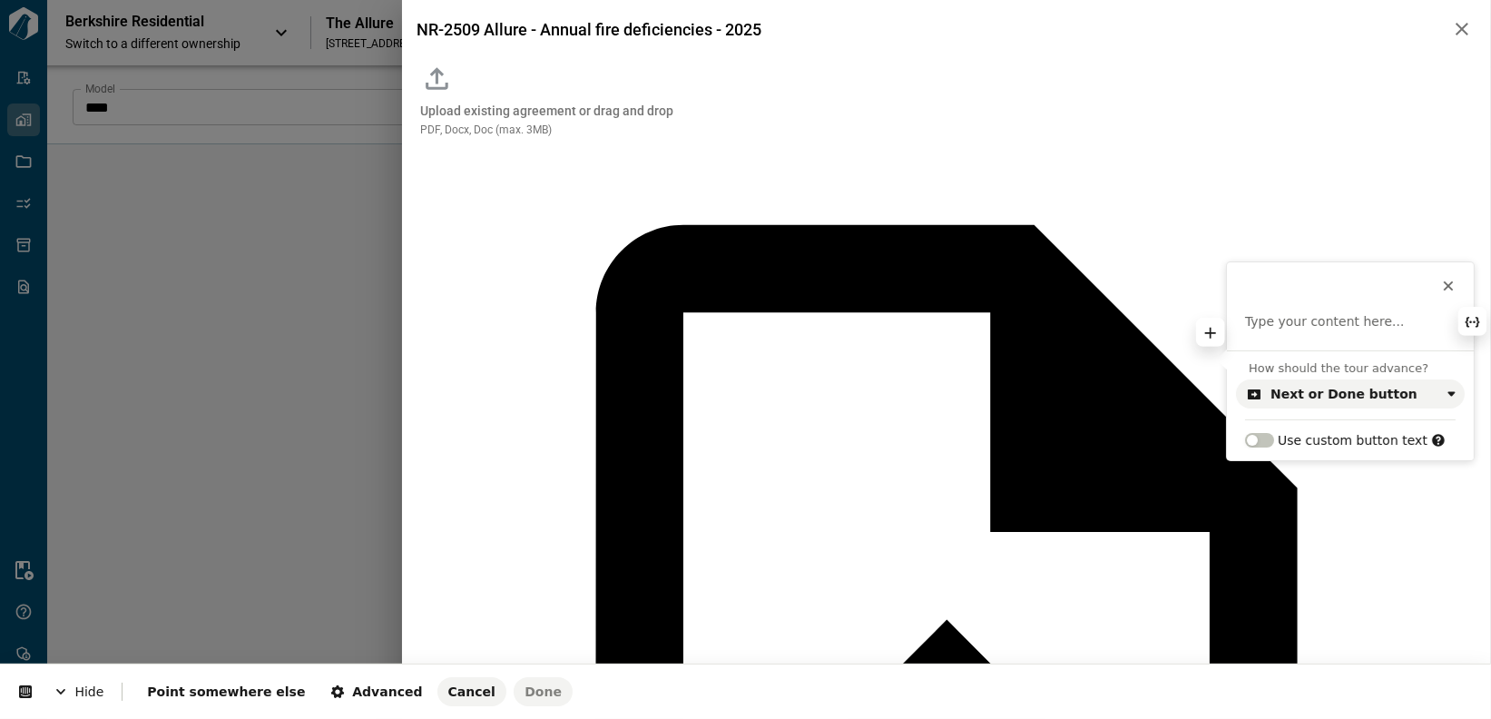
click at [1297, 324] on p at bounding box center [1350, 322] width 210 height 18
click at [448, 687] on span "Cancel" at bounding box center [471, 691] width 47 height 15
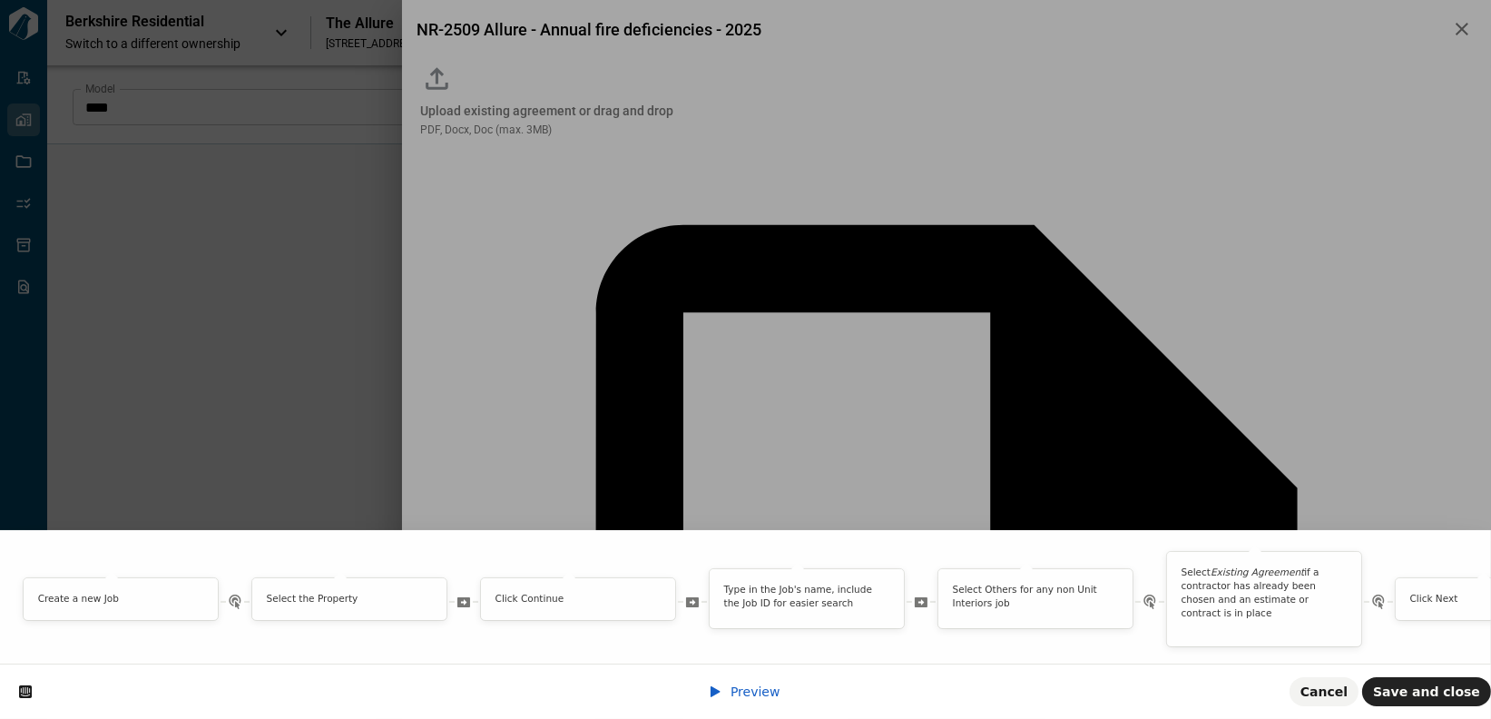
scroll to position [0, 0]
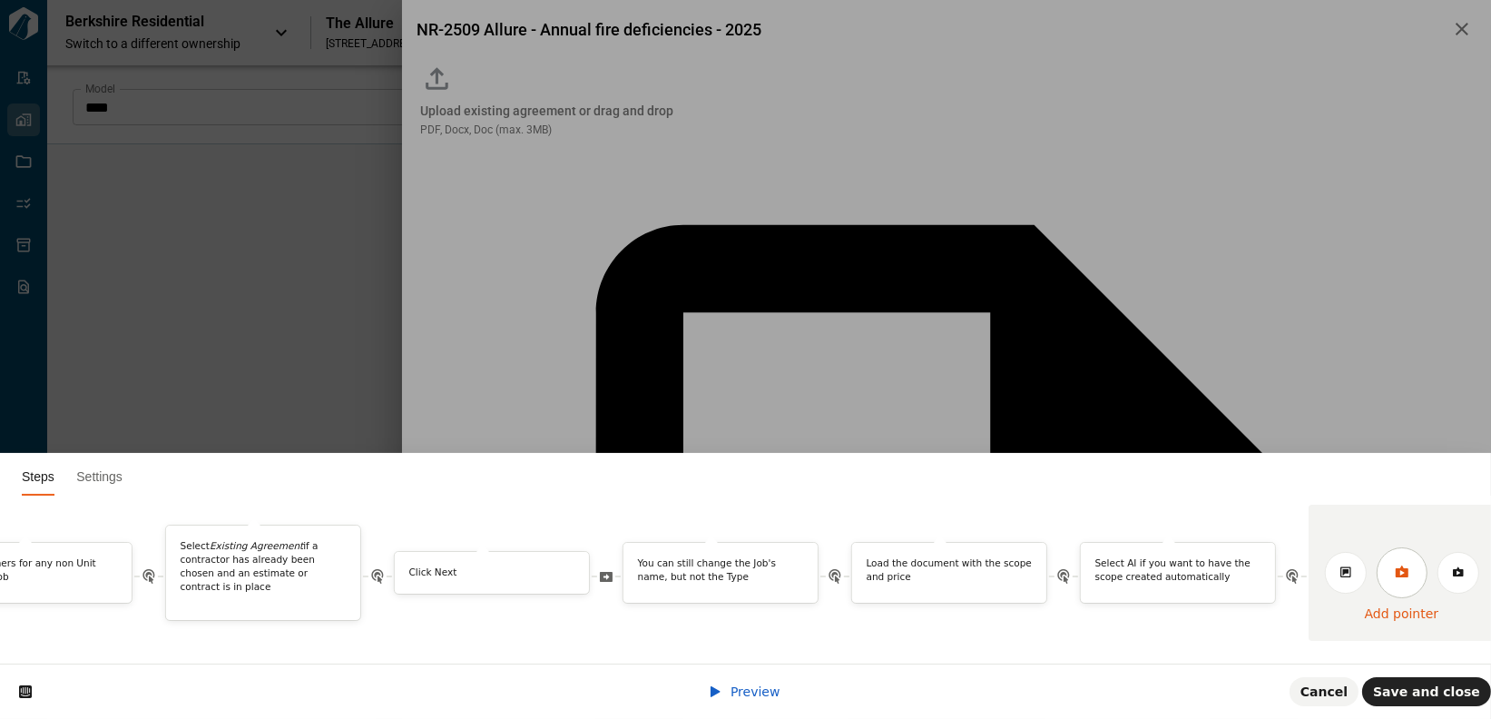
click at [1297, 564] on icon at bounding box center [1401, 571] width 15 height 15
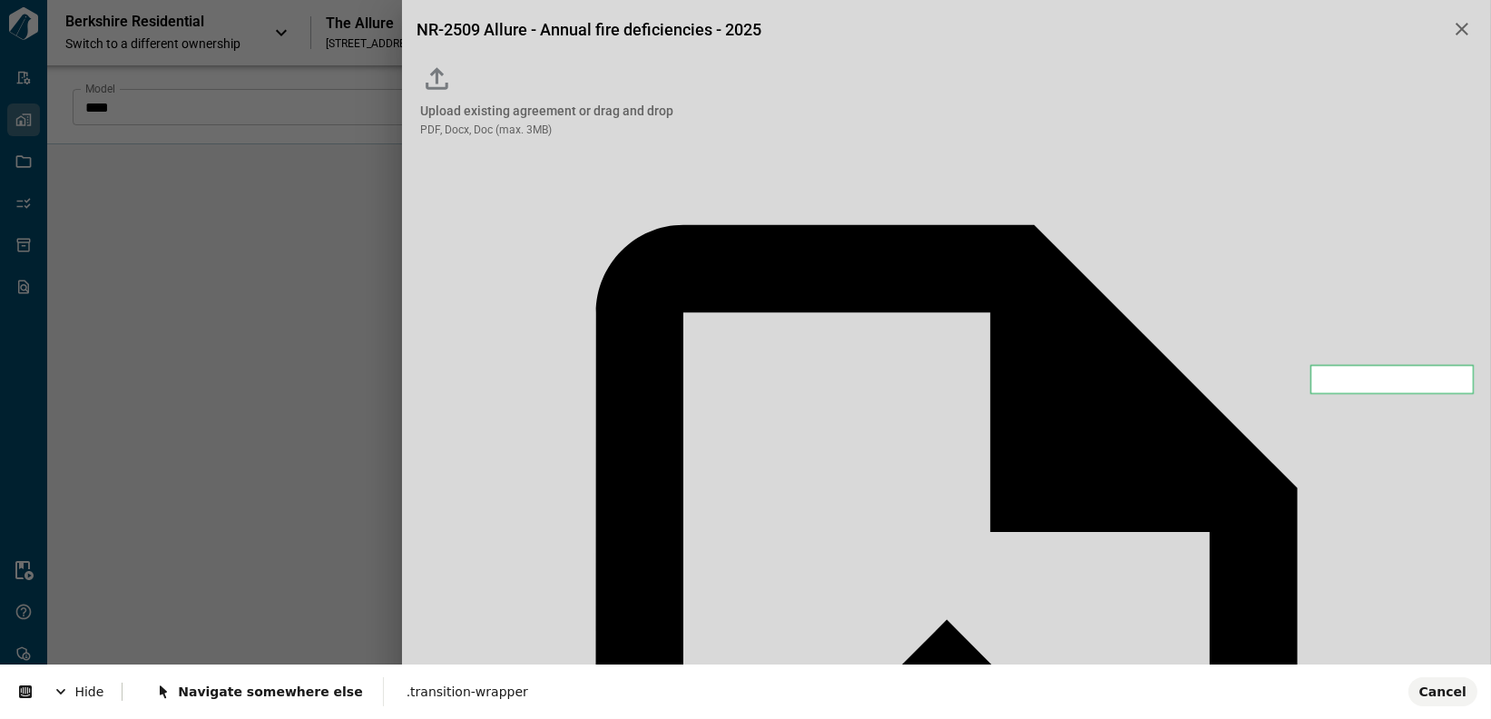
click at [1297, 380] on body "Tailorbird Inc Admin-Properties Properties Jobs Scopes Packages Scraper Resourc…" at bounding box center [745, 359] width 1491 height 719
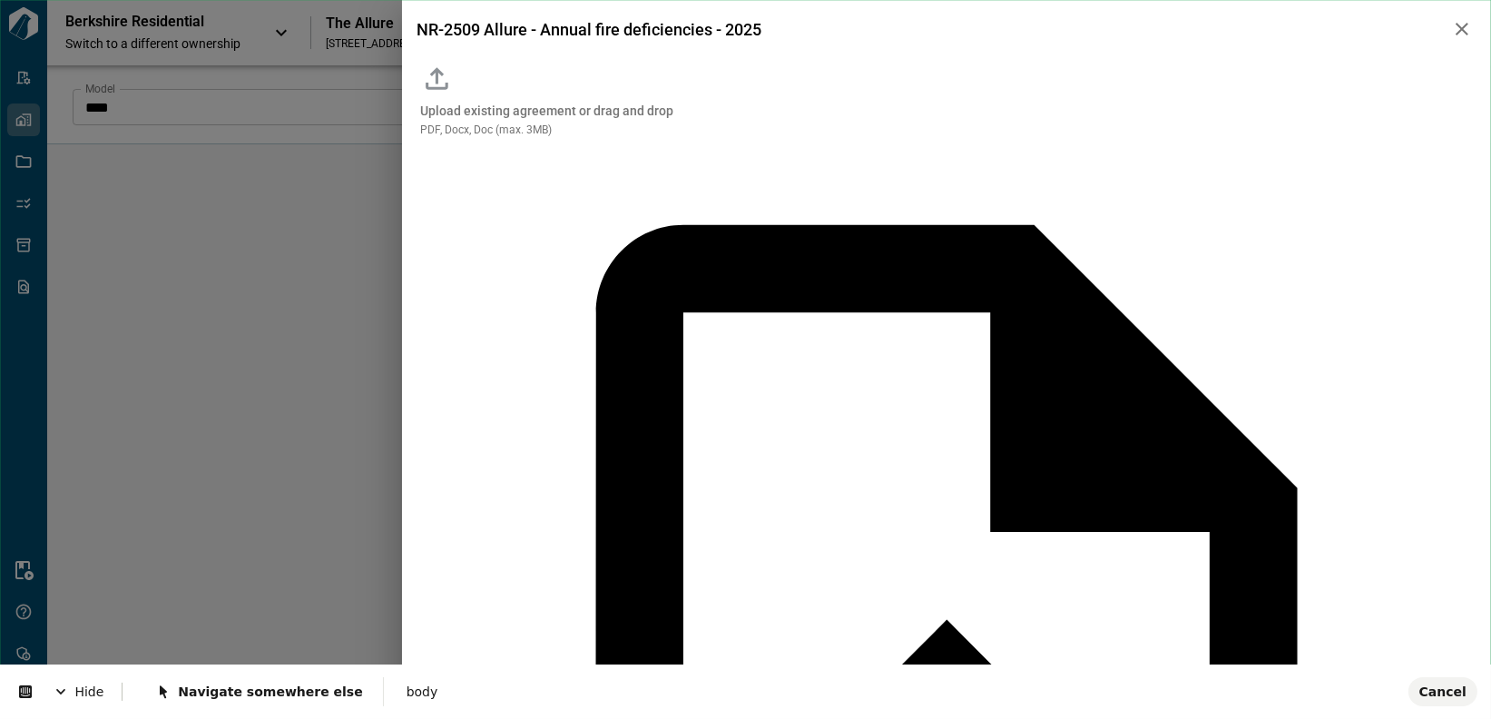
click at [528, 696] on body "Tailorbird Inc Admin-Properties Properties Jobs Scopes Packages Scraper Resourc…" at bounding box center [745, 359] width 1491 height 719
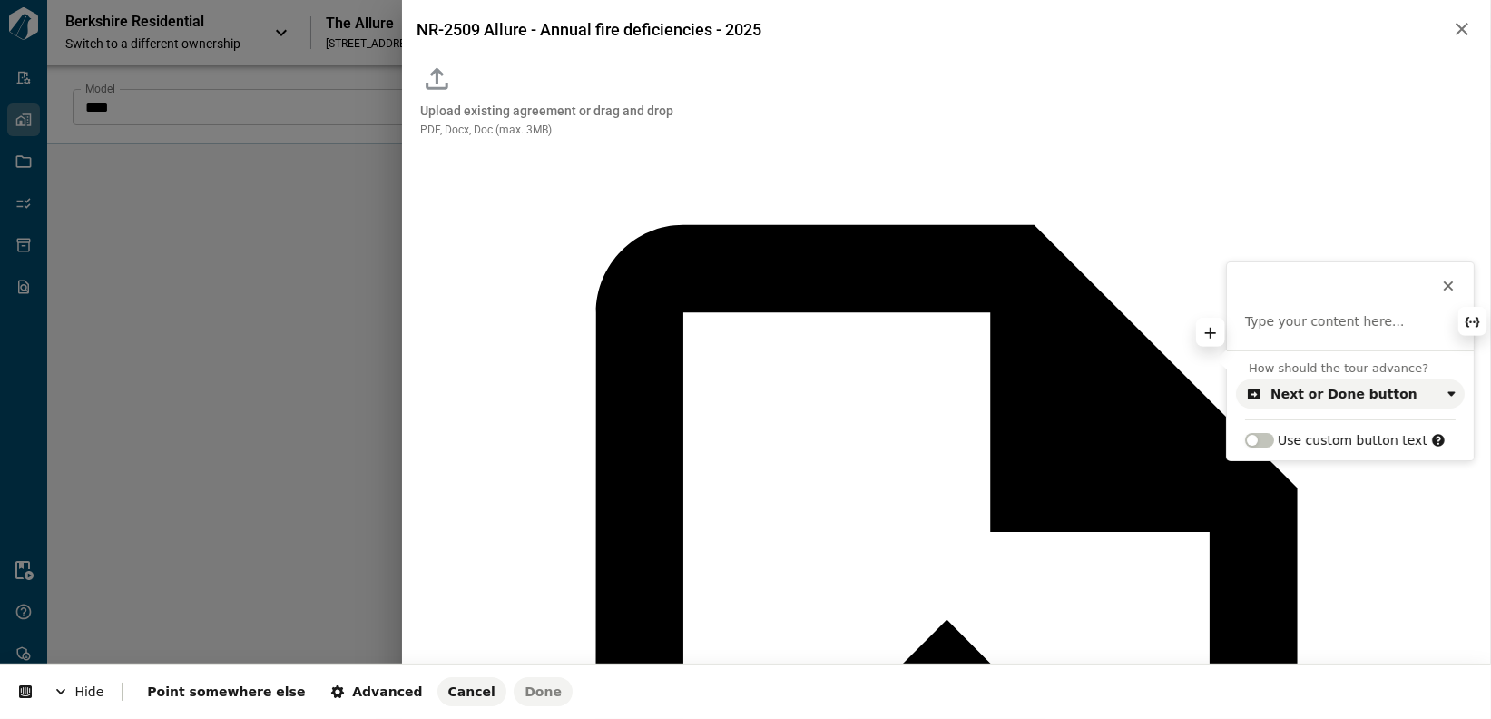
click at [1297, 325] on p at bounding box center [1350, 322] width 210 height 18
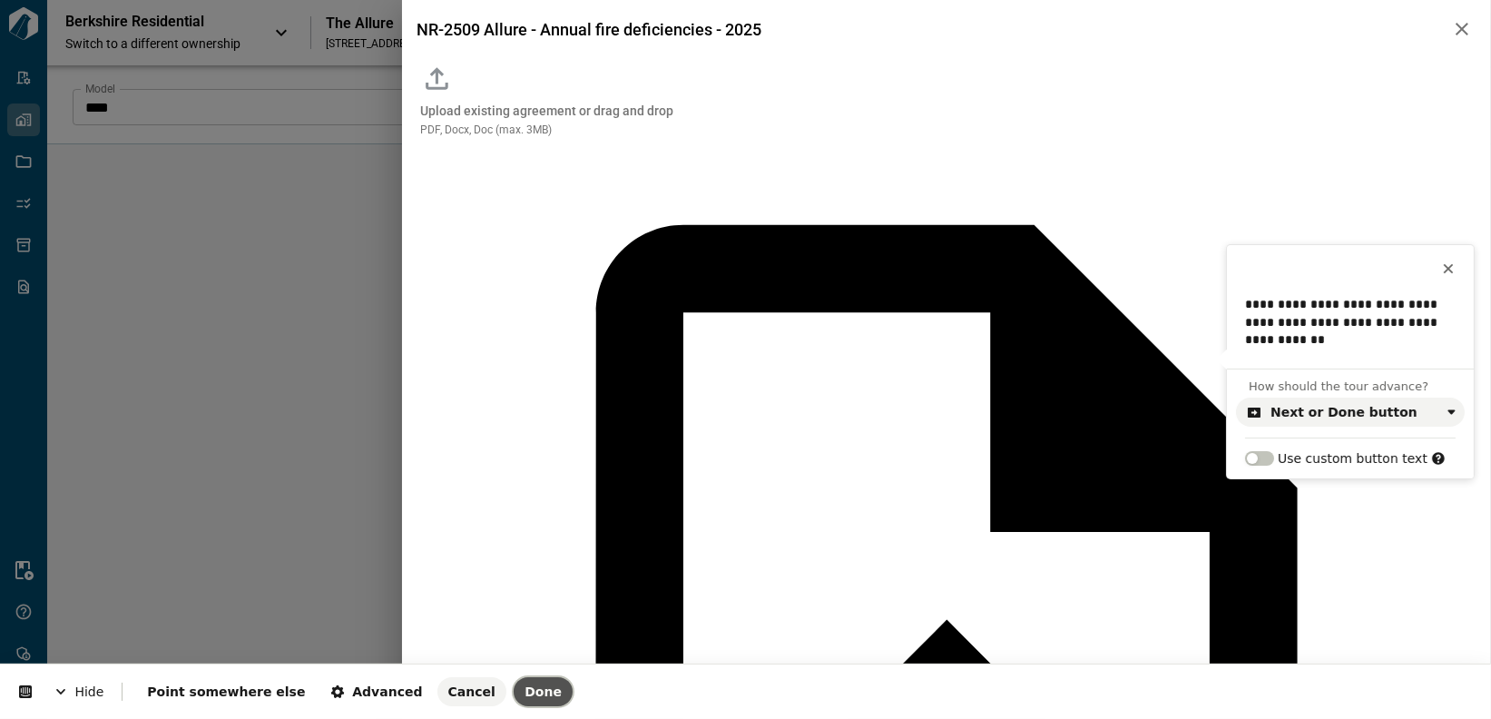
click at [524, 693] on span "Done" at bounding box center [542, 691] width 37 height 15
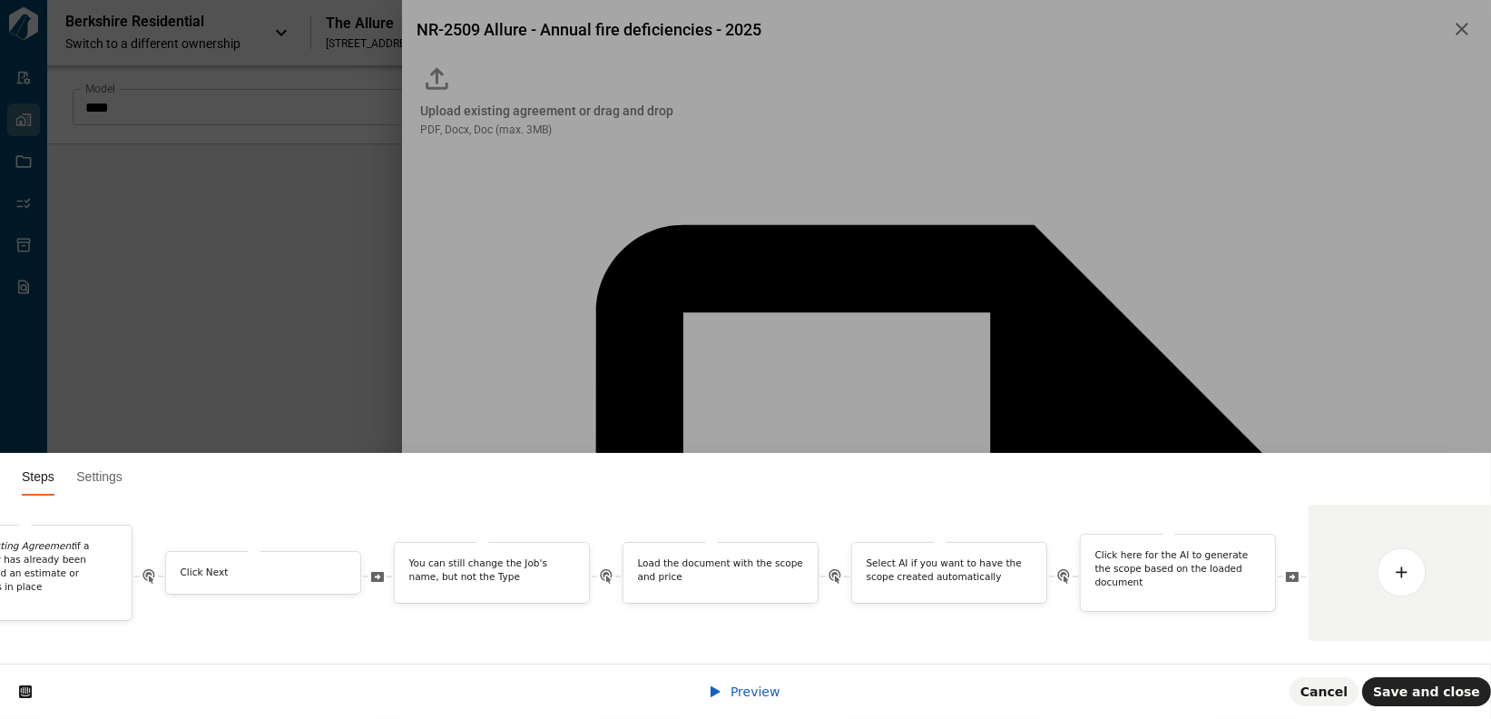
click at [739, 692] on span "Preview" at bounding box center [755, 691] width 50 height 15
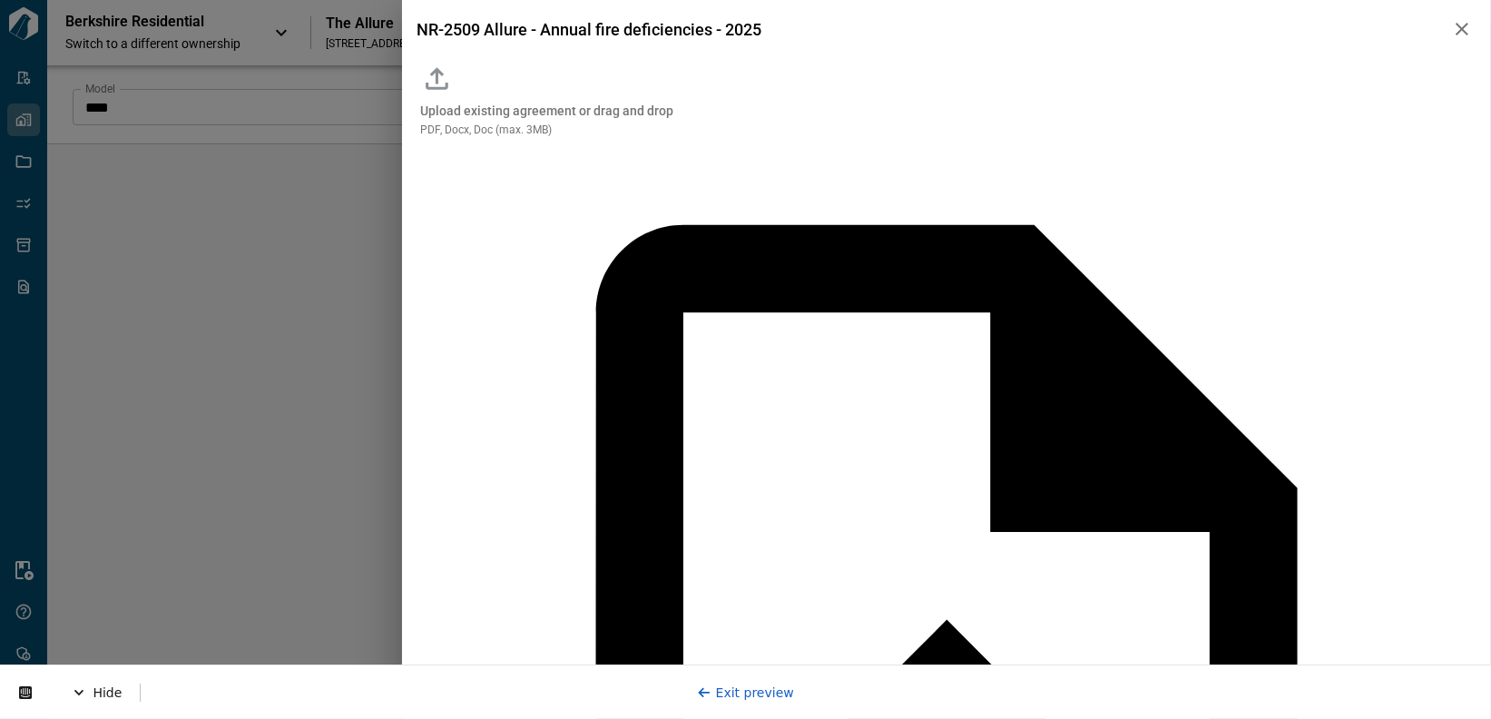
click at [1297, 29] on icon "button" at bounding box center [1462, 29] width 22 height 22
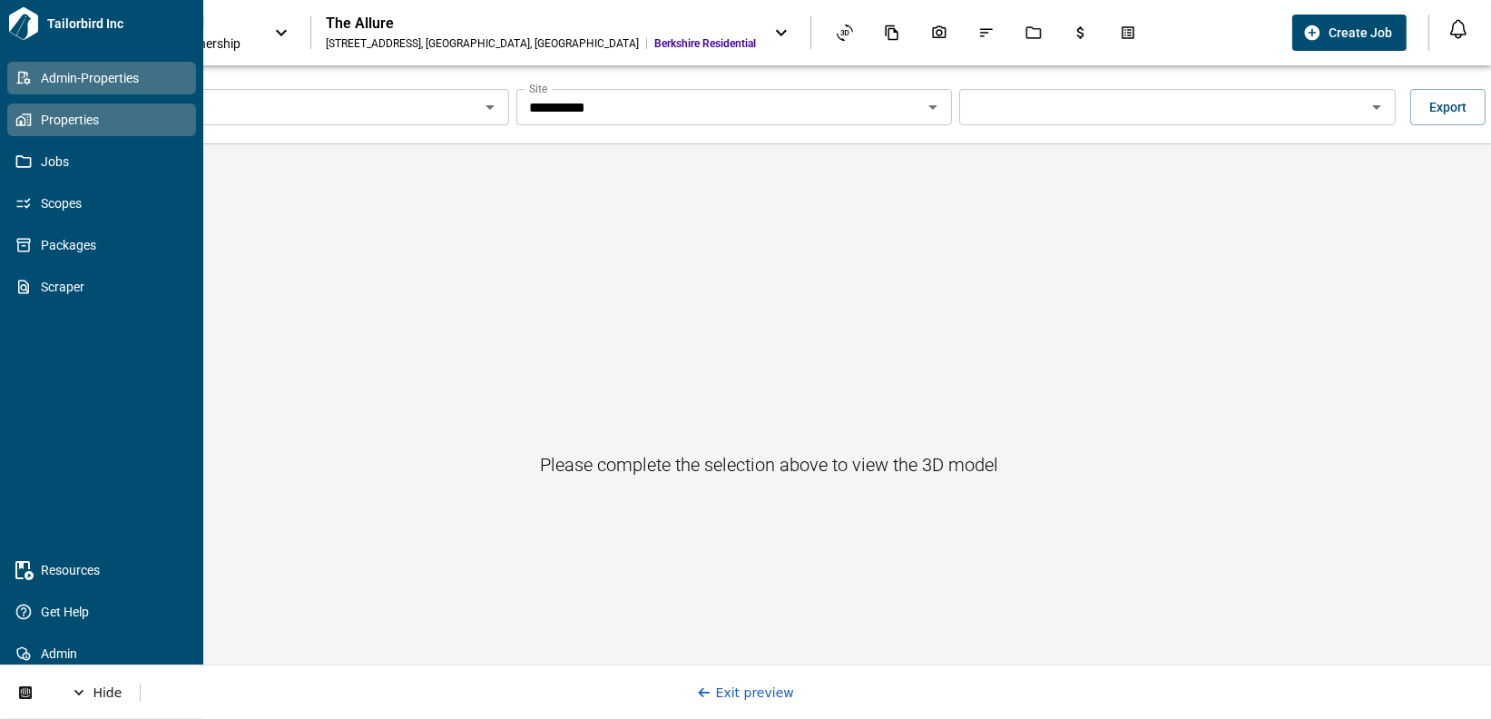
click at [25, 83] on icon at bounding box center [23, 78] width 16 height 16
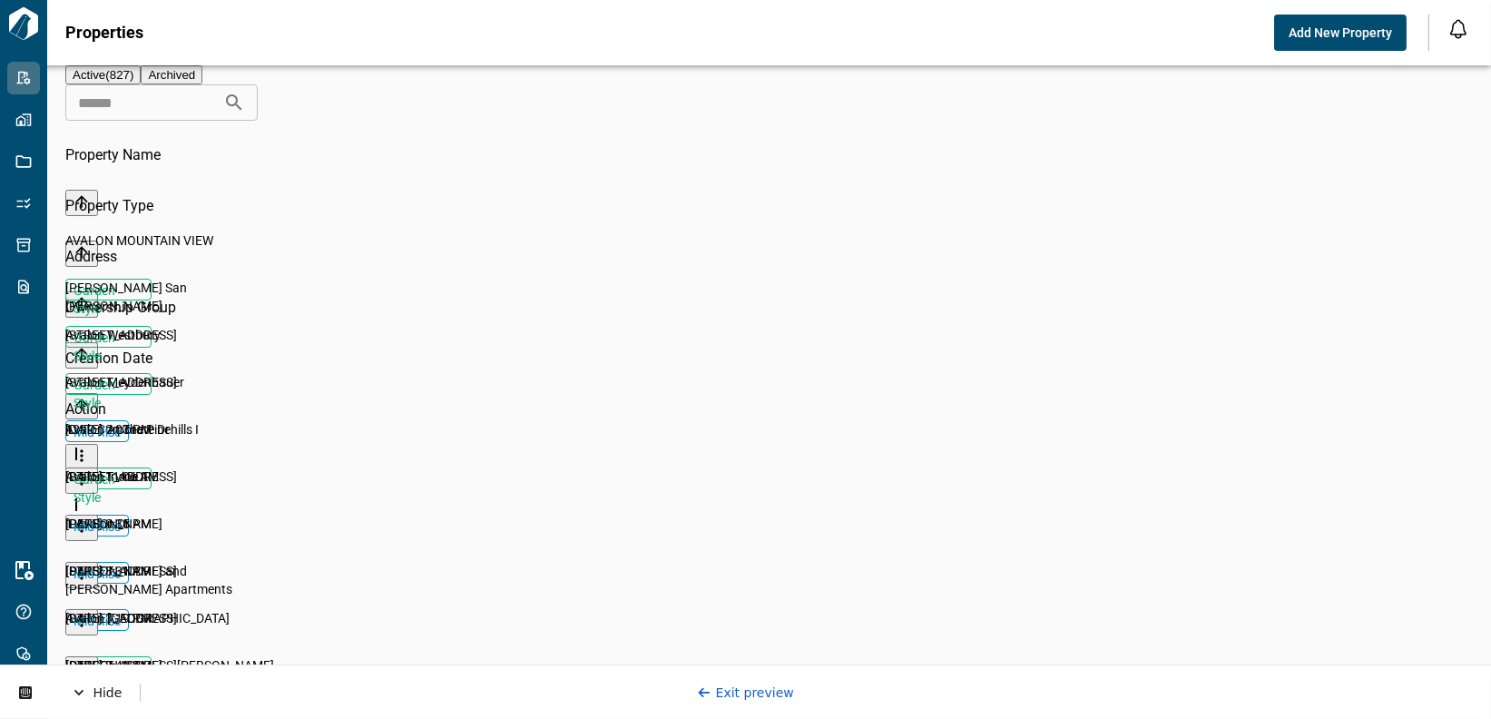
scroll to position [502, 1391]
click at [223, 121] on input at bounding box center [144, 102] width 158 height 36
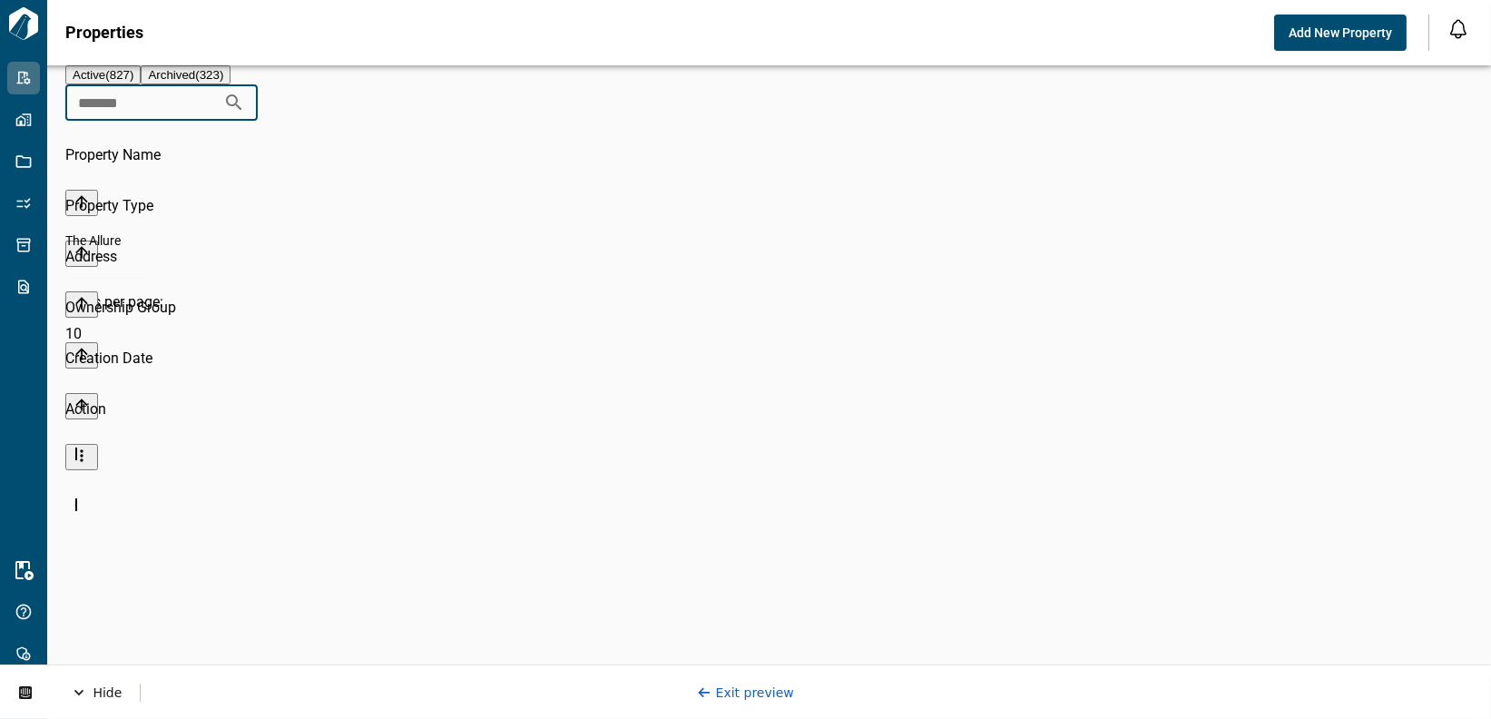
scroll to position [21, 6]
type input "*********"
click at [240, 420] on div "[DATE] 12:03 PM" at bounding box center [152, 443] width 174 height 47
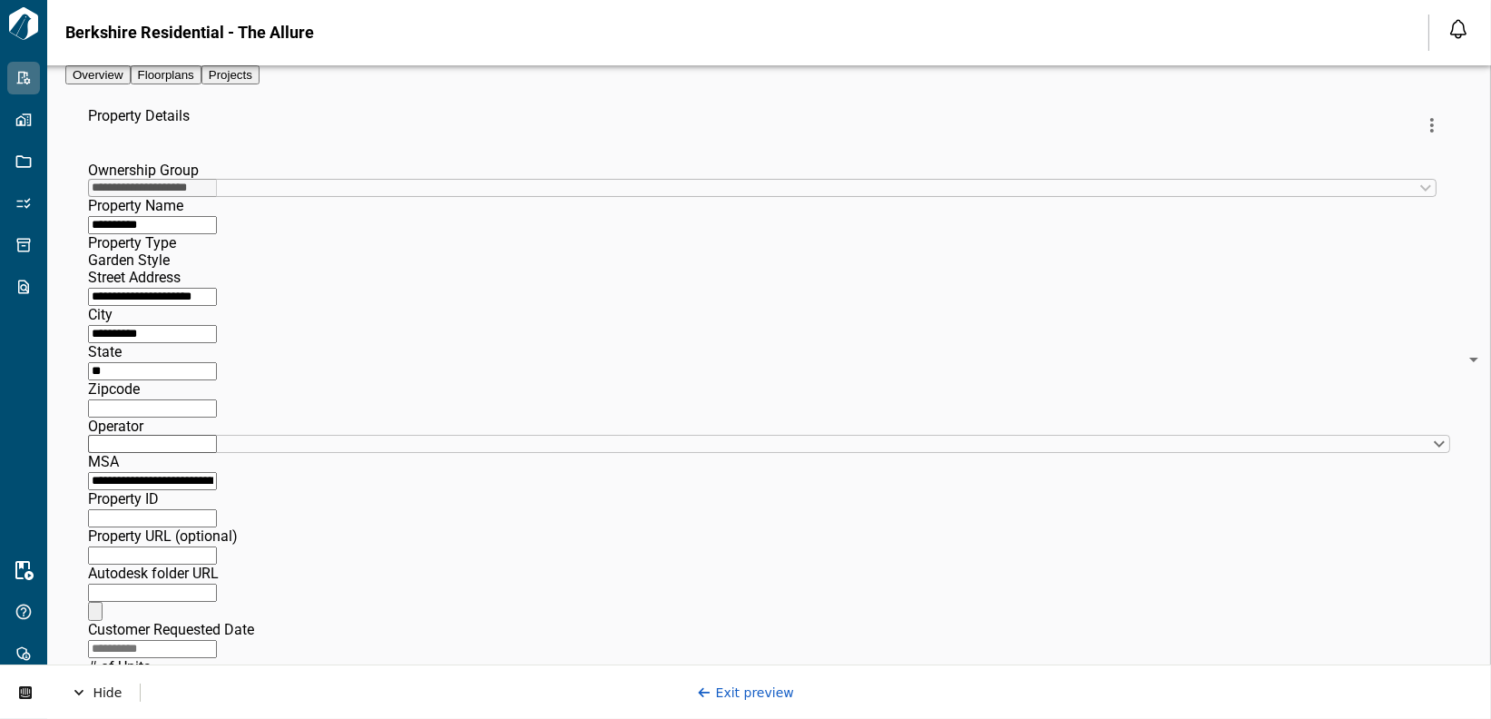
click at [252, 82] on span "Projects" at bounding box center [231, 75] width 44 height 14
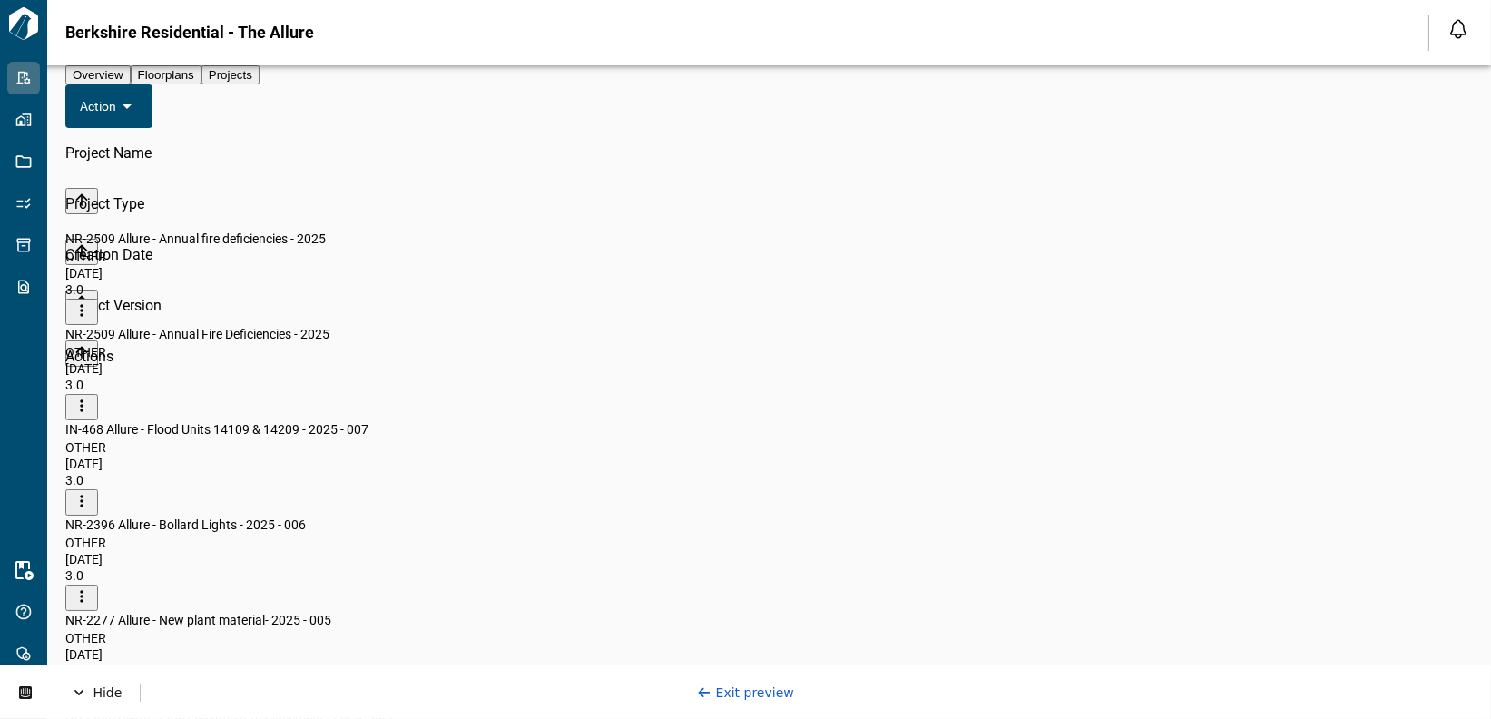
scroll to position [21, 7]
click at [91, 301] on icon "more" at bounding box center [82, 310] width 18 height 18
click at [1297, 327] on li "Archive" at bounding box center [1402, 348] width 61 height 43
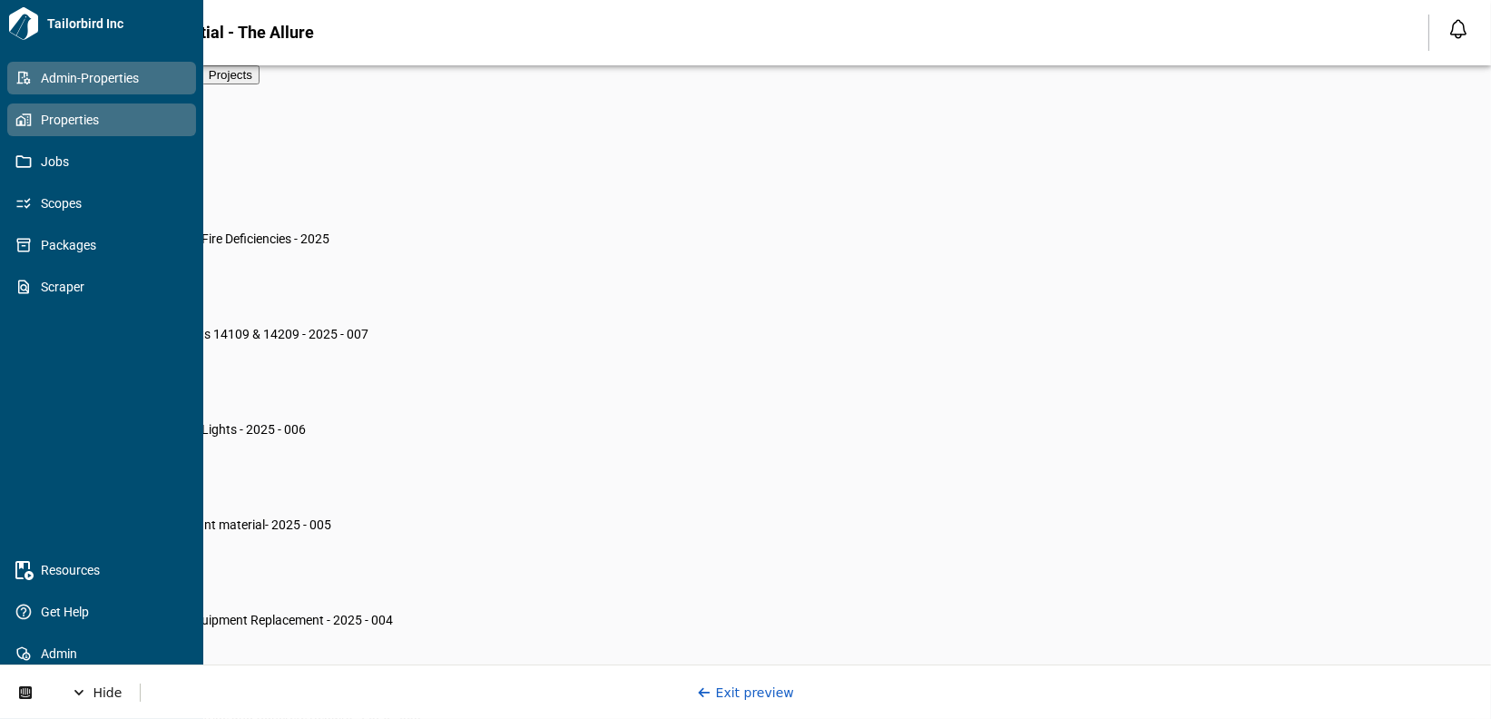
click at [33, 116] on span "Properties" at bounding box center [105, 120] width 147 height 18
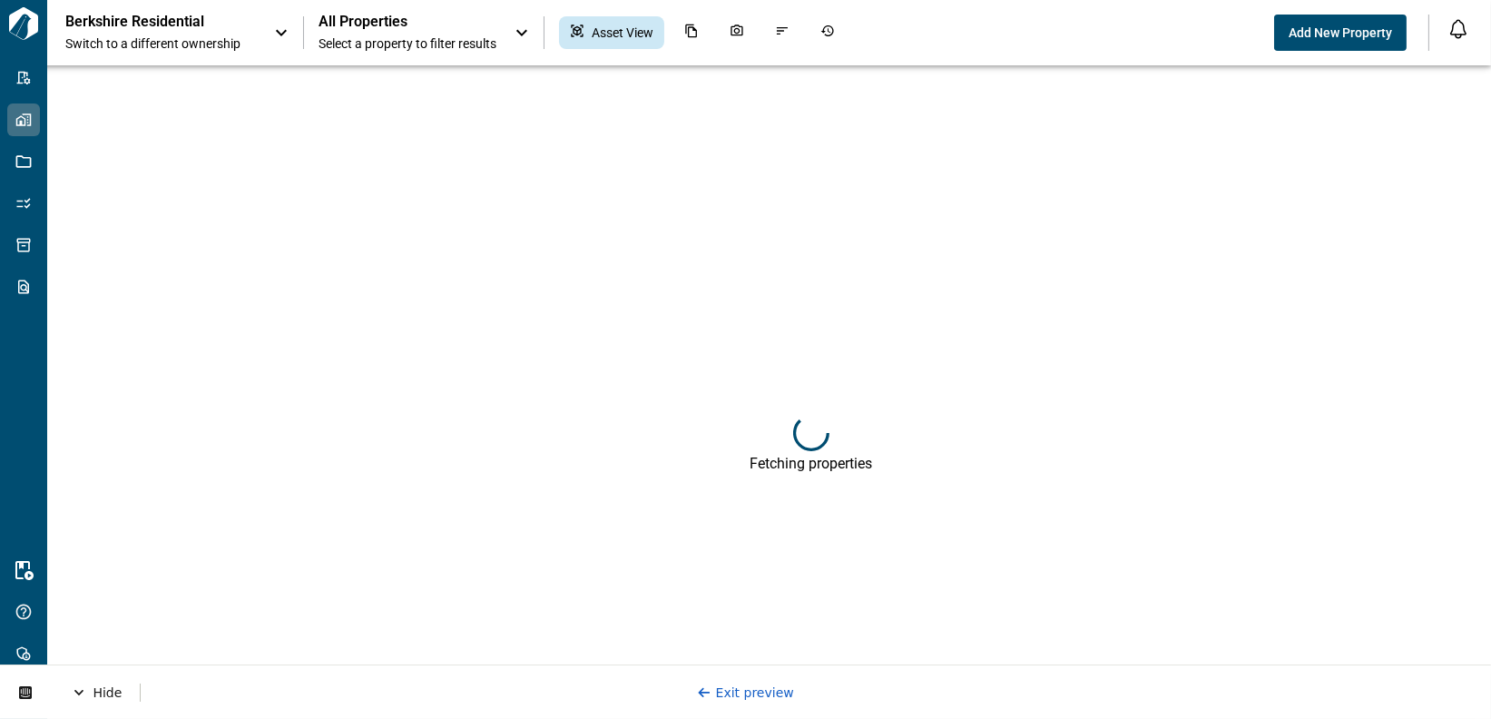
click at [244, 34] on span "Switch to a different ownership" at bounding box center [160, 43] width 191 height 18
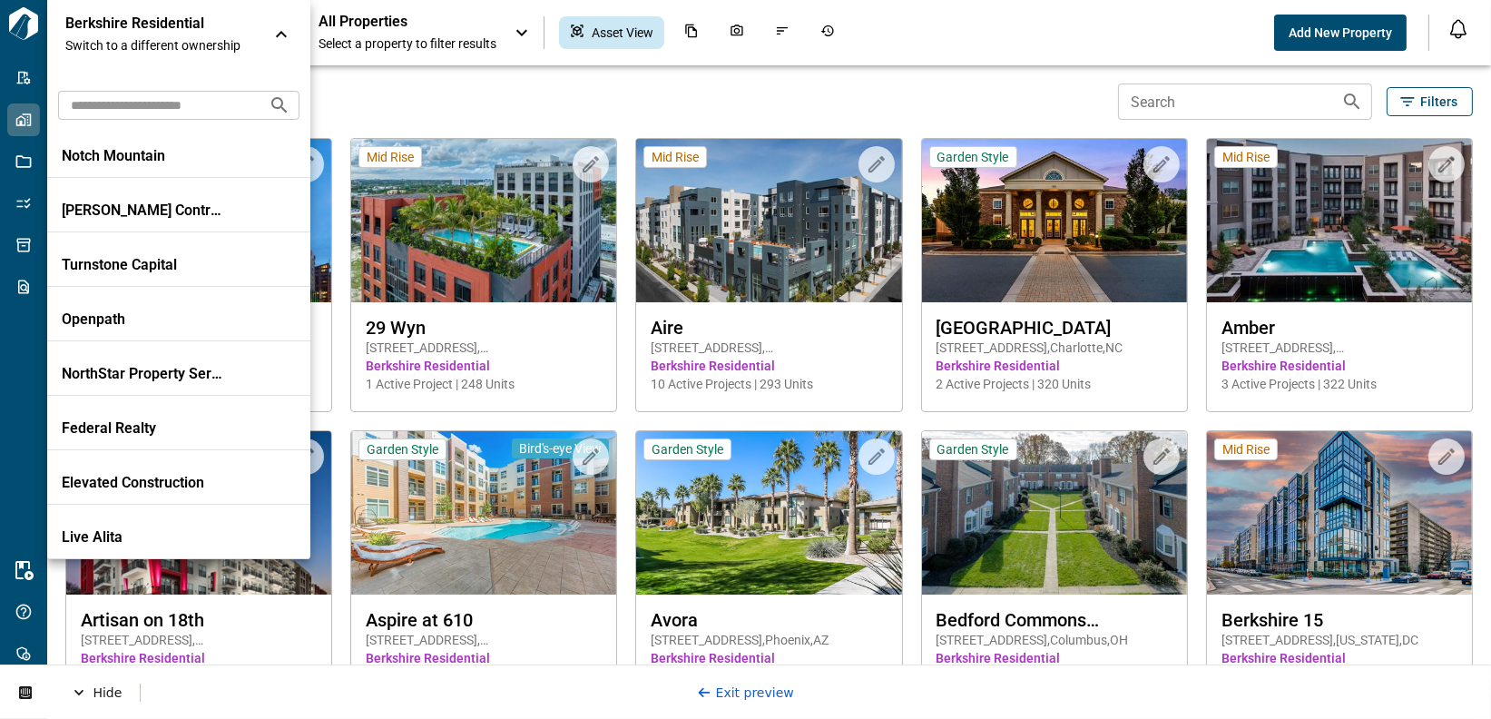
click at [212, 113] on input "text" at bounding box center [156, 105] width 196 height 34
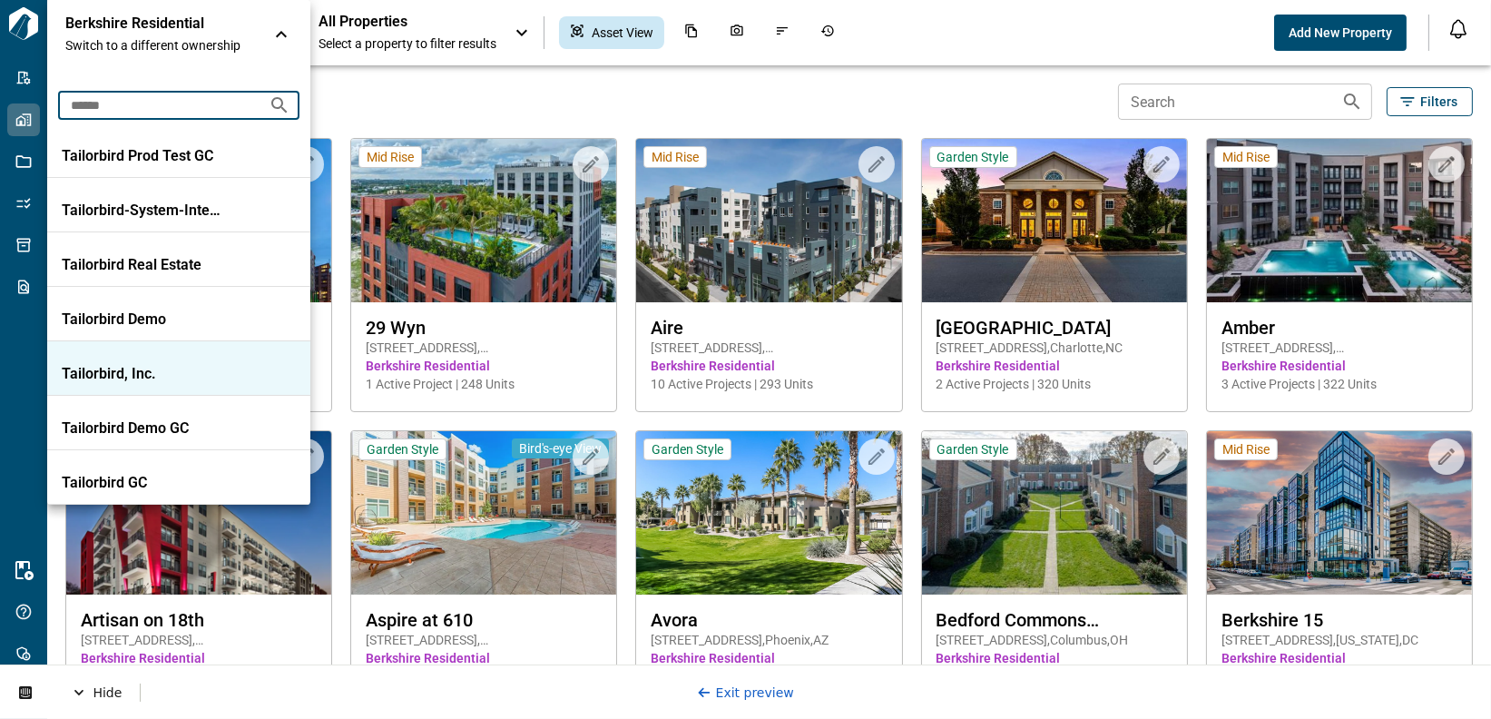
type input "******"
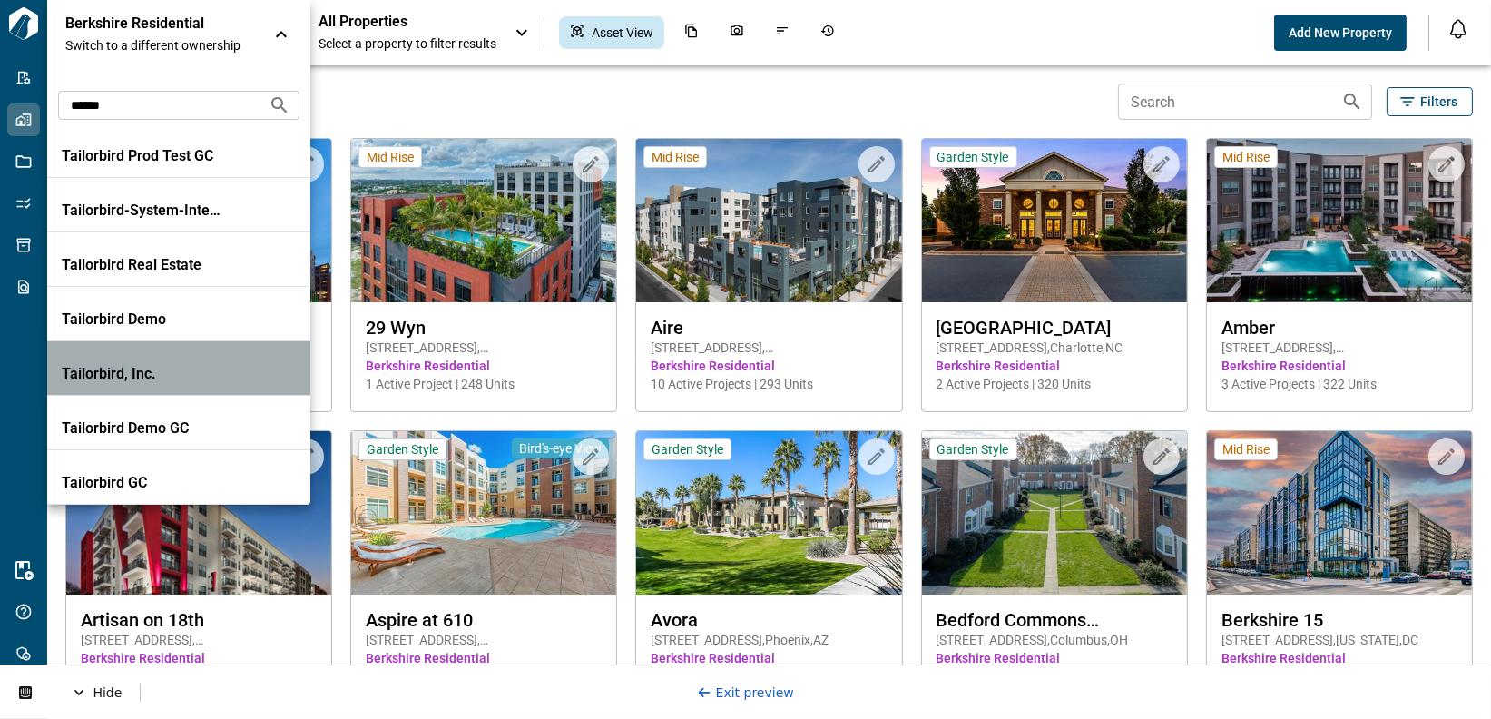
click at [163, 369] on p "Tailorbird, Inc." at bounding box center [143, 374] width 163 height 18
